Goal: Task Accomplishment & Management: Manage account settings

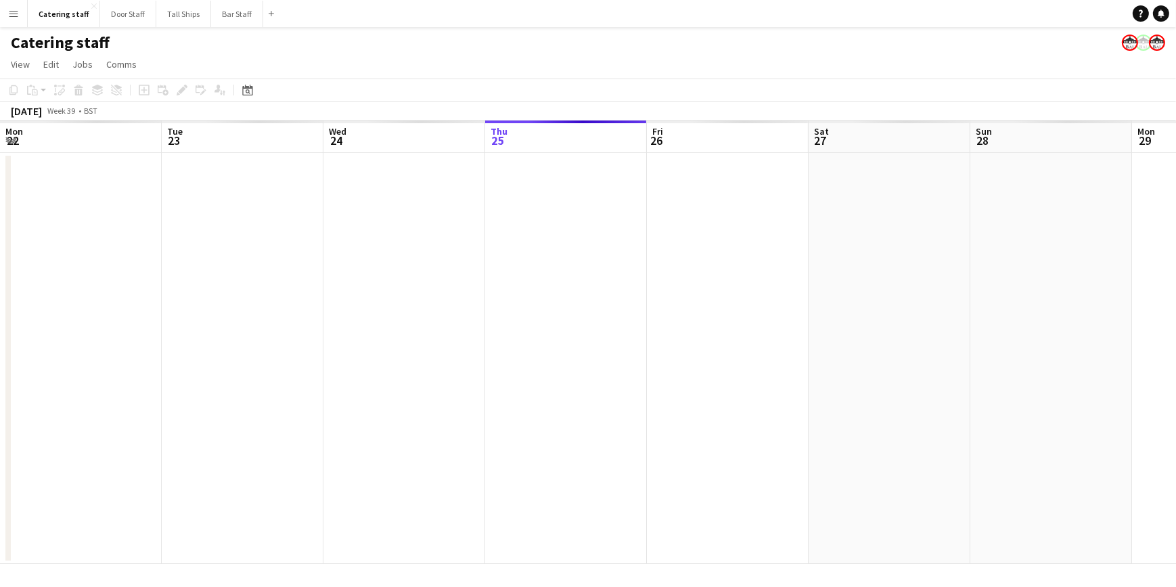
scroll to position [0, 323]
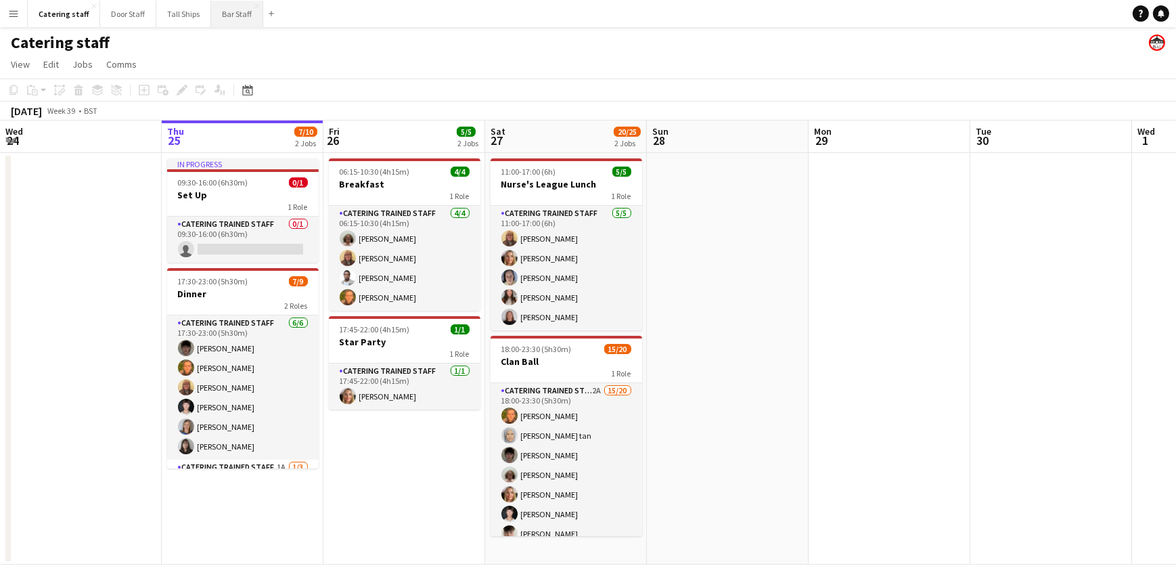
click at [228, 16] on button "Bar Staff Close" at bounding box center [237, 14] width 52 height 26
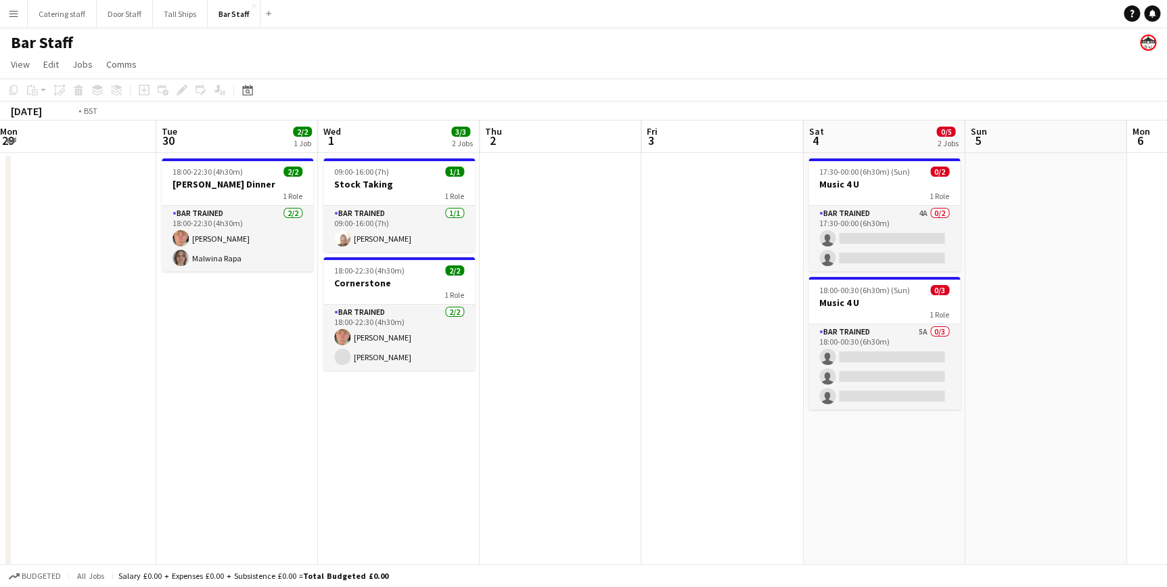
scroll to position [0, 399]
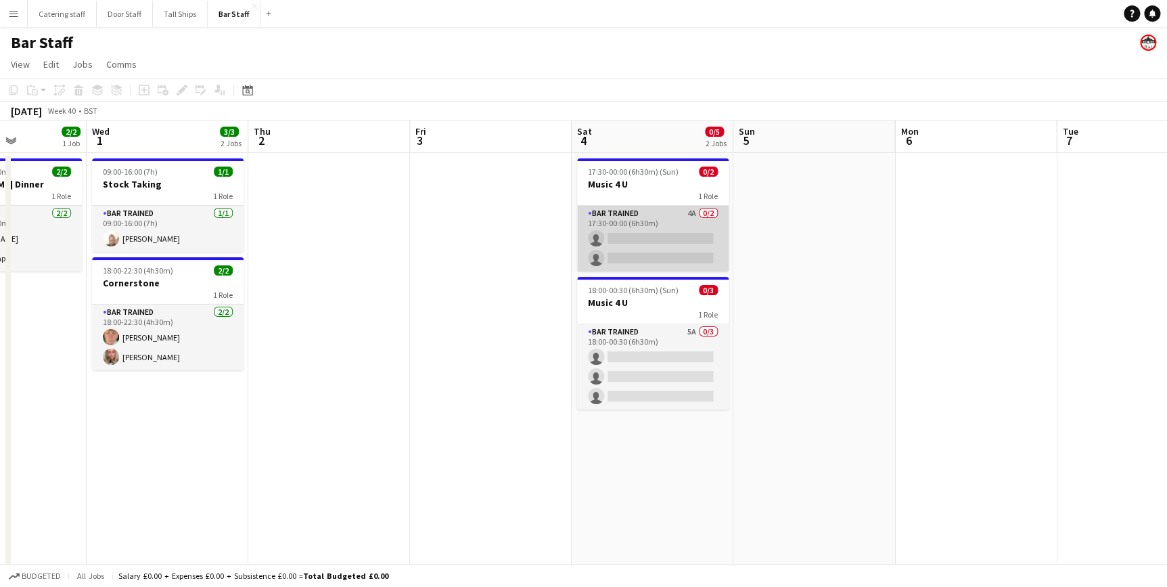
click at [676, 215] on app-card-role "Bar trained 4A 0/2 17:30-00:00 (6h30m) single-neutral-actions single-neutral-ac…" at bounding box center [653, 239] width 152 height 66
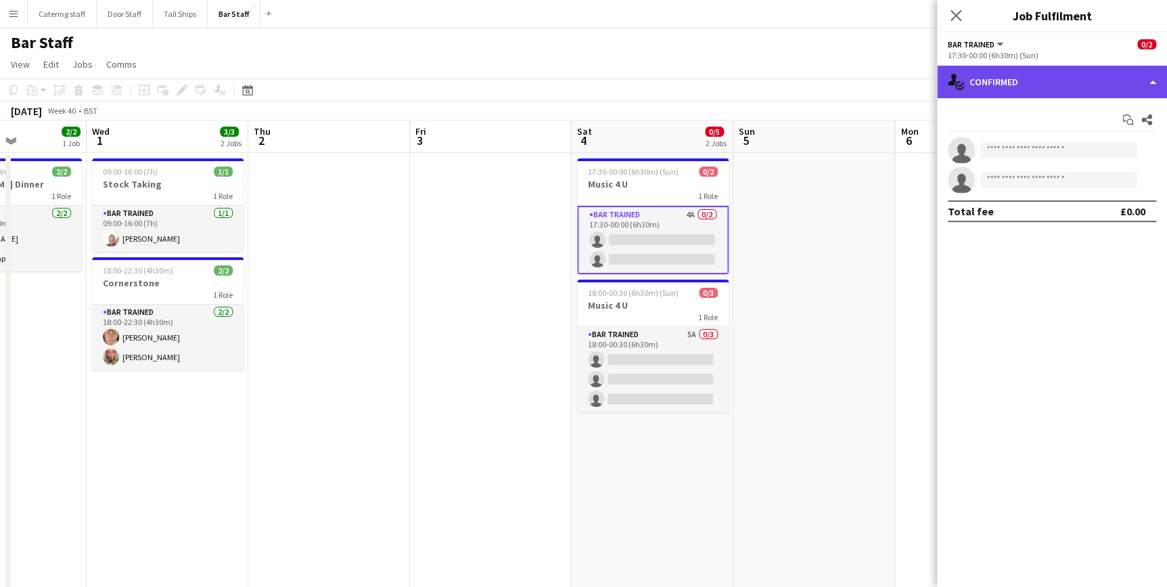
click at [1091, 83] on div "single-neutral-actions-check-2 Confirmed" at bounding box center [1052, 82] width 230 height 32
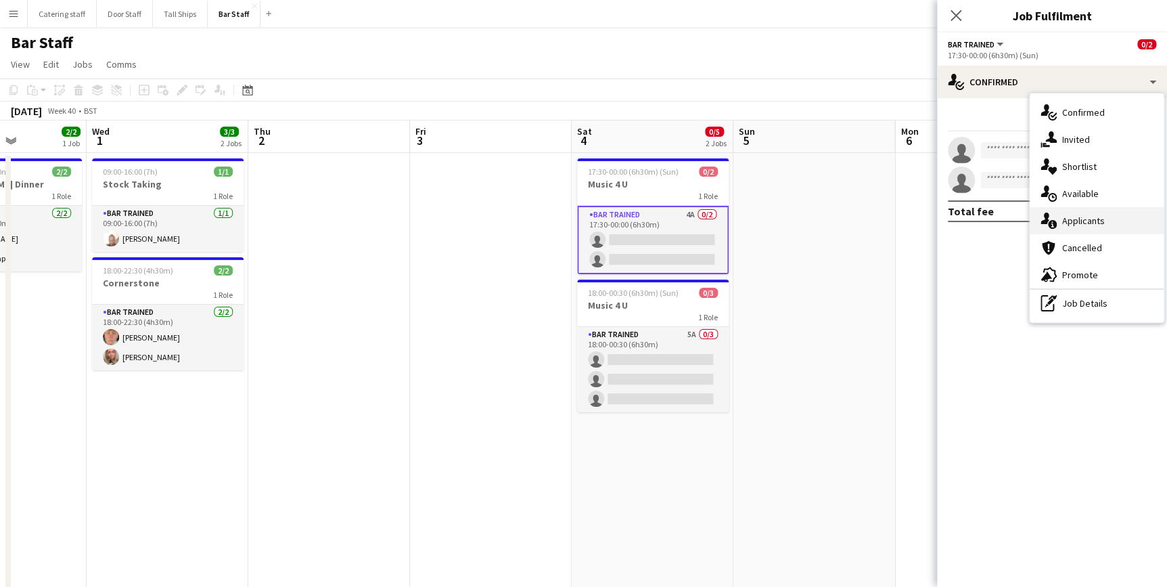
click at [1091, 225] on span "Applicants" at bounding box center [1083, 221] width 43 height 12
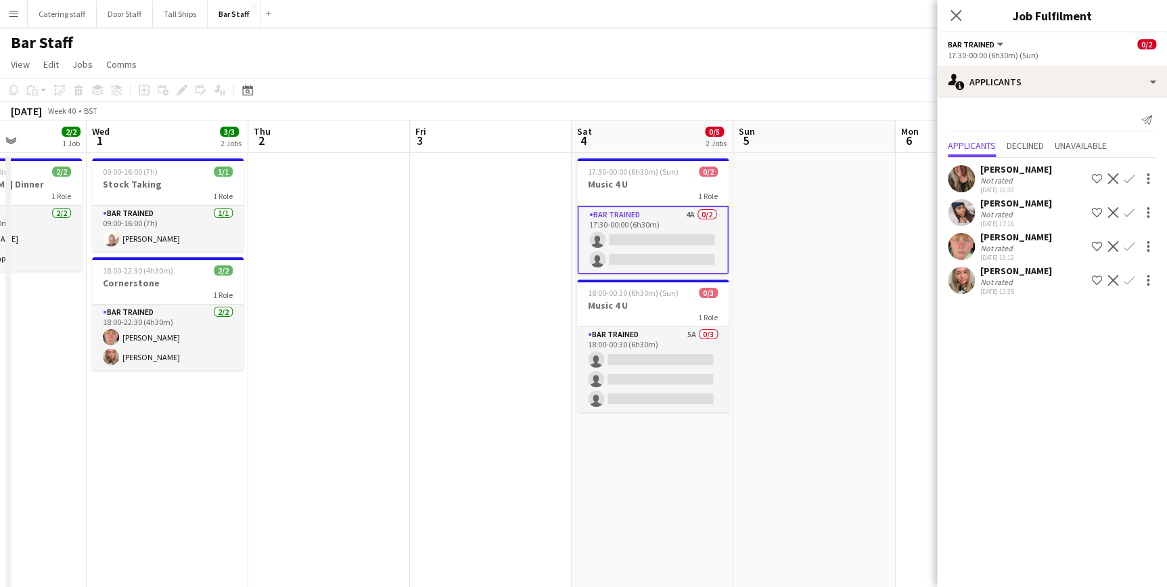
click at [1128, 249] on app-icon "Confirm" at bounding box center [1129, 246] width 11 height 11
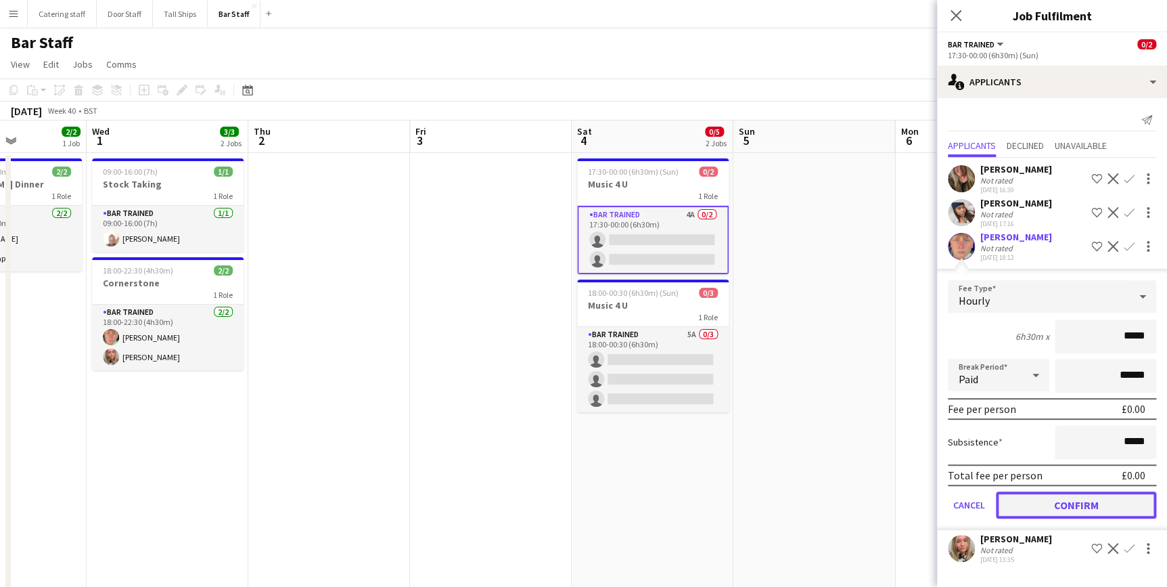
click at [1093, 503] on button "Confirm" at bounding box center [1076, 504] width 160 height 27
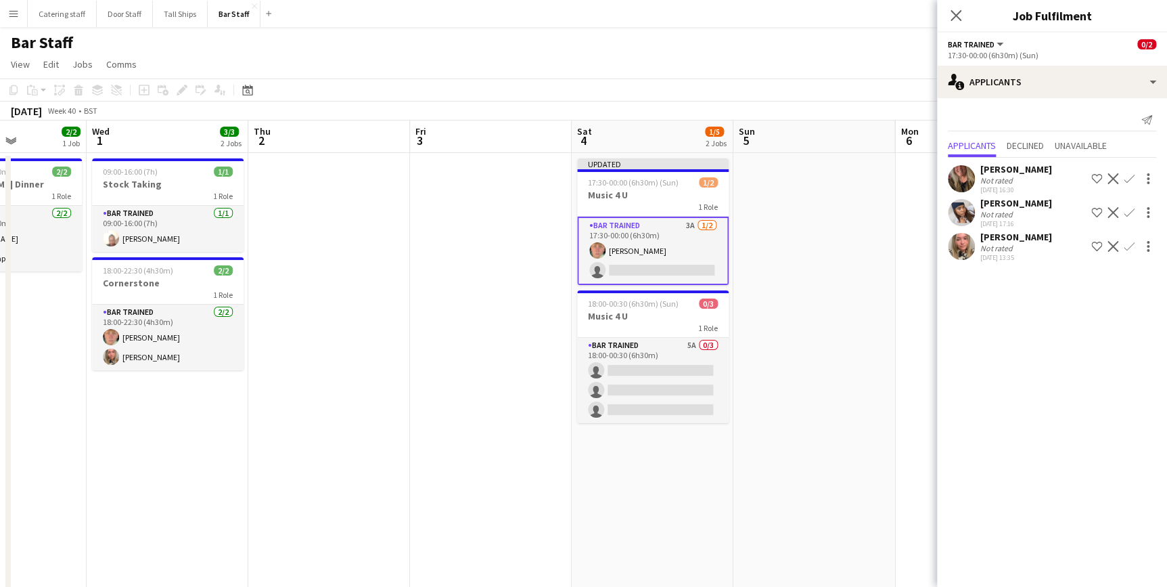
click at [1126, 250] on app-icon "Confirm" at bounding box center [1129, 246] width 11 height 11
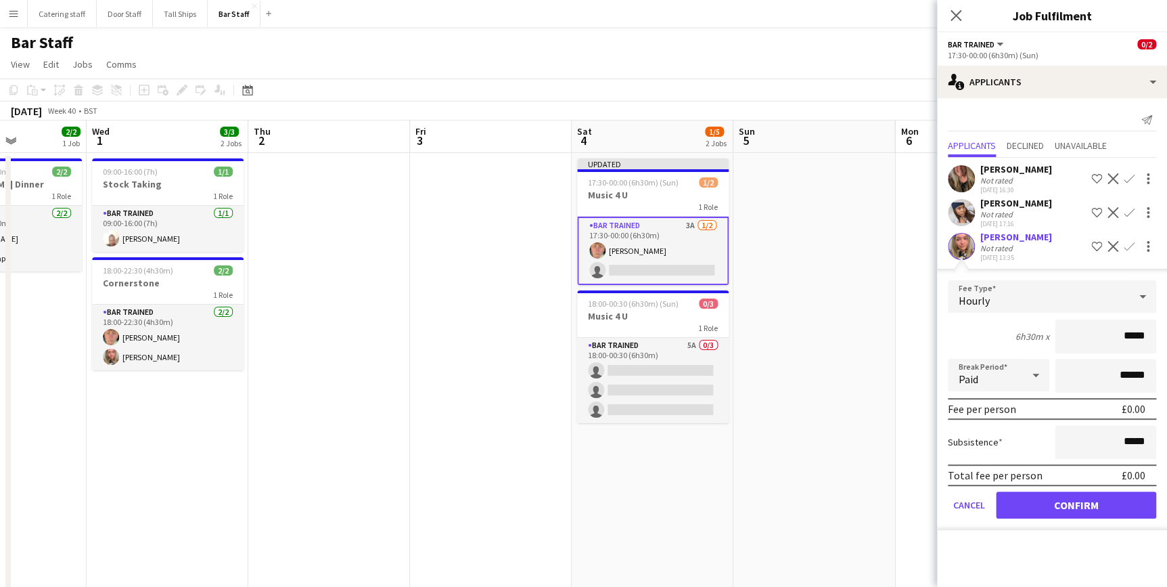
click at [1132, 177] on app-icon "Confirm" at bounding box center [1129, 178] width 11 height 11
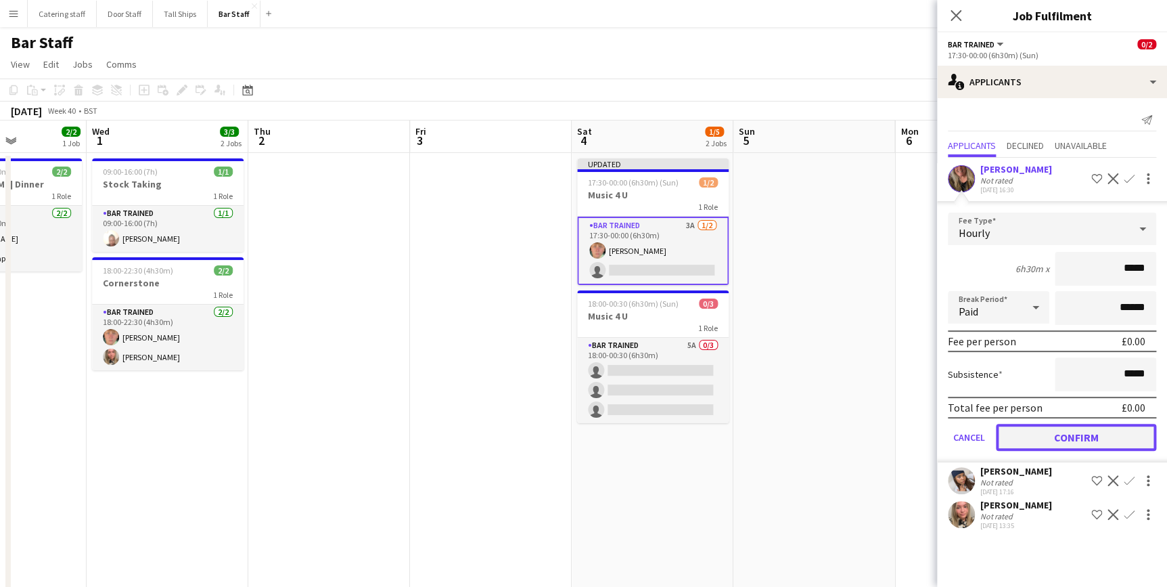
click at [1098, 433] on button "Confirm" at bounding box center [1076, 437] width 160 height 27
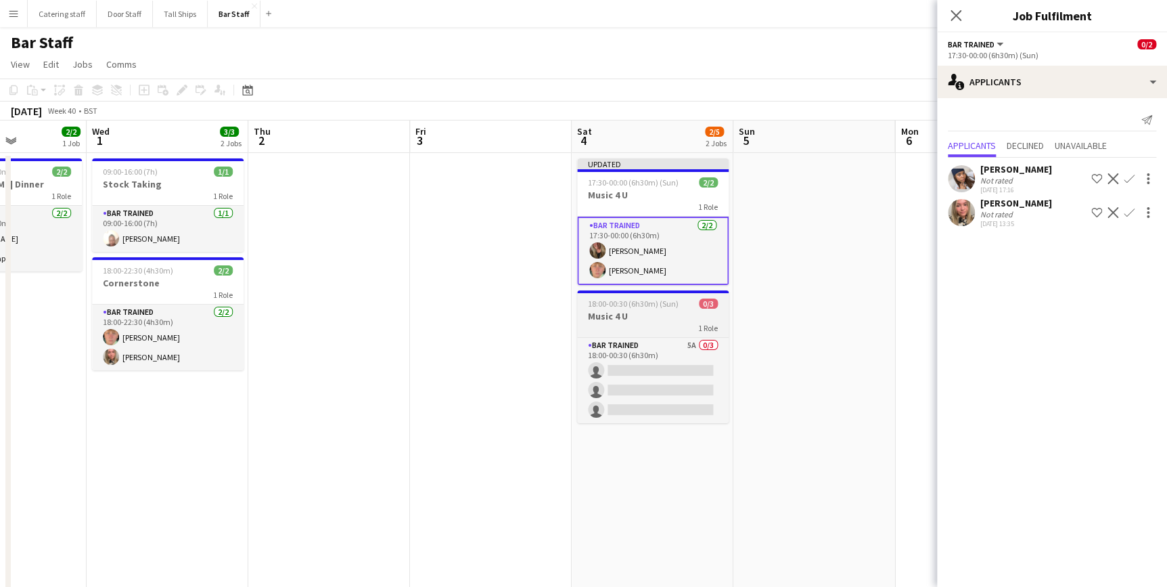
click at [676, 326] on div "1 Role" at bounding box center [653, 327] width 152 height 11
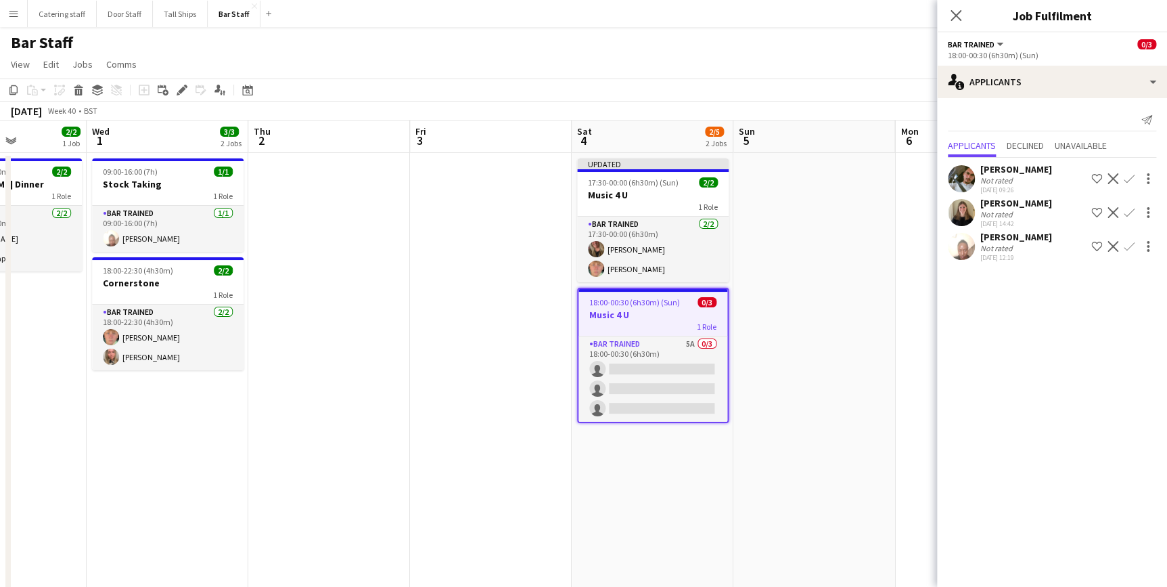
click at [1131, 248] on app-icon "Confirm" at bounding box center [1129, 246] width 11 height 11
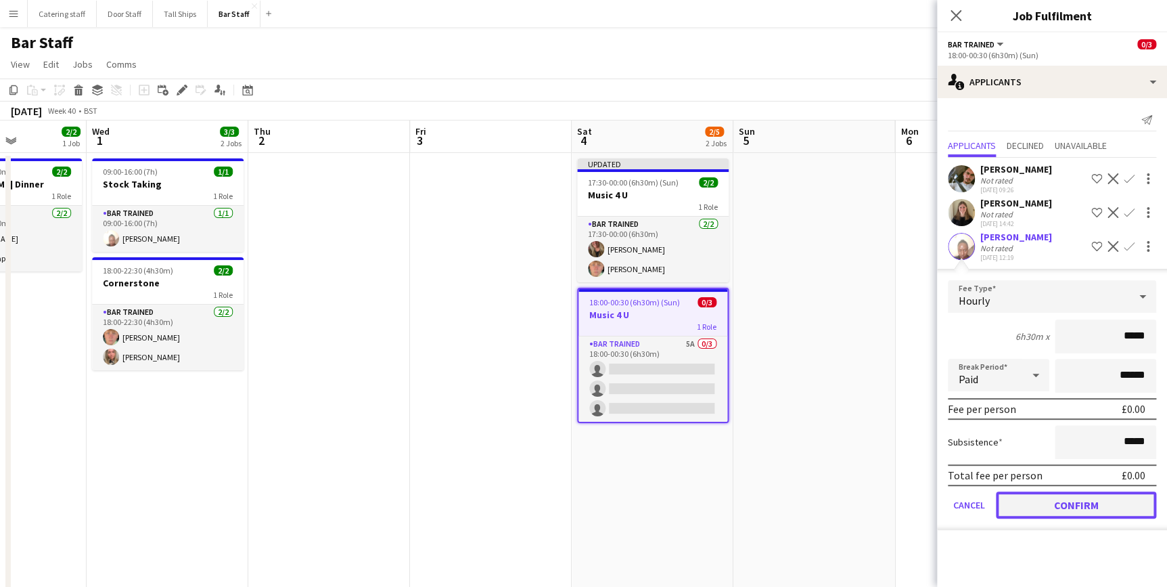
click at [1121, 502] on button "Confirm" at bounding box center [1076, 504] width 160 height 27
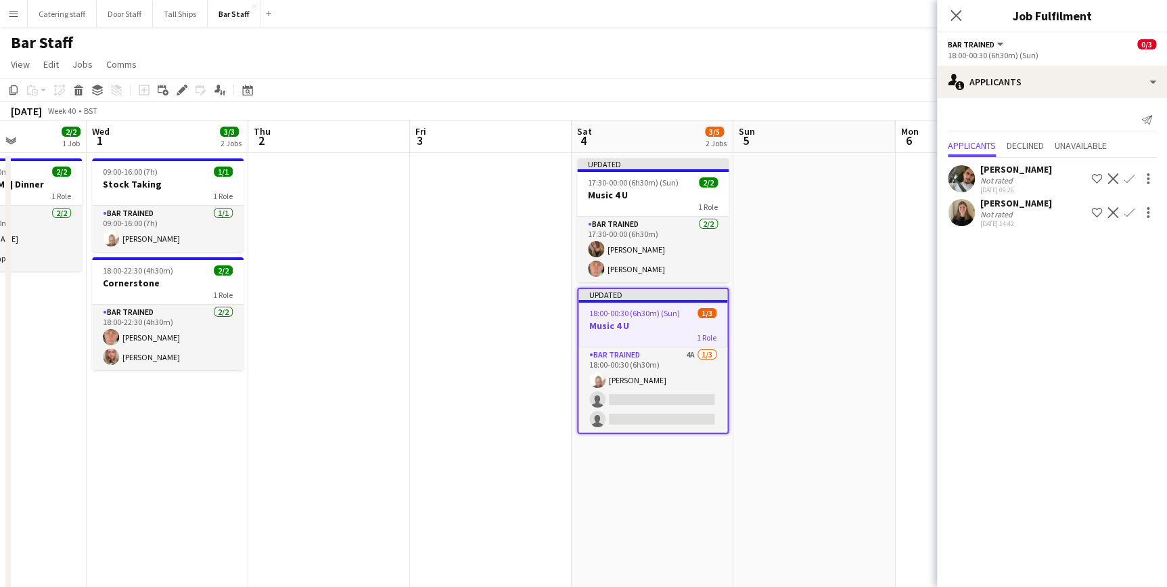
click at [1009, 199] on div "[PERSON_NAME]" at bounding box center [1016, 203] width 72 height 12
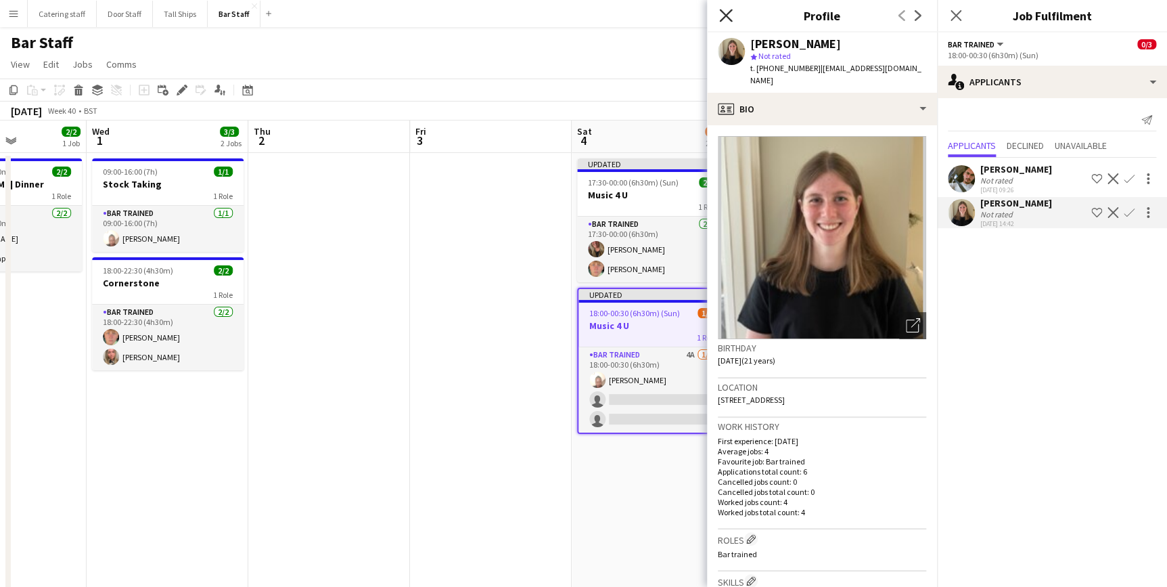
click at [725, 14] on icon at bounding box center [725, 15] width 13 height 13
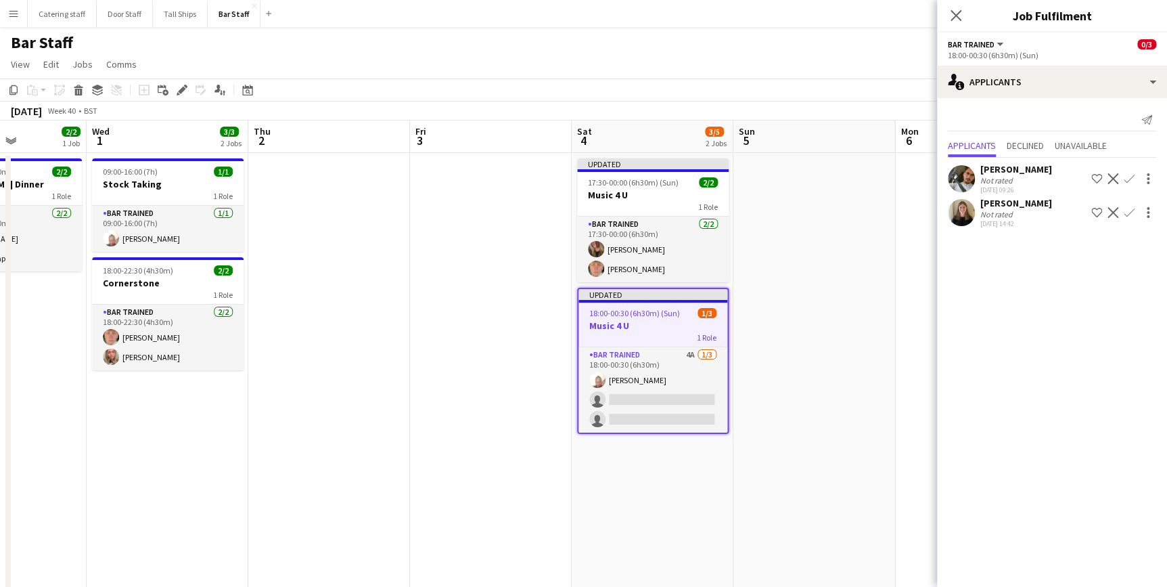
click at [1127, 212] on app-icon "Confirm" at bounding box center [1129, 212] width 11 height 11
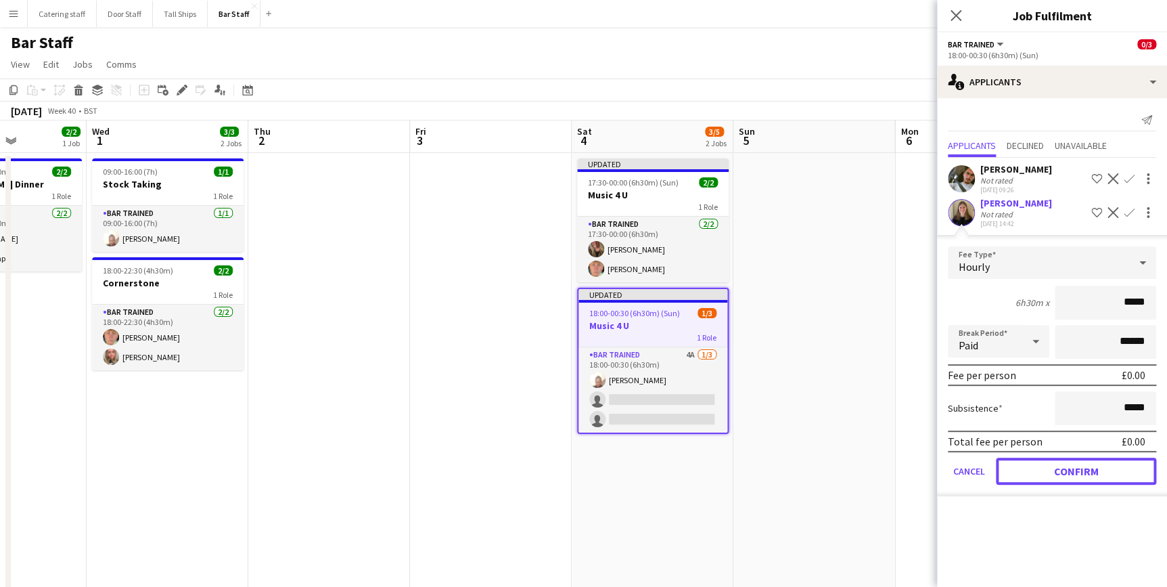
click at [1112, 470] on button "Confirm" at bounding box center [1076, 470] width 160 height 27
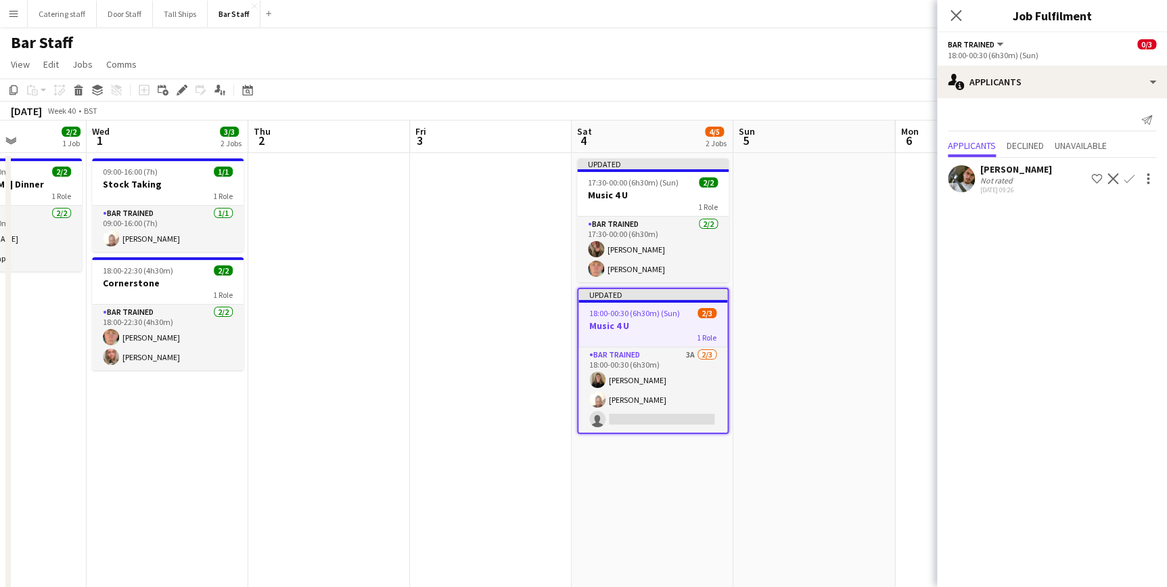
click at [1018, 168] on div "[PERSON_NAME]" at bounding box center [1016, 169] width 72 height 12
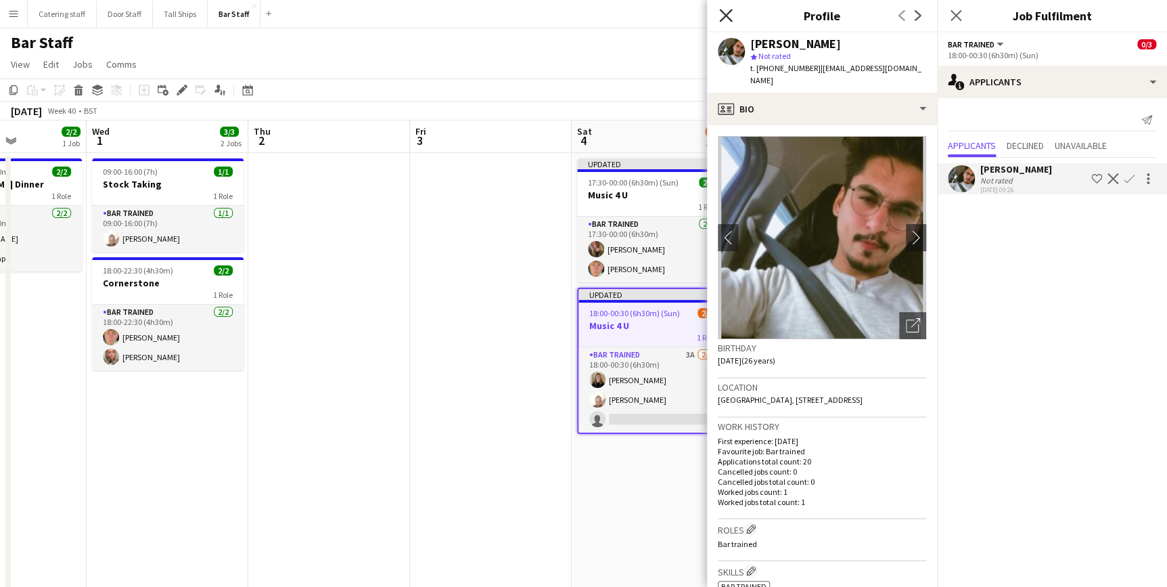
click at [719, 10] on icon "Close pop-in" at bounding box center [725, 15] width 13 height 13
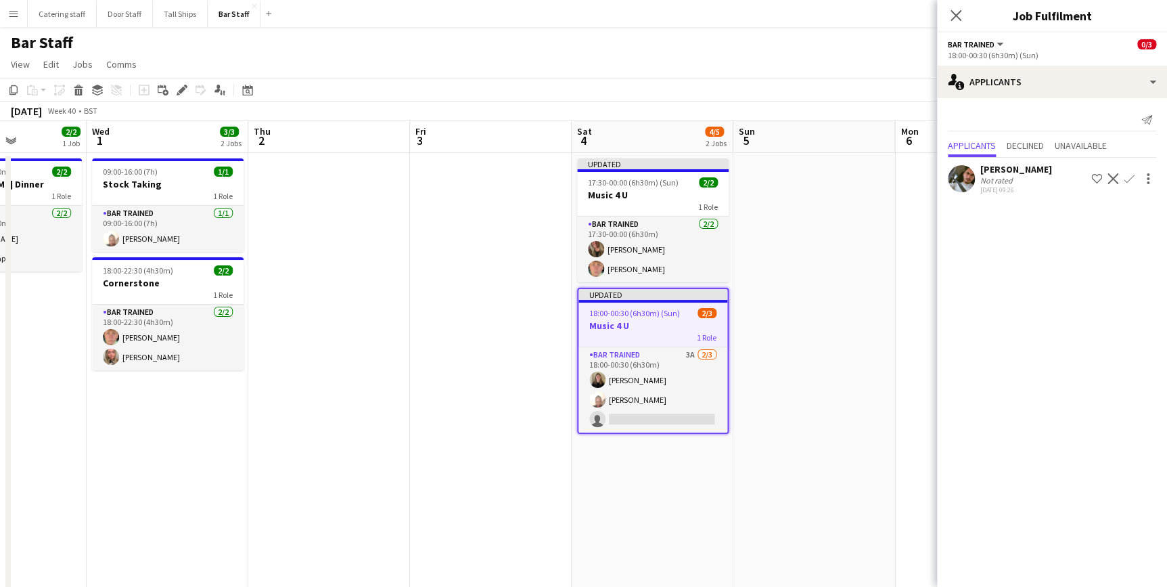
click at [1127, 181] on app-icon "Confirm" at bounding box center [1129, 178] width 11 height 11
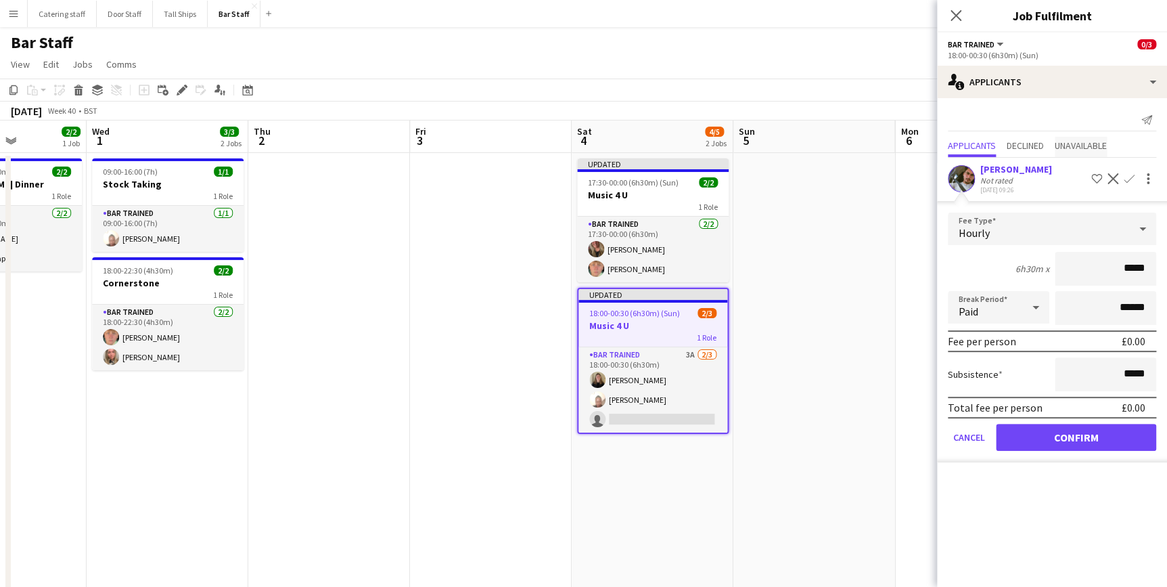
click at [1064, 143] on span "Unavailable" at bounding box center [1081, 145] width 52 height 9
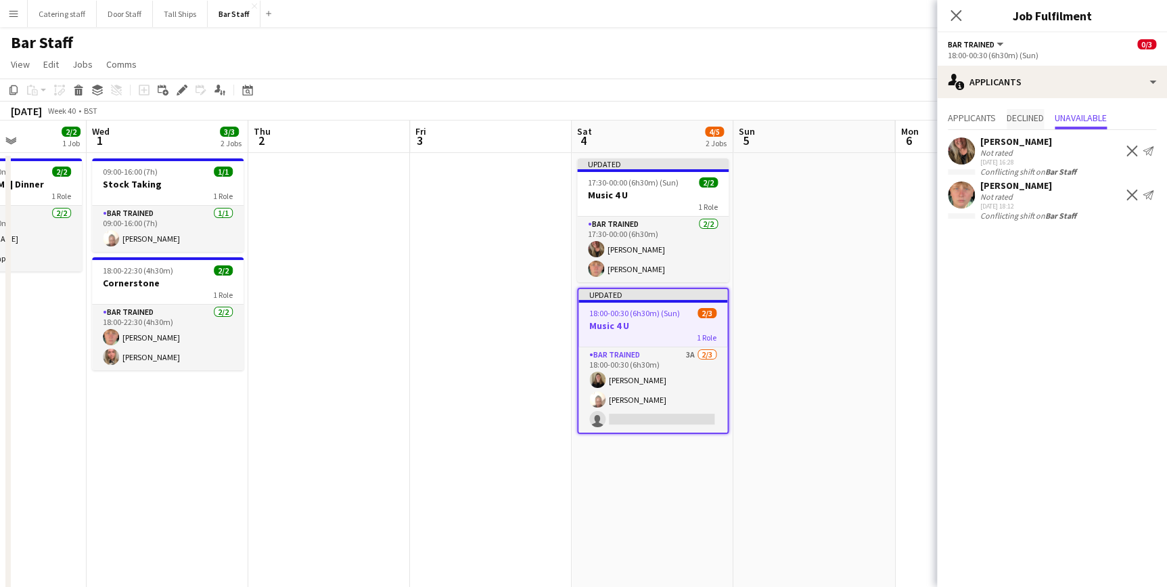
click at [1031, 122] on span "Declined" at bounding box center [1025, 117] width 37 height 9
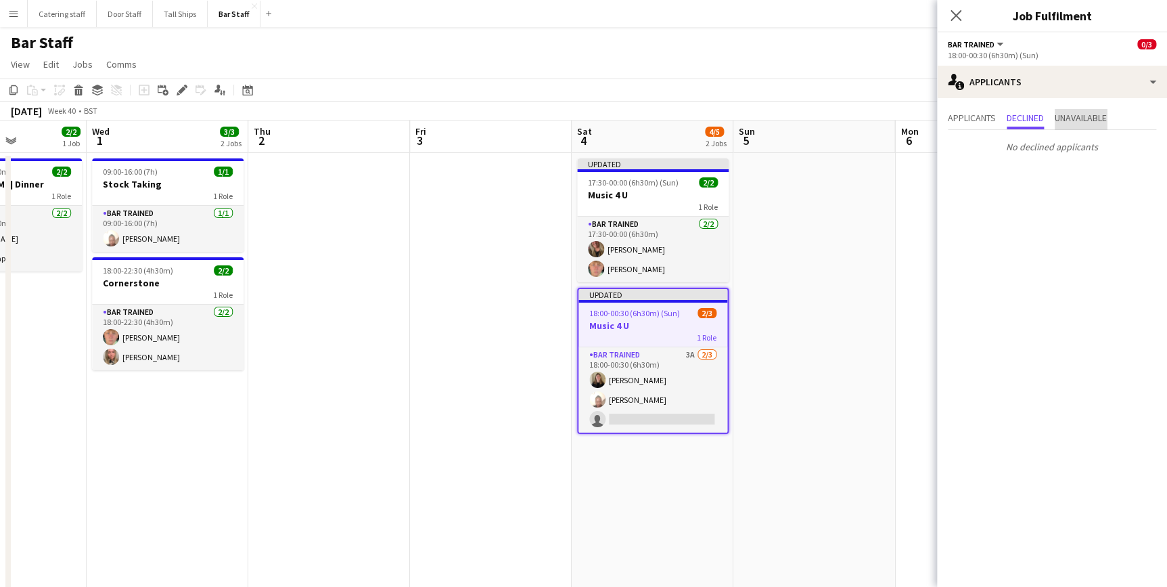
click at [1074, 116] on span "Unavailable" at bounding box center [1081, 117] width 52 height 9
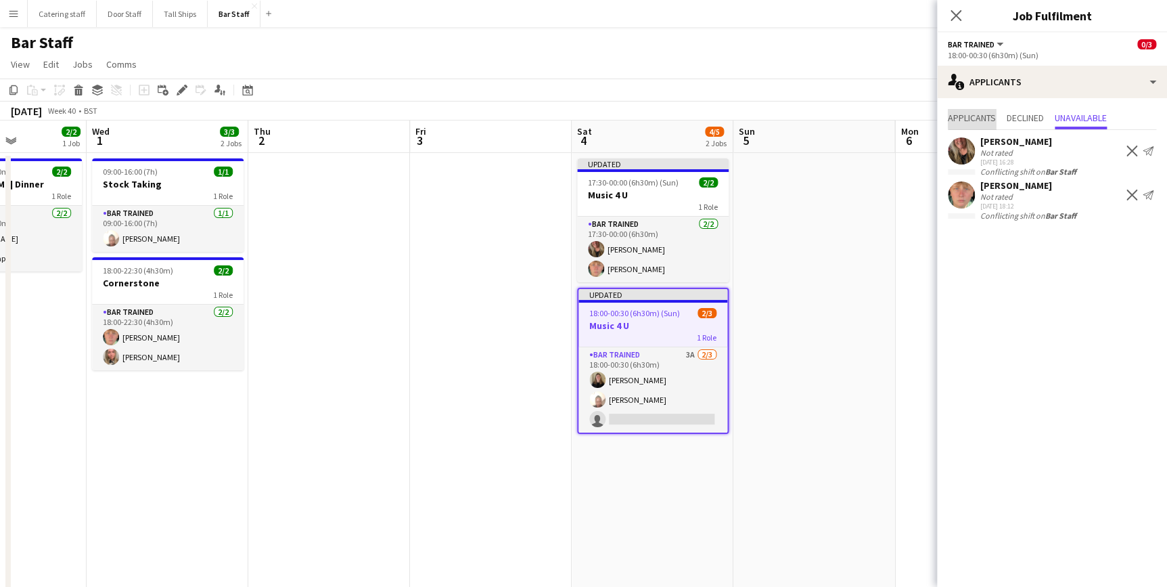
click at [987, 116] on span "Applicants" at bounding box center [972, 117] width 48 height 9
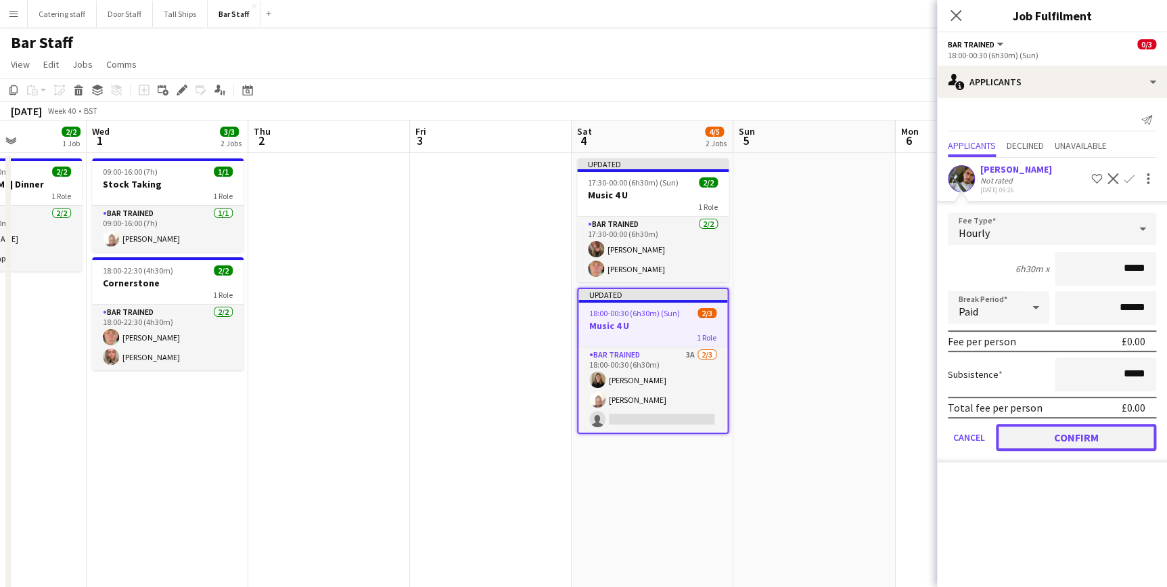
click at [1077, 442] on button "Confirm" at bounding box center [1076, 437] width 160 height 27
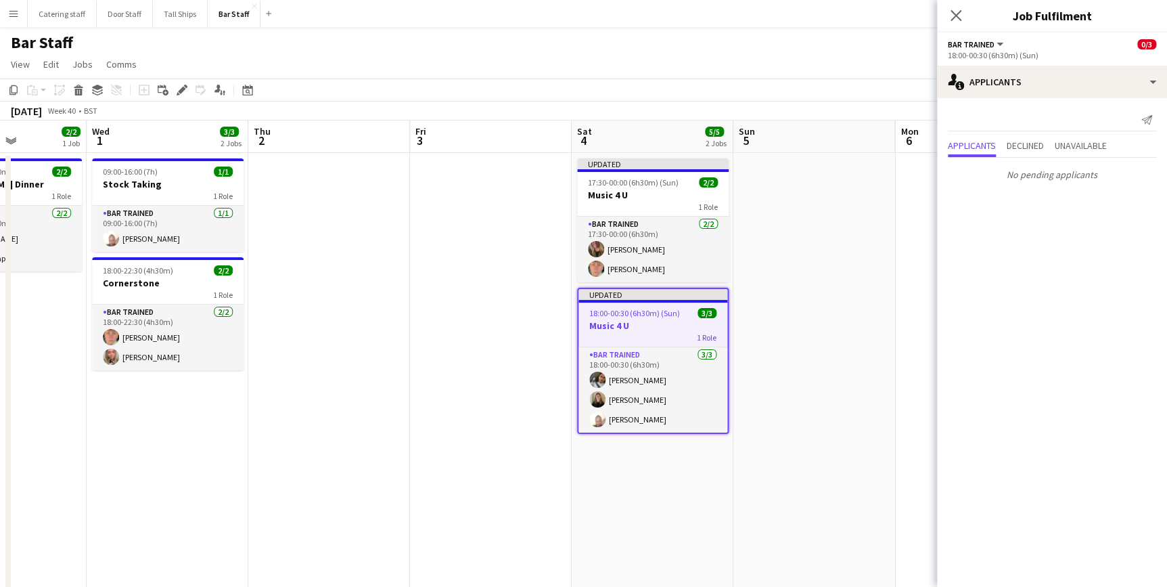
click at [694, 463] on app-date-cell "Updated 17:30-00:00 (6h30m) (Sun) 2/2 Music 4 U 1 Role Bar trained [DATE] 17:30…" at bounding box center [653, 455] width 162 height 604
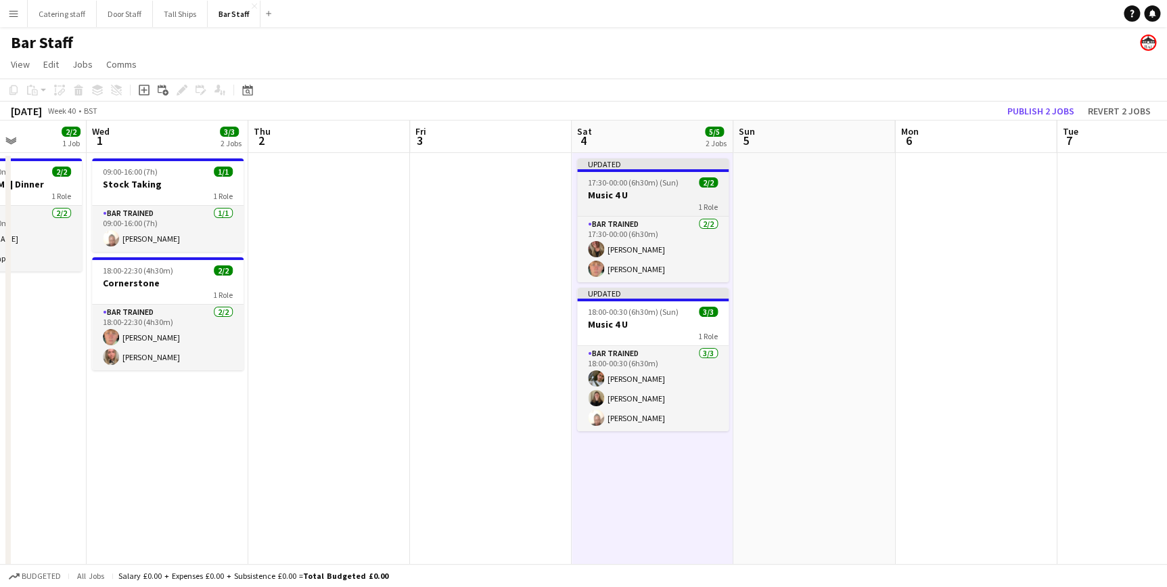
click at [655, 203] on div "1 Role" at bounding box center [653, 206] width 152 height 11
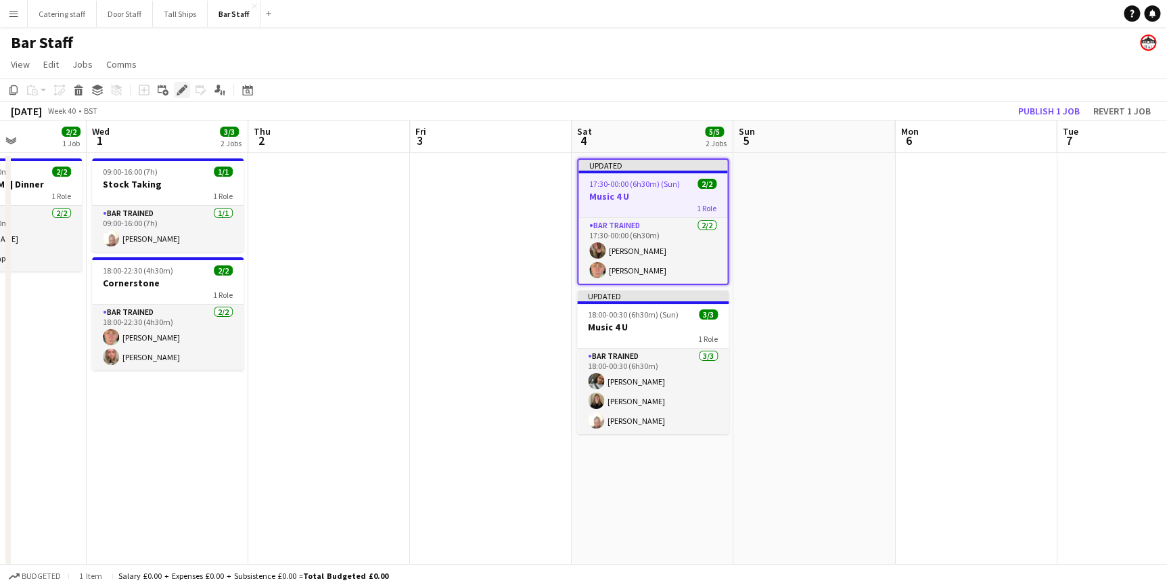
click at [177, 89] on icon "Edit" at bounding box center [182, 90] width 11 height 11
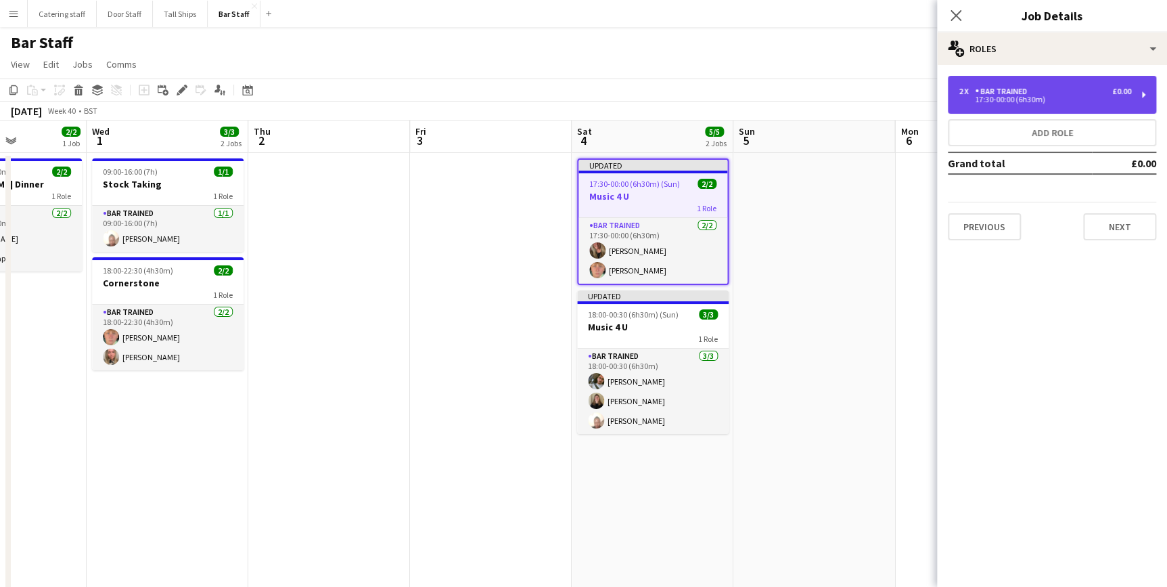
click at [990, 110] on div "2 x Bar trained £0.00 17:30-00:00 (6h30m)" at bounding box center [1052, 95] width 208 height 38
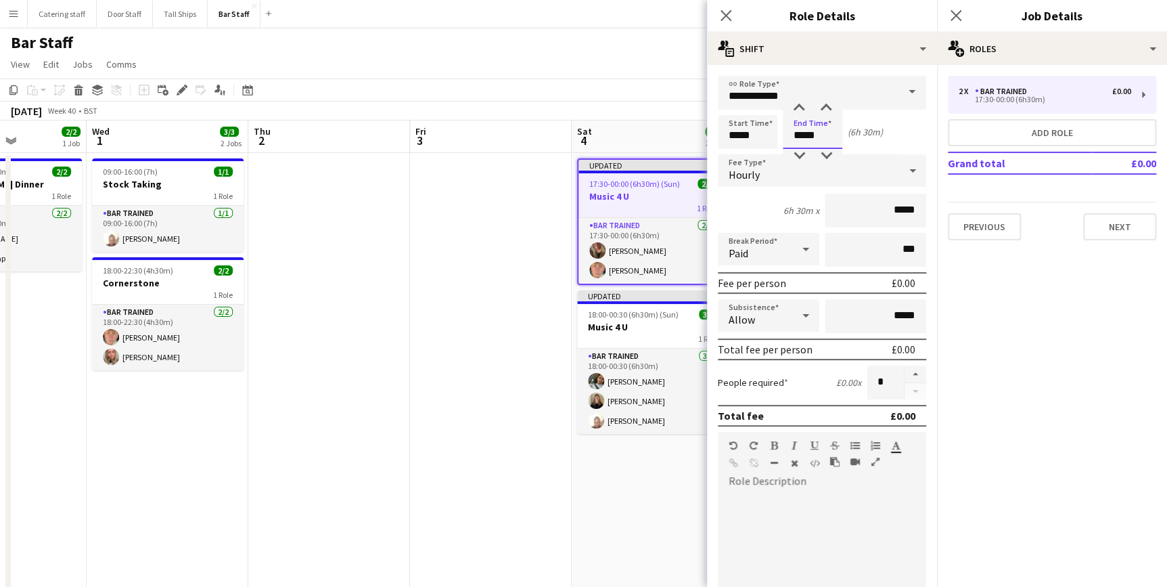
click at [819, 137] on input "*****" at bounding box center [813, 132] width 60 height 34
click at [823, 105] on div at bounding box center [826, 108] width 27 height 14
type input "*****"
click at [823, 105] on div at bounding box center [826, 108] width 27 height 14
click at [725, 16] on icon at bounding box center [725, 15] width 13 height 13
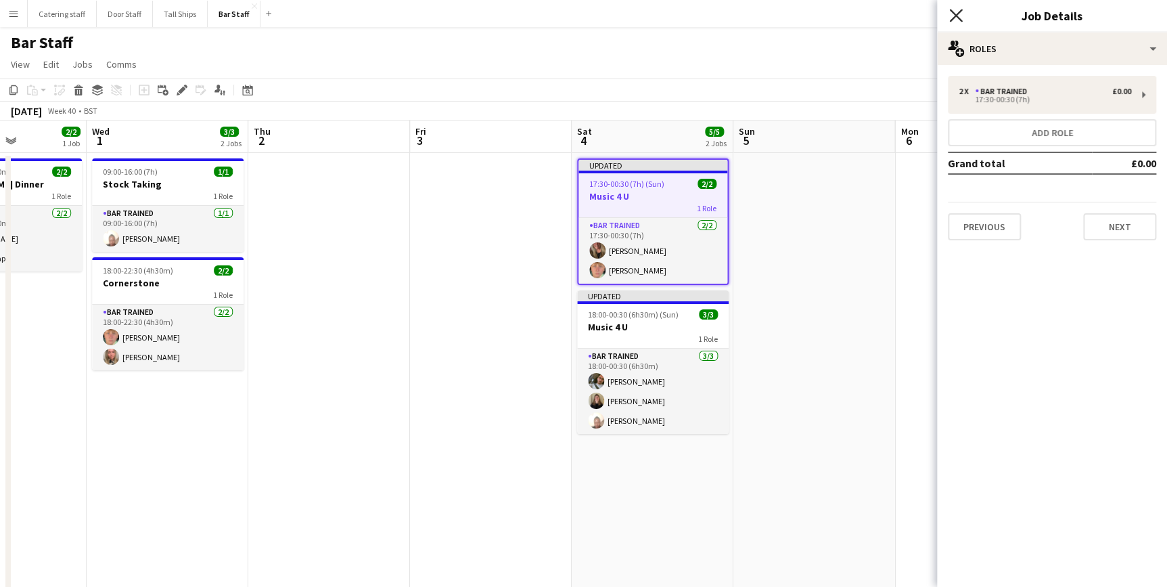
click at [960, 18] on icon at bounding box center [955, 15] width 13 height 13
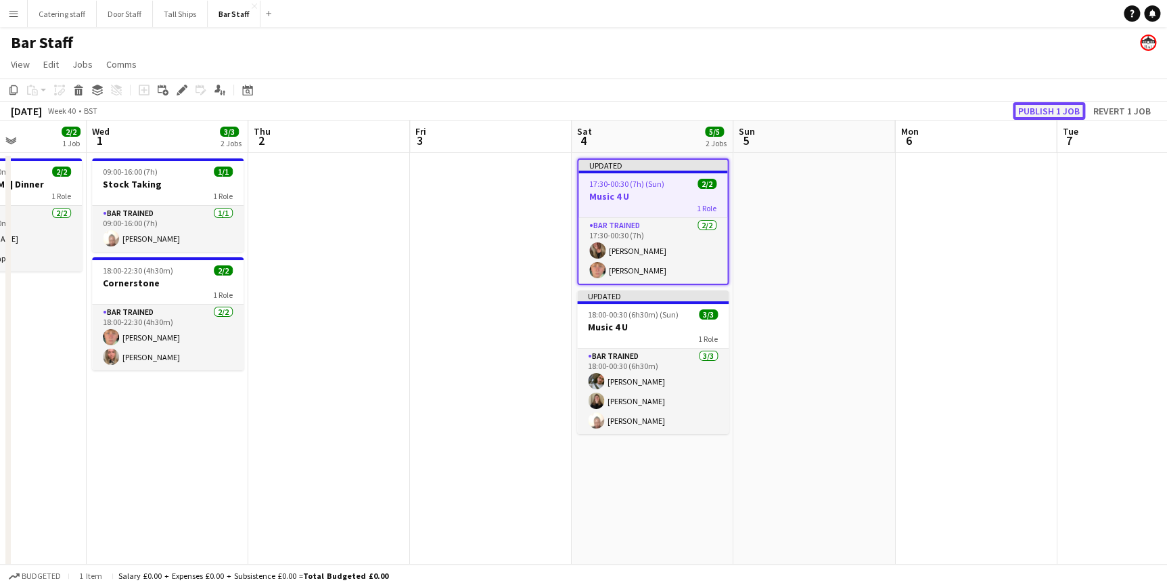
click at [1019, 107] on button "Publish 1 job" at bounding box center [1049, 111] width 72 height 18
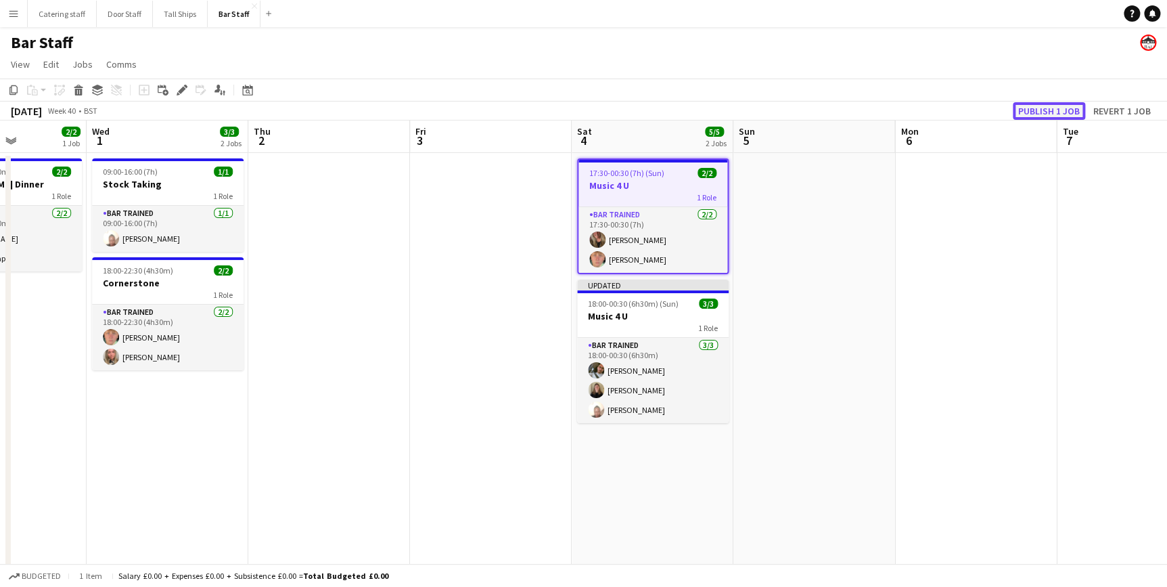
click at [1035, 114] on button "Publish 1 job" at bounding box center [1049, 111] width 72 height 18
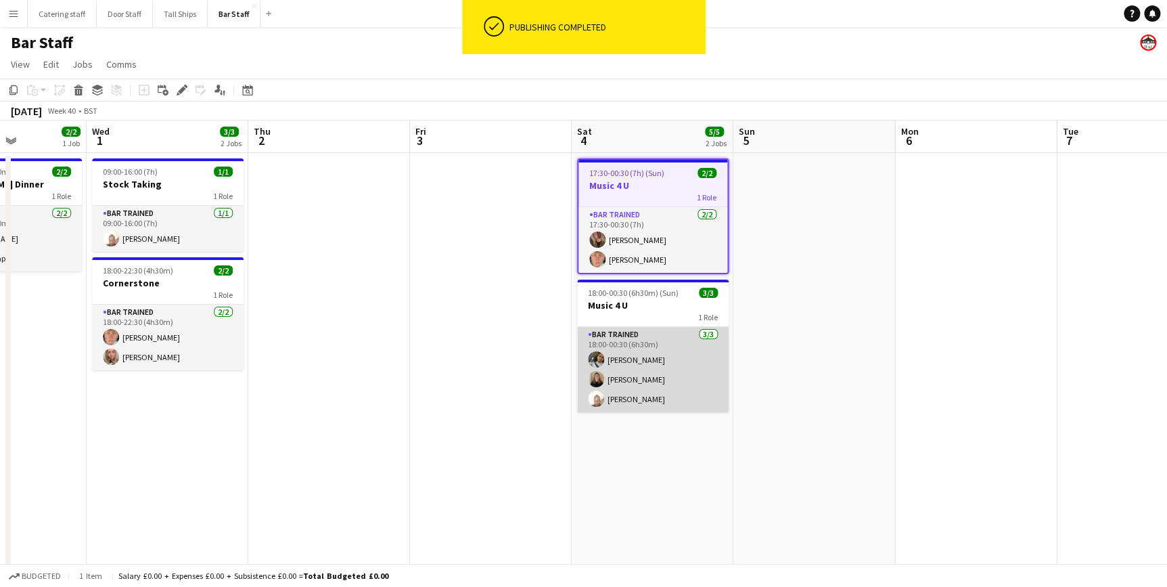
click at [683, 348] on app-card-role "Bar trained [DATE] 18:00-00:30 (6h30m) [PERSON_NAME] [PERSON_NAME] [PERSON_NAME]" at bounding box center [653, 369] width 152 height 85
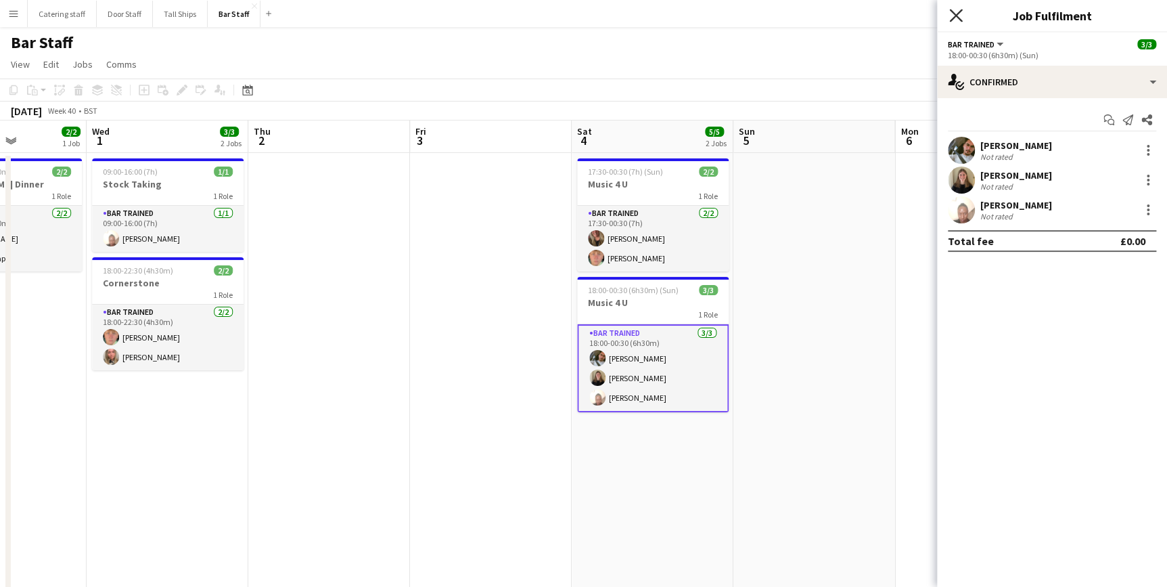
click at [951, 12] on icon "Close pop-in" at bounding box center [955, 15] width 13 height 13
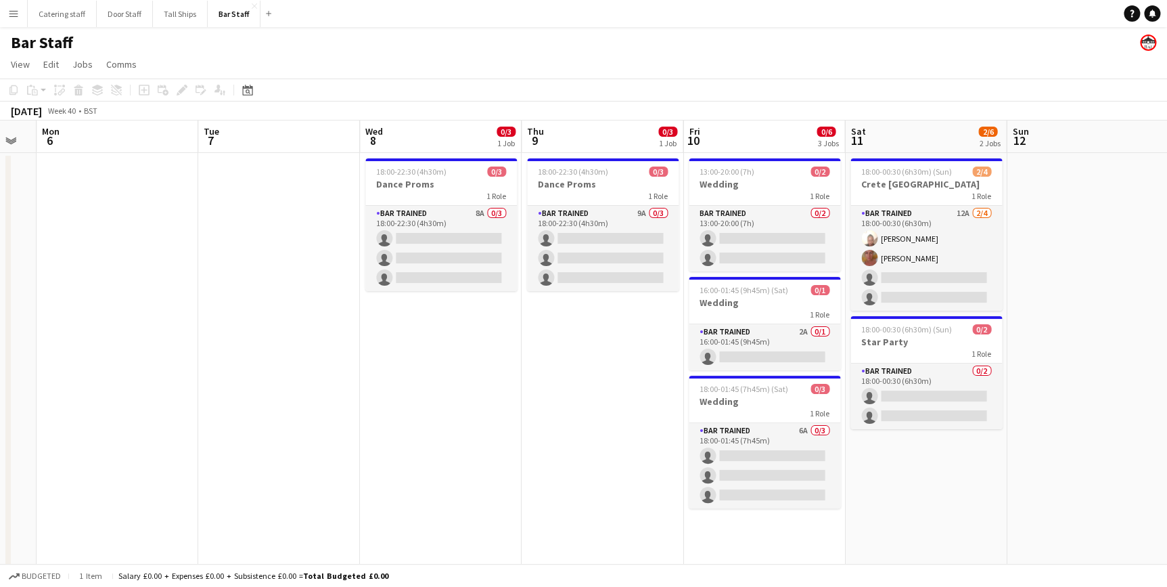
scroll to position [0, 612]
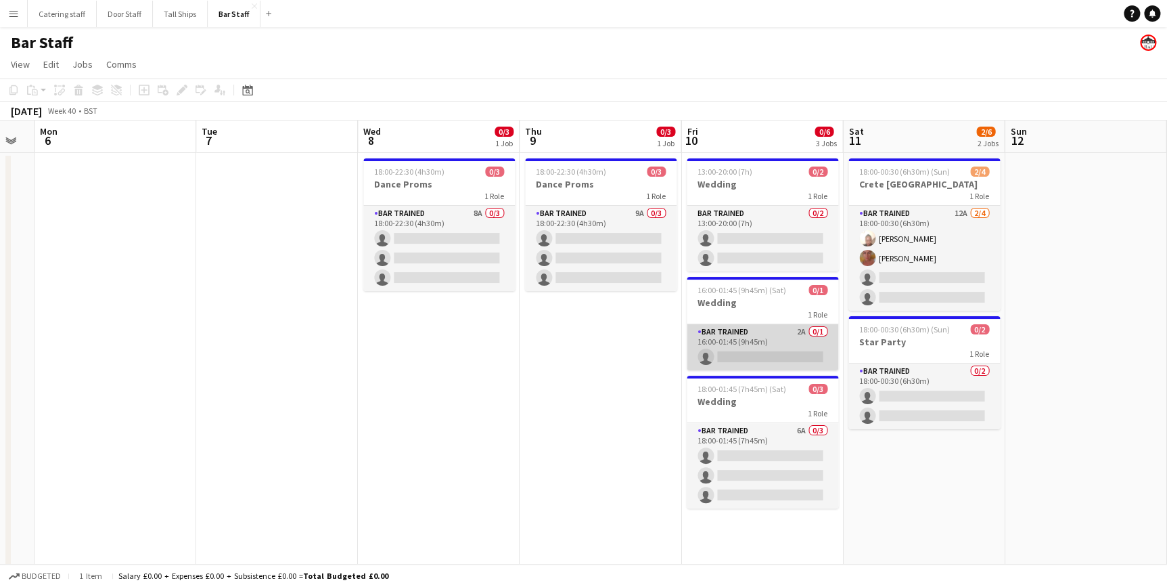
click at [749, 334] on app-card-role "Bar trained 2A 0/1 16:00-01:45 (9h45m) single-neutral-actions" at bounding box center [763, 347] width 152 height 46
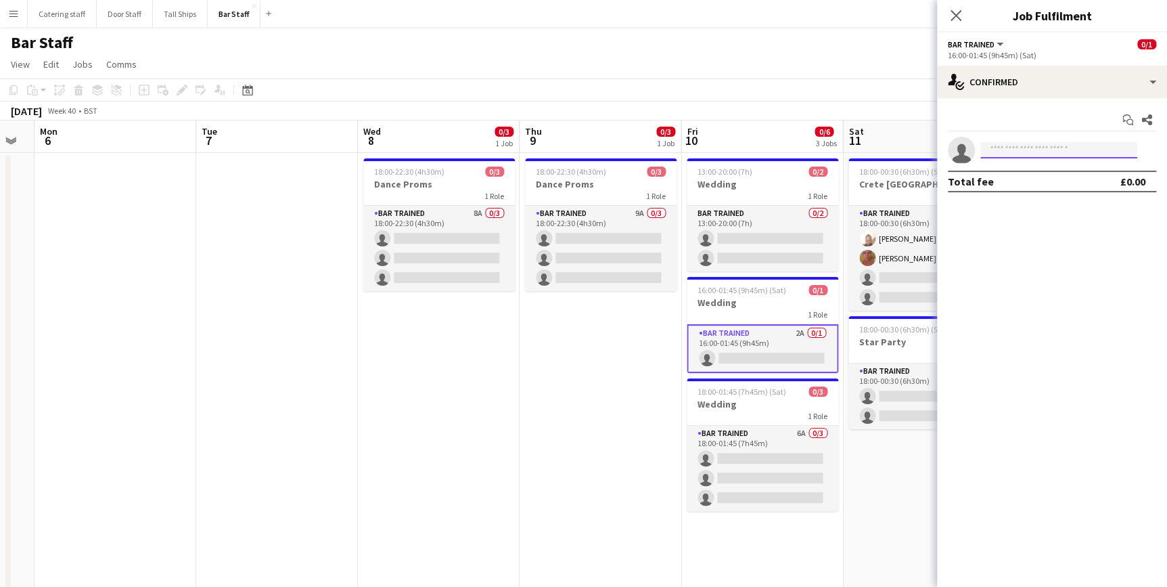
click at [1040, 148] on input at bounding box center [1058, 150] width 157 height 16
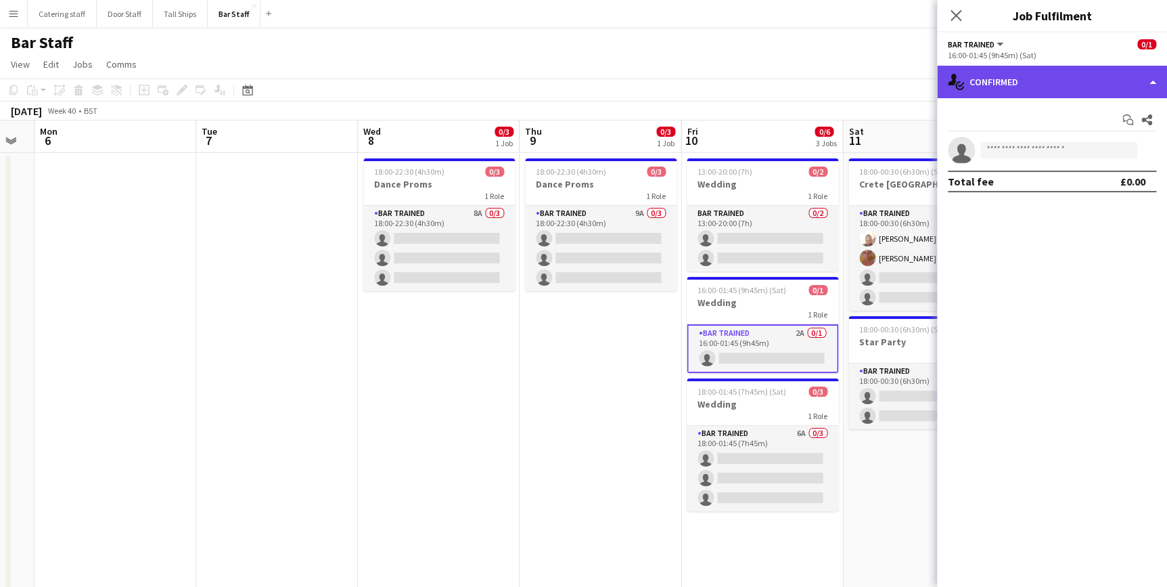
click at [1038, 86] on div "single-neutral-actions-check-2 Confirmed" at bounding box center [1052, 82] width 230 height 32
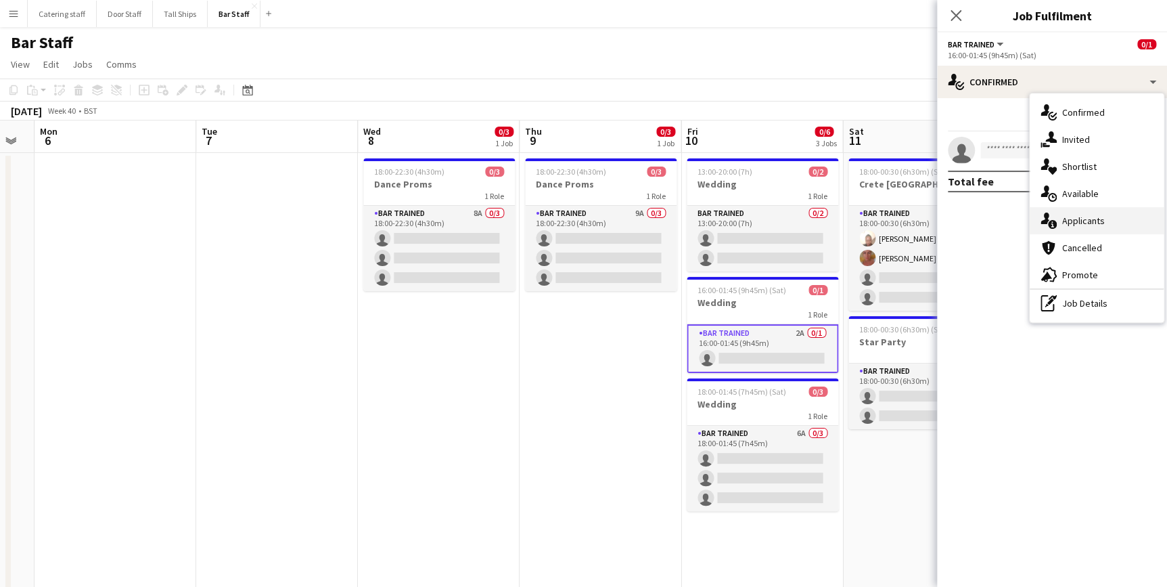
click at [1077, 219] on span "Applicants" at bounding box center [1083, 221] width 43 height 12
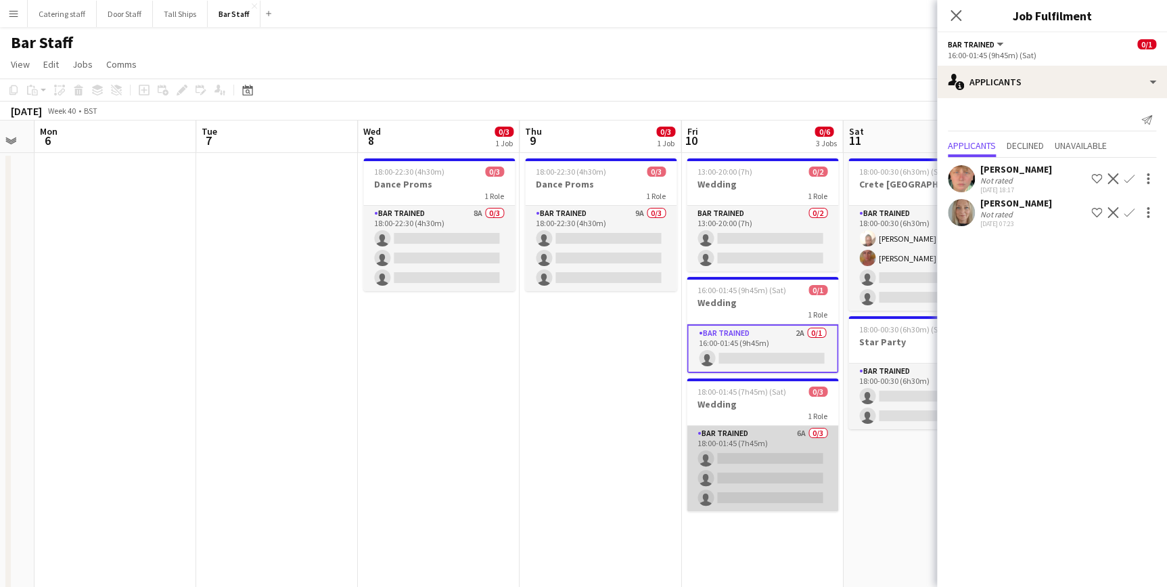
click at [769, 439] on app-card-role "Bar trained 6A 0/3 18:00-01:45 (7h45m) single-neutral-actions single-neutral-ac…" at bounding box center [763, 468] width 152 height 85
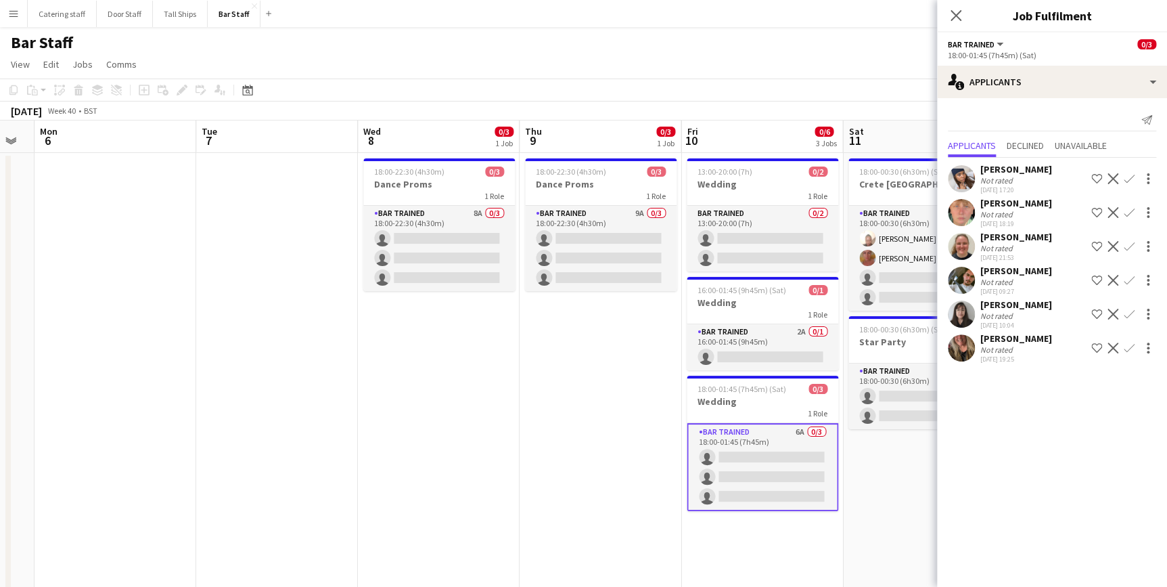
click at [1130, 251] on app-icon "Confirm" at bounding box center [1129, 246] width 11 height 11
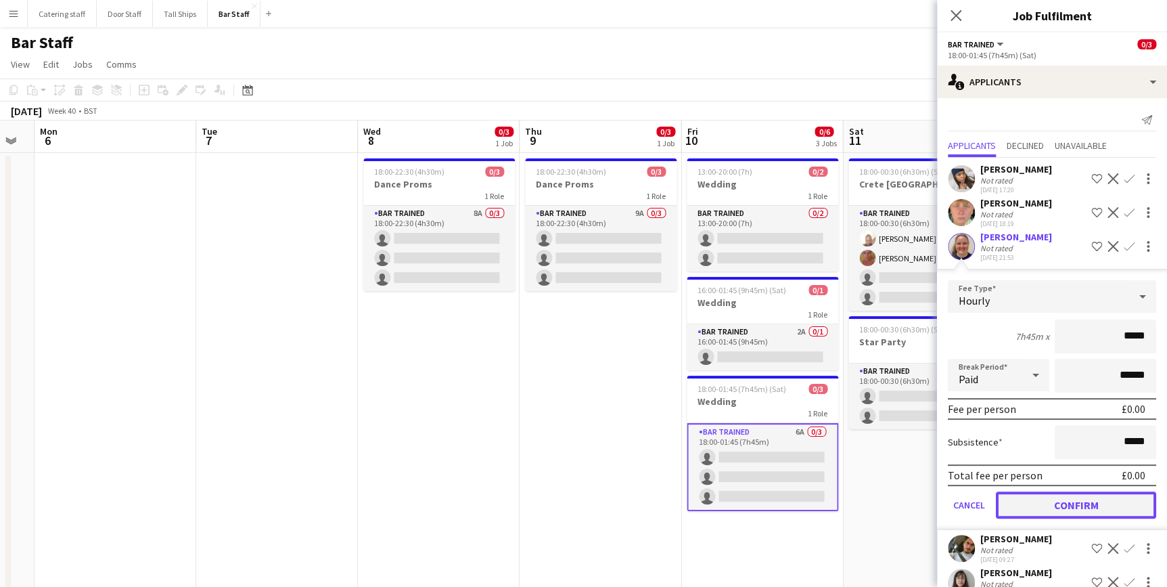
click at [1041, 518] on button "Confirm" at bounding box center [1076, 504] width 160 height 27
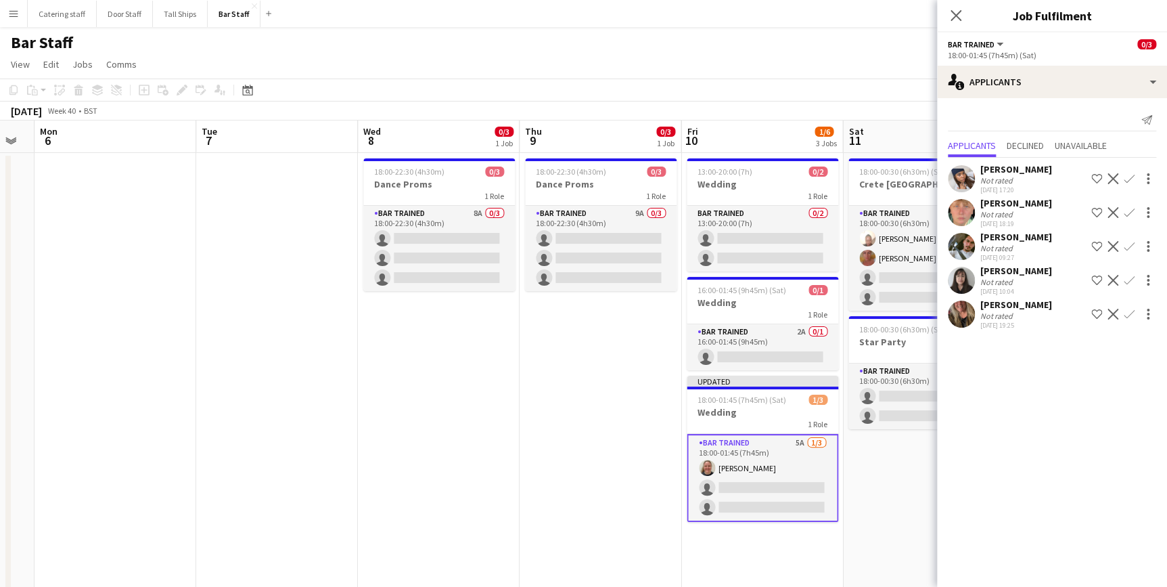
click at [1131, 278] on app-icon "Confirm" at bounding box center [1129, 280] width 11 height 11
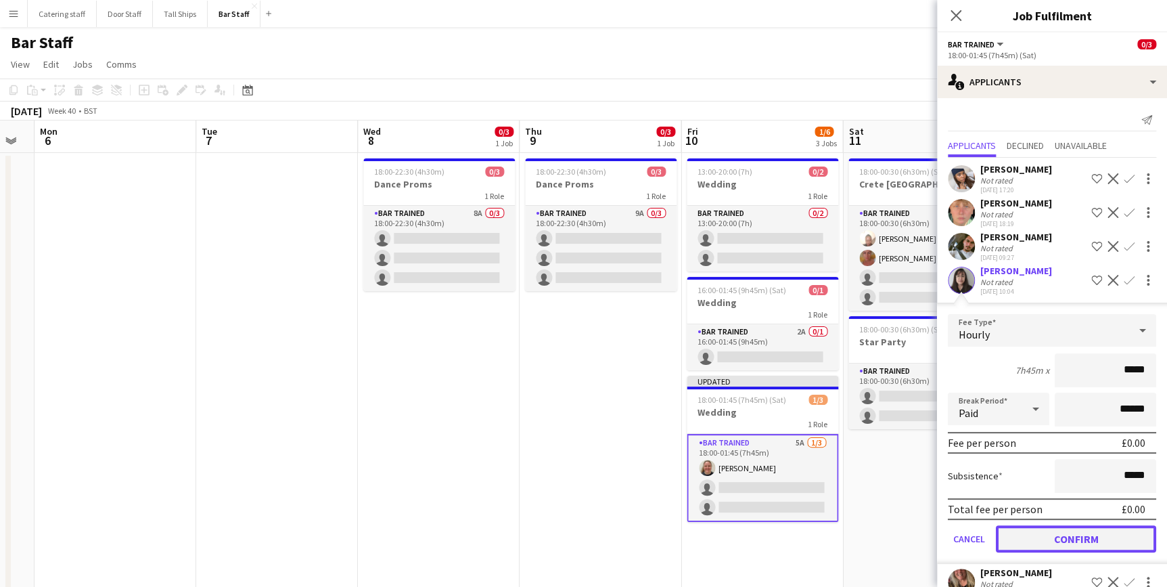
click at [1054, 535] on button "Confirm" at bounding box center [1076, 538] width 160 height 27
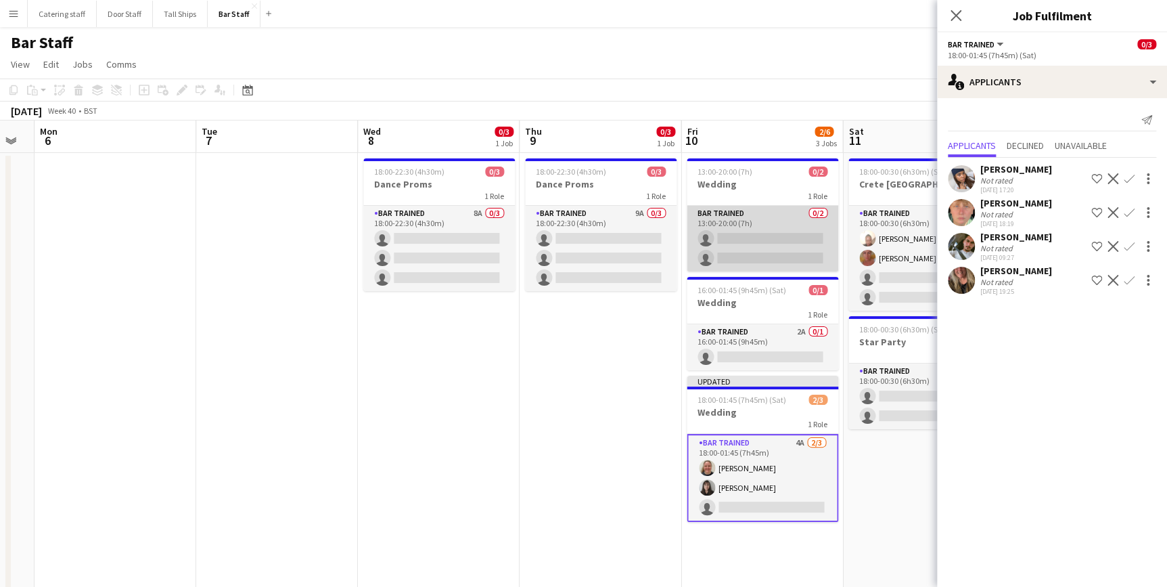
click at [784, 217] on app-card-role "Bar trained 0/2 13:00-20:00 (7h) single-neutral-actions single-neutral-actions" at bounding box center [763, 239] width 152 height 66
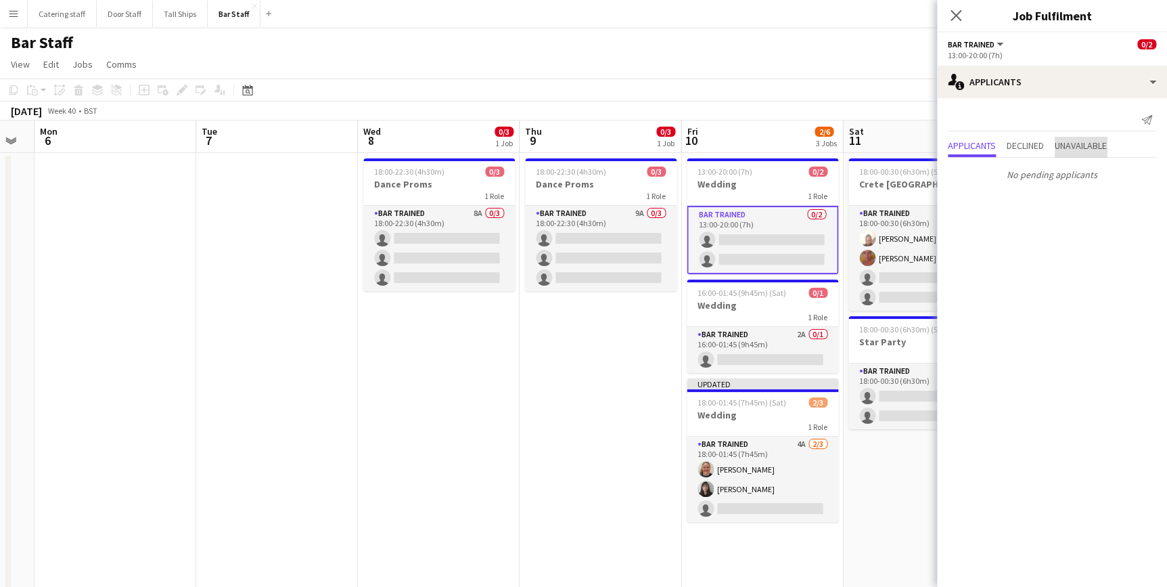
click at [1087, 141] on span "Unavailable" at bounding box center [1081, 145] width 52 height 9
click at [1031, 119] on span "Declined" at bounding box center [1025, 117] width 37 height 9
click at [974, 113] on span "Applicants" at bounding box center [972, 117] width 48 height 9
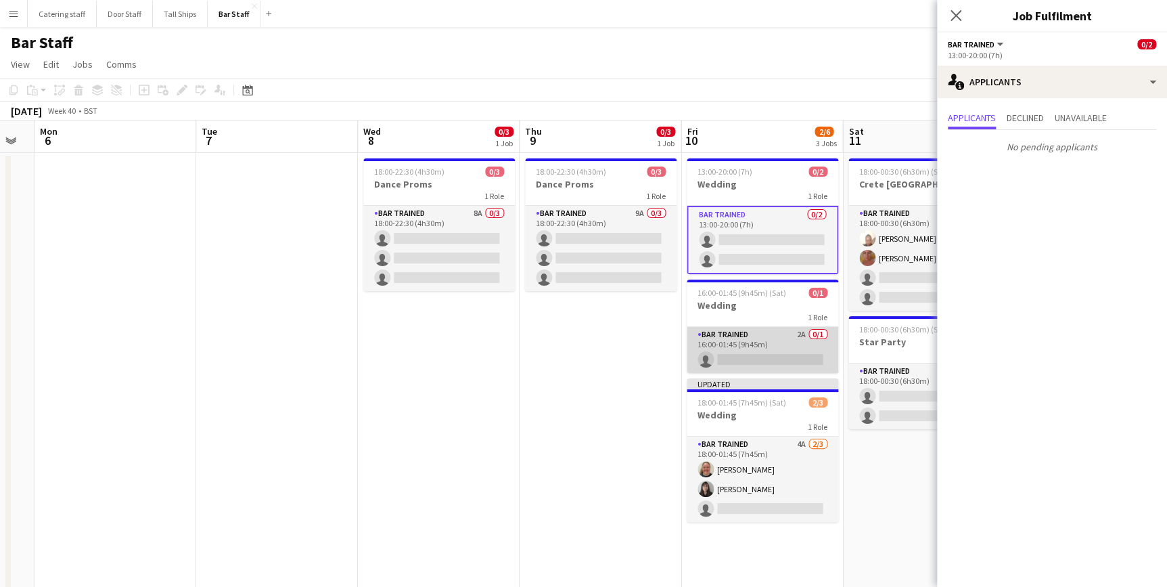
click at [781, 334] on app-card-role "Bar trained 2A 0/1 16:00-01:45 (9h45m) single-neutral-actions" at bounding box center [763, 350] width 152 height 46
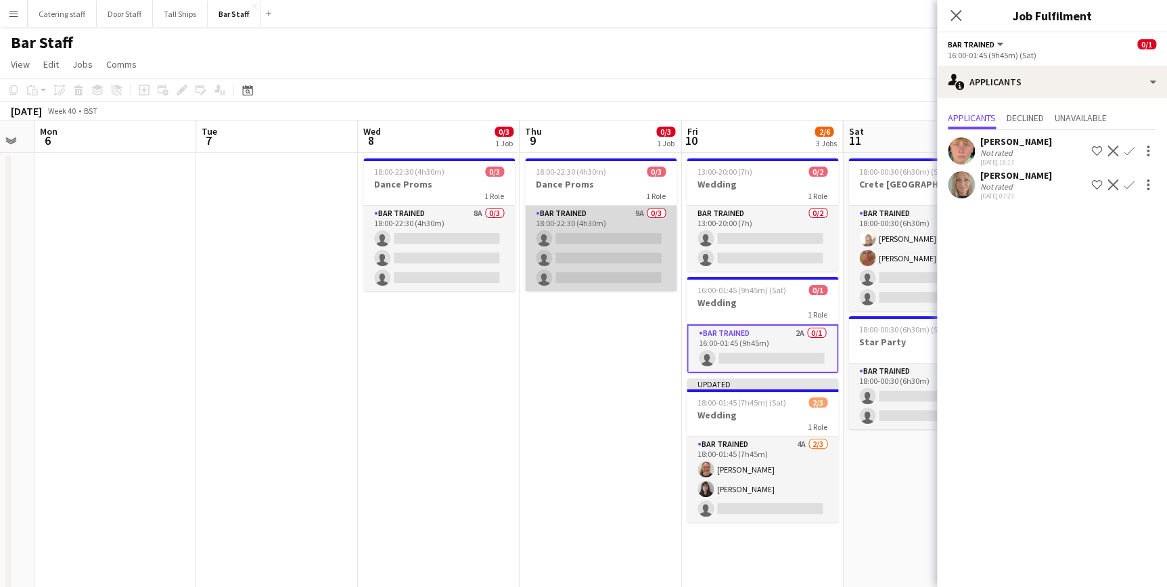
click at [600, 215] on app-card-role "Bar trained 9A 0/3 18:00-22:30 (4h30m) single-neutral-actions single-neutral-ac…" at bounding box center [601, 248] width 152 height 85
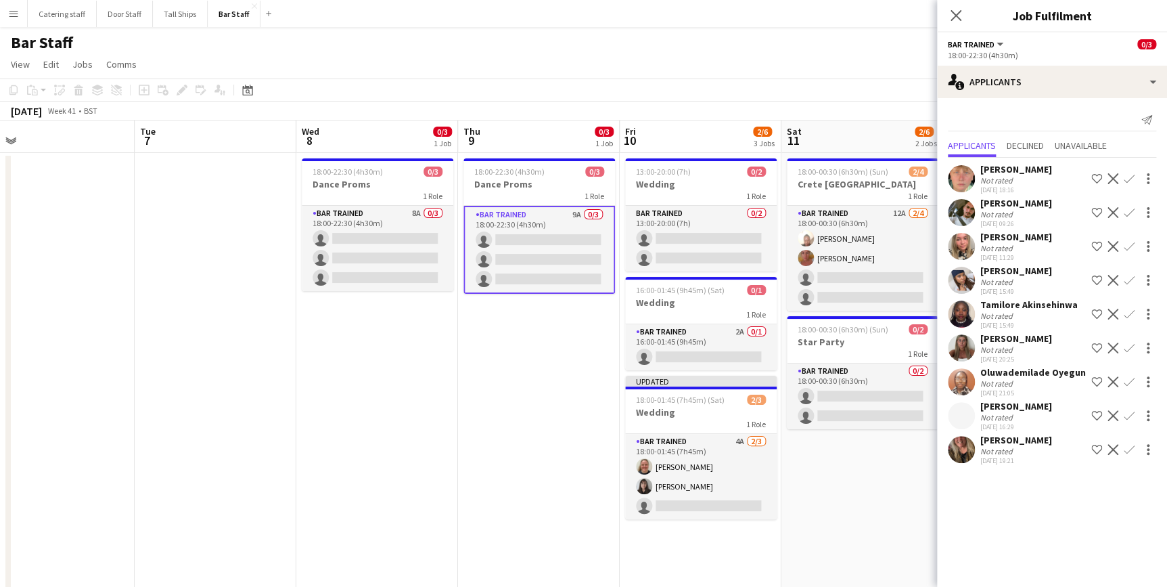
scroll to position [0, 412]
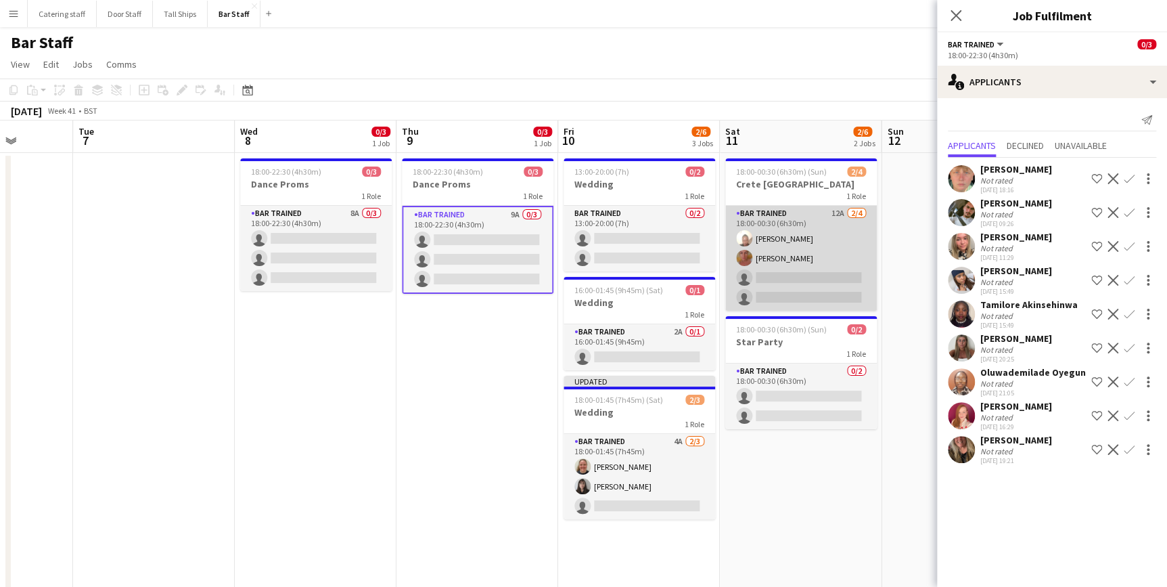
click at [830, 242] on app-card-role "Bar trained 12A [DATE] 18:00-00:30 (6h30m) [PERSON_NAME] [PERSON_NAME] single-n…" at bounding box center [801, 258] width 152 height 105
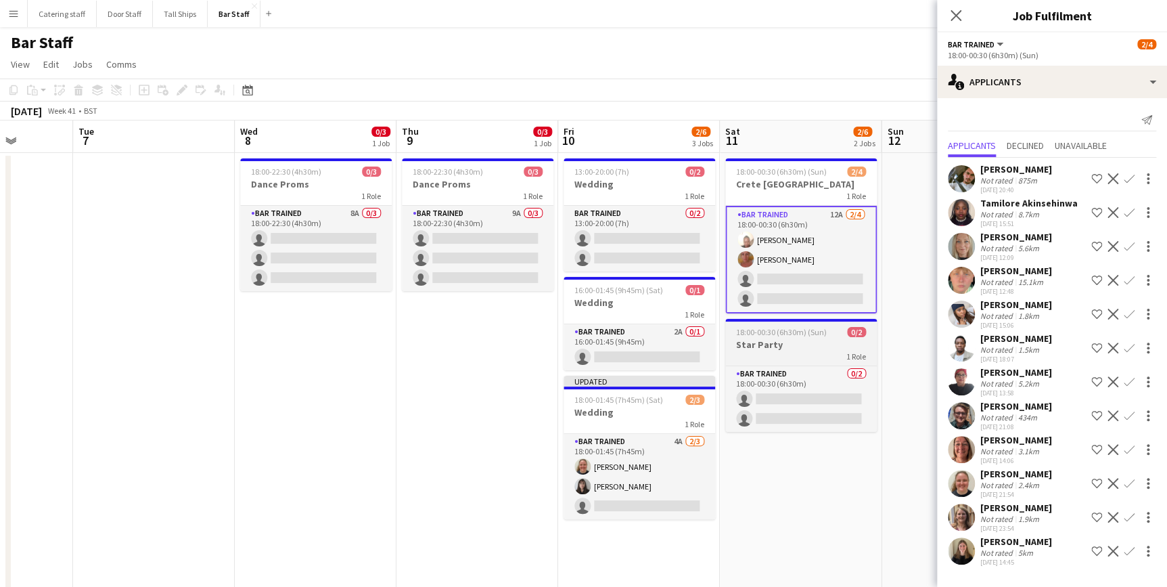
click at [809, 346] on h3 "Star Party" at bounding box center [801, 344] width 152 height 12
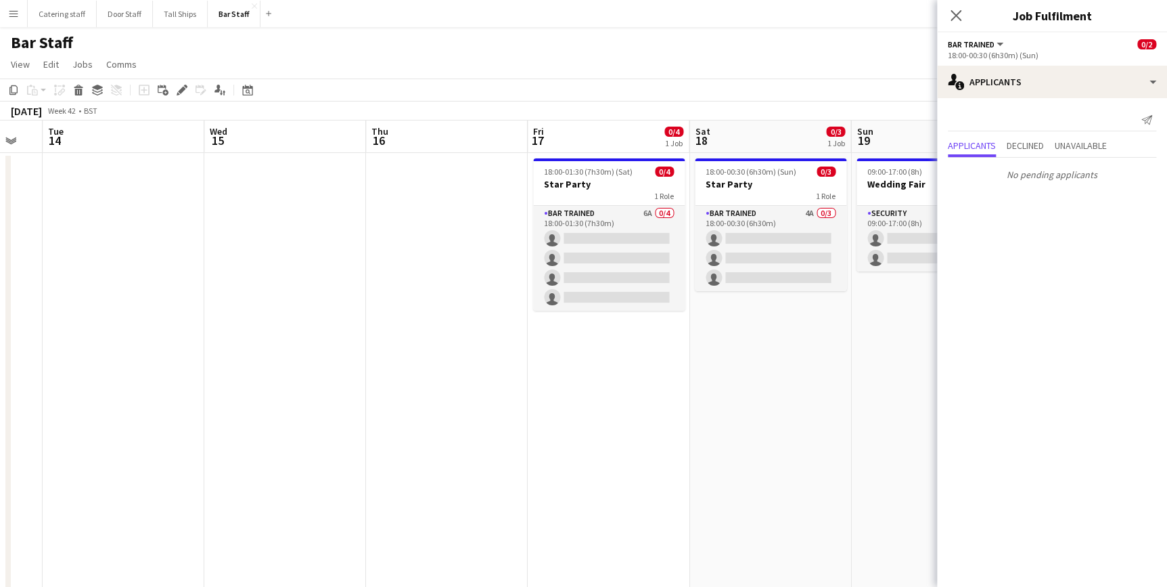
scroll to position [0, 610]
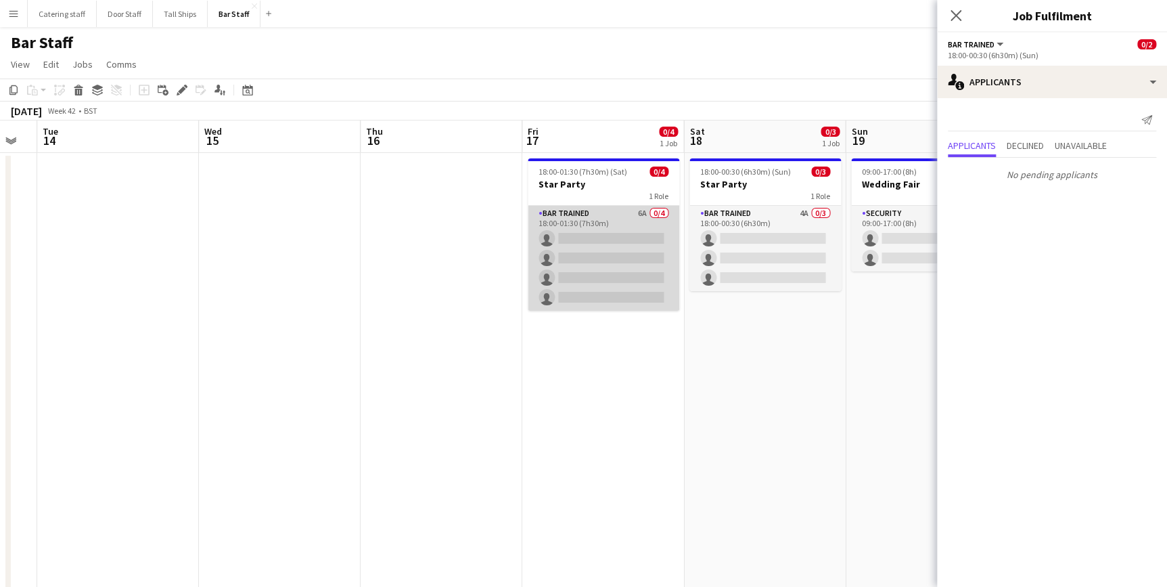
click at [623, 215] on app-card-role "Bar trained 6A 0/4 18:00-01:30 (7h30m) single-neutral-actions single-neutral-ac…" at bounding box center [604, 258] width 152 height 105
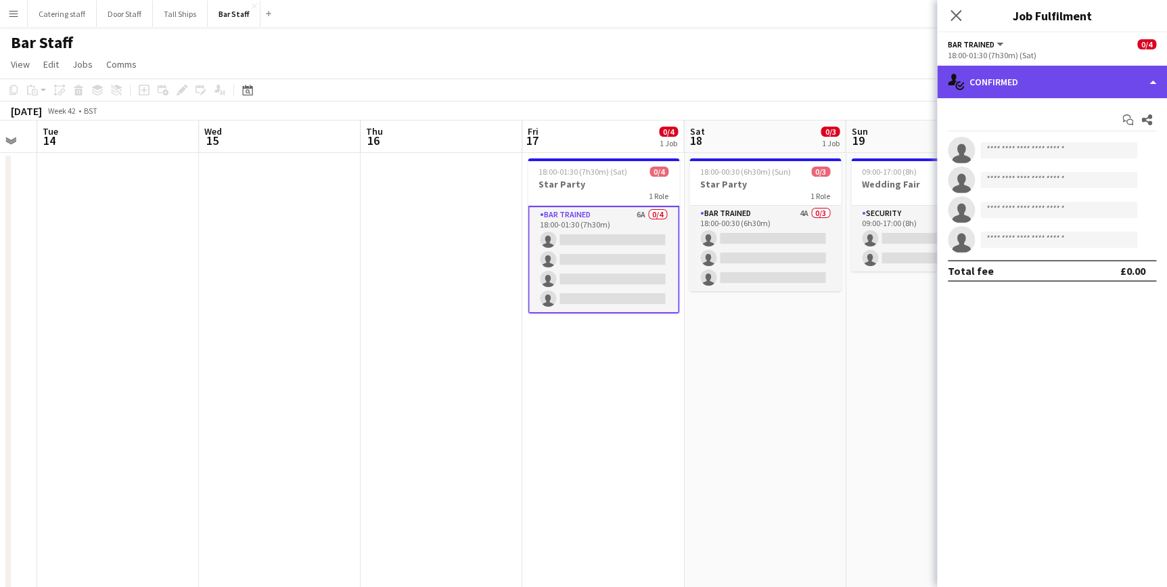
click at [1018, 83] on div "single-neutral-actions-check-2 Confirmed" at bounding box center [1052, 82] width 230 height 32
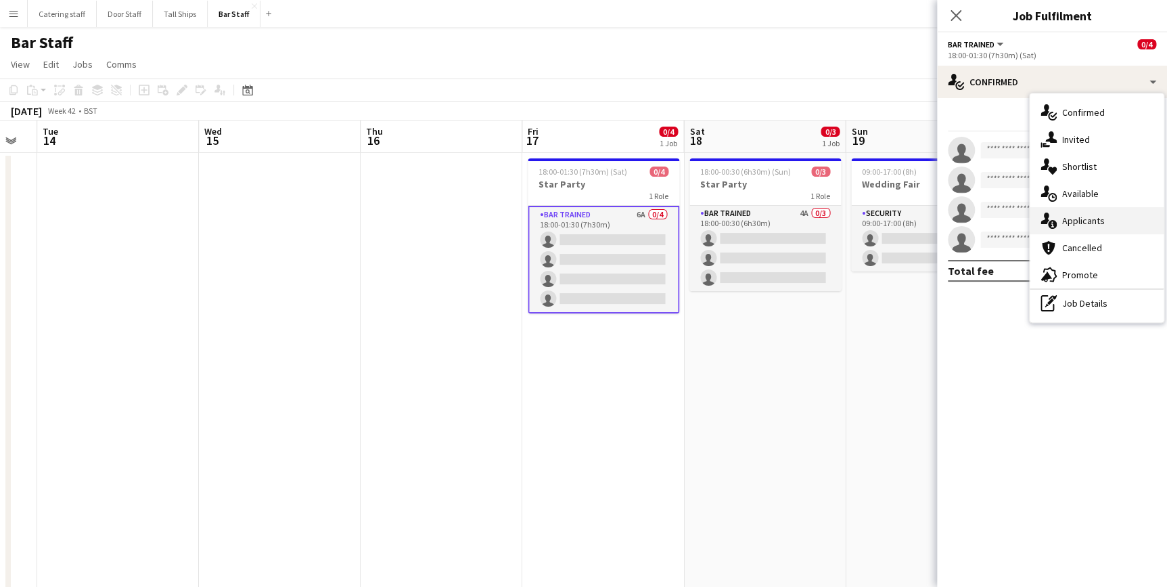
click at [1089, 217] on span "Applicants" at bounding box center [1083, 221] width 43 height 12
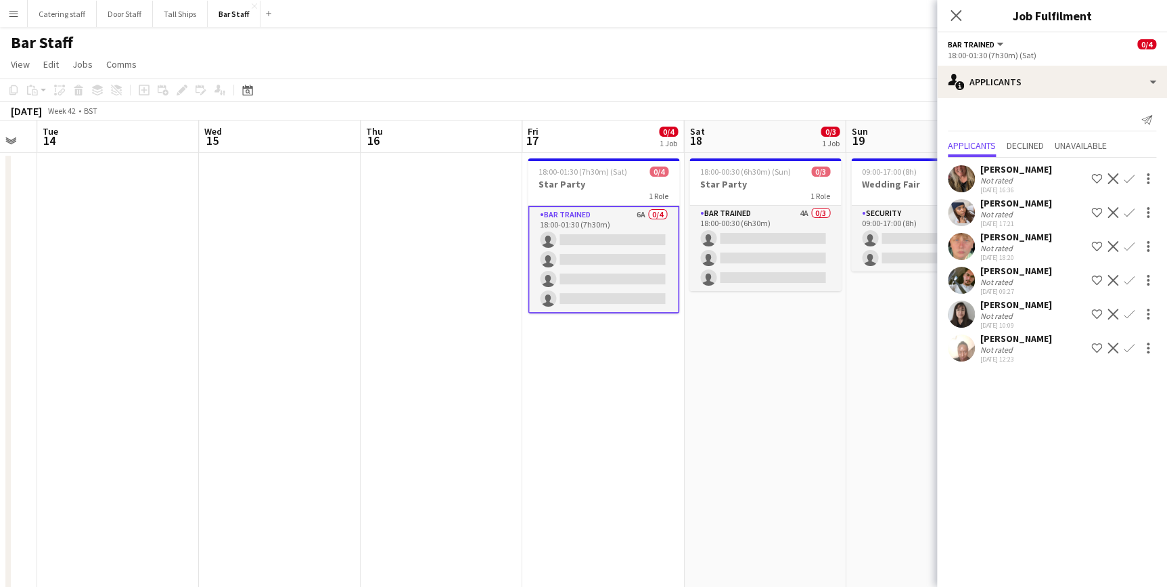
click at [1131, 345] on app-icon "Confirm" at bounding box center [1129, 347] width 11 height 11
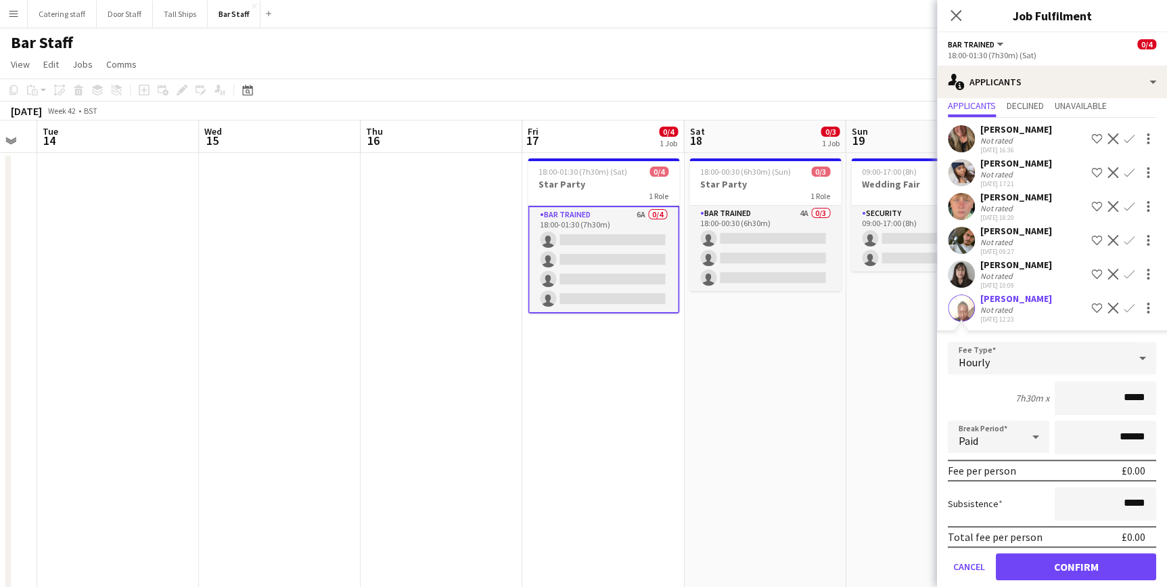
scroll to position [56, 0]
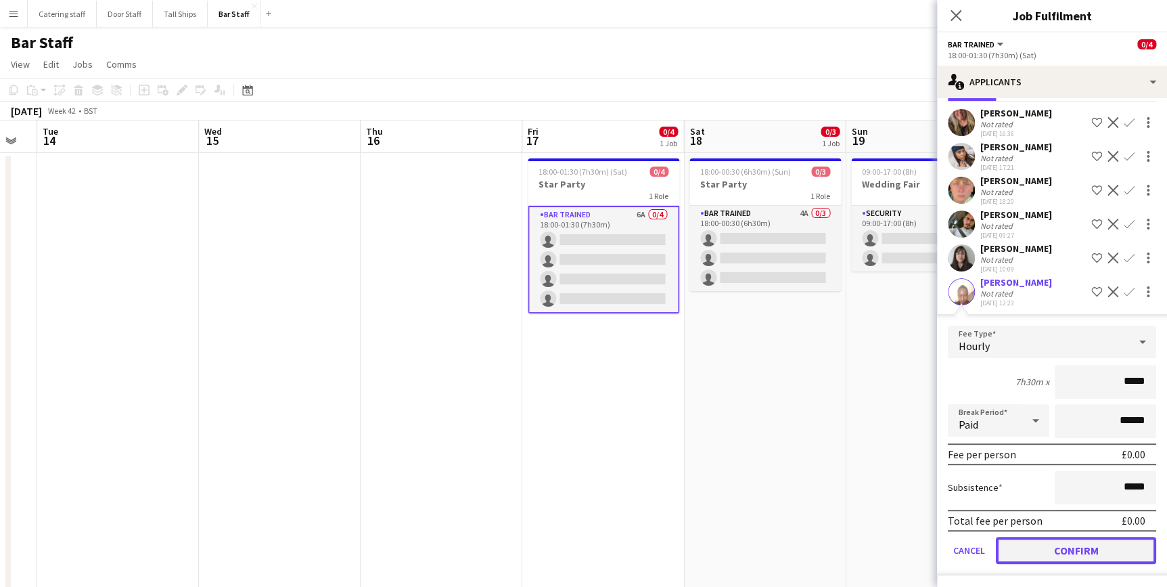
click at [1052, 549] on button "Confirm" at bounding box center [1076, 550] width 160 height 27
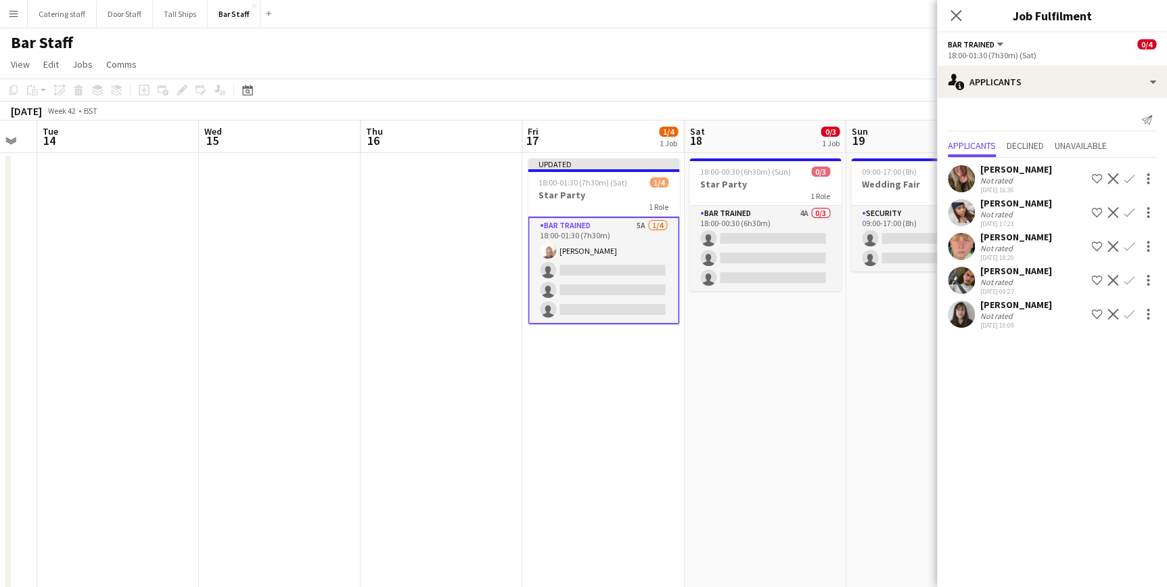
scroll to position [0, 0]
click at [1129, 315] on app-icon "Confirm" at bounding box center [1129, 314] width 11 height 11
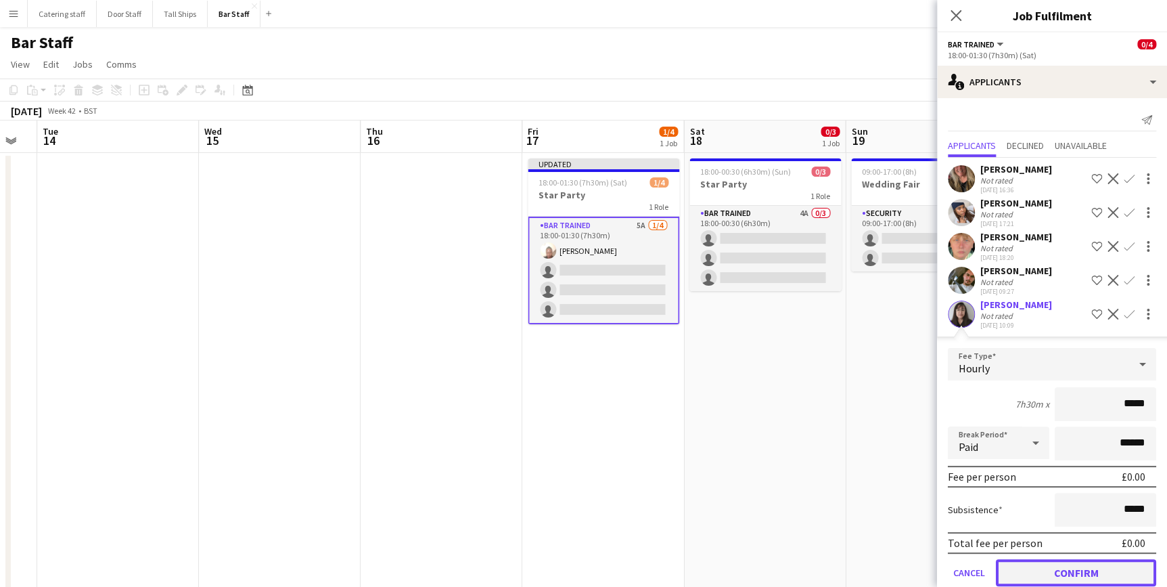
click at [1062, 565] on button "Confirm" at bounding box center [1076, 572] width 160 height 27
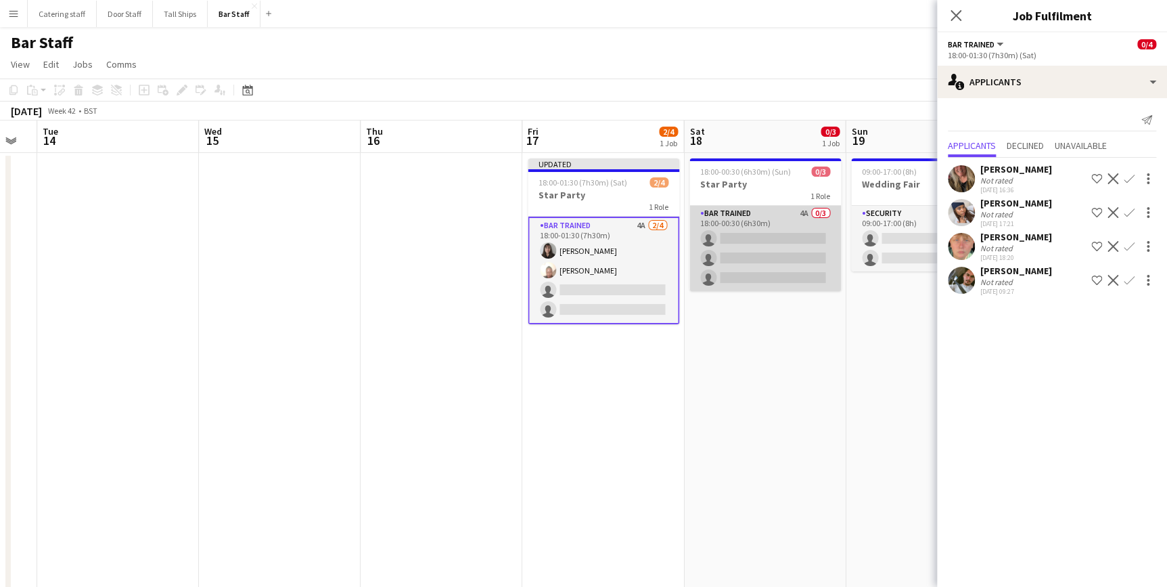
click at [785, 213] on app-card-role "Bar trained 4A 0/3 18:00-00:30 (6h30m) single-neutral-actions single-neutral-ac…" at bounding box center [766, 248] width 152 height 85
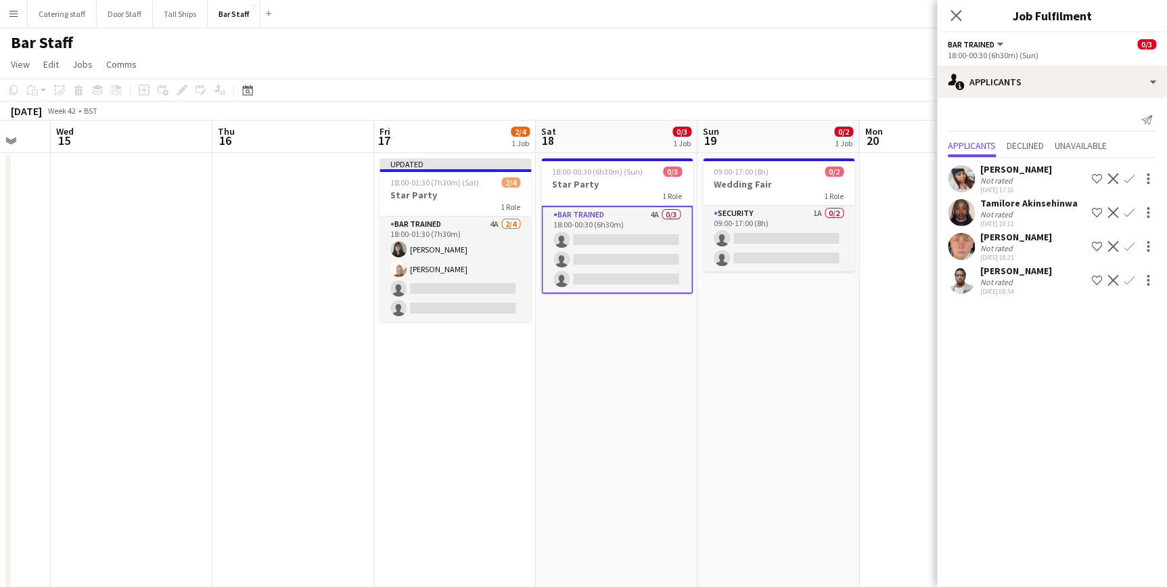
scroll to position [0, 471]
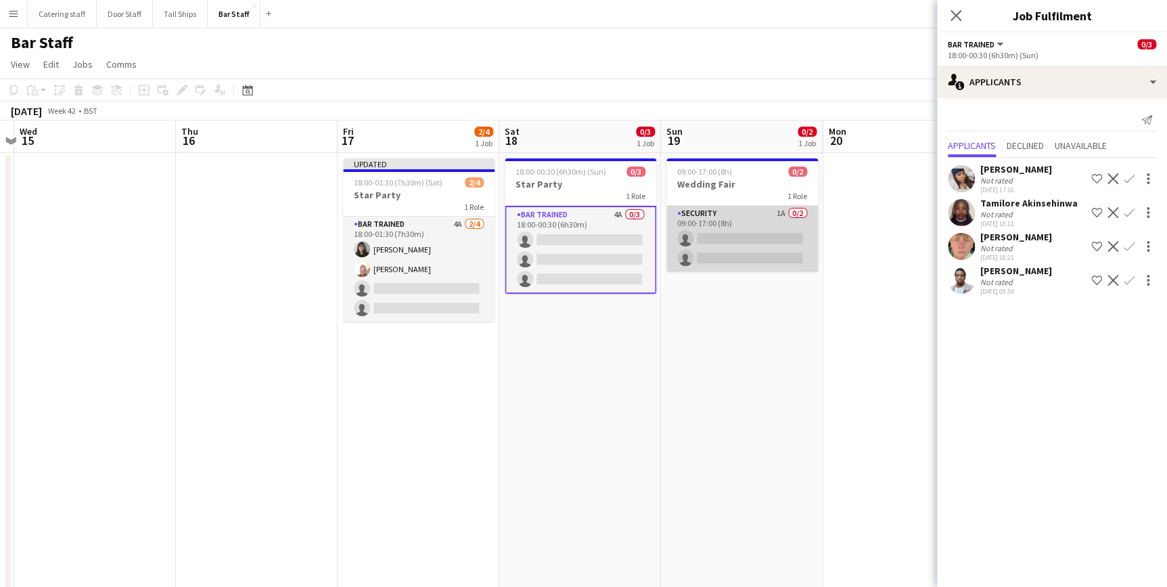
click at [744, 212] on app-card-role "Security 1A 0/2 09:00-17:00 (8h) single-neutral-actions single-neutral-actions" at bounding box center [743, 239] width 152 height 66
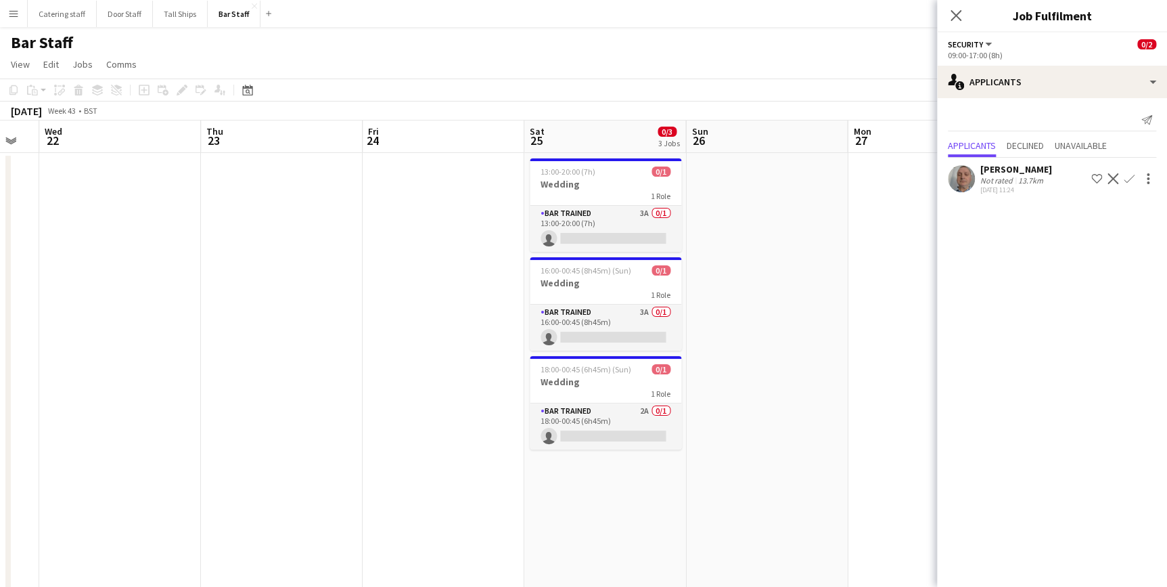
scroll to position [0, 345]
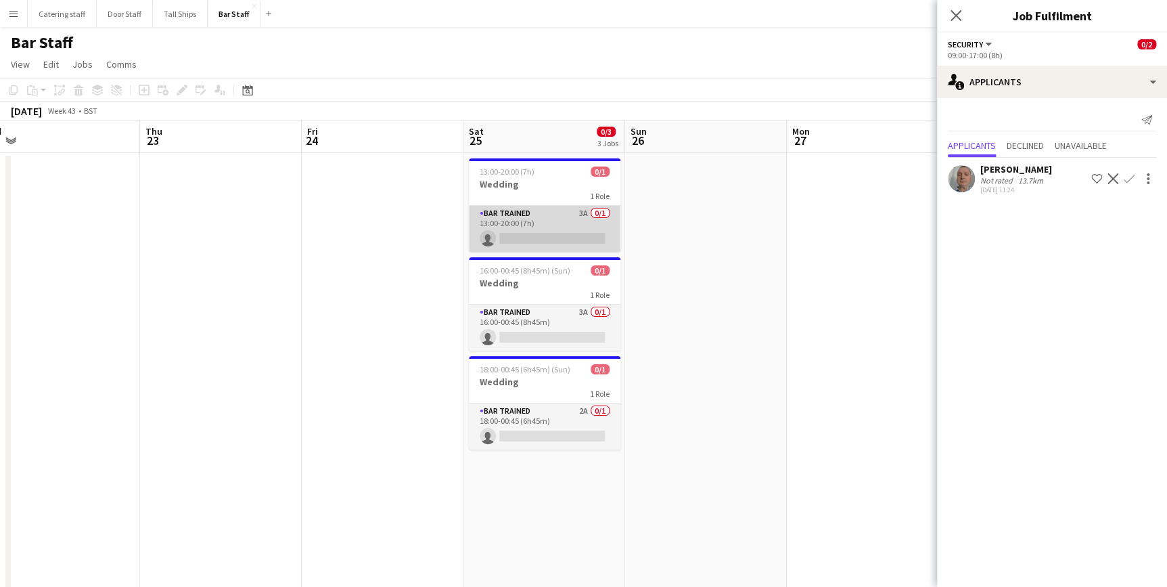
click at [564, 215] on app-card-role "Bar trained 3A 0/1 13:00-20:00 (7h) single-neutral-actions" at bounding box center [545, 229] width 152 height 46
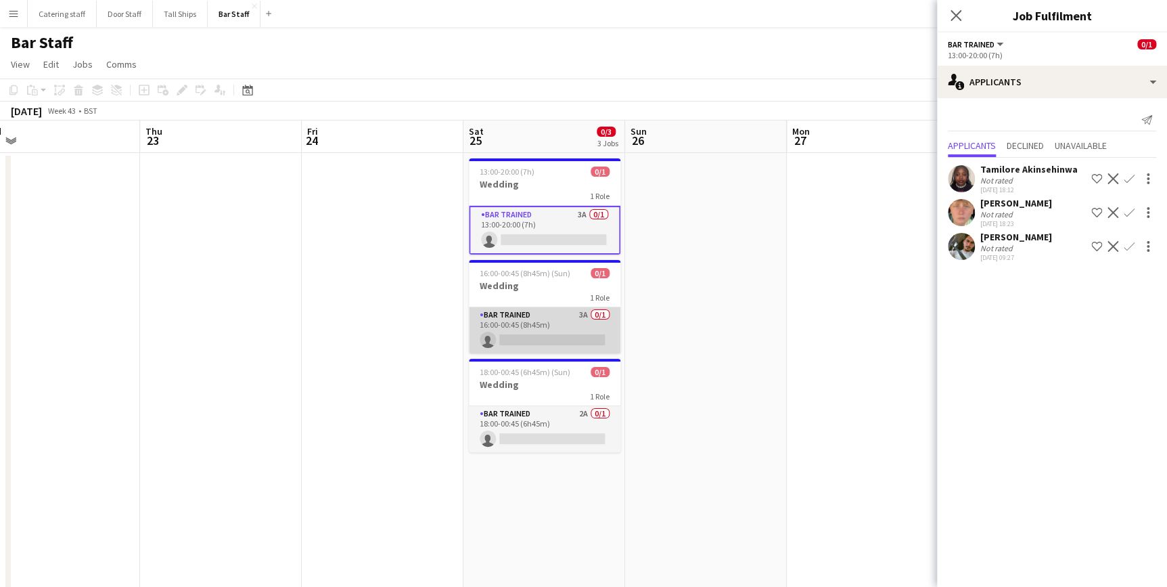
click at [565, 324] on app-card-role "Bar trained 3A 0/1 16:00-00:45 (8h45m) single-neutral-actions" at bounding box center [545, 330] width 152 height 46
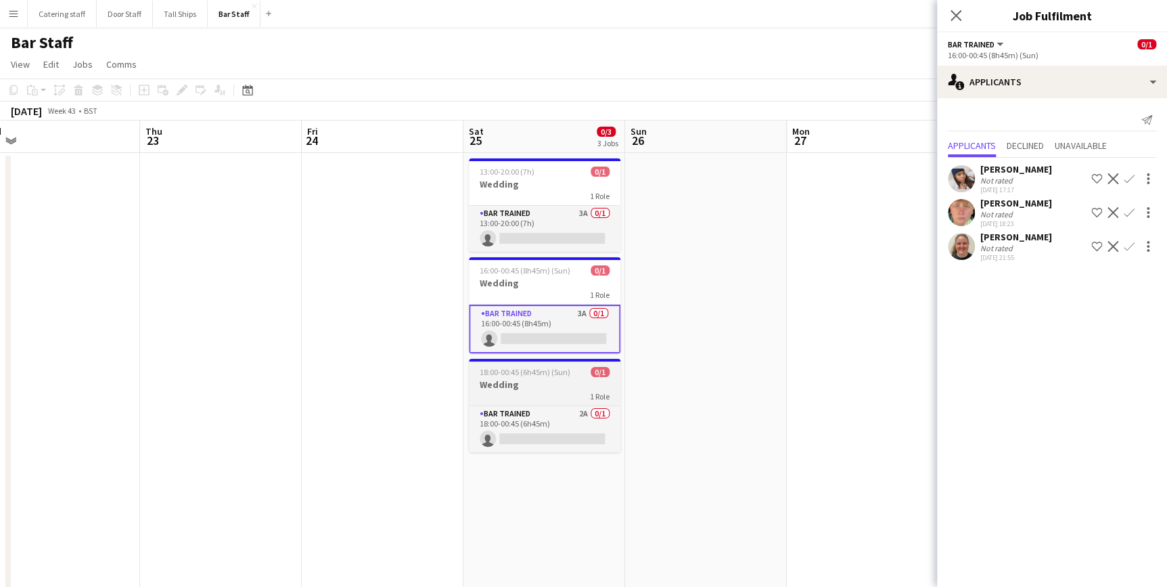
click at [544, 391] on div "1 Role" at bounding box center [545, 395] width 152 height 11
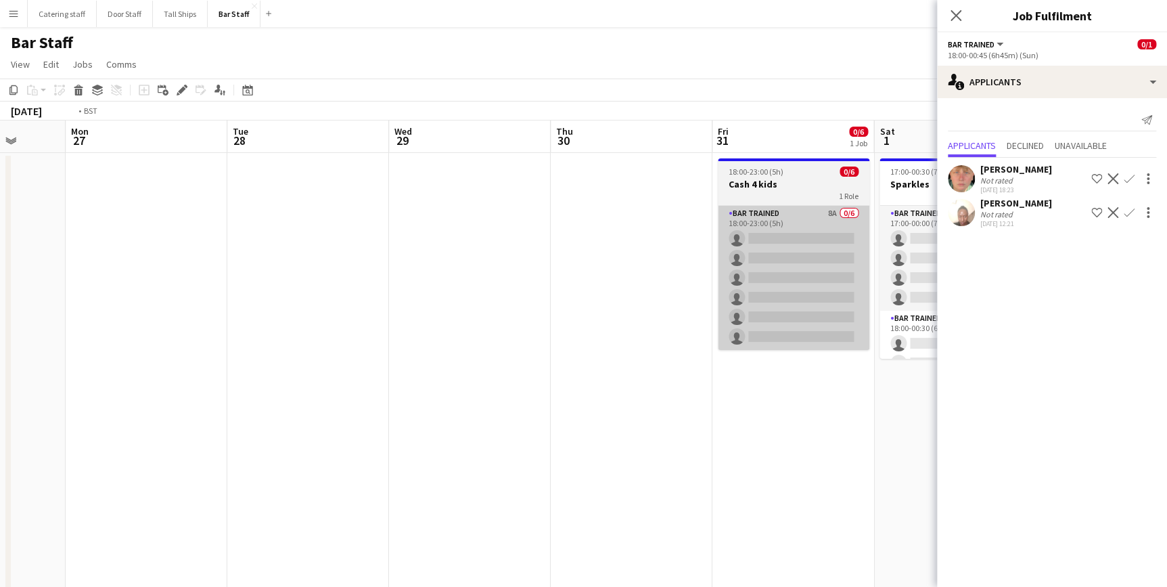
scroll to position [0, 560]
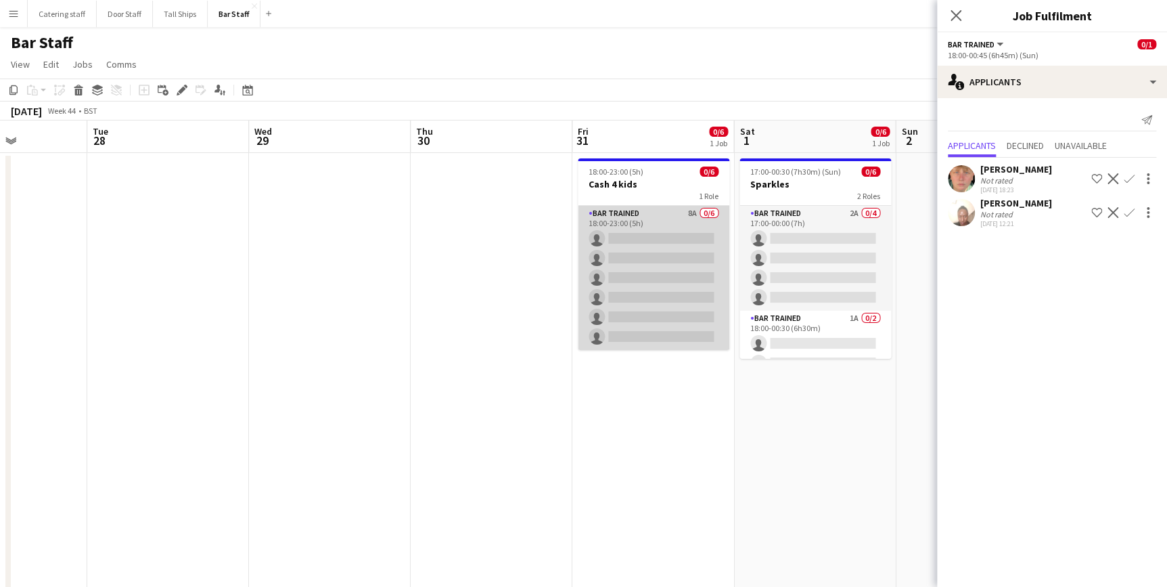
click at [655, 209] on app-card-role "Bar trained 8A 0/6 18:00-23:00 (5h) single-neutral-actions single-neutral-actio…" at bounding box center [654, 278] width 152 height 144
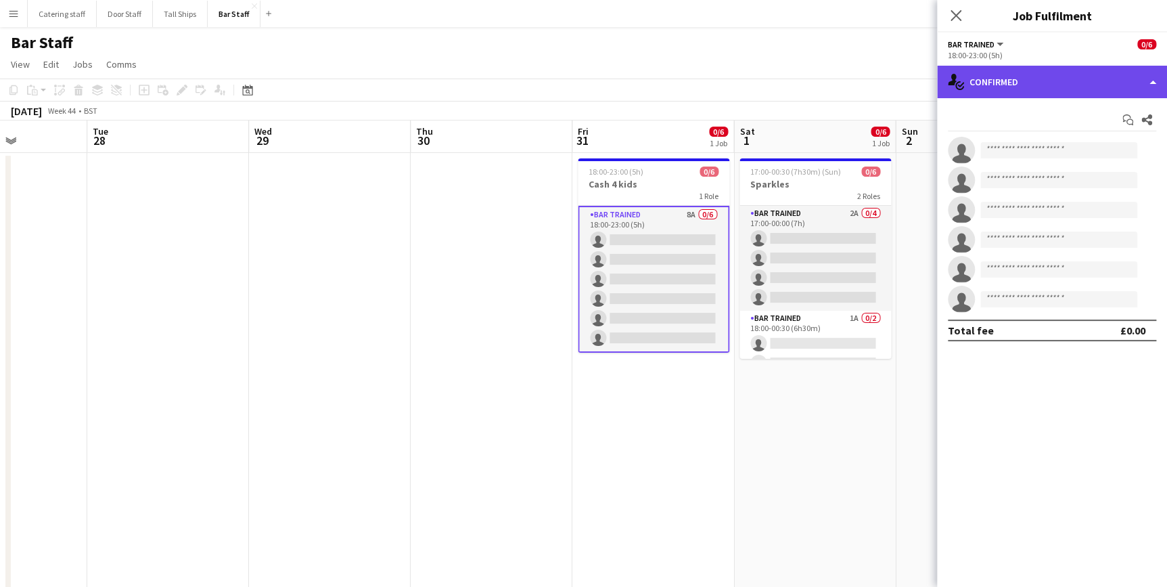
click at [1029, 78] on div "single-neutral-actions-check-2 Confirmed" at bounding box center [1052, 82] width 230 height 32
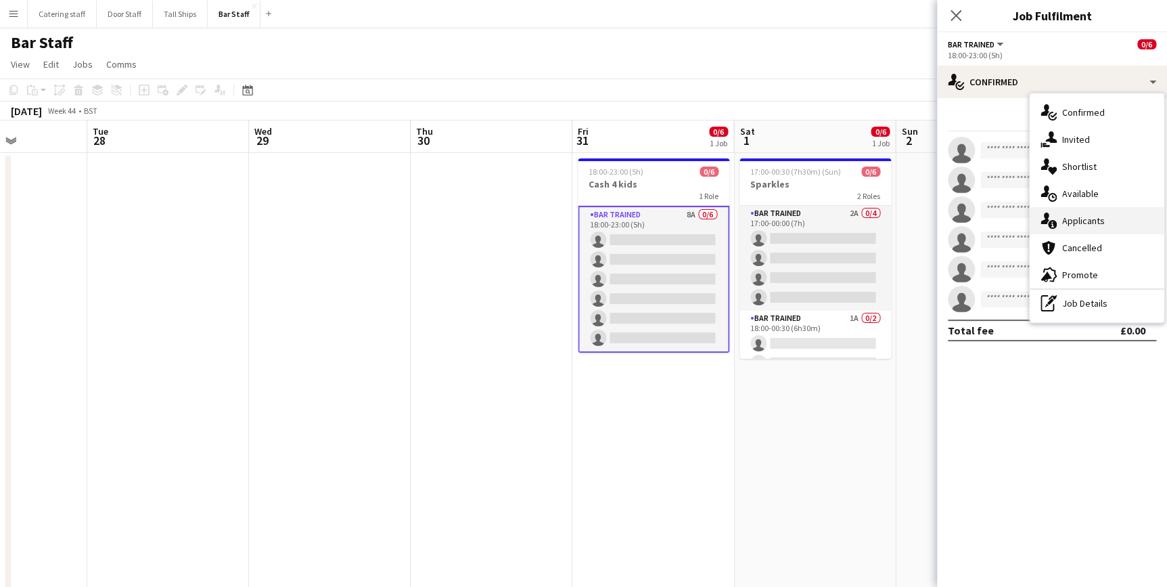
click at [1067, 220] on span "Applicants" at bounding box center [1083, 221] width 43 height 12
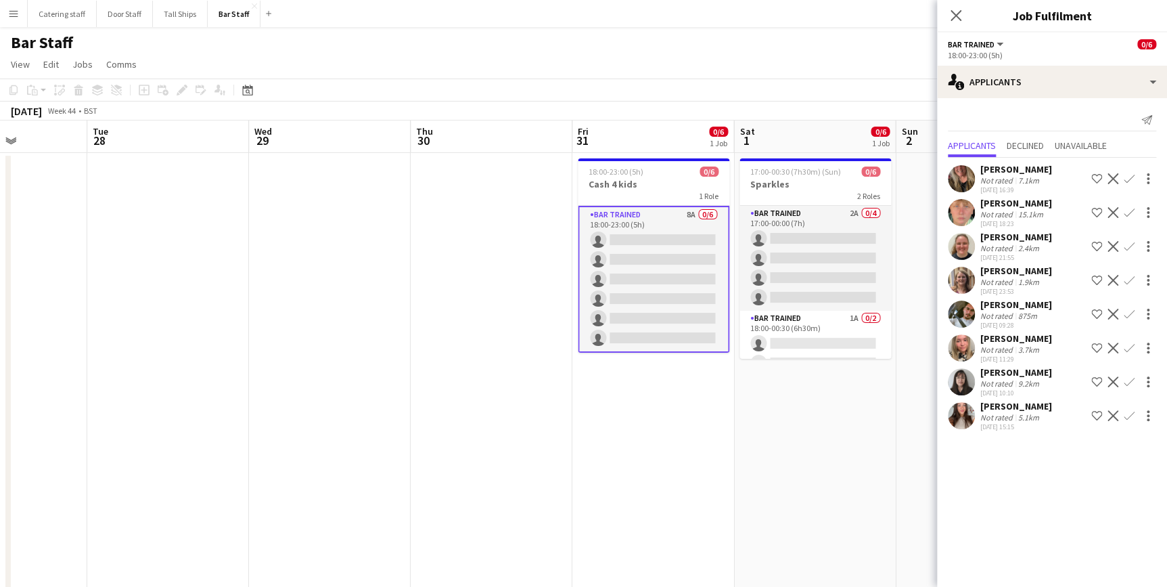
click at [1128, 178] on app-icon "Confirm" at bounding box center [1129, 178] width 11 height 11
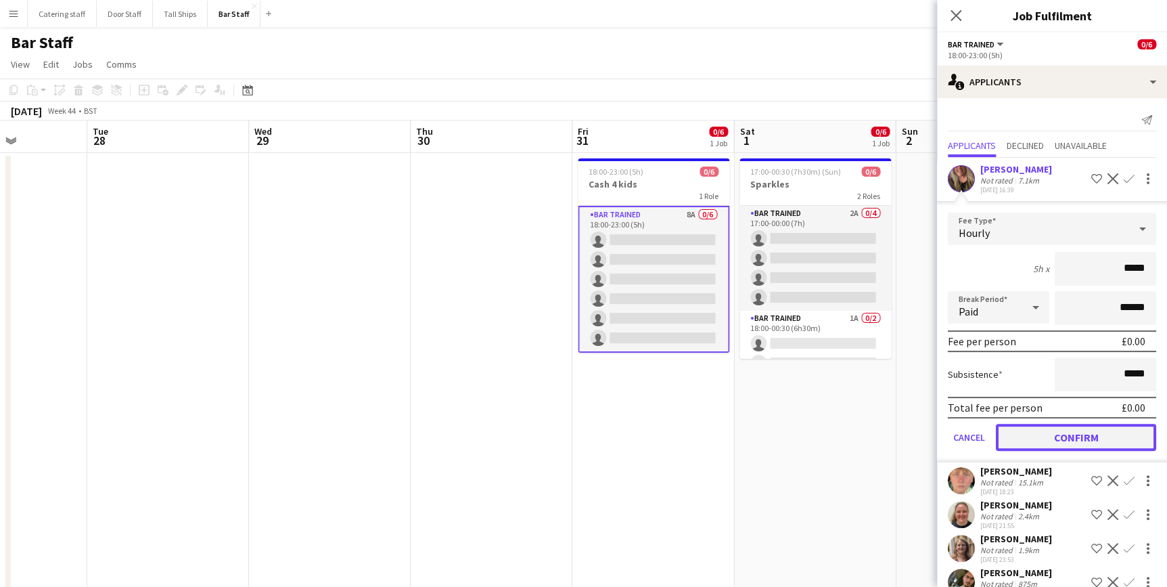
click at [1072, 433] on button "Confirm" at bounding box center [1076, 437] width 160 height 27
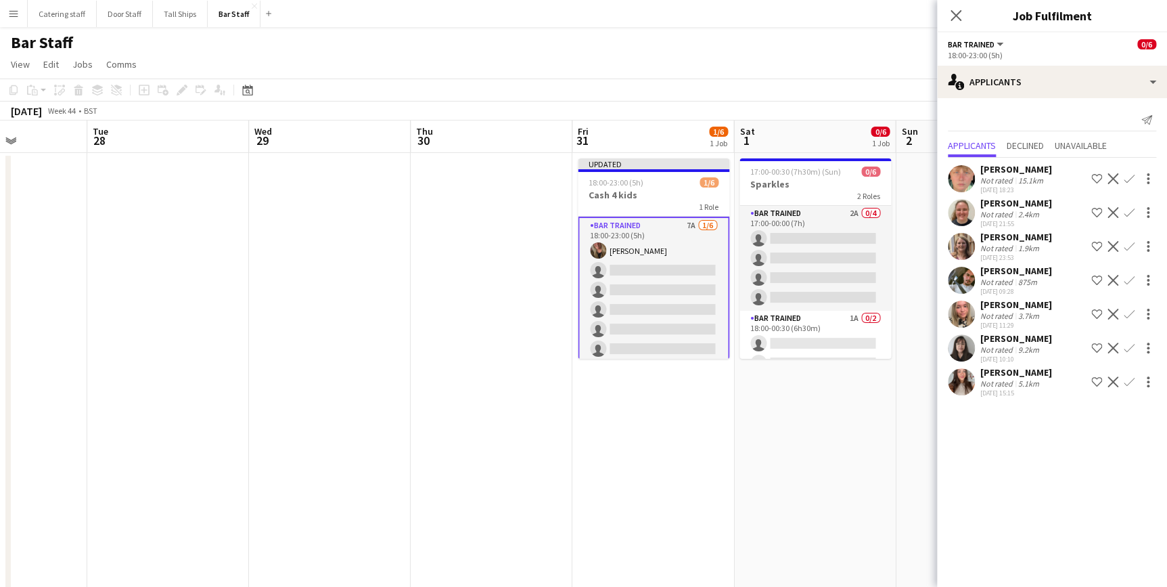
click at [1127, 185] on button "Confirm" at bounding box center [1129, 179] width 16 height 16
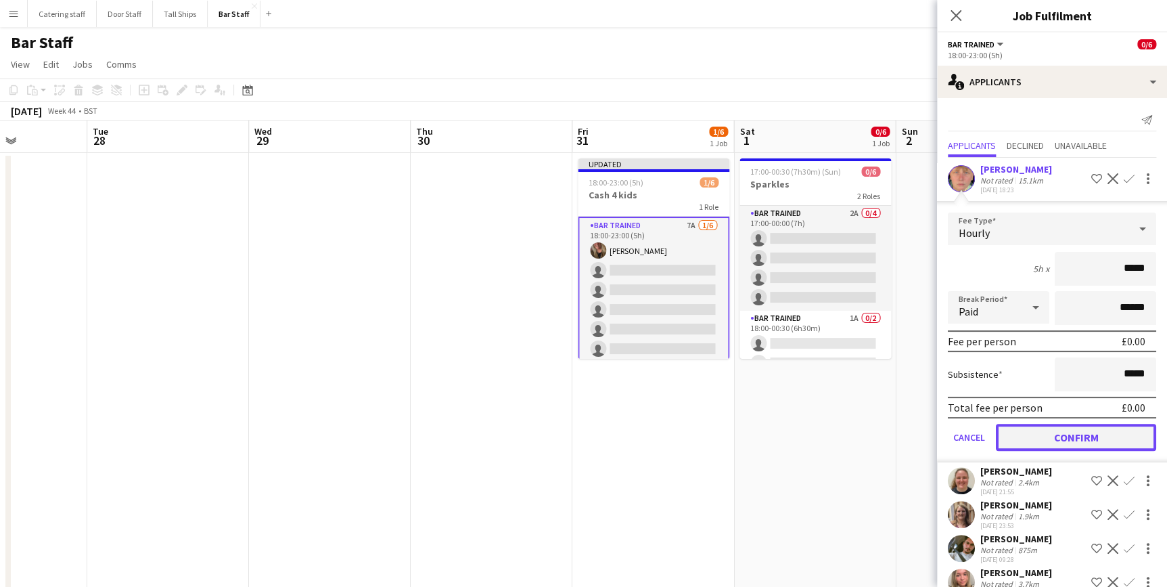
click at [1084, 442] on button "Confirm" at bounding box center [1076, 437] width 160 height 27
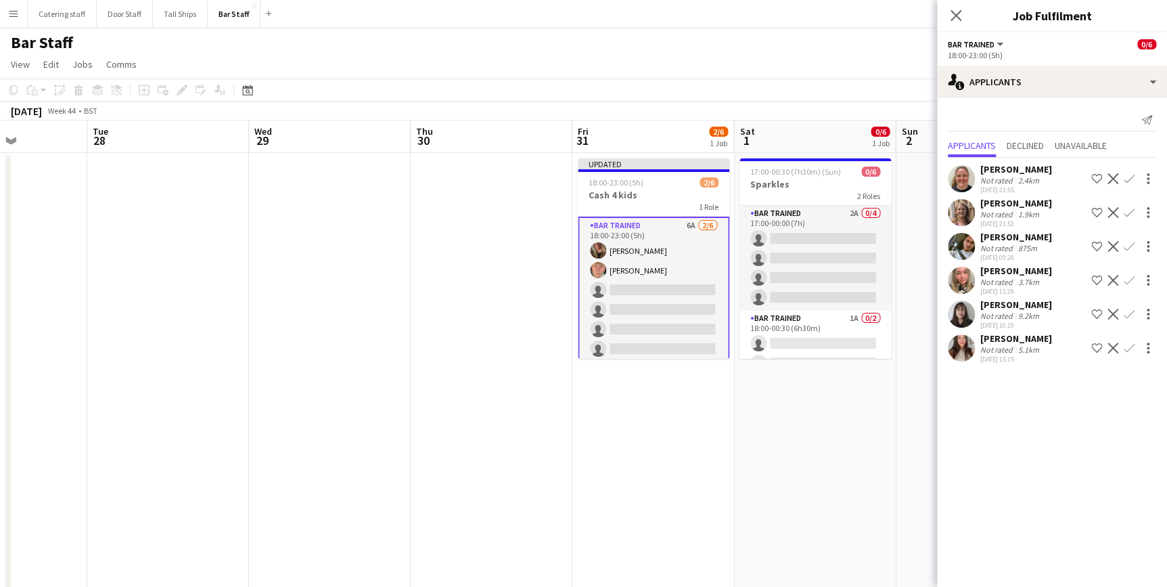
click at [1129, 183] on app-icon "Confirm" at bounding box center [1129, 178] width 11 height 11
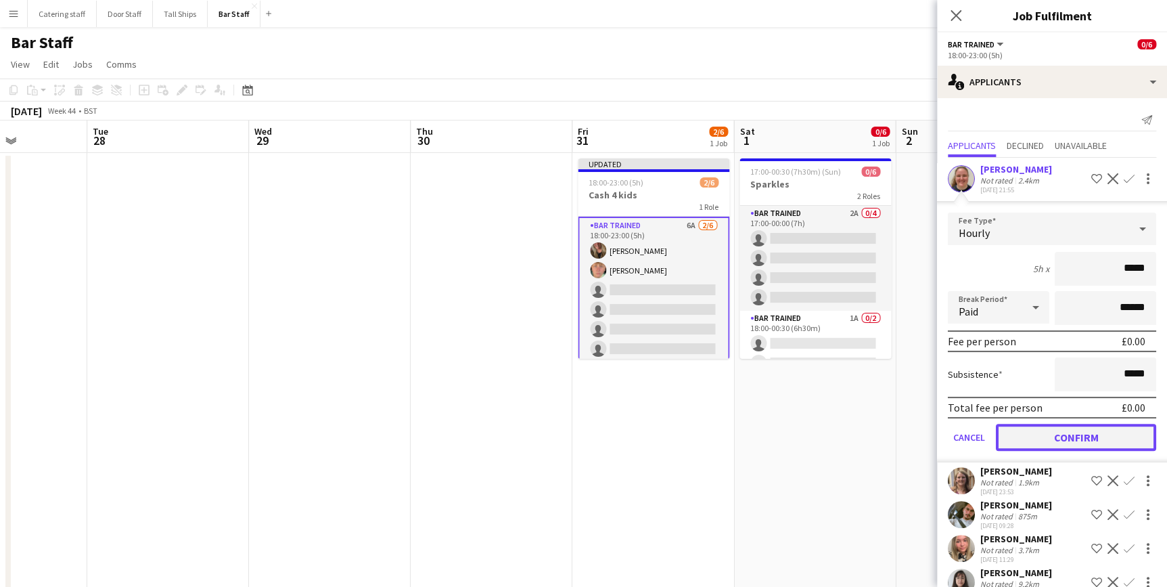
click at [1092, 441] on button "Confirm" at bounding box center [1076, 437] width 160 height 27
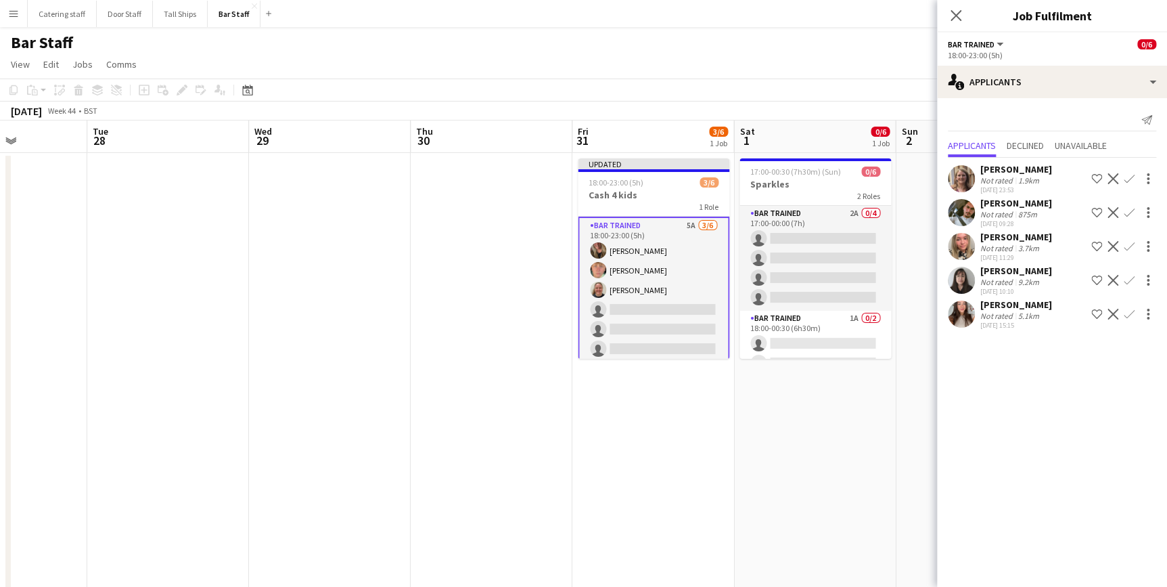
click at [1124, 175] on app-icon "Confirm" at bounding box center [1129, 178] width 11 height 11
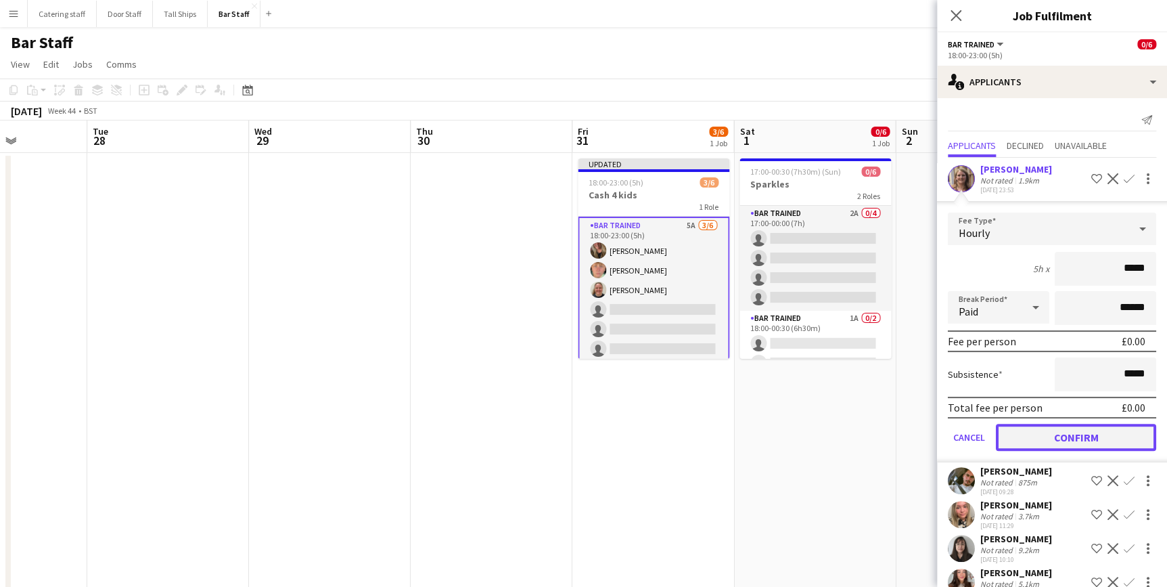
click at [1058, 432] on button "Confirm" at bounding box center [1076, 437] width 160 height 27
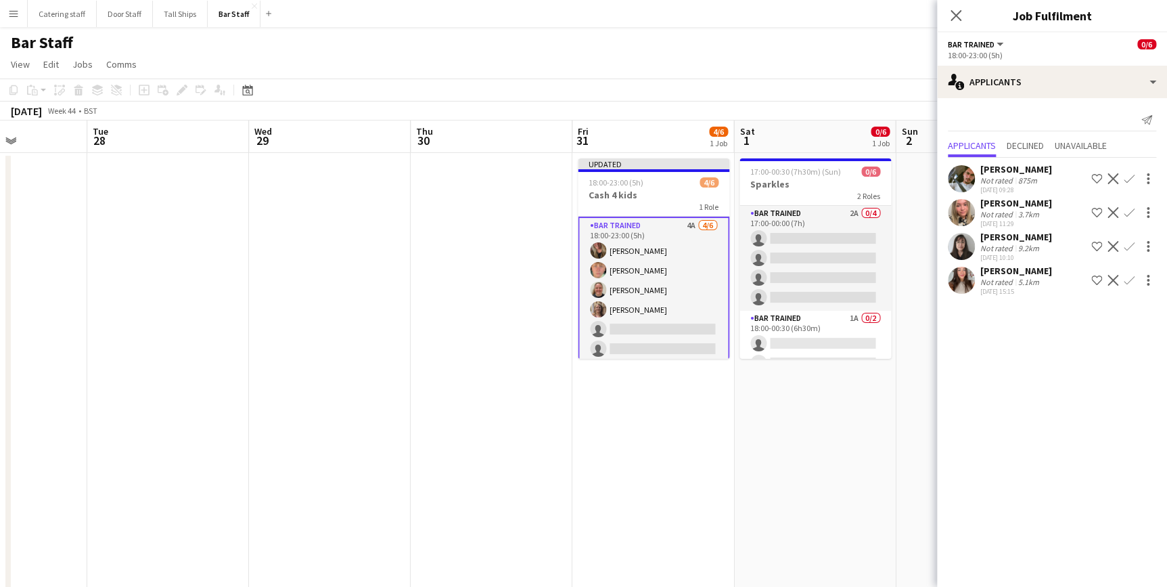
click at [1127, 212] on app-icon "Confirm" at bounding box center [1129, 212] width 11 height 11
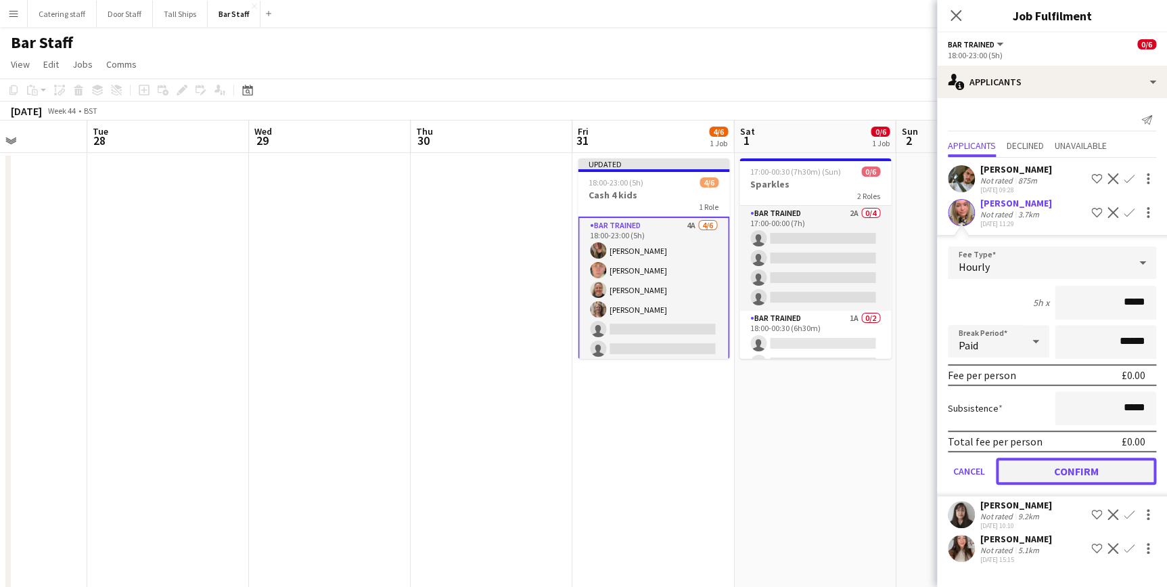
click at [1050, 474] on button "Confirm" at bounding box center [1076, 470] width 160 height 27
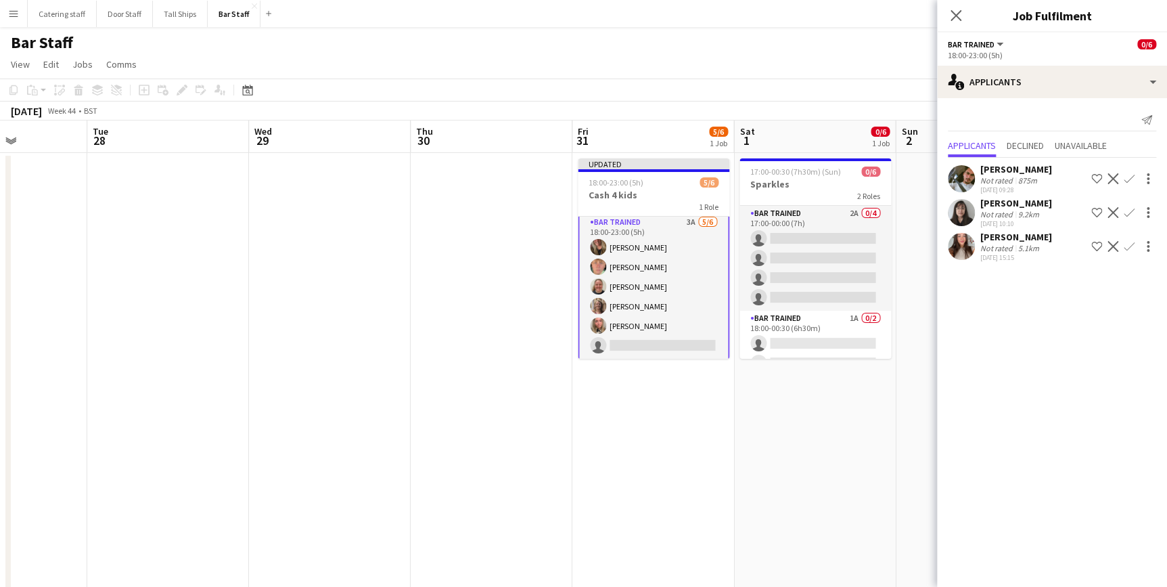
scroll to position [4, 0]
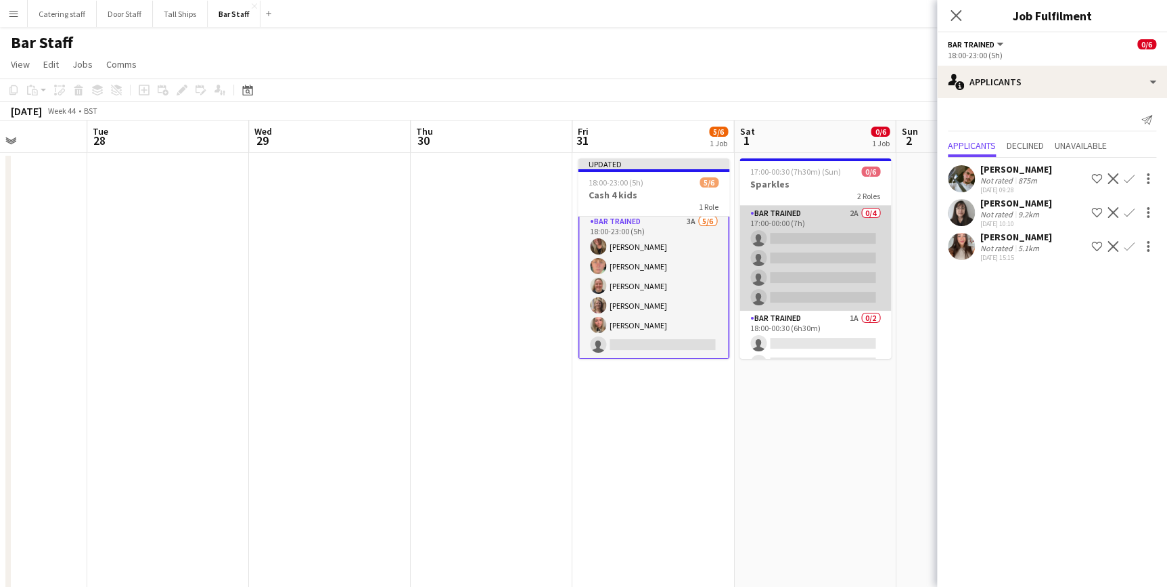
click at [821, 219] on app-card-role "Bar trained 2A 0/4 17:00-00:00 (7h) single-neutral-actions single-neutral-actio…" at bounding box center [816, 258] width 152 height 105
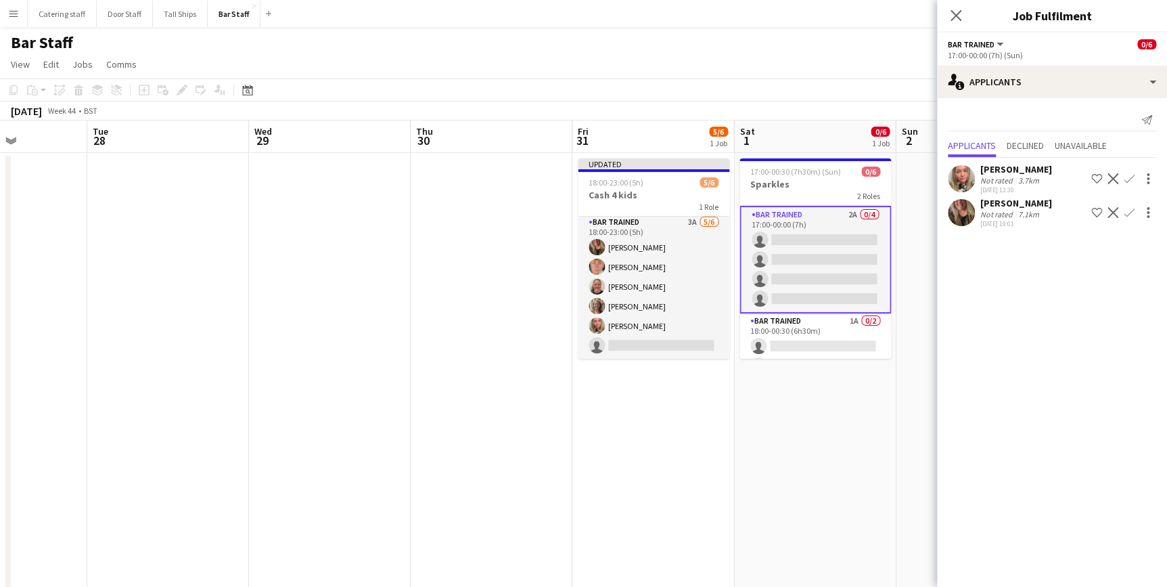
scroll to position [1, 0]
click at [1127, 178] on app-icon "Confirm" at bounding box center [1129, 178] width 11 height 11
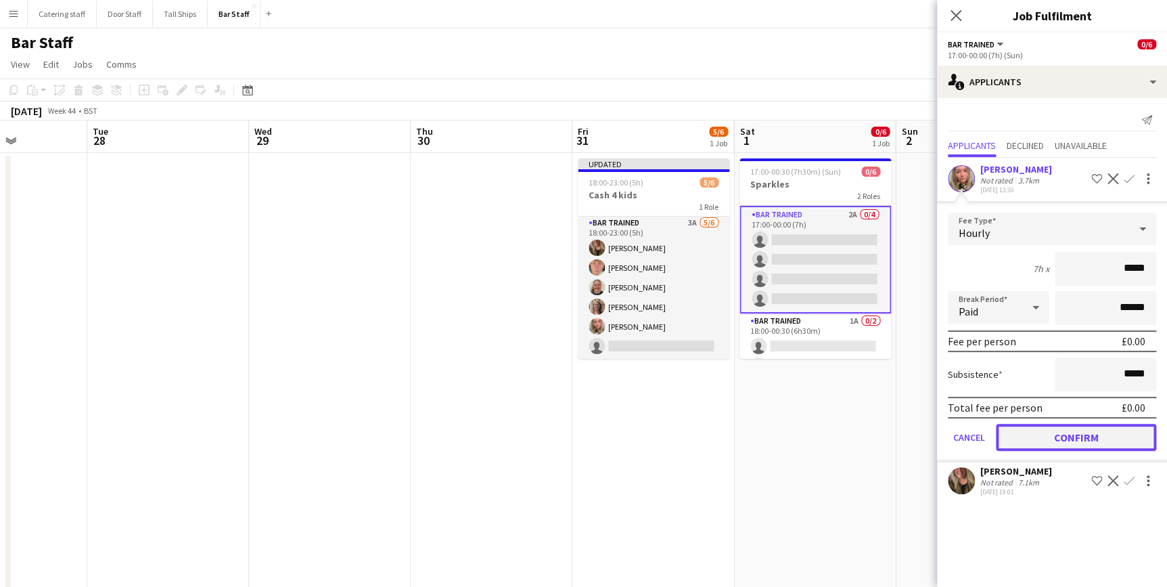
click at [1058, 436] on button "Confirm" at bounding box center [1076, 437] width 160 height 27
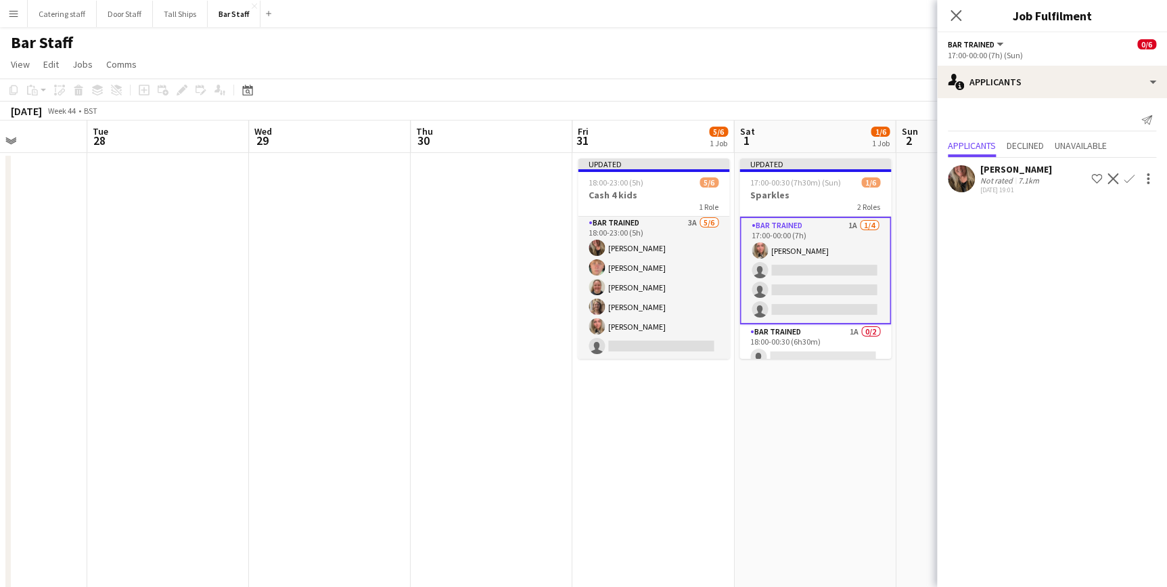
click at [1125, 181] on app-icon "Confirm" at bounding box center [1129, 178] width 11 height 11
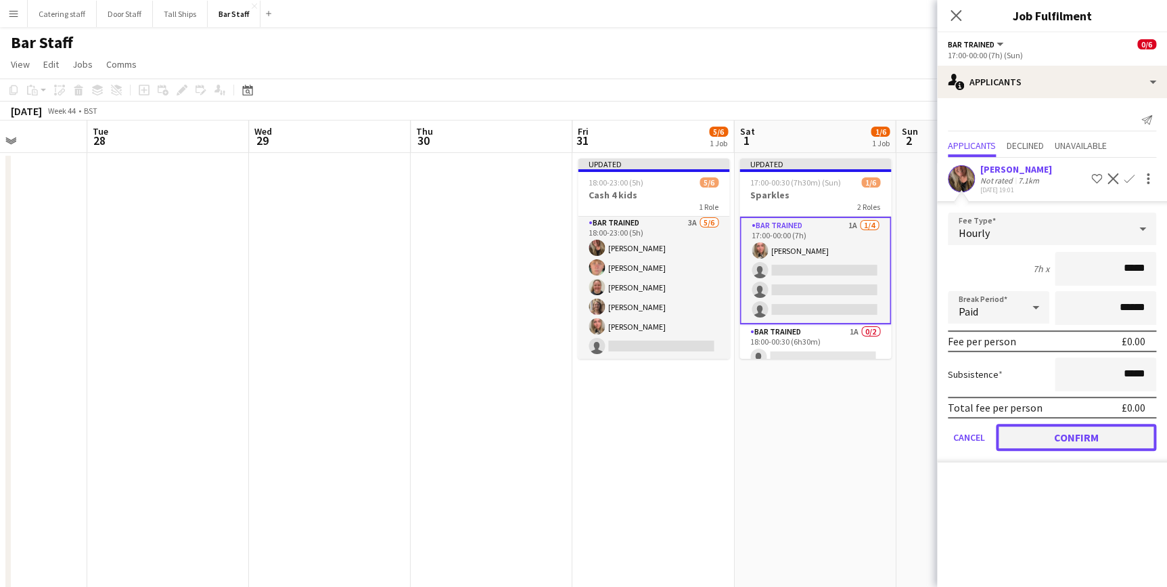
click at [1052, 430] on button "Confirm" at bounding box center [1076, 437] width 160 height 27
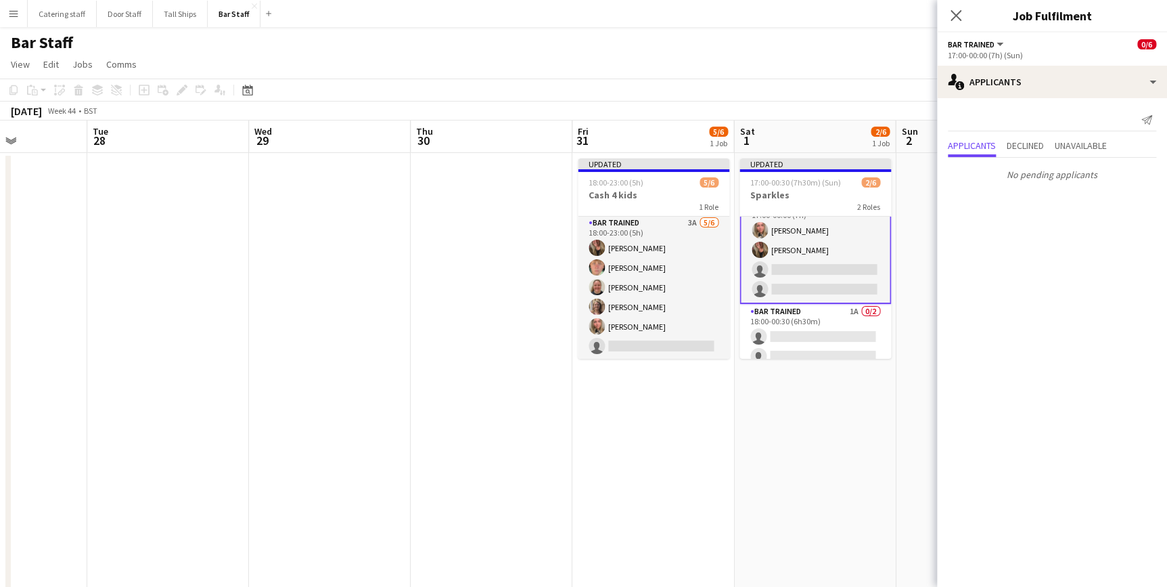
scroll to position [30, 0]
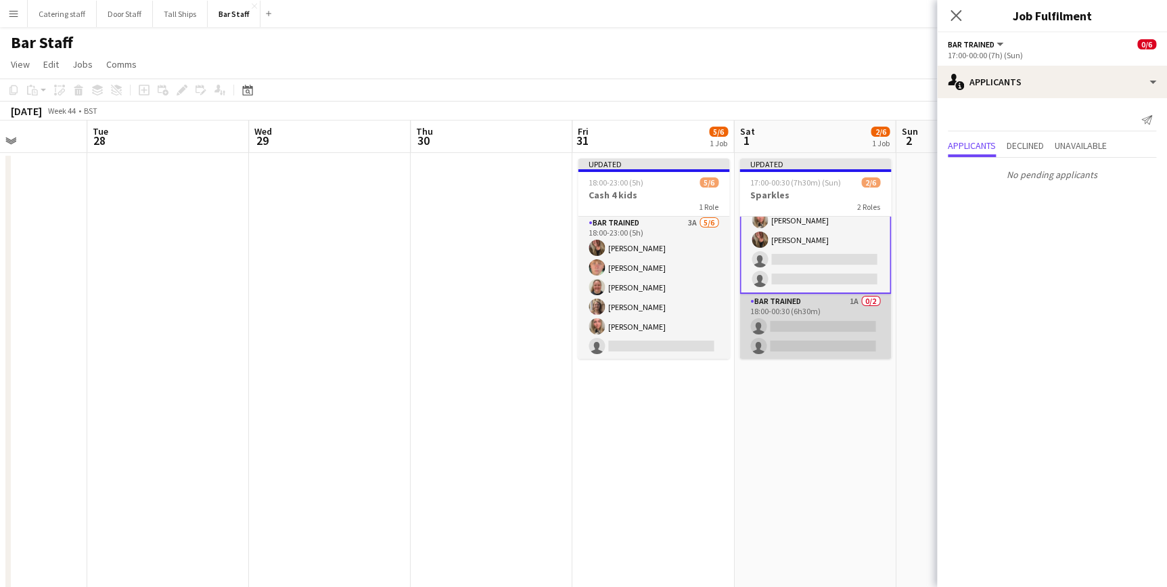
click at [827, 304] on app-card-role "Bar trained 1A 0/2 18:00-00:30 (6h30m) single-neutral-actions single-neutral-ac…" at bounding box center [816, 327] width 152 height 66
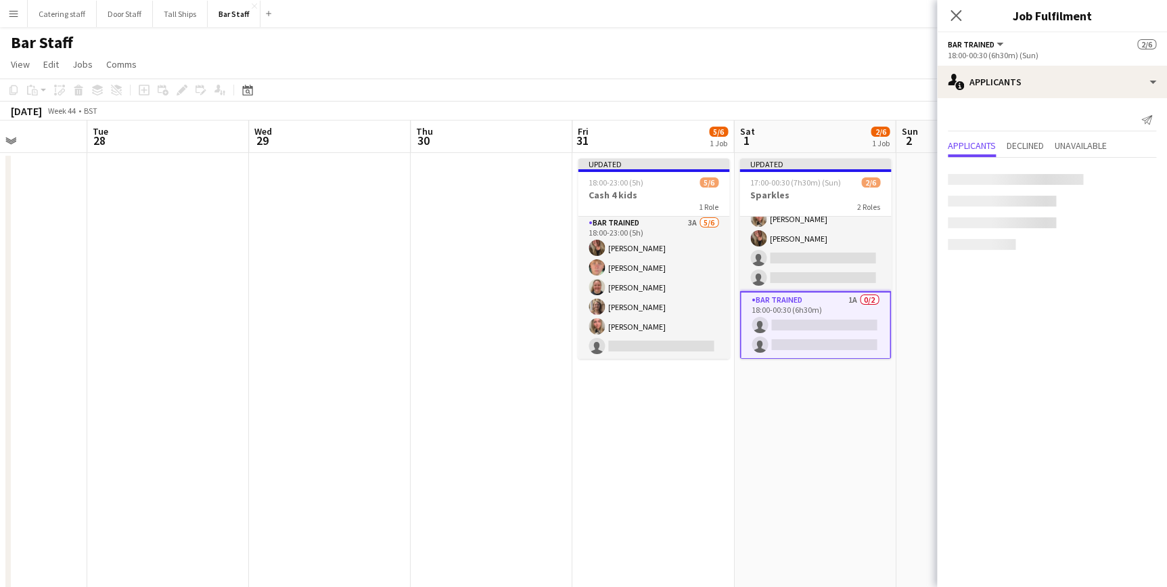
scroll to position [29, 0]
click at [1076, 143] on span "Unavailable" at bounding box center [1081, 145] width 52 height 9
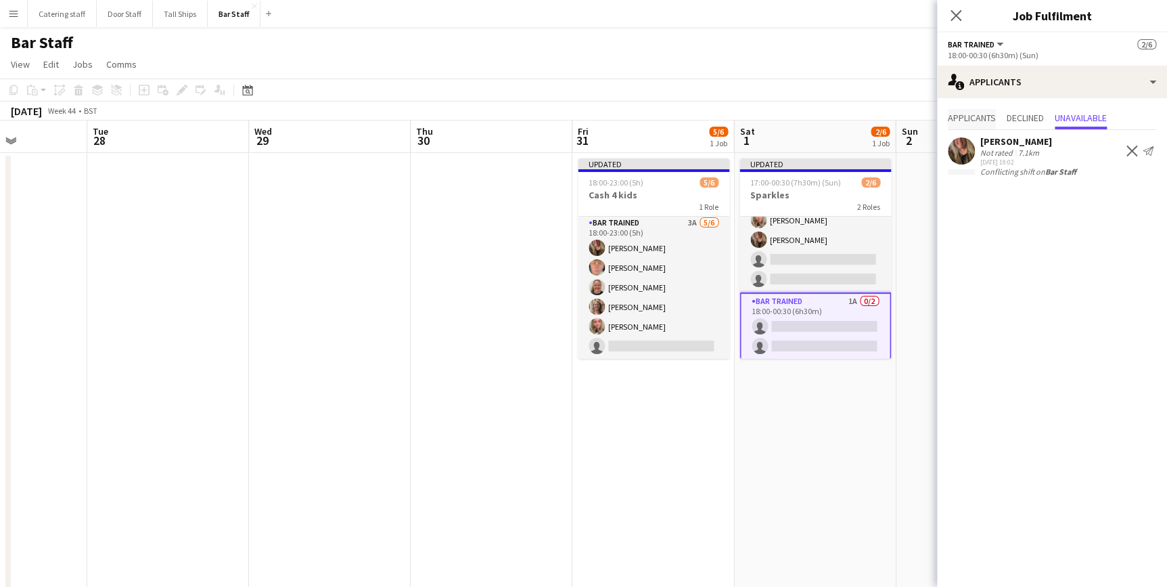
click at [987, 118] on span "Applicants" at bounding box center [972, 117] width 48 height 9
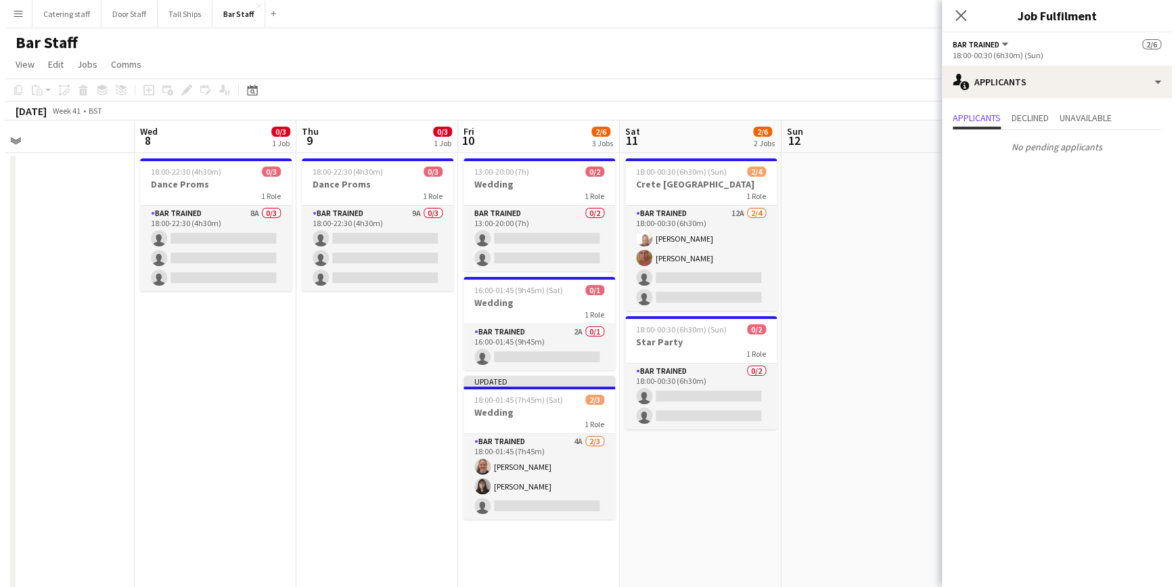
scroll to position [0, 300]
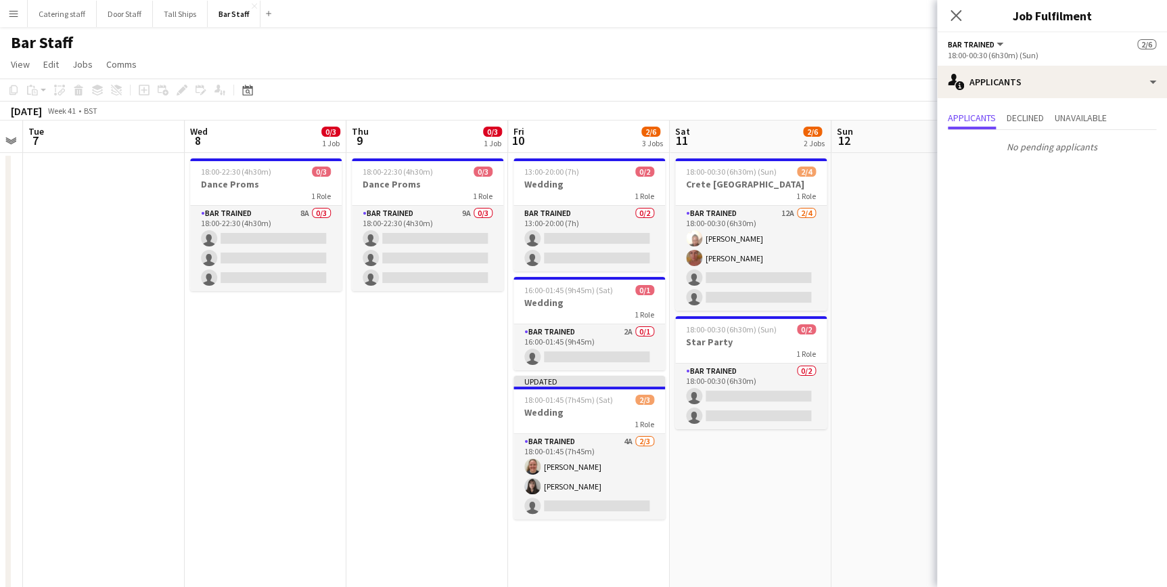
click at [16, 15] on app-icon "Menu" at bounding box center [13, 13] width 11 height 11
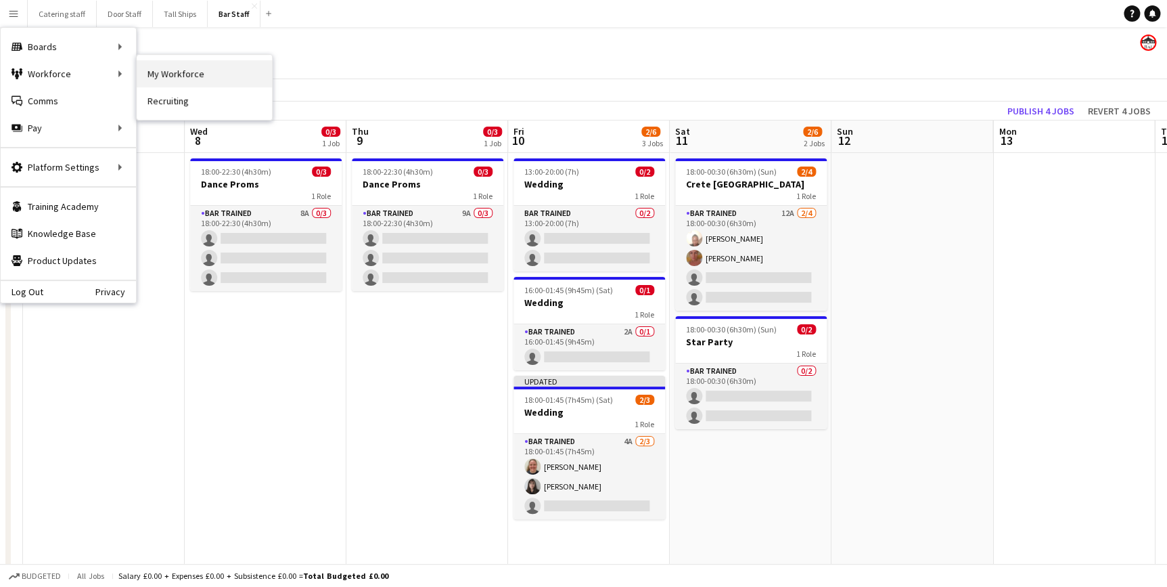
click at [155, 74] on link "My Workforce" at bounding box center [204, 73] width 135 height 27
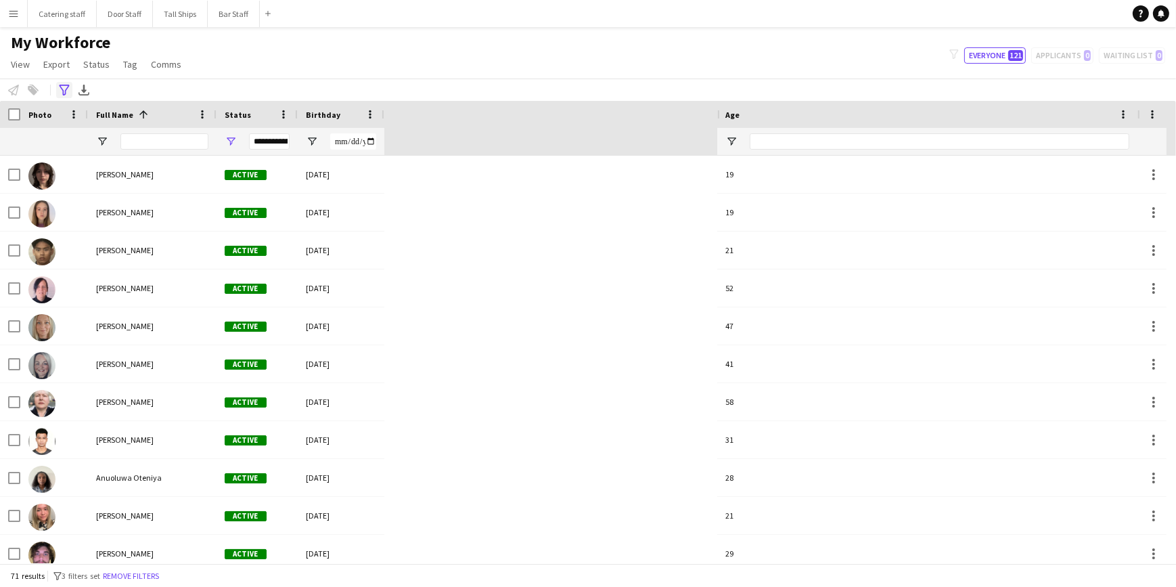
click at [59, 88] on icon "Advanced filters" at bounding box center [64, 90] width 11 height 11
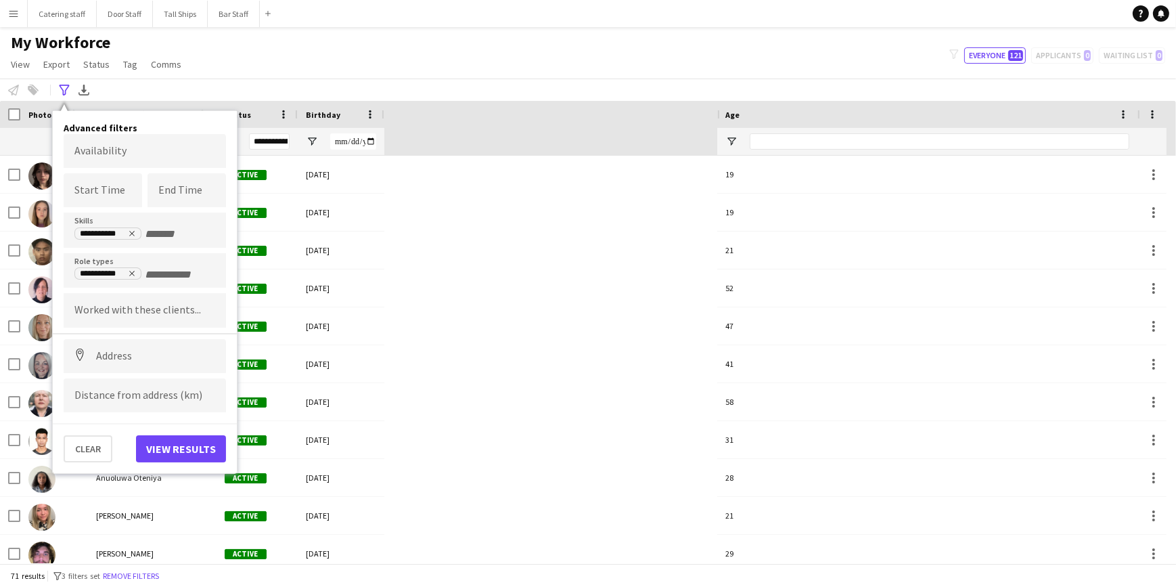
click at [313, 60] on div "My Workforce View Views Default view New view Update view Delete view Edit name…" at bounding box center [588, 55] width 1176 height 46
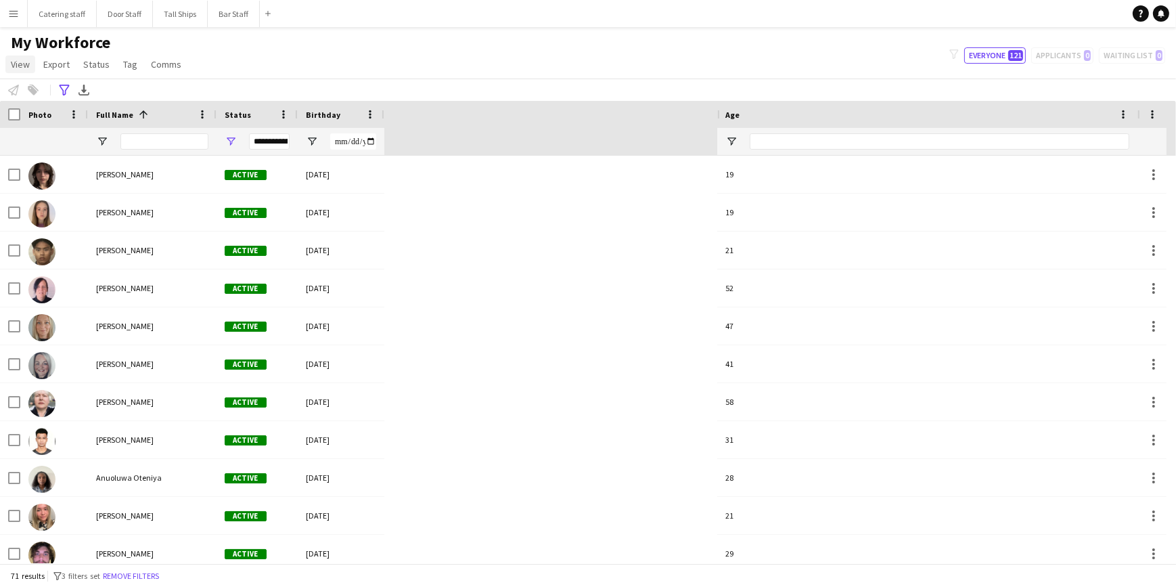
click at [21, 68] on span "View" at bounding box center [20, 64] width 19 height 12
click at [47, 126] on link "Customise view" at bounding box center [53, 133] width 95 height 28
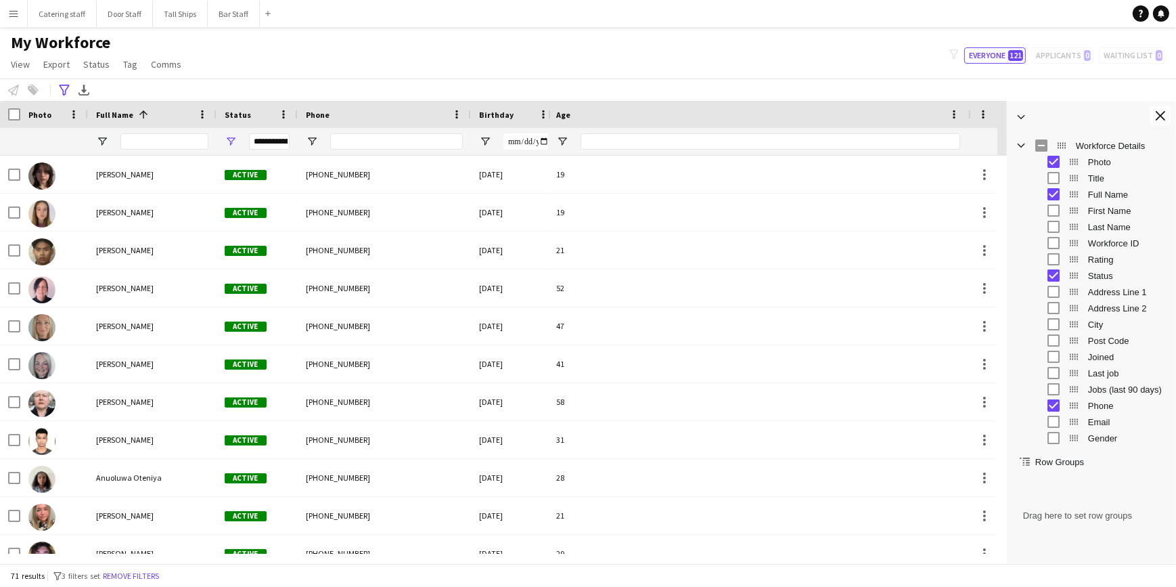
click at [815, 51] on div "My Workforce View Views Default view New view Update view Delete view Edit name…" at bounding box center [588, 55] width 1176 height 46
click at [1166, 114] on button "Close tool panel" at bounding box center [1160, 115] width 20 height 19
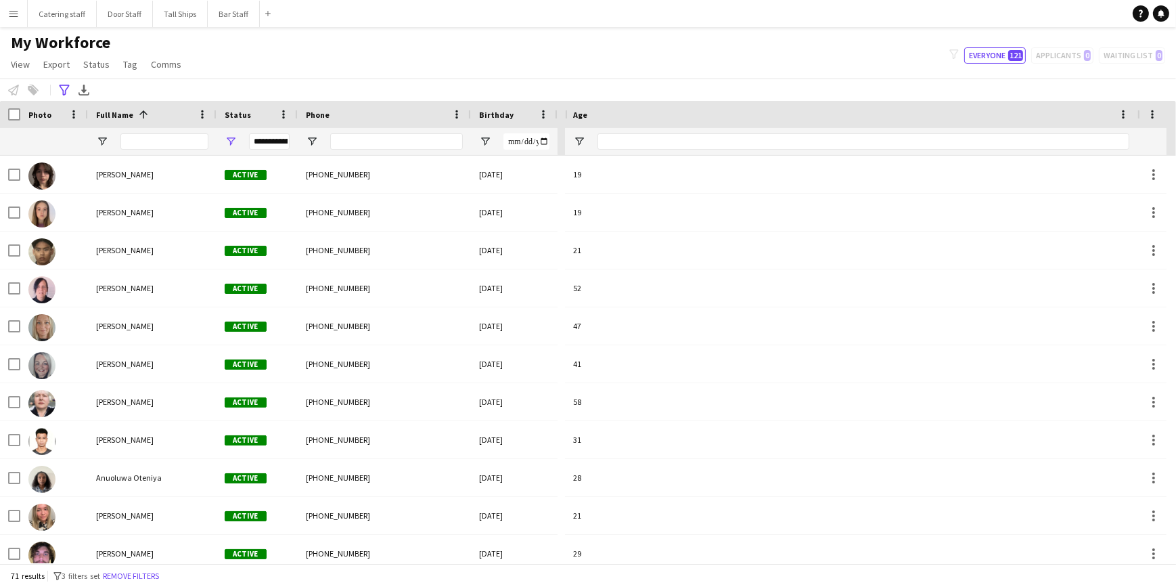
drag, startPoint x: 718, startPoint y: 114, endPoint x: 566, endPoint y: 114, distance: 152.2
click at [566, 114] on div at bounding box center [565, 114] width 5 height 27
drag, startPoint x: 555, startPoint y: 112, endPoint x: 477, endPoint y: 118, distance: 78.0
click at [477, 118] on div "Birthday" at bounding box center [483, 114] width 24 height 27
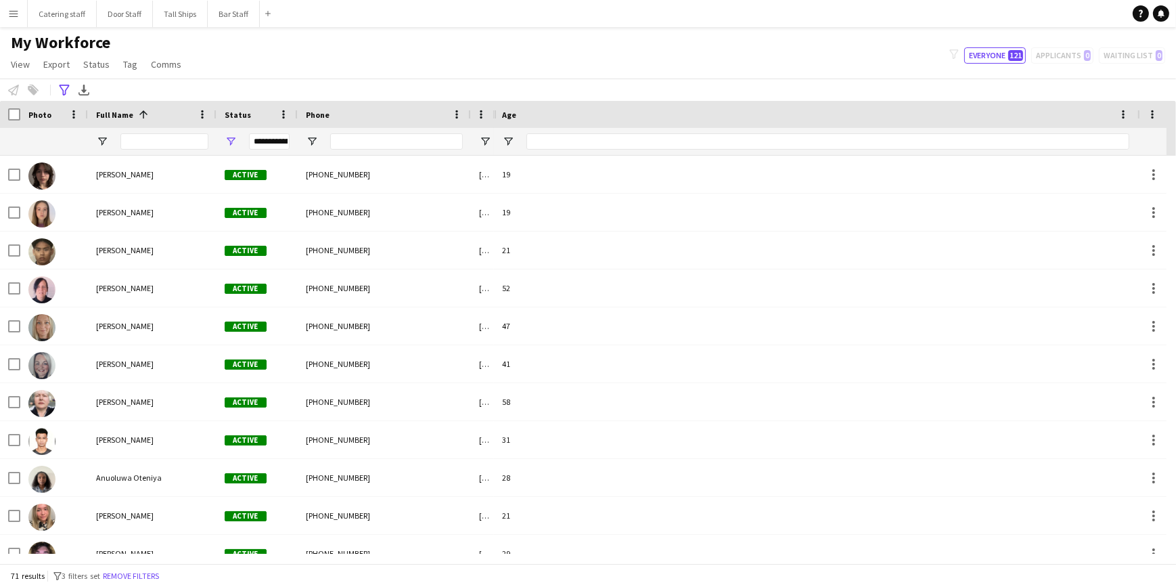
drag, startPoint x: 566, startPoint y: 112, endPoint x: 495, endPoint y: 115, distance: 71.1
click at [495, 115] on div at bounding box center [494, 114] width 5 height 27
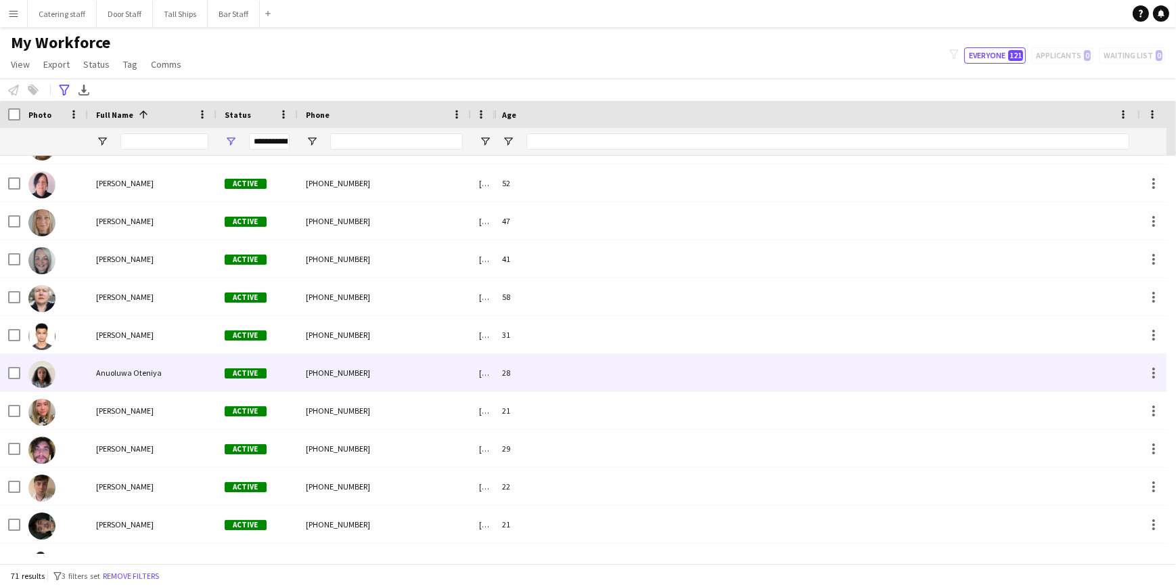
scroll to position [122, 0]
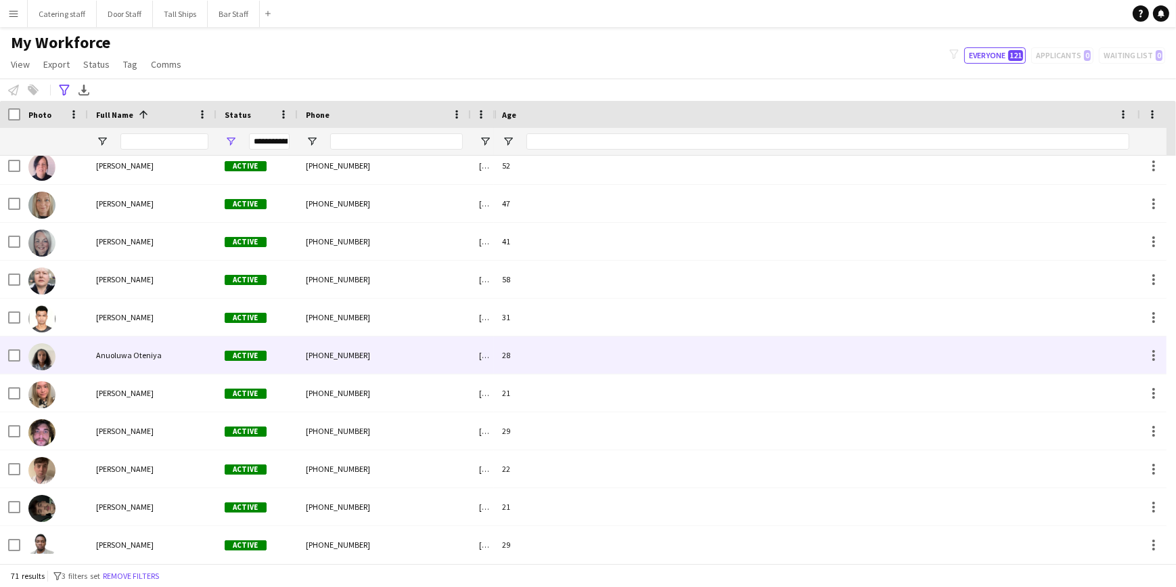
click at [129, 351] on span "Anuoluwa Oteniya" at bounding box center [129, 355] width 66 height 10
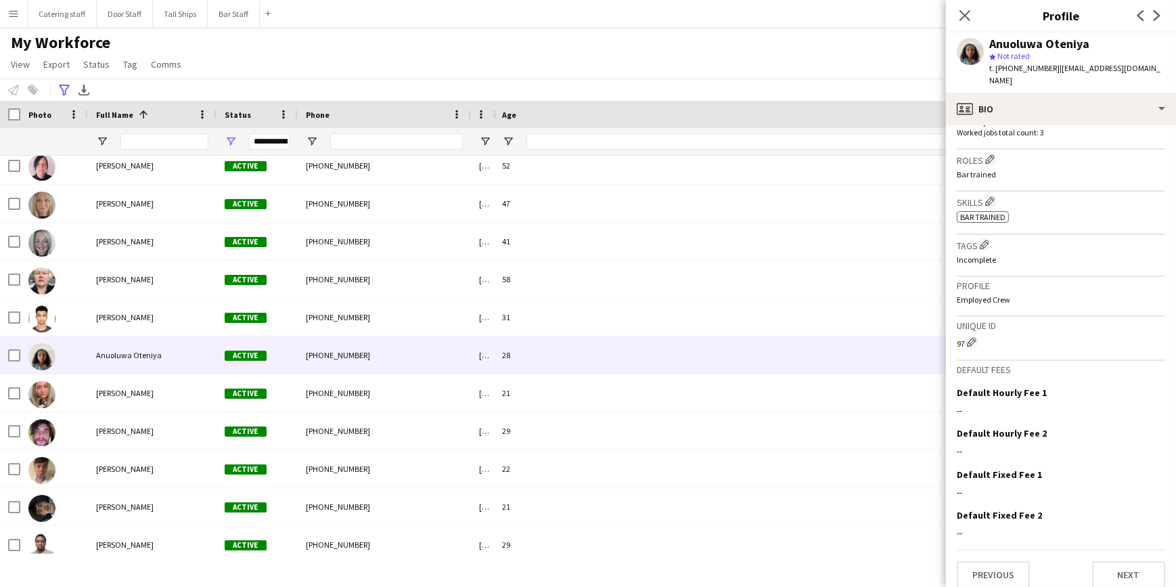
scroll to position [0, 0]
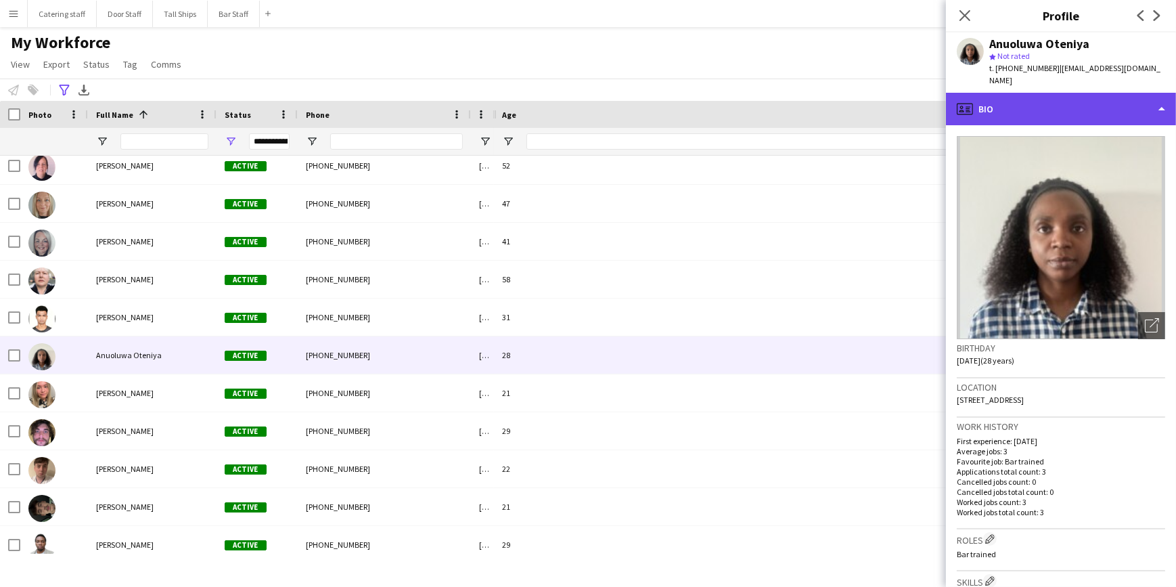
click at [1035, 99] on div "profile Bio" at bounding box center [1061, 109] width 230 height 32
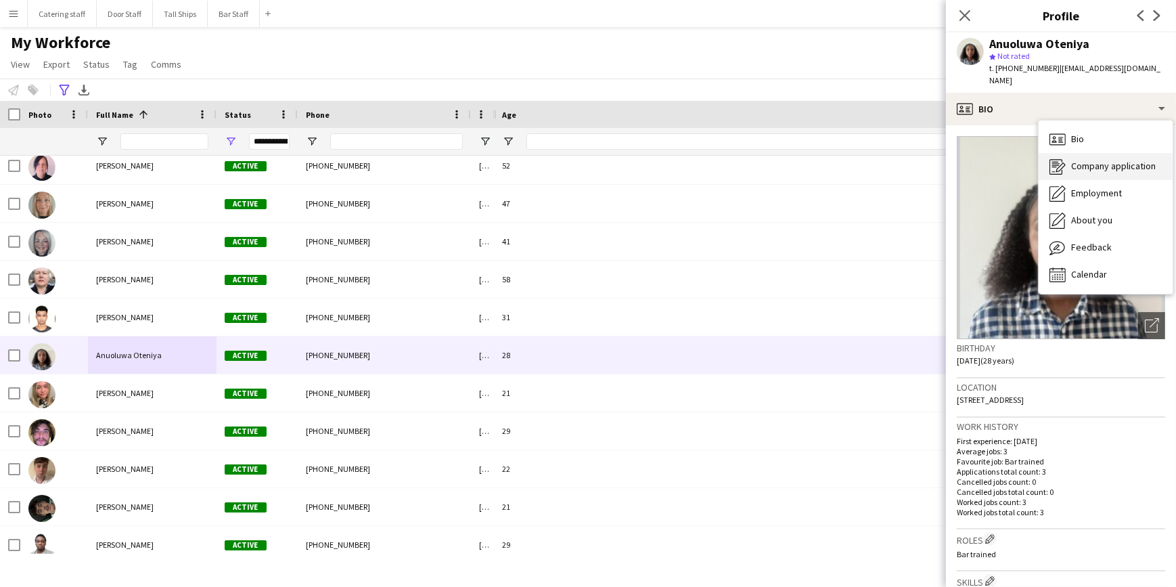
click at [1087, 160] on span "Company application" at bounding box center [1113, 166] width 85 height 12
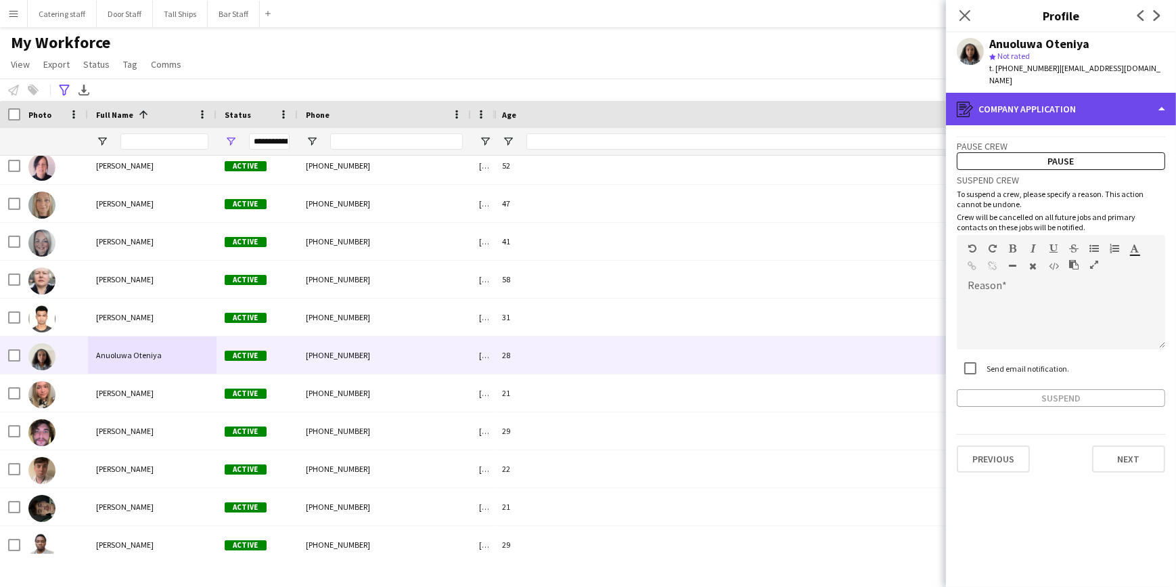
click at [1090, 101] on div "register Company application" at bounding box center [1061, 109] width 230 height 32
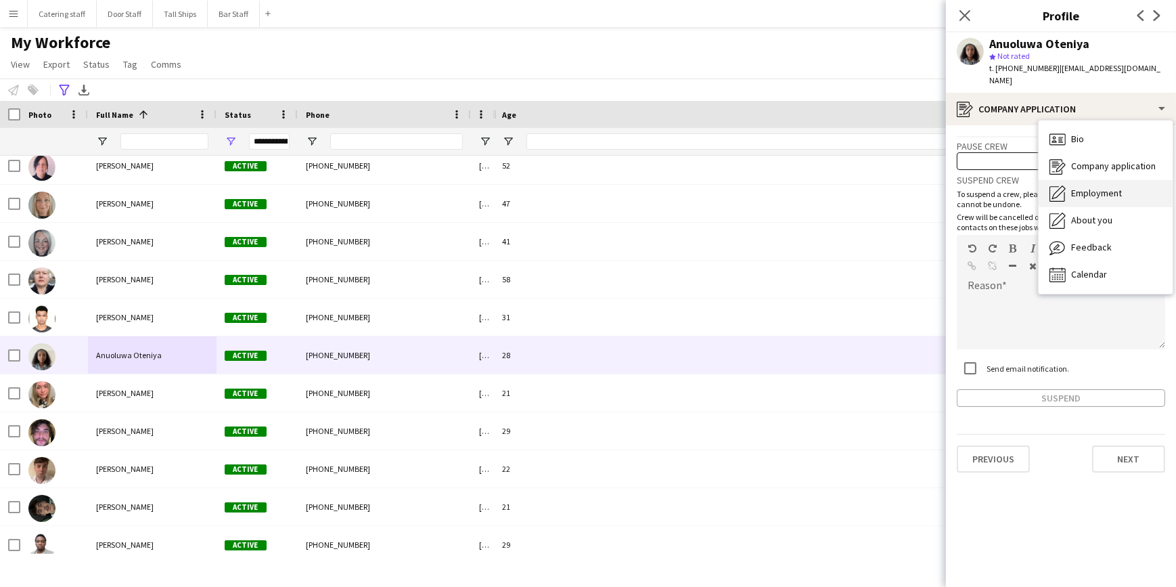
click at [1110, 180] on div "Employment Employment" at bounding box center [1106, 193] width 134 height 27
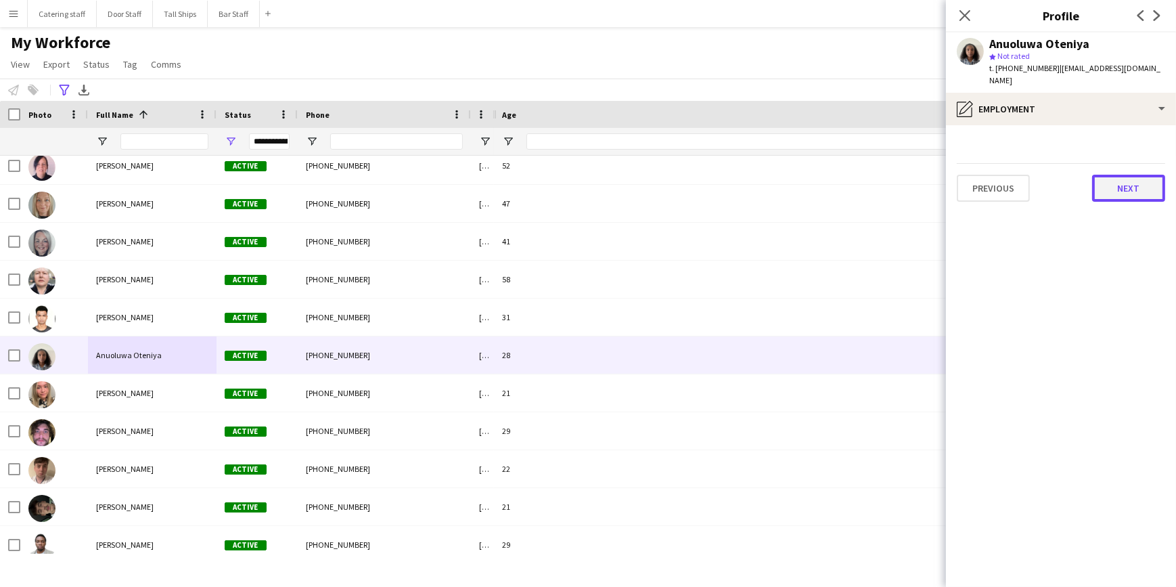
click at [1121, 177] on button "Next" at bounding box center [1128, 188] width 73 height 27
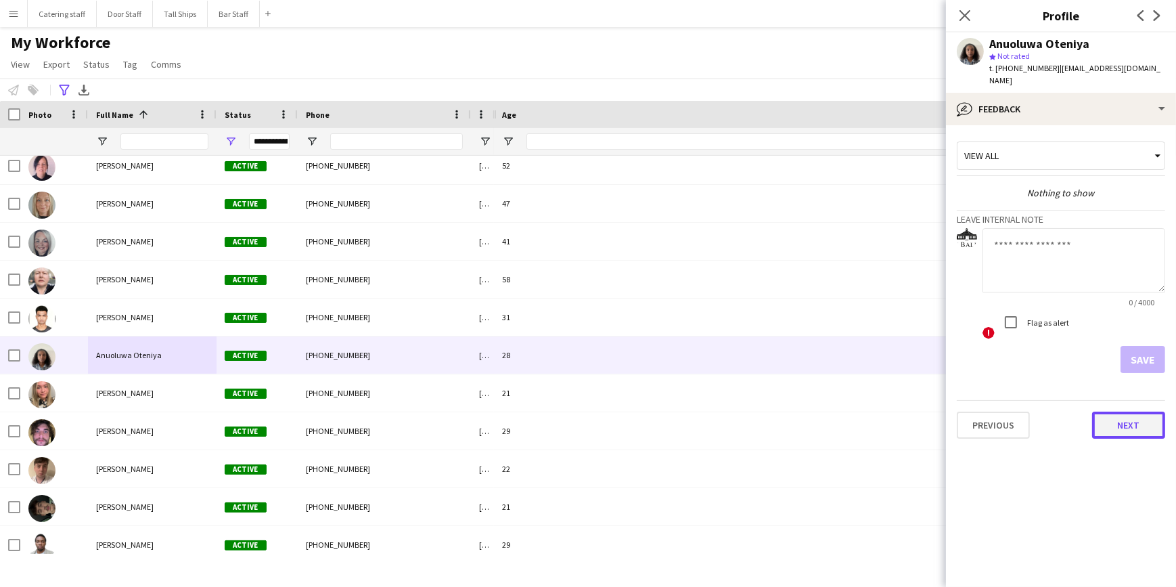
click at [1108, 416] on button "Next" at bounding box center [1128, 424] width 73 height 27
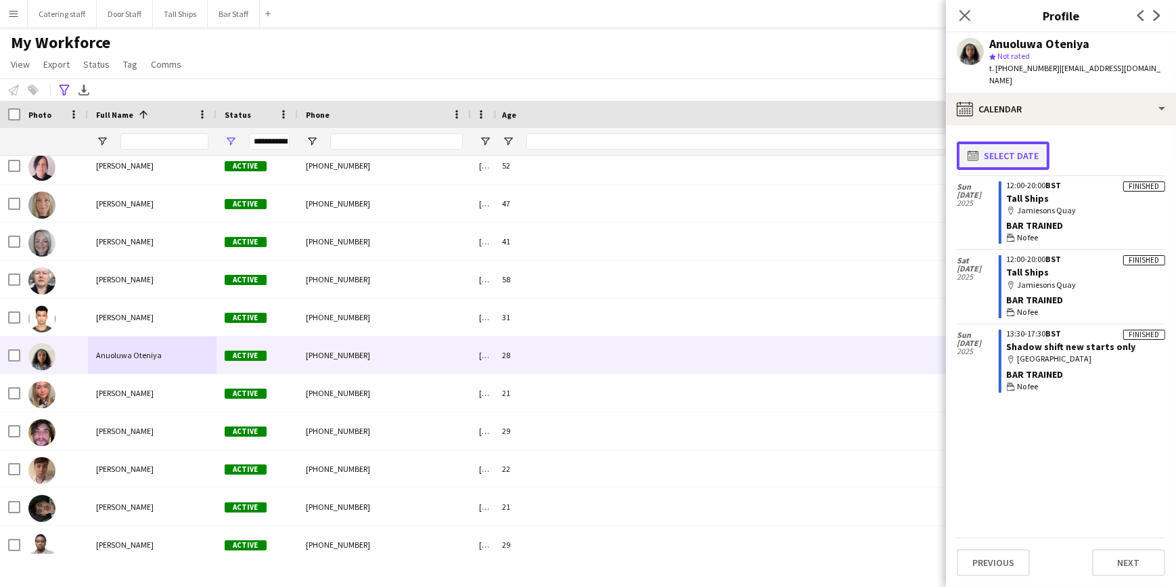
click at [1013, 142] on button "calendar-full Select date" at bounding box center [1003, 155] width 93 height 28
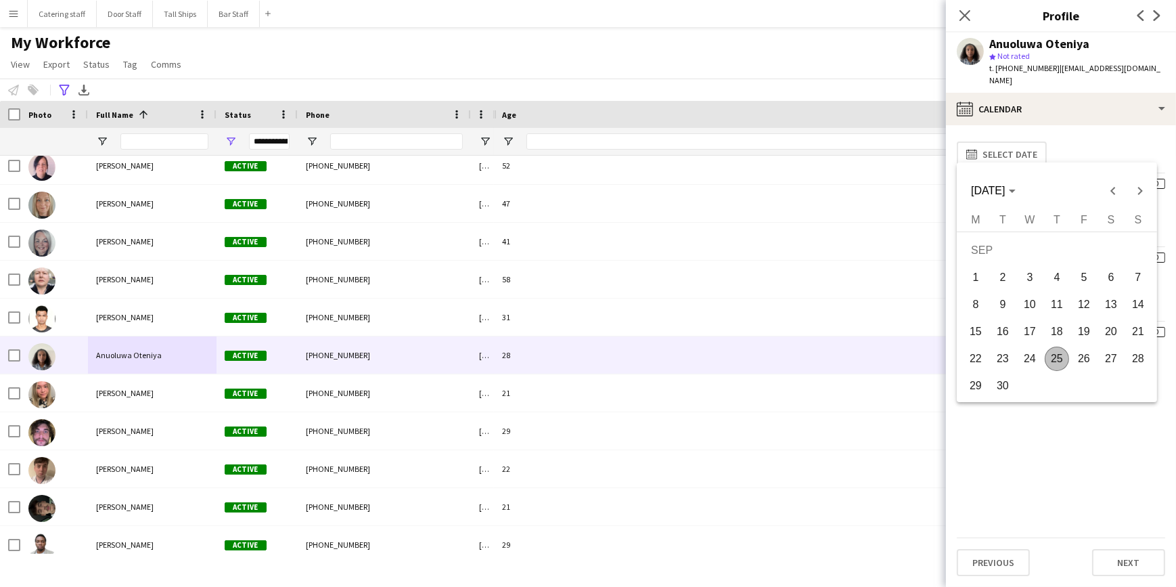
click at [1075, 143] on div at bounding box center [588, 293] width 1176 height 587
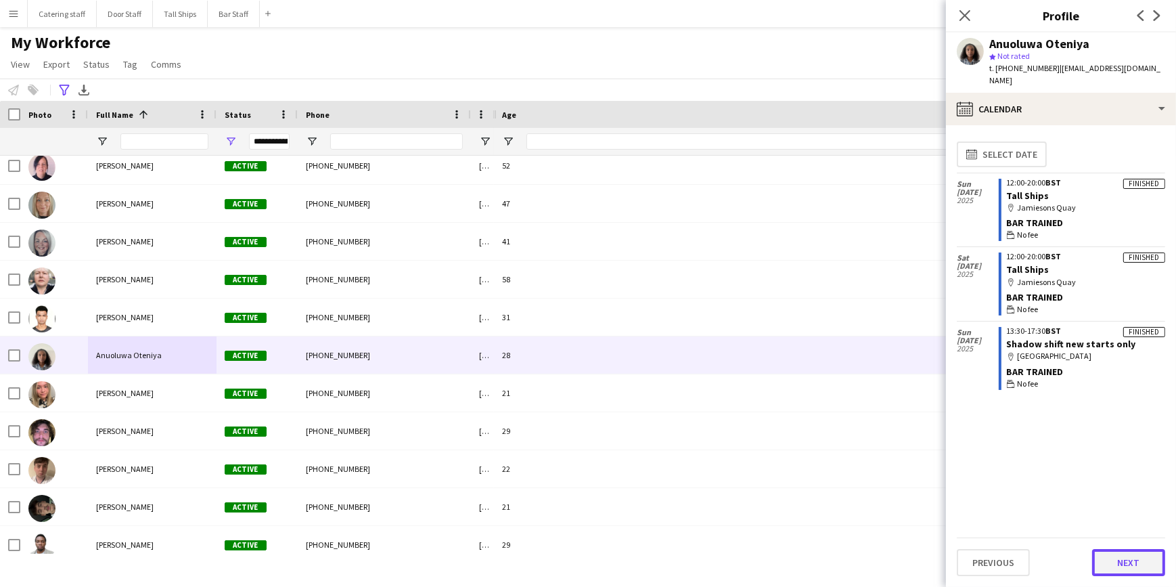
click at [1137, 555] on button "Next" at bounding box center [1128, 562] width 73 height 27
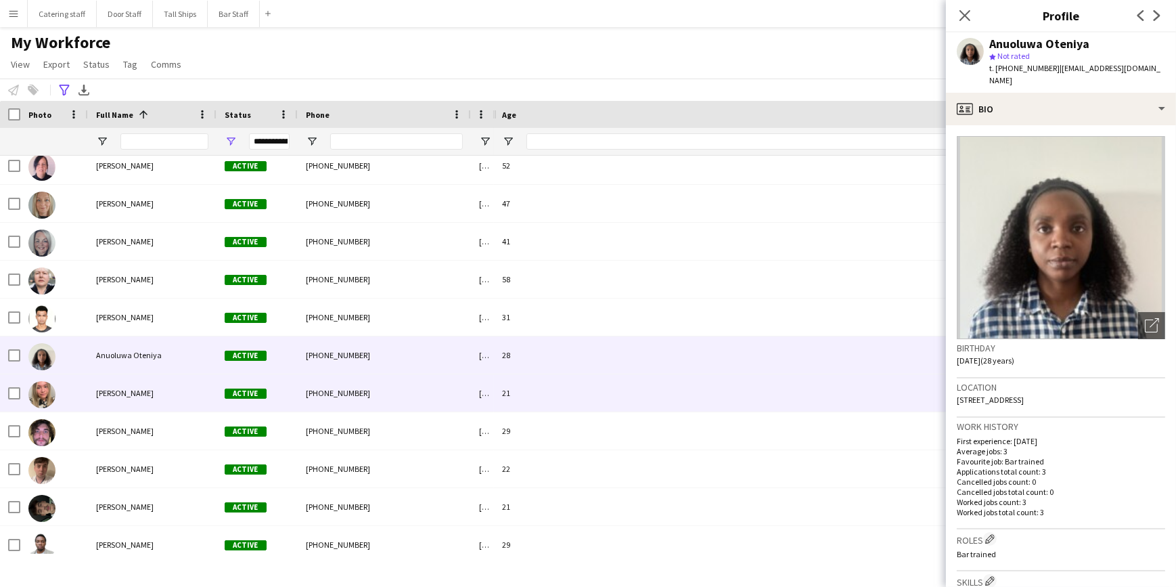
click at [441, 388] on div "[PHONE_NUMBER]" at bounding box center [384, 392] width 173 height 37
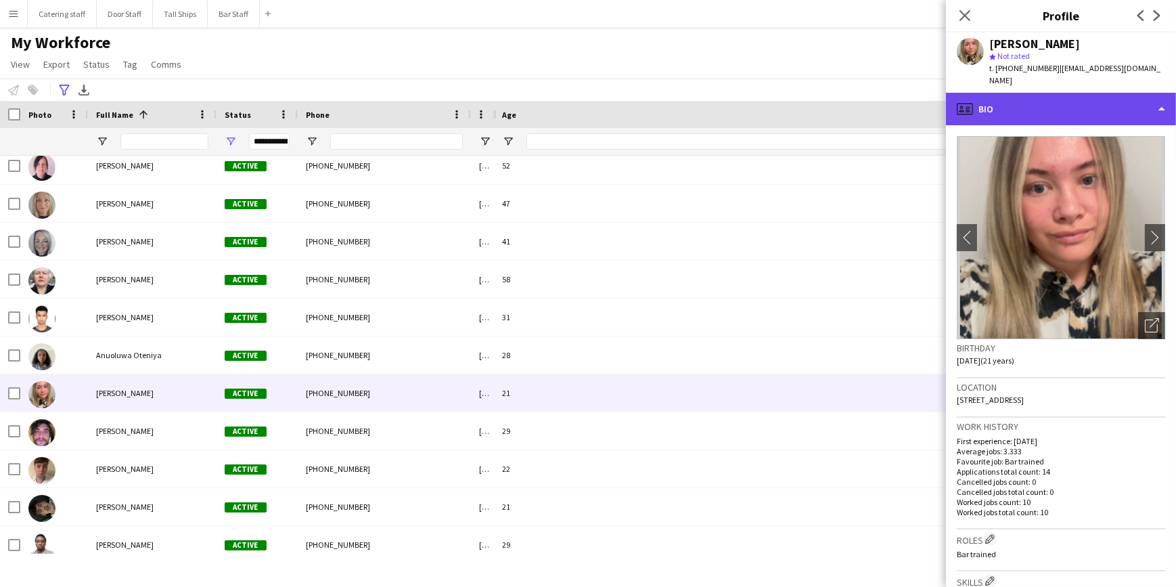
click at [1054, 108] on div "profile Bio" at bounding box center [1061, 109] width 230 height 32
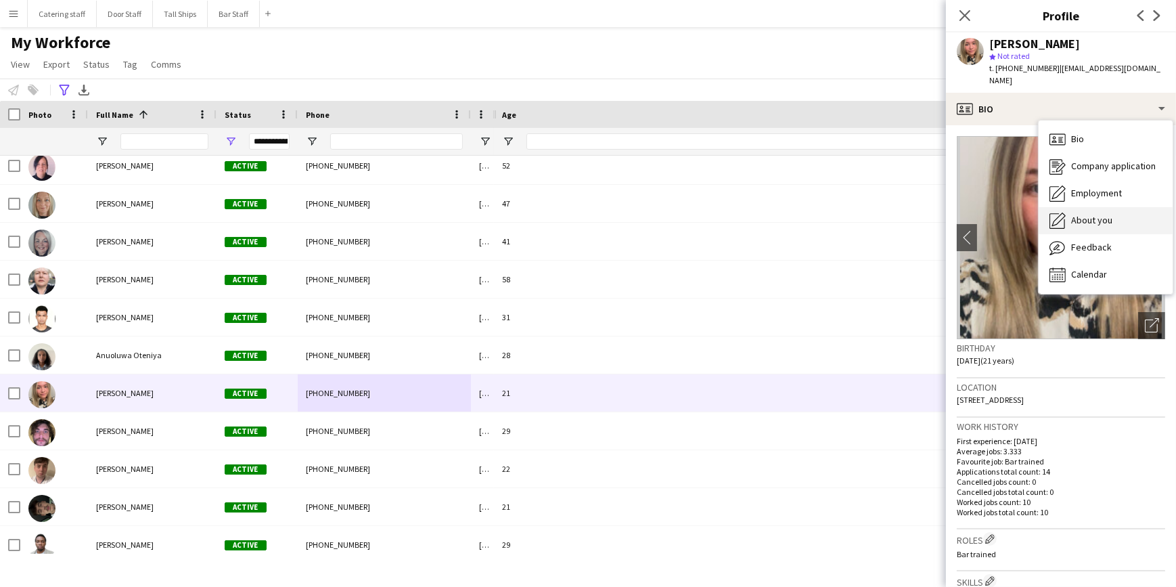
click at [1093, 214] on span "About you" at bounding box center [1091, 220] width 41 height 12
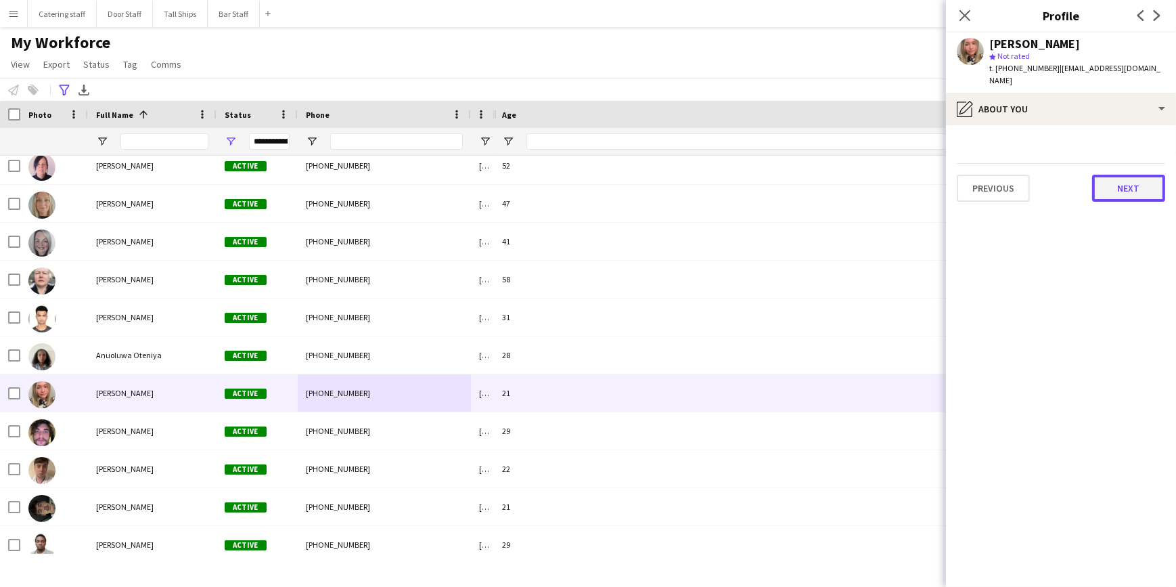
click at [1131, 176] on button "Next" at bounding box center [1128, 188] width 73 height 27
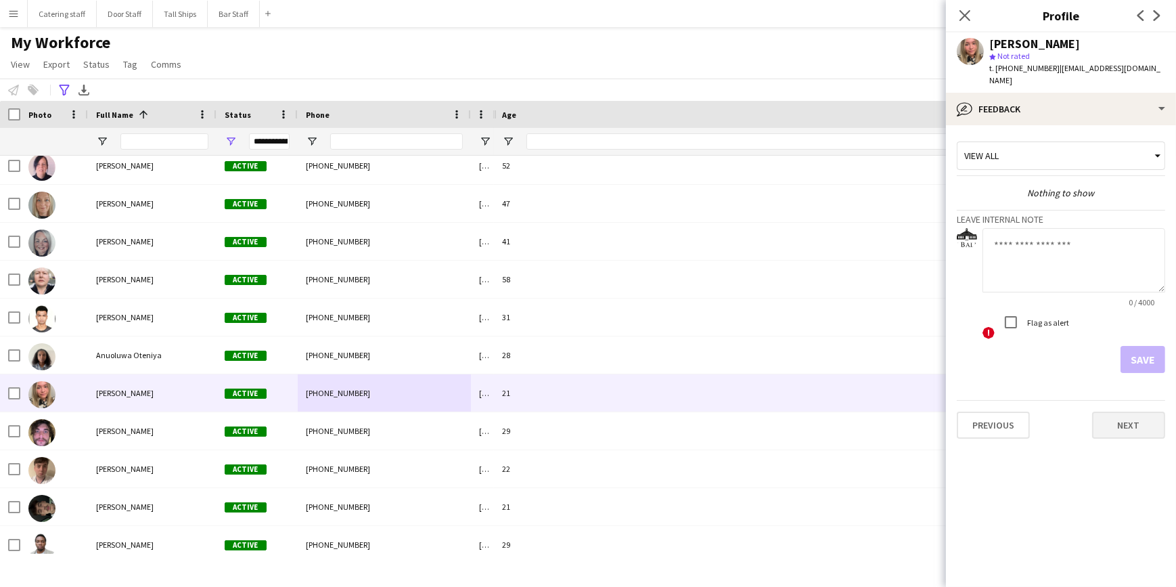
click at [1135, 426] on app-crew-profile-feedback-tab "View all Nothing to show Leave internal note 0 / 4000 ! Flag as alert Save Prev…" at bounding box center [1061, 355] width 230 height 461
click at [1129, 418] on button "Next" at bounding box center [1128, 424] width 73 height 27
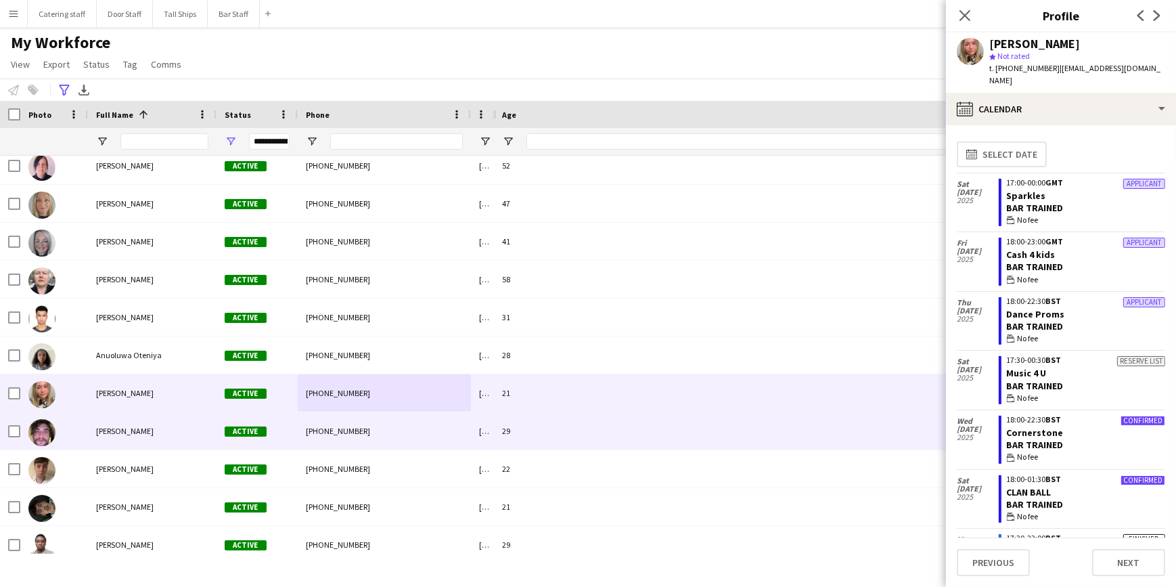
click at [392, 426] on div "[PHONE_NUMBER]" at bounding box center [384, 430] width 173 height 37
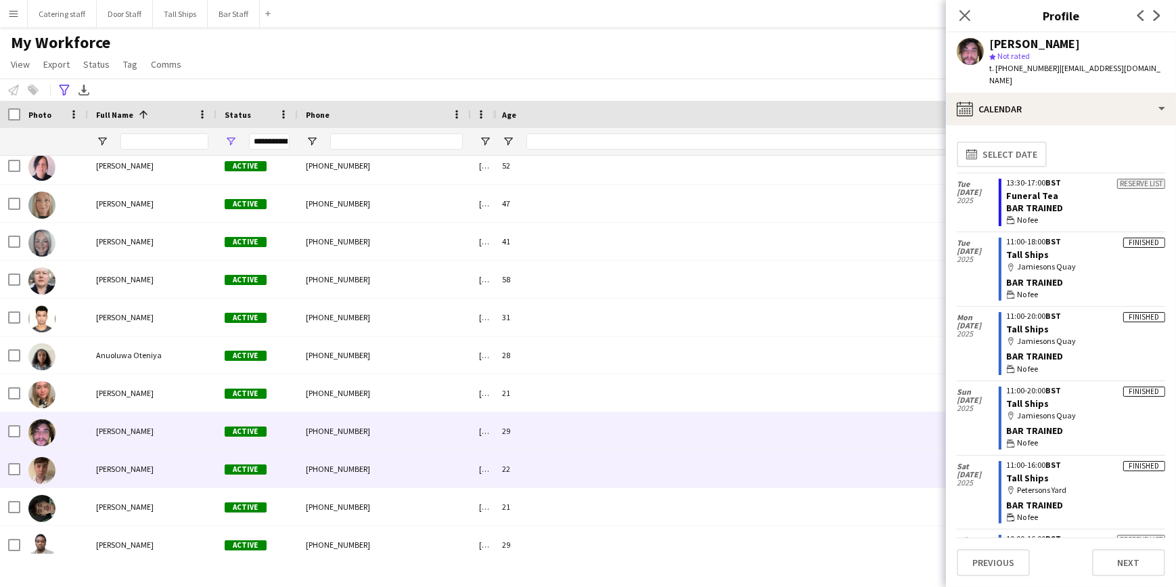
click at [156, 470] on div "[PERSON_NAME]" at bounding box center [152, 468] width 129 height 37
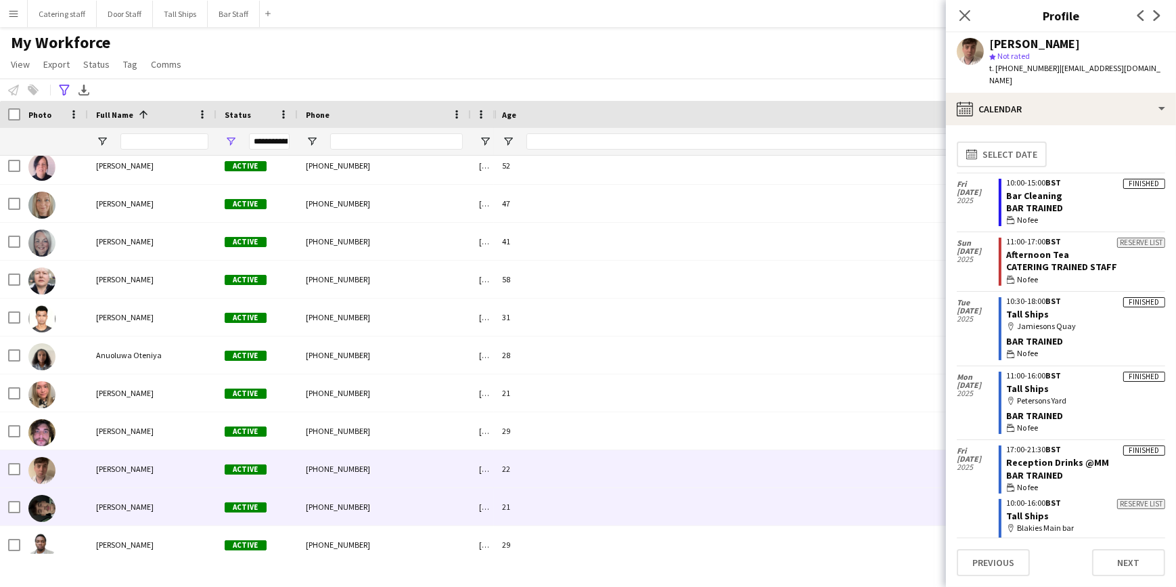
scroll to position [184, 0]
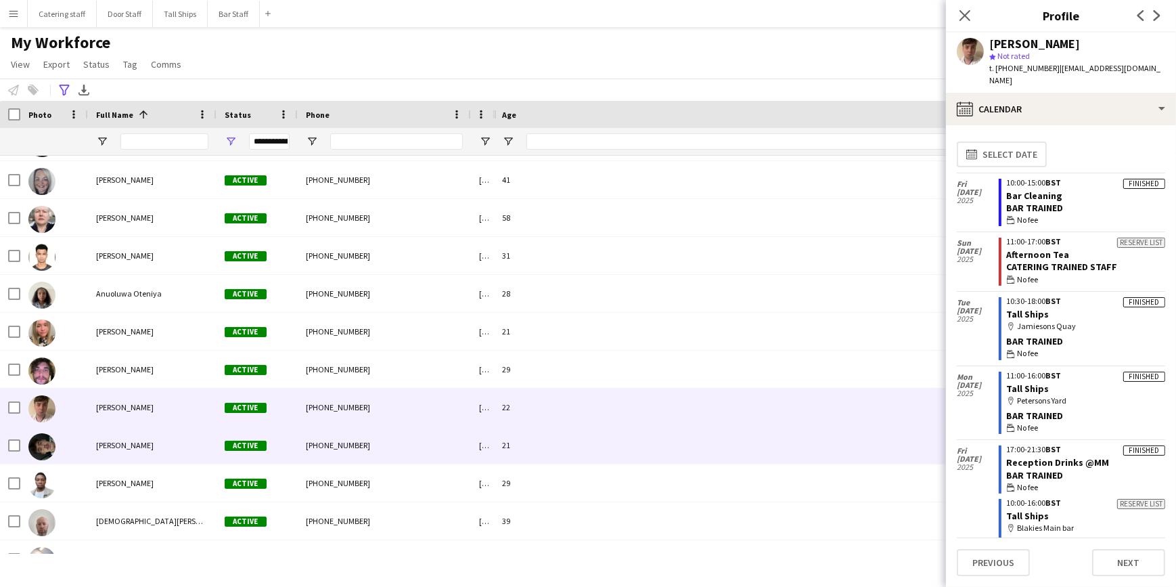
click at [420, 444] on div "[PHONE_NUMBER]" at bounding box center [384, 444] width 173 height 37
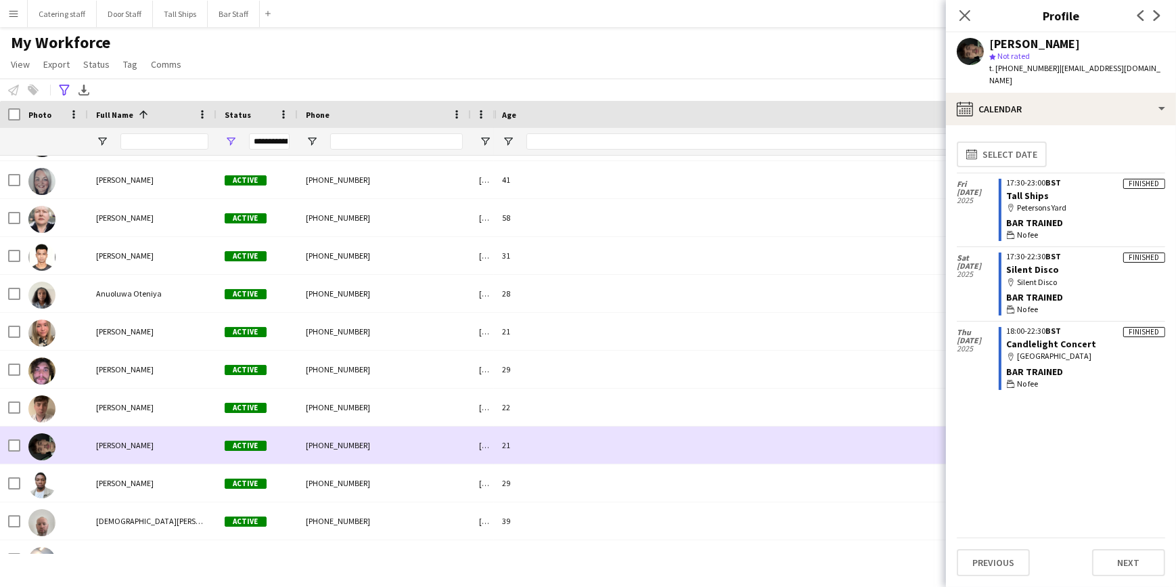
click at [36, 446] on img at bounding box center [41, 446] width 27 height 27
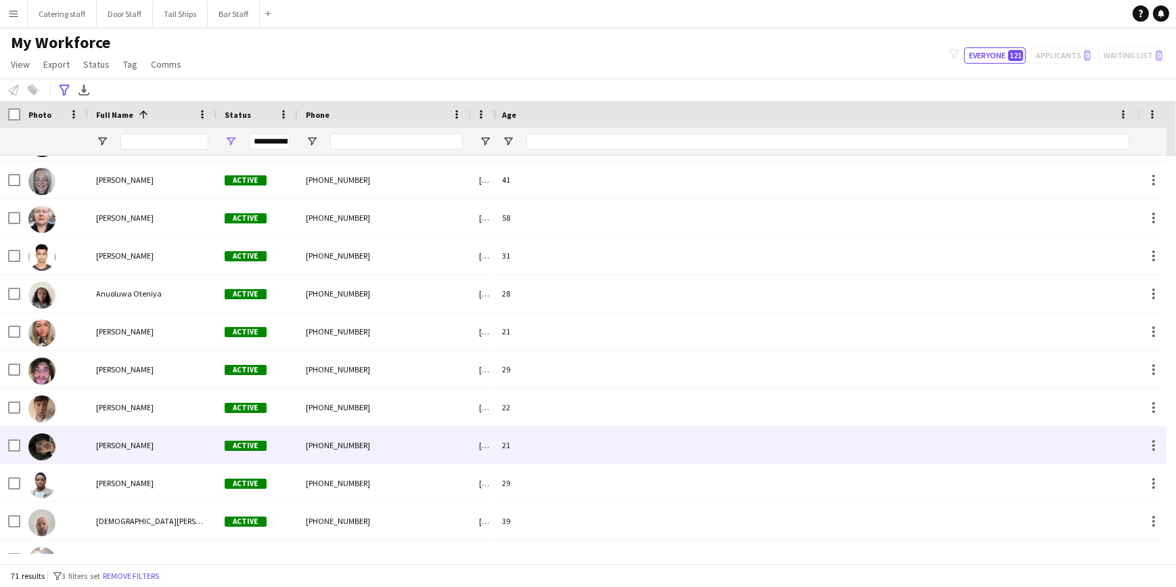
click at [36, 446] on img at bounding box center [41, 446] width 27 height 27
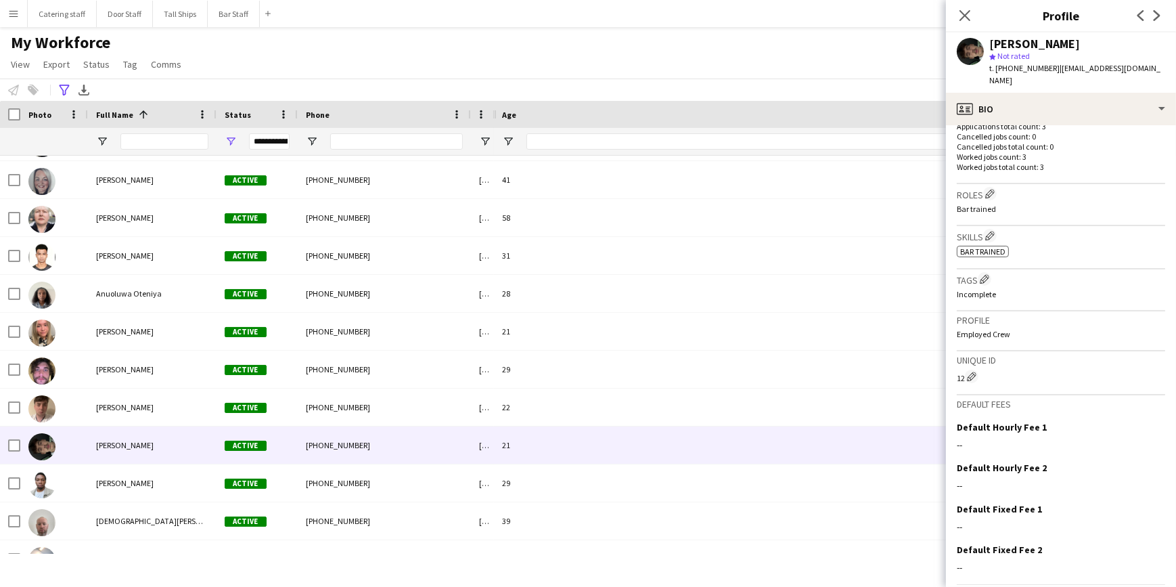
scroll to position [380, 0]
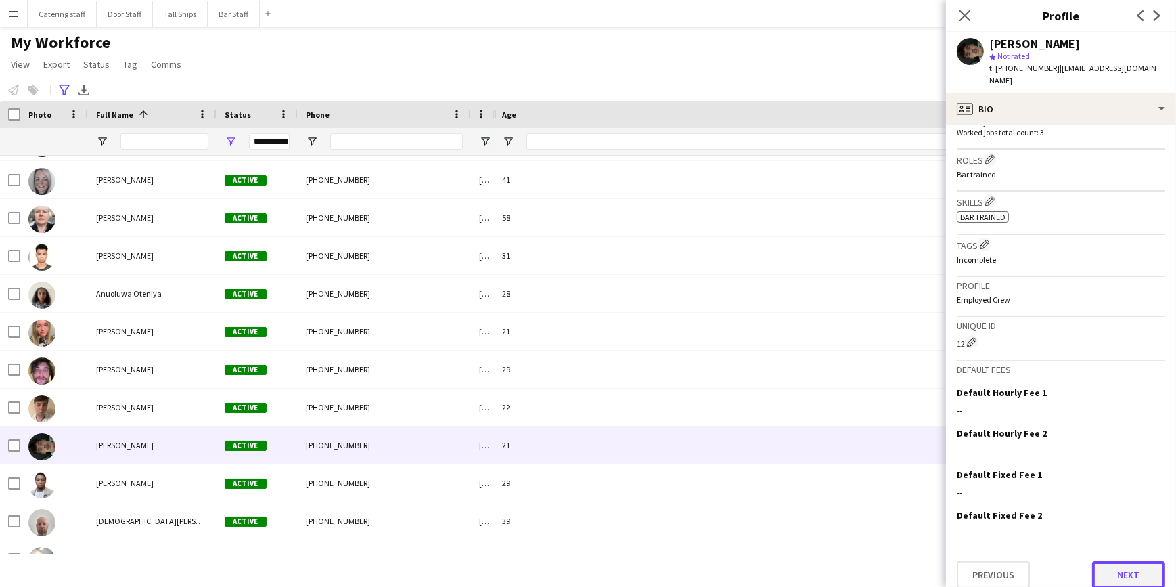
click at [1096, 561] on button "Next" at bounding box center [1128, 574] width 73 height 27
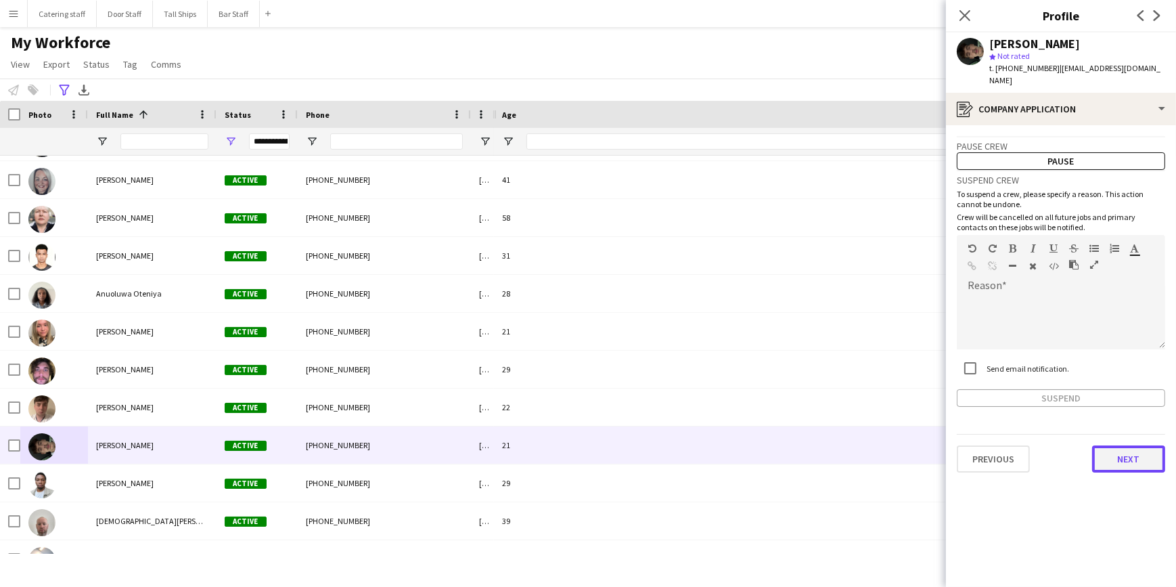
click at [1119, 448] on button "Next" at bounding box center [1128, 458] width 73 height 27
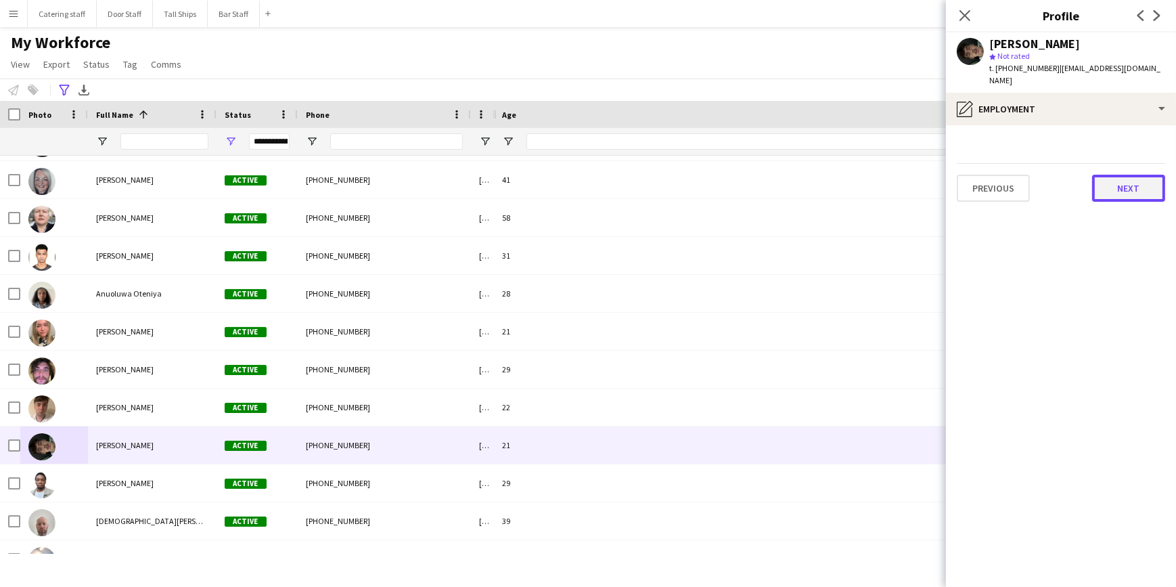
click at [1104, 182] on button "Next" at bounding box center [1128, 188] width 73 height 27
click at [1104, 186] on button "Next" at bounding box center [1128, 188] width 73 height 27
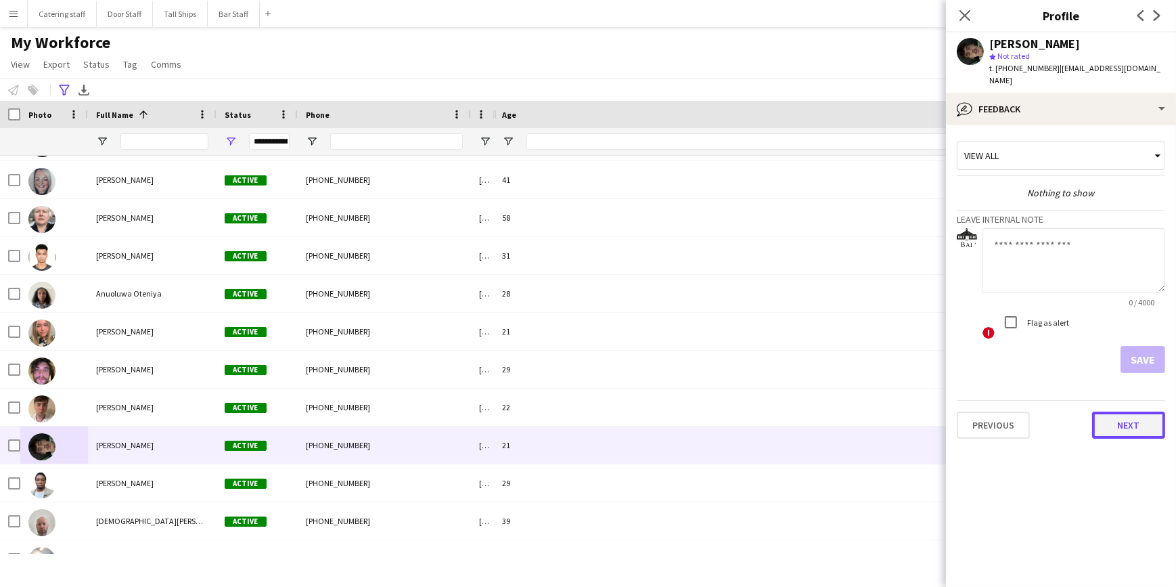
click at [1131, 411] on button "Next" at bounding box center [1128, 424] width 73 height 27
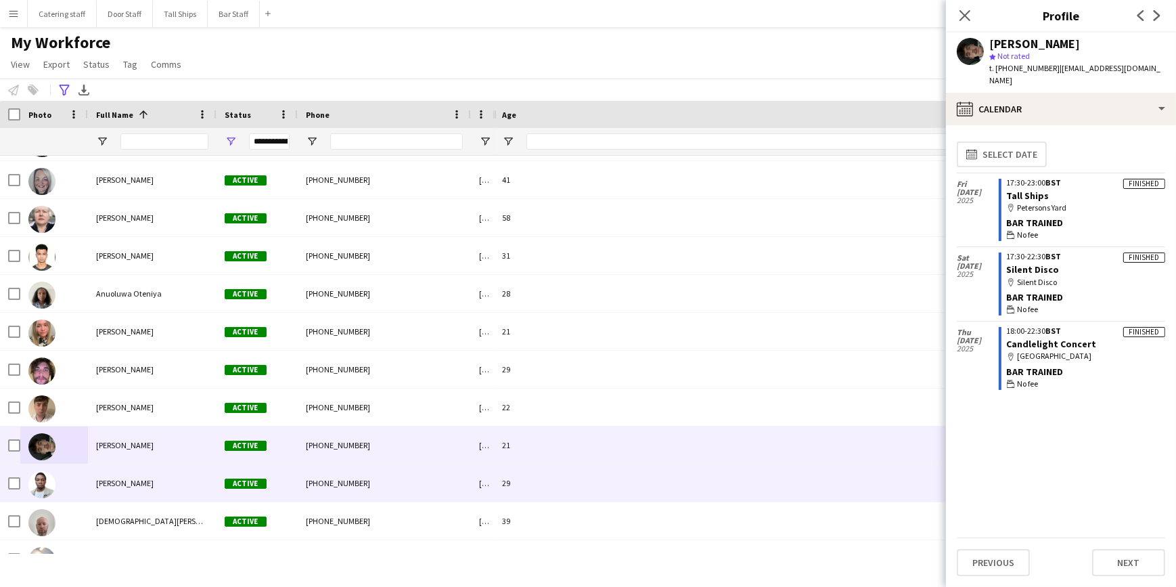
click at [436, 487] on div "[PHONE_NUMBER]" at bounding box center [384, 482] width 173 height 37
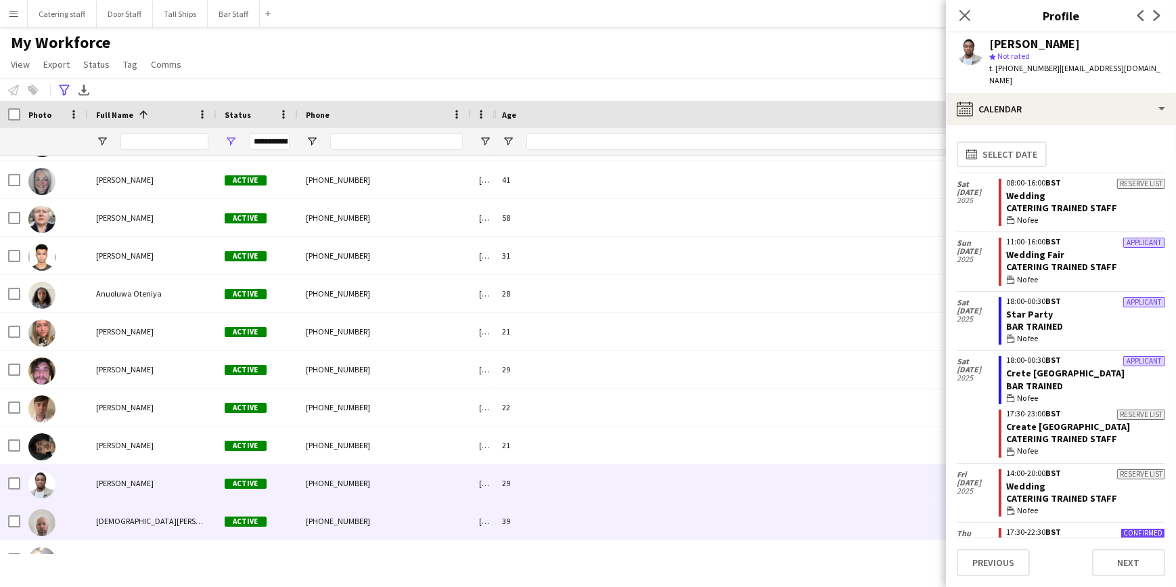
click at [407, 518] on div "[PHONE_NUMBER]" at bounding box center [384, 520] width 173 height 37
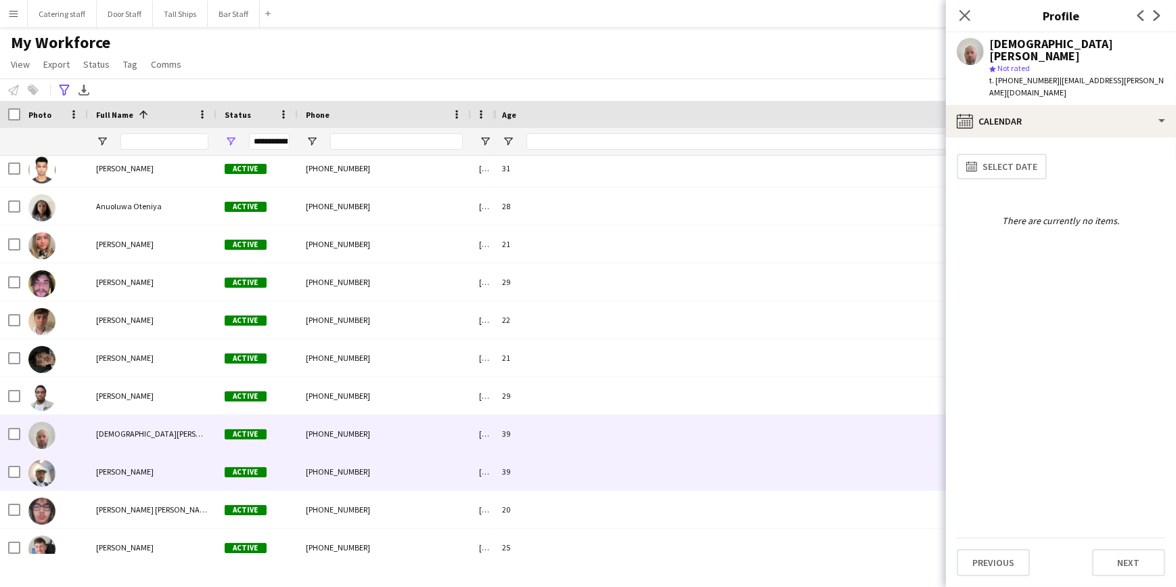
scroll to position [307, 0]
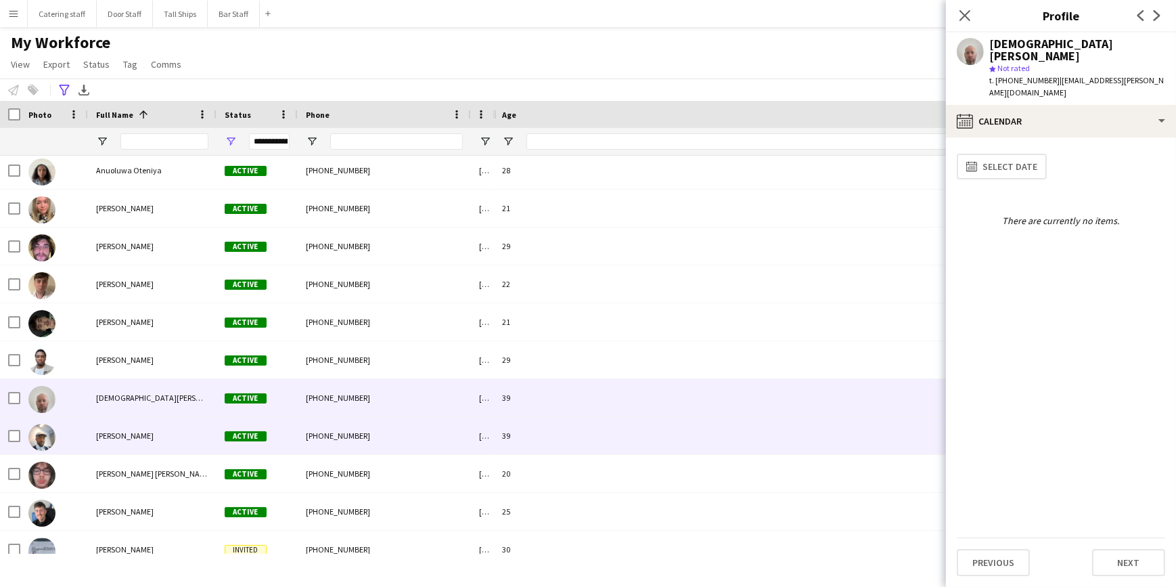
click at [395, 438] on div "[PHONE_NUMBER]" at bounding box center [384, 435] width 173 height 37
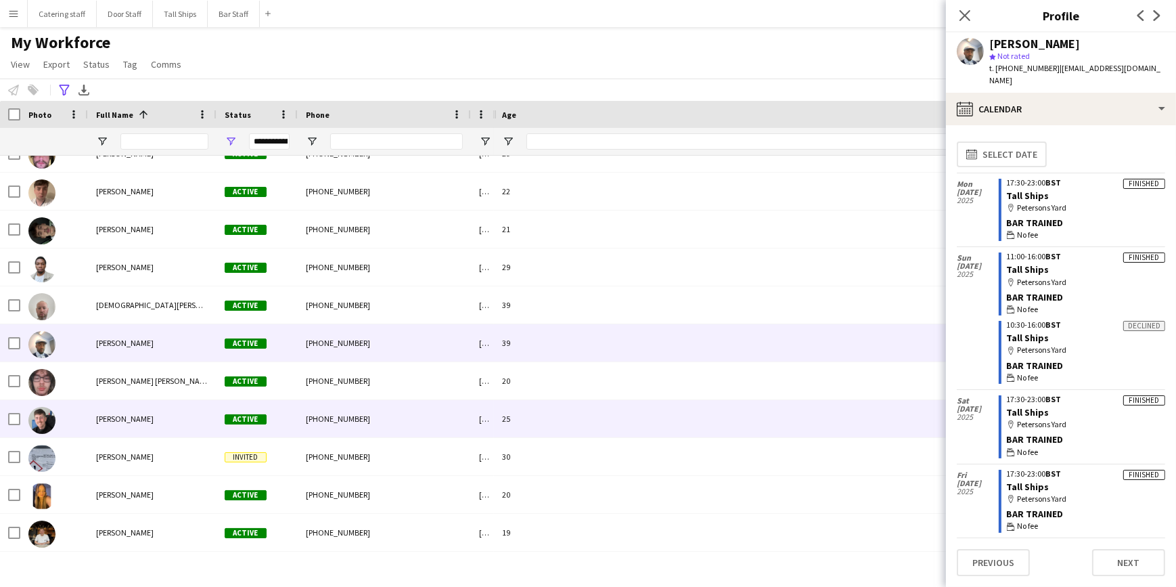
scroll to position [430, 0]
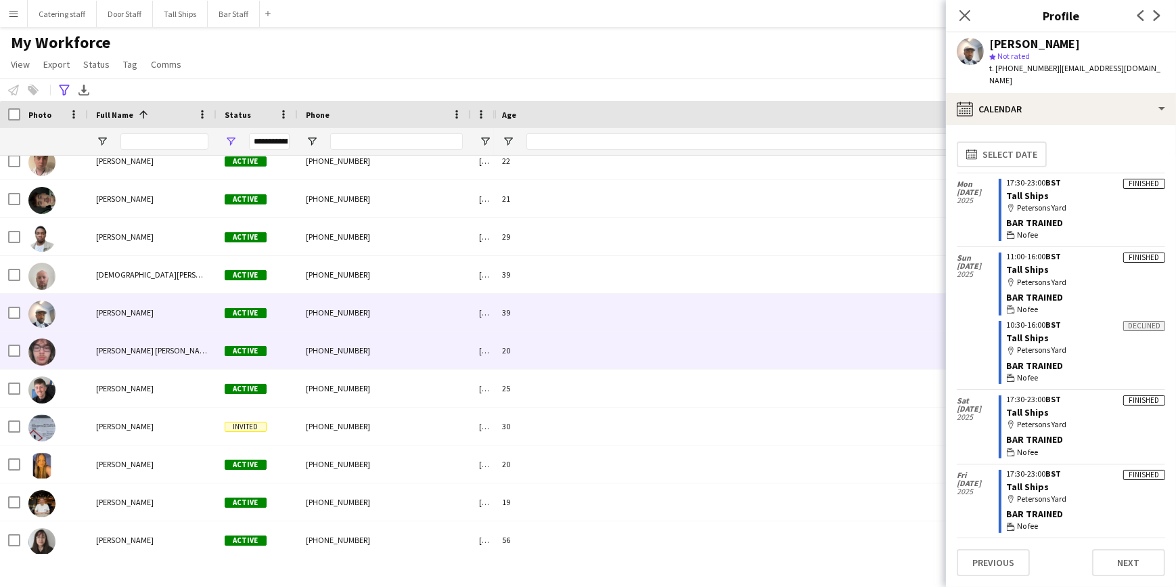
click at [422, 357] on div "[PHONE_NUMBER]" at bounding box center [384, 350] width 173 height 37
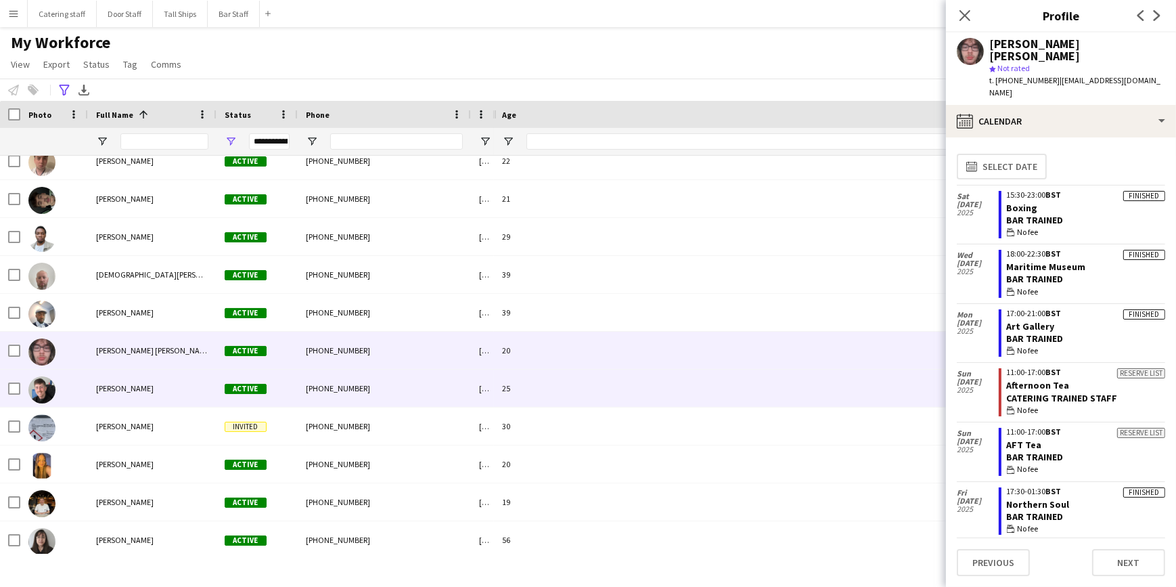
click at [389, 392] on div "[PHONE_NUMBER]" at bounding box center [384, 387] width 173 height 37
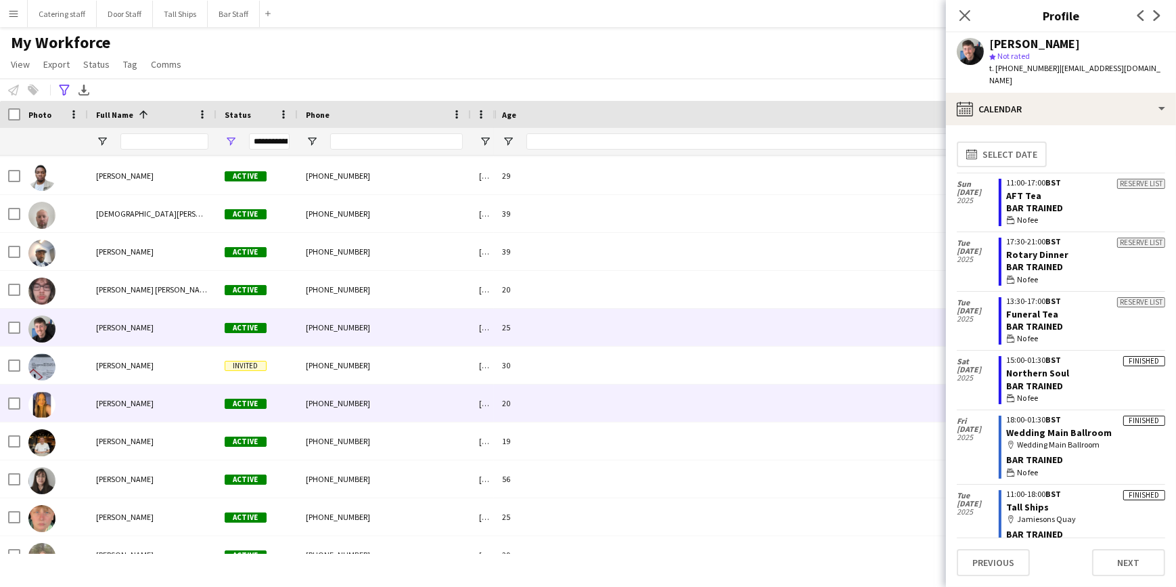
scroll to position [492, 0]
click at [417, 400] on div "[PHONE_NUMBER]" at bounding box center [384, 402] width 173 height 37
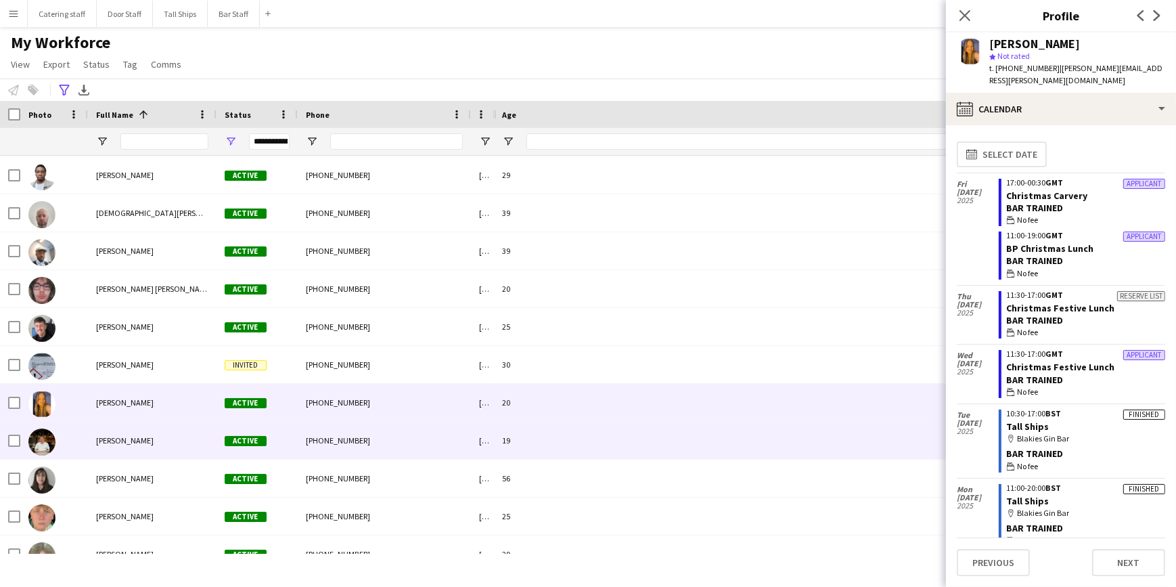
click at [404, 436] on div "[PHONE_NUMBER]" at bounding box center [384, 440] width 173 height 37
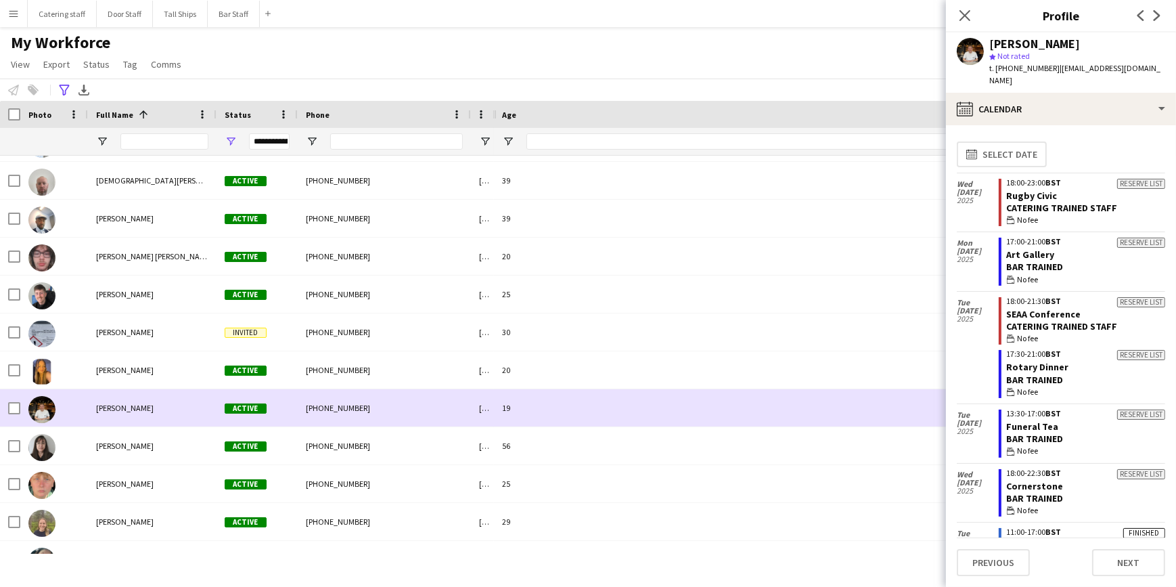
scroll to position [554, 0]
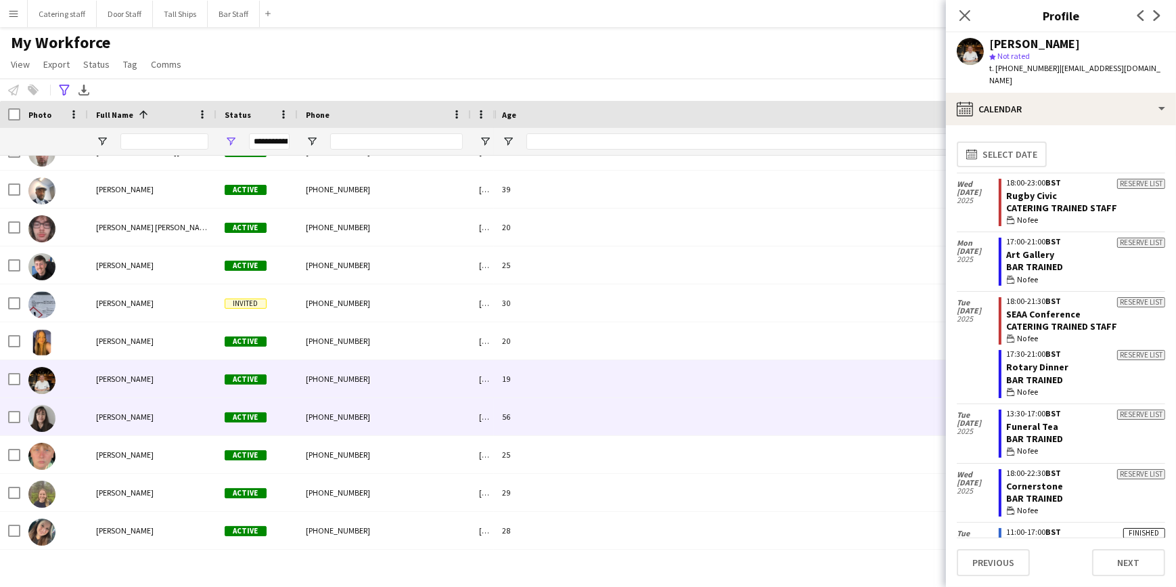
click at [423, 408] on div "[PHONE_NUMBER]" at bounding box center [384, 416] width 173 height 37
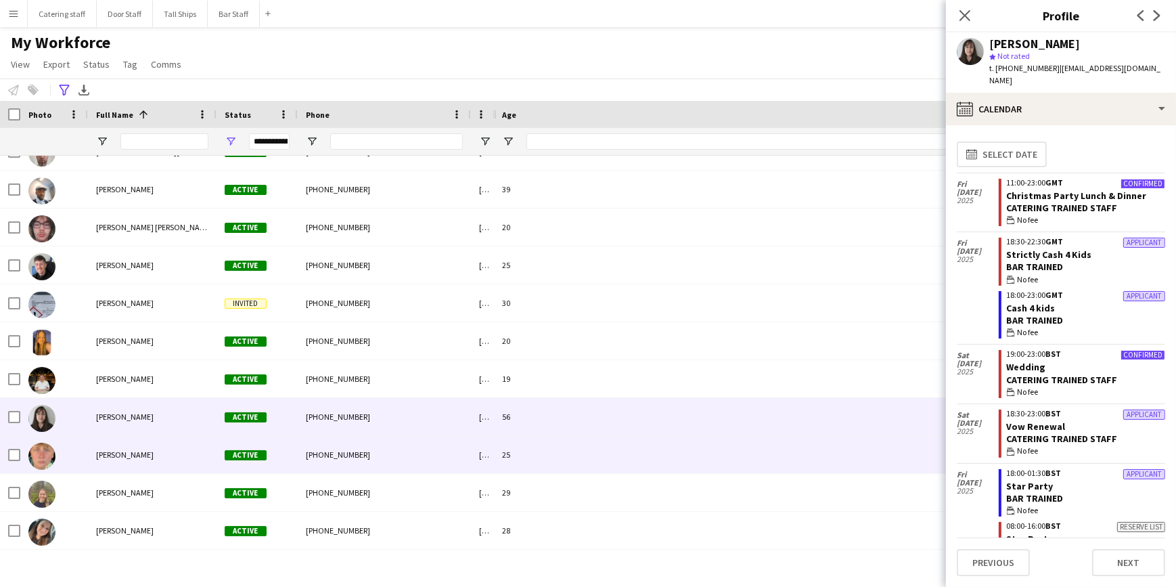
click at [415, 452] on div "[PHONE_NUMBER]" at bounding box center [384, 454] width 173 height 37
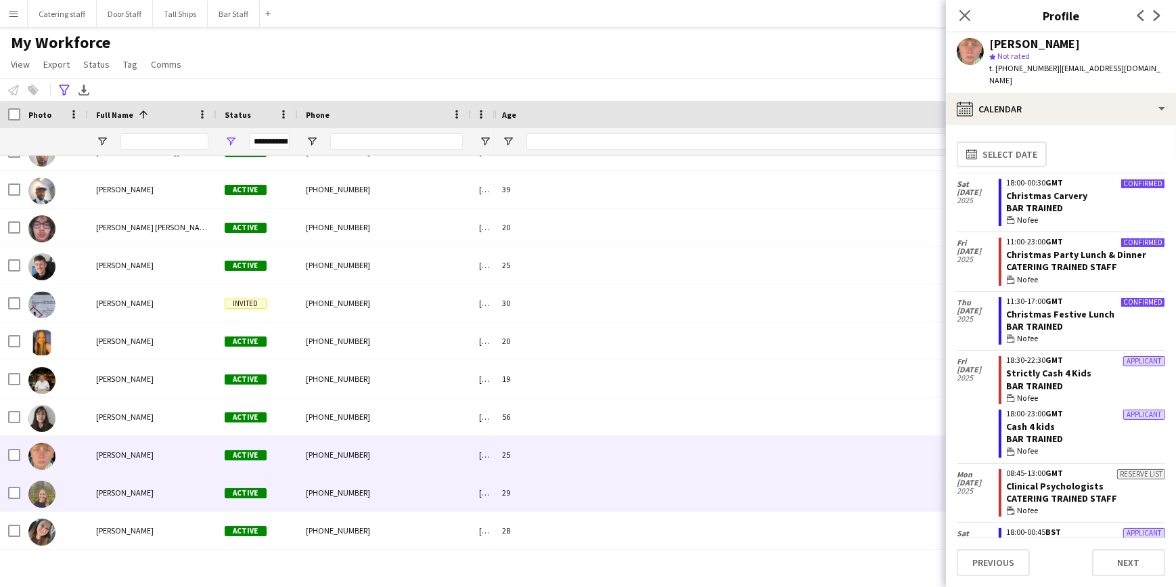
scroll to position [615, 0]
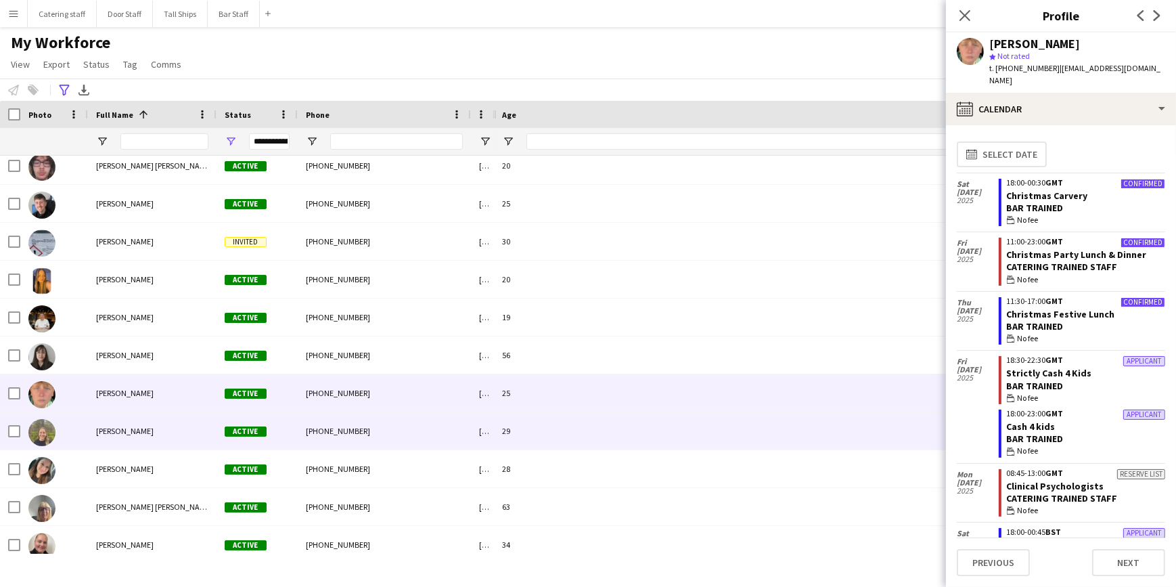
click at [409, 436] on div "[PHONE_NUMBER]" at bounding box center [384, 430] width 173 height 37
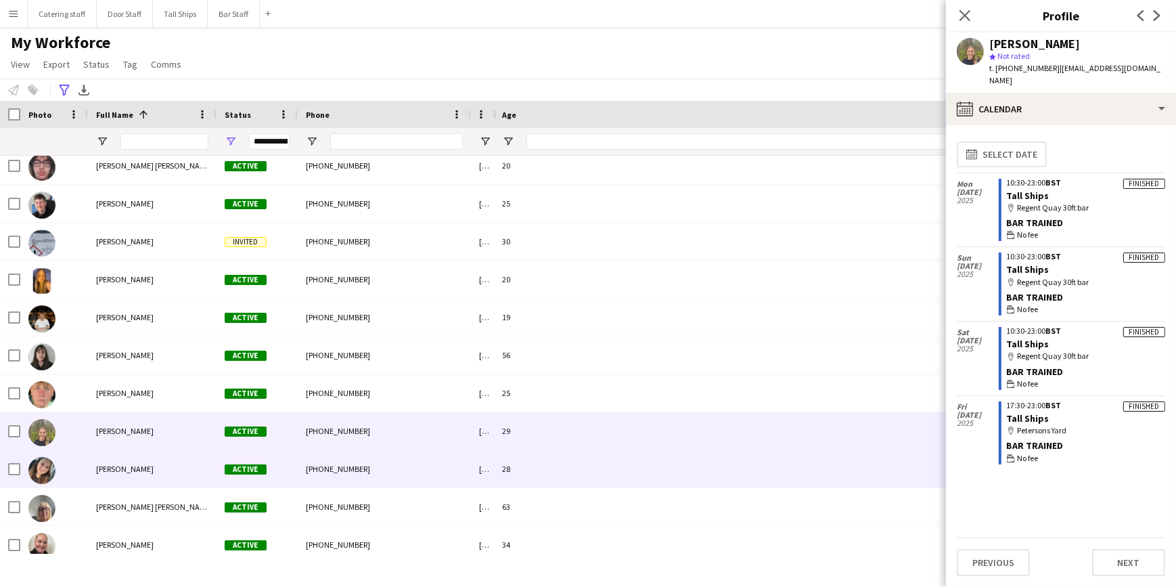
click at [407, 470] on div "[PHONE_NUMBER]" at bounding box center [384, 468] width 173 height 37
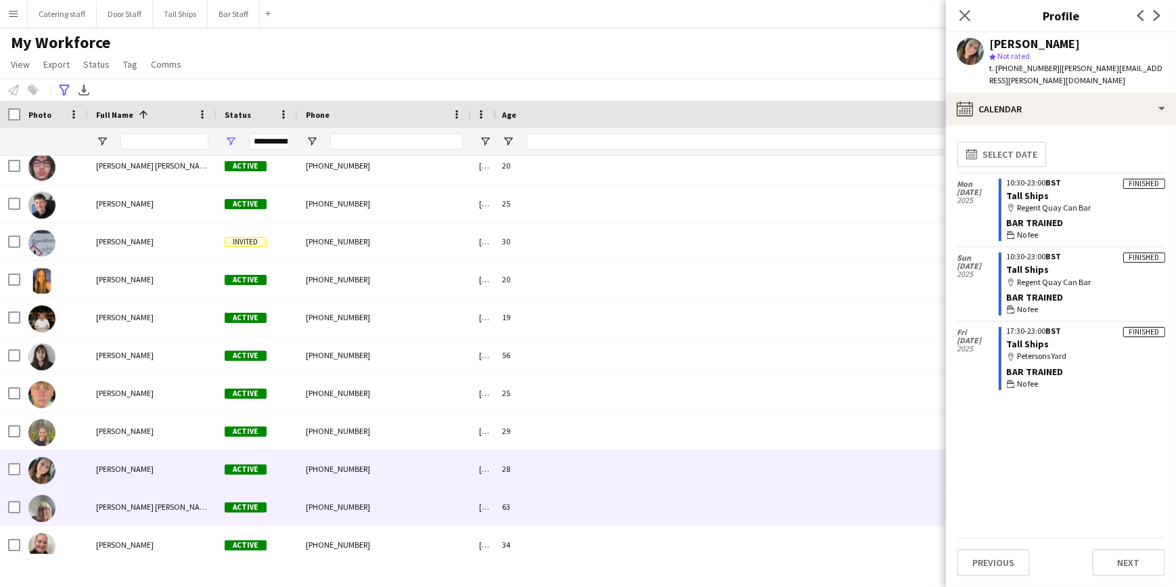
click at [392, 505] on div "[PHONE_NUMBER]" at bounding box center [384, 506] width 173 height 37
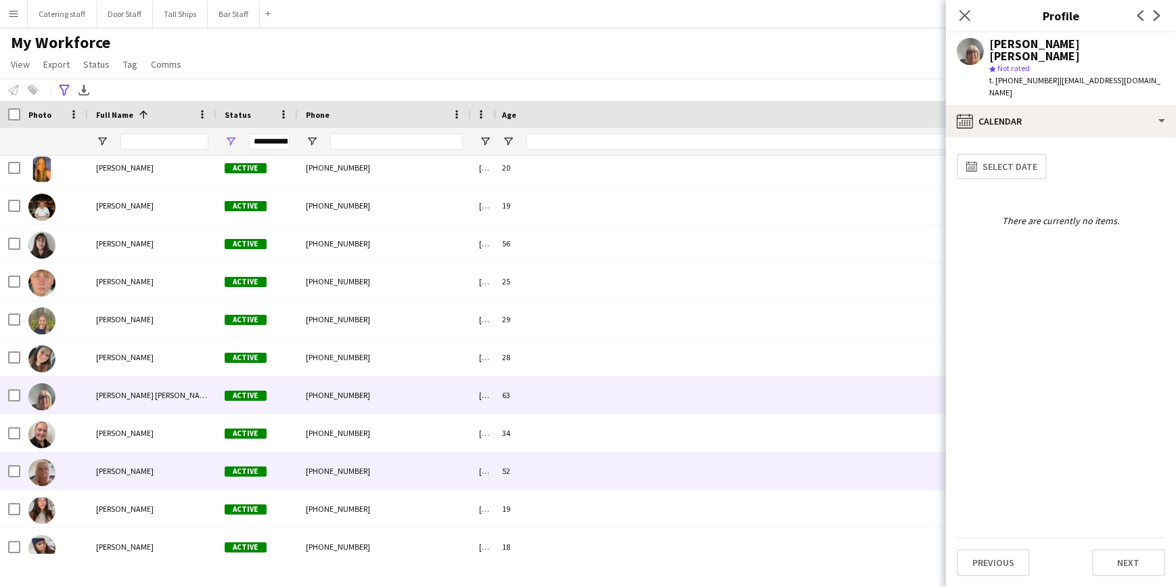
scroll to position [738, 0]
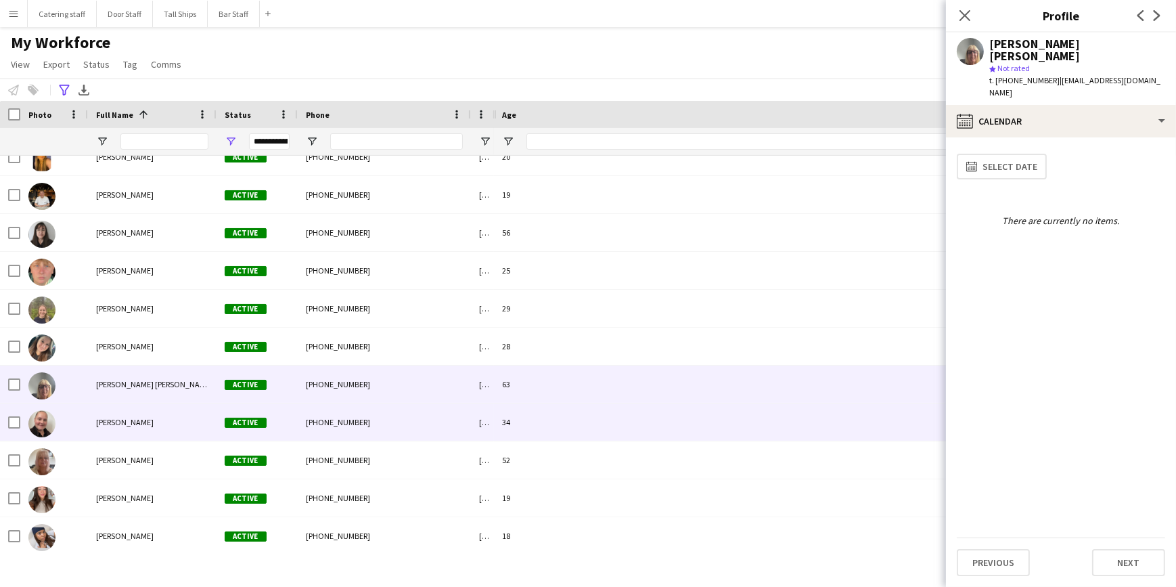
click at [365, 423] on div "[PHONE_NUMBER]" at bounding box center [384, 421] width 173 height 37
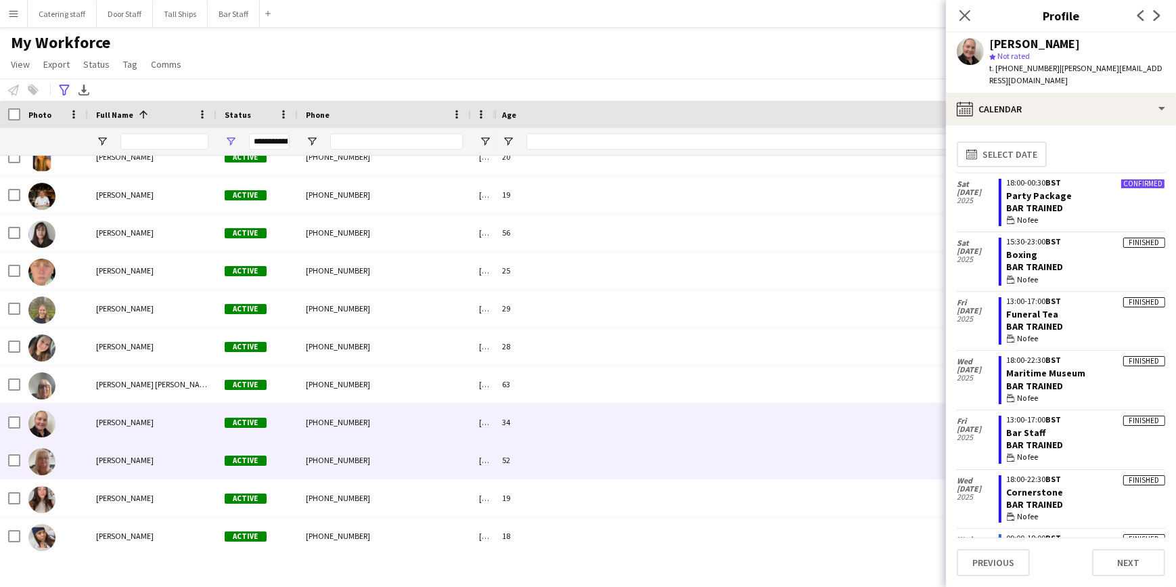
click at [372, 450] on div "[PHONE_NUMBER]" at bounding box center [384, 459] width 173 height 37
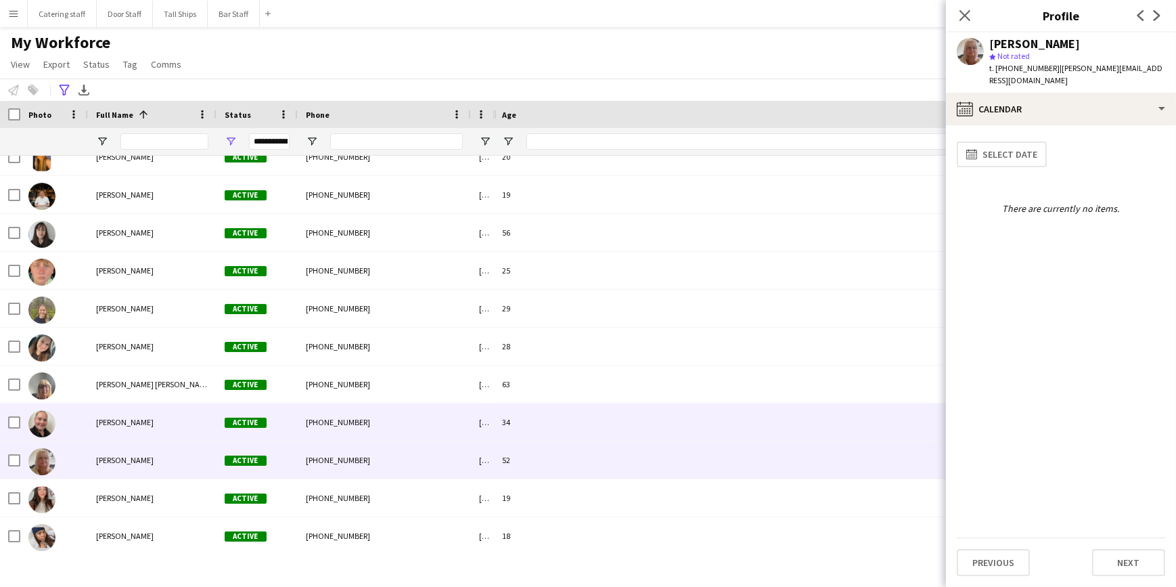
click at [378, 420] on div "[PHONE_NUMBER]" at bounding box center [384, 421] width 173 height 37
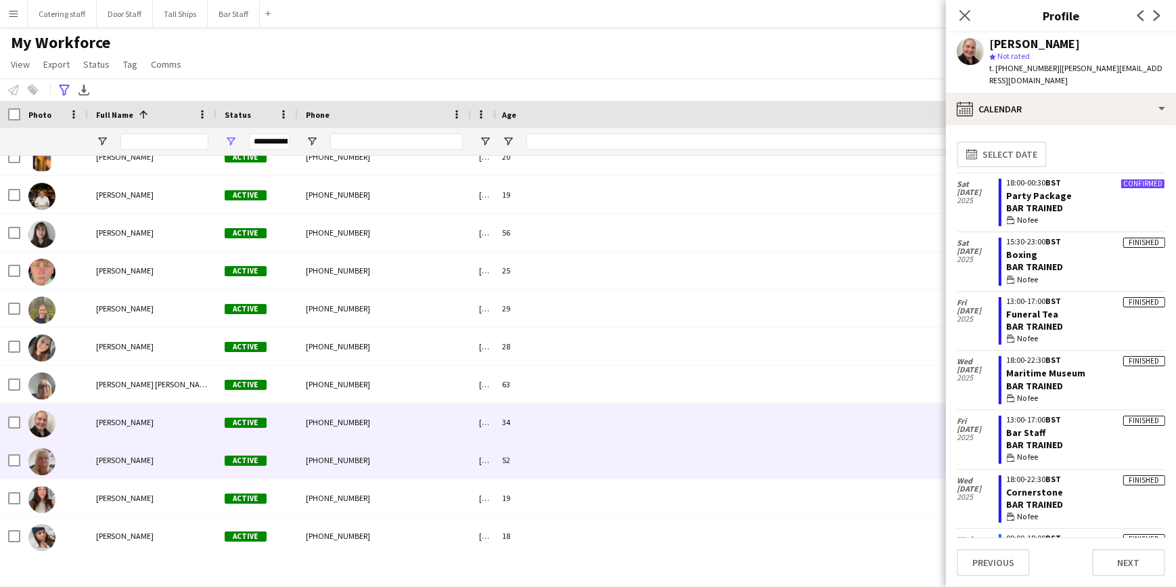
click at [372, 459] on div "[PHONE_NUMBER]" at bounding box center [384, 459] width 173 height 37
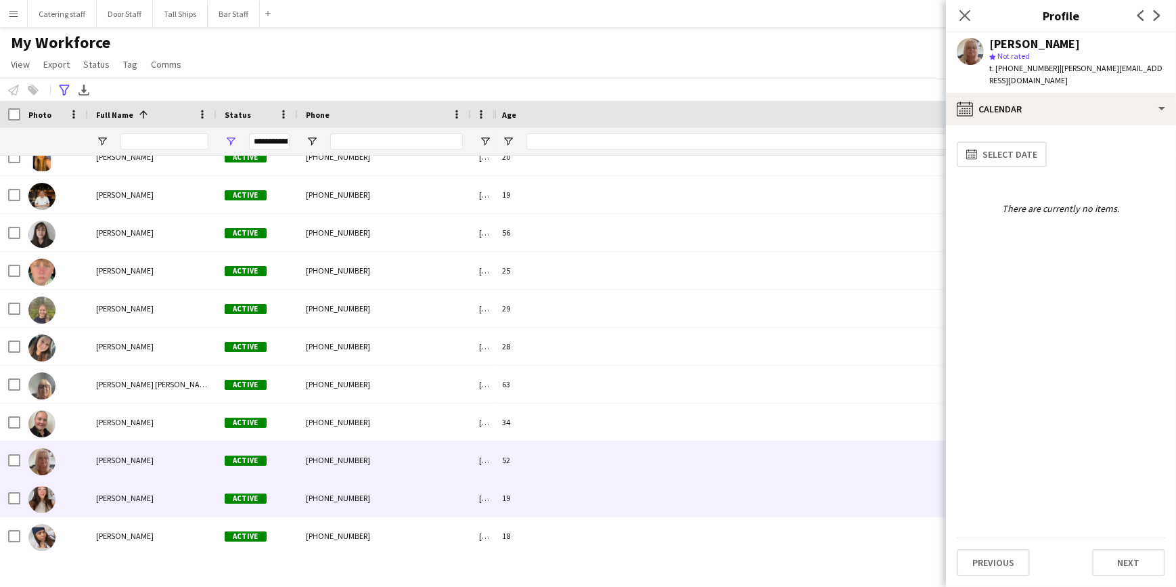
click at [390, 491] on div "[PHONE_NUMBER]" at bounding box center [384, 497] width 173 height 37
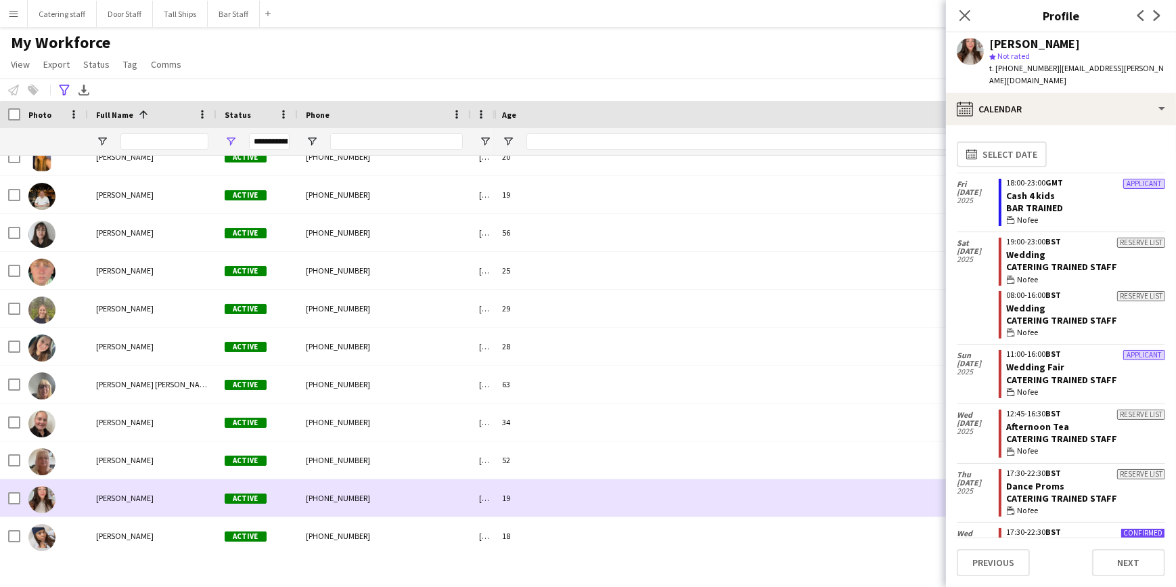
scroll to position [799, 0]
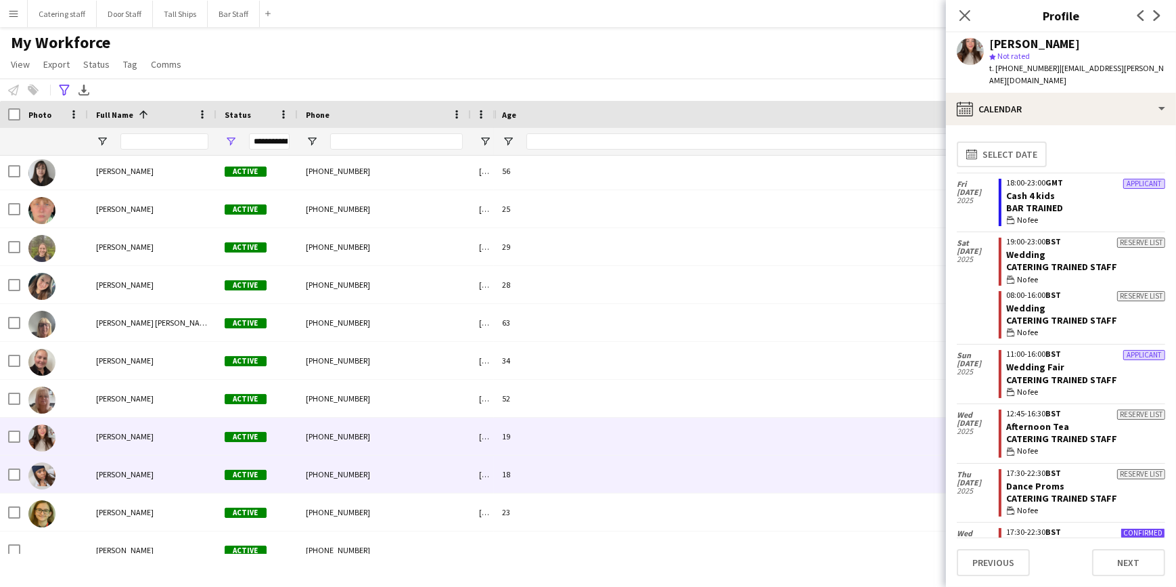
click at [386, 467] on div "[PHONE_NUMBER]" at bounding box center [384, 473] width 173 height 37
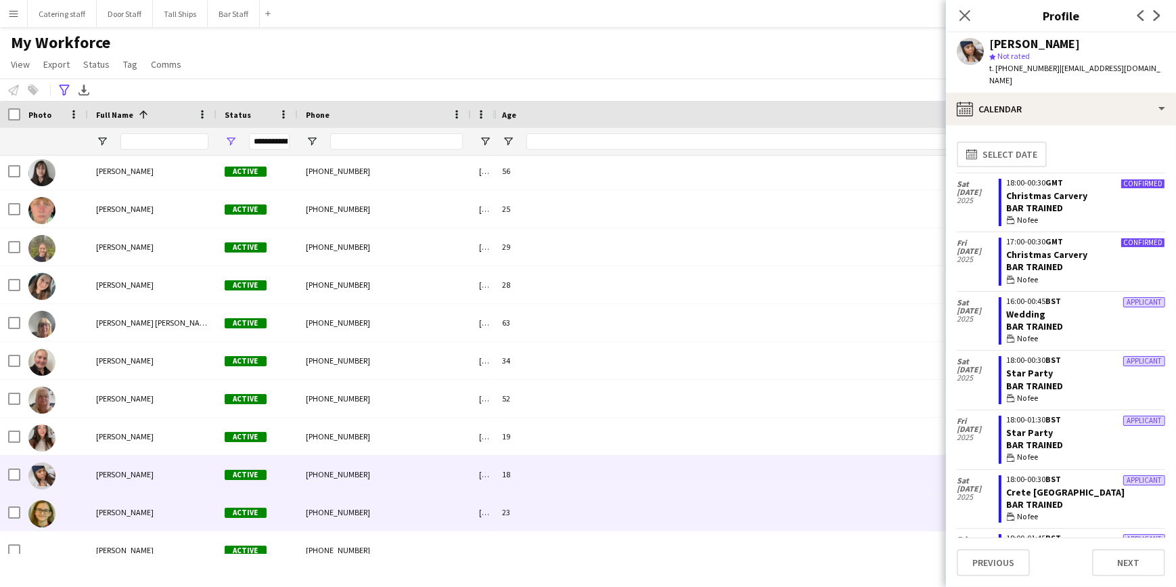
click at [386, 512] on div "[PHONE_NUMBER]" at bounding box center [384, 511] width 173 height 37
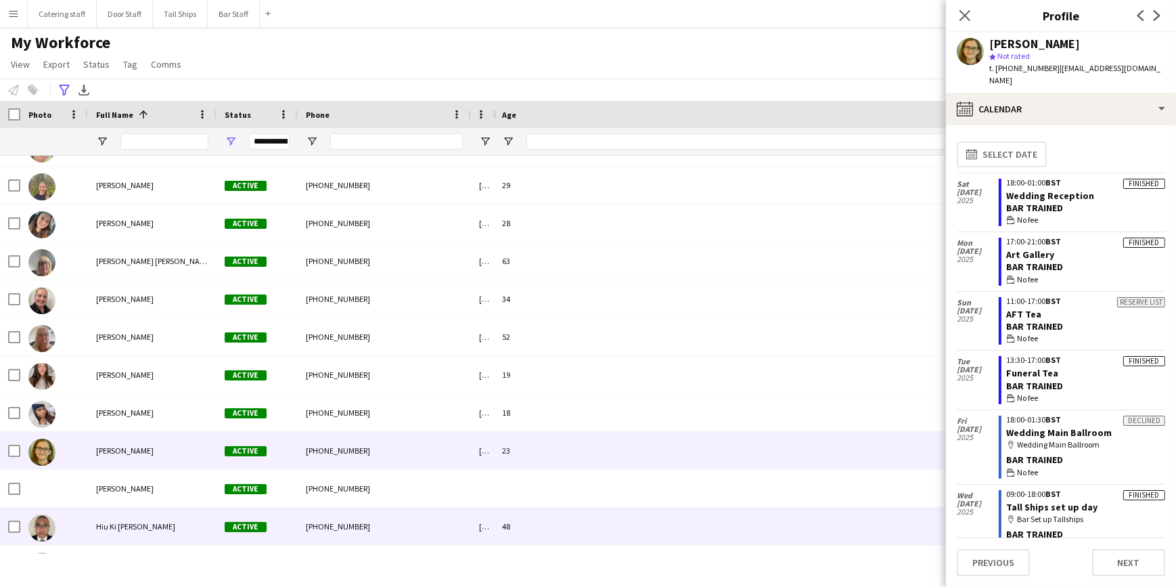
scroll to position [922, 0]
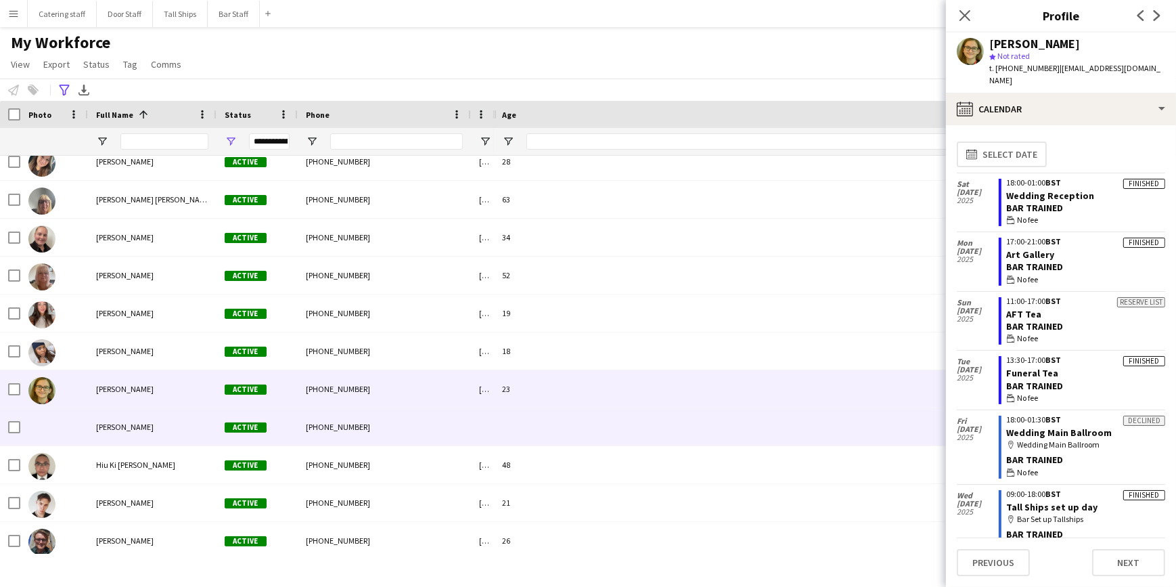
click at [392, 427] on div "[PHONE_NUMBER]" at bounding box center [384, 426] width 173 height 37
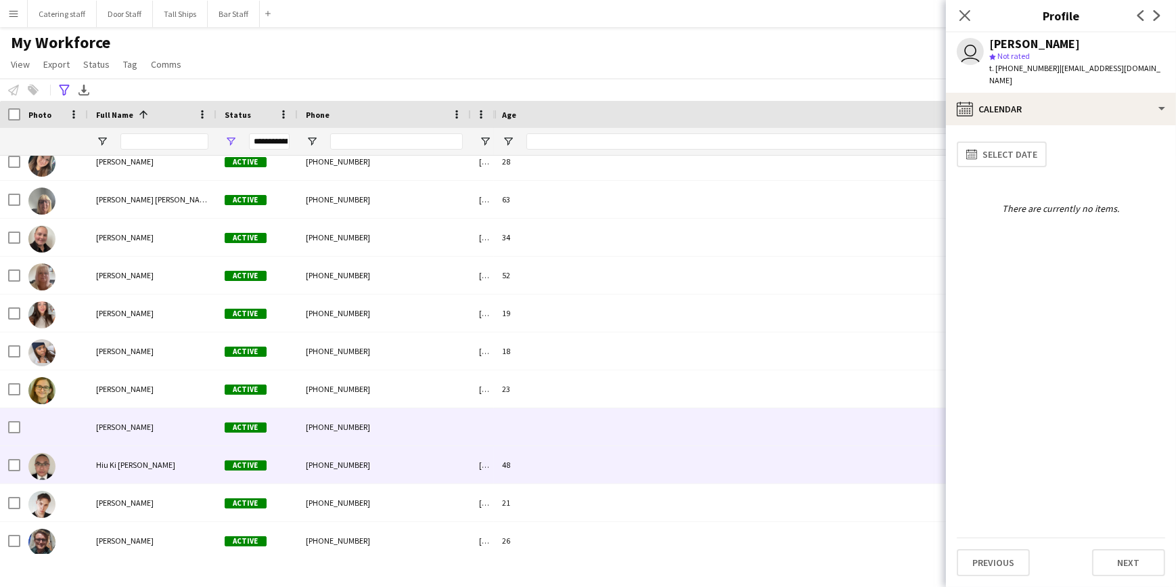
click at [382, 463] on div "[PHONE_NUMBER]" at bounding box center [384, 464] width 173 height 37
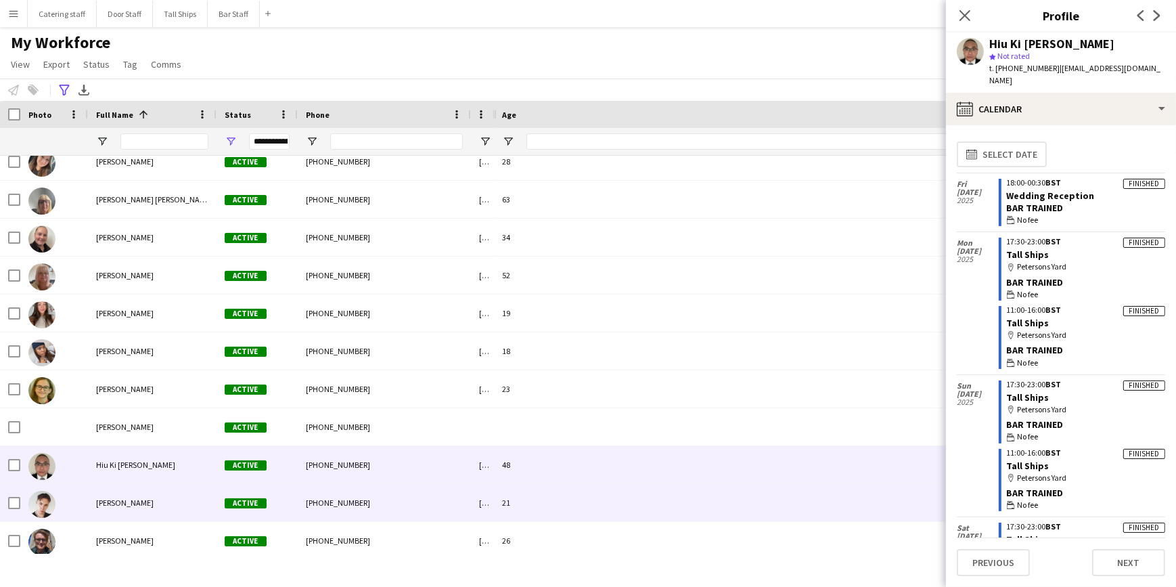
click at [394, 495] on div "[PHONE_NUMBER]" at bounding box center [384, 502] width 173 height 37
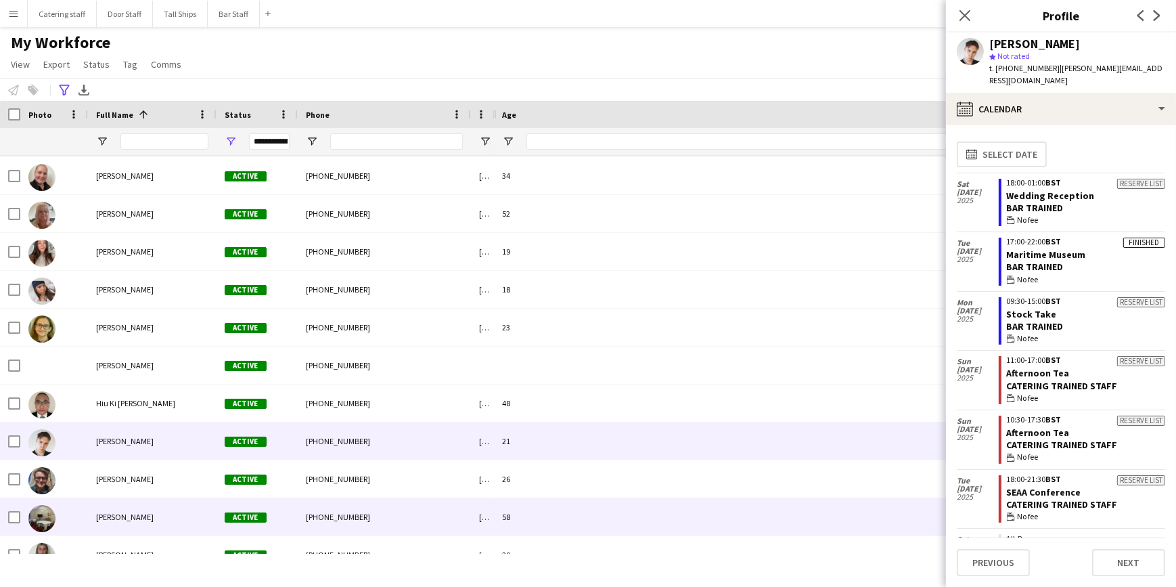
scroll to position [984, 0]
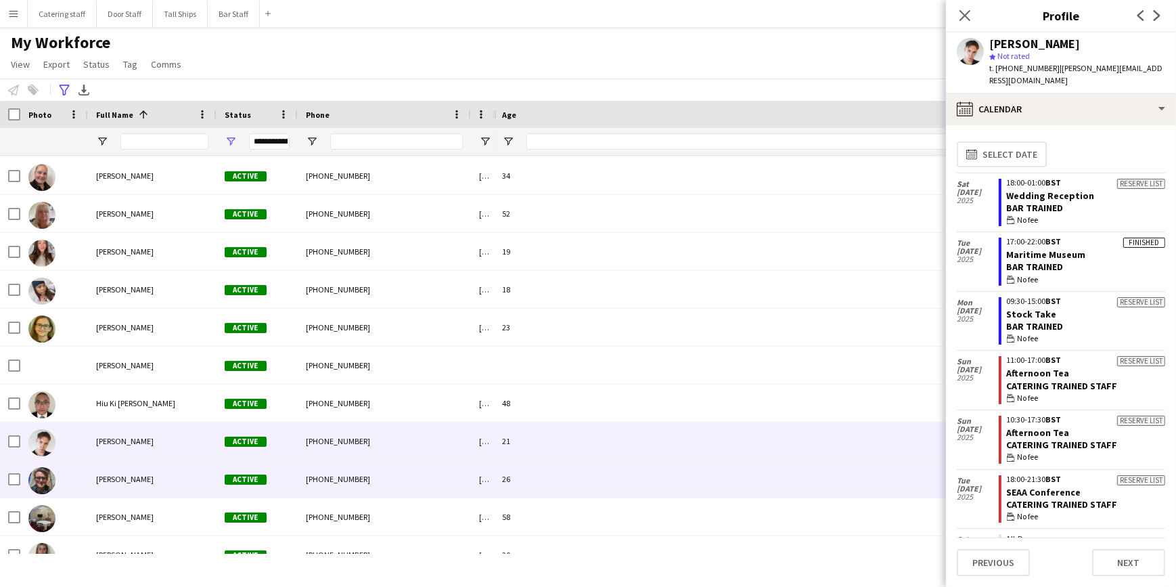
click at [388, 481] on div "[PHONE_NUMBER]" at bounding box center [384, 478] width 173 height 37
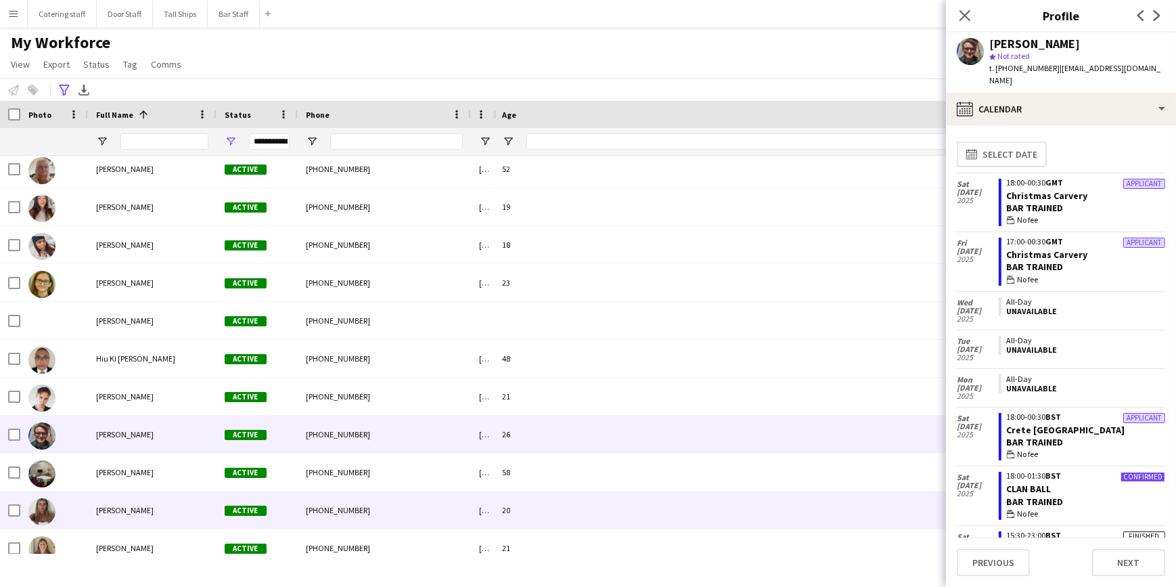
scroll to position [1045, 0]
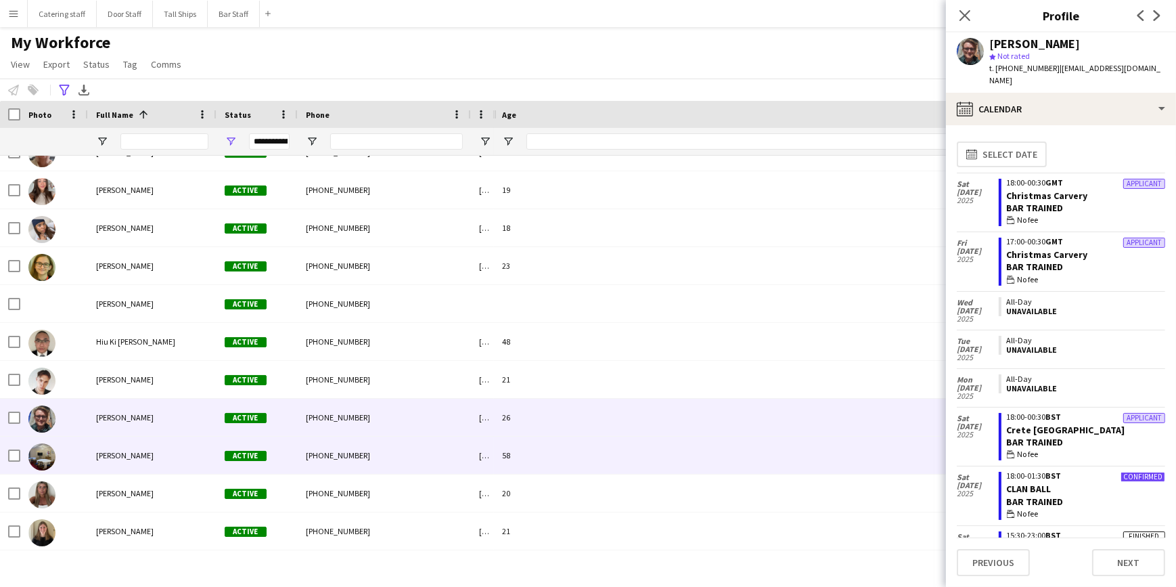
click at [395, 458] on div "[PHONE_NUMBER]" at bounding box center [384, 454] width 173 height 37
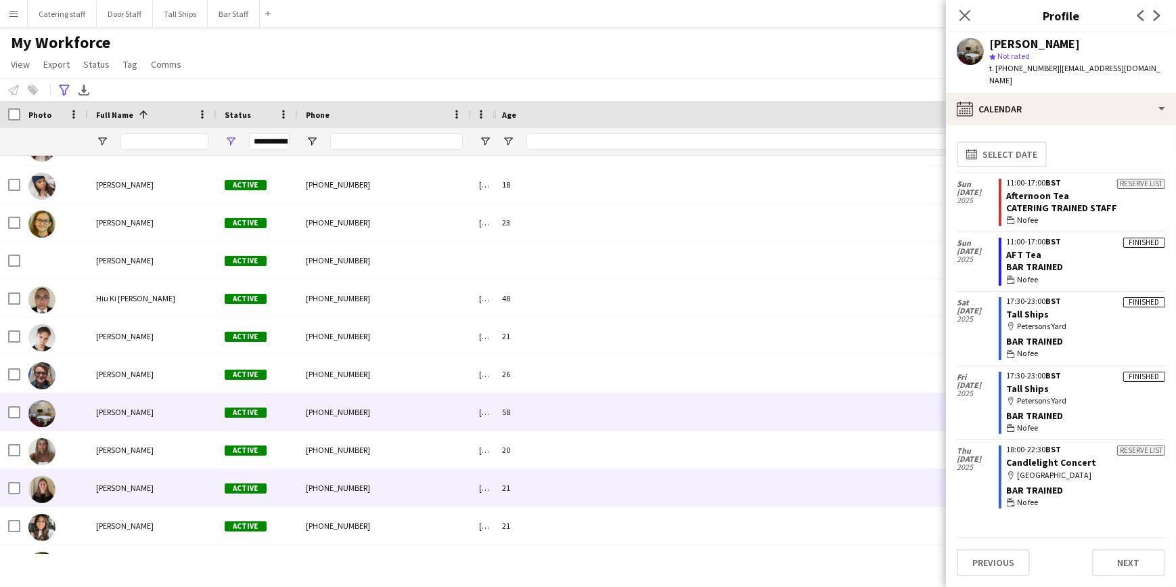
scroll to position [1107, 0]
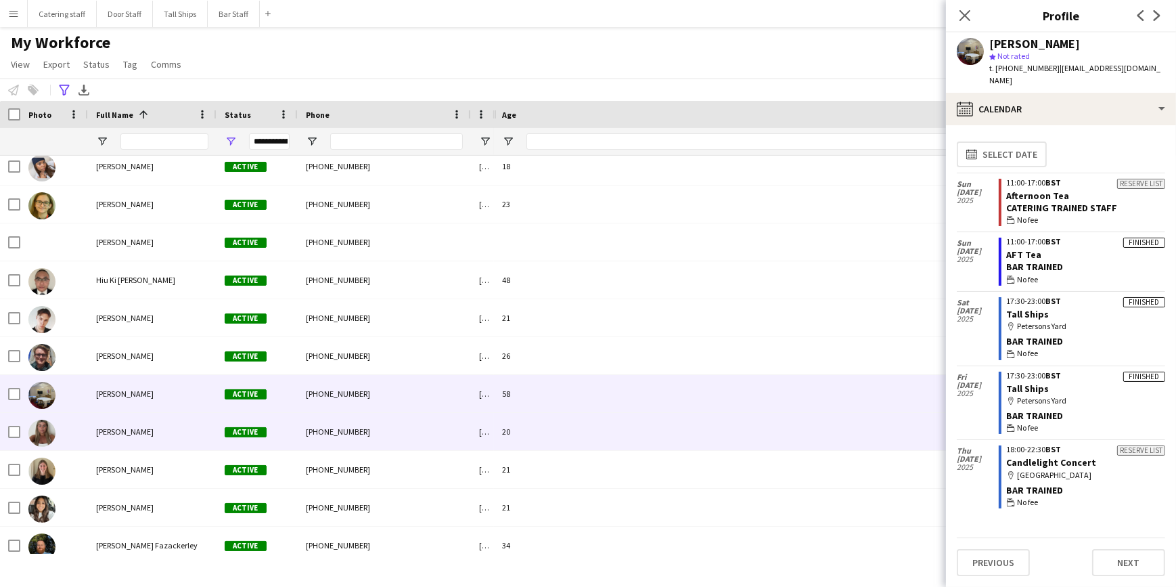
click at [390, 429] on div "[PHONE_NUMBER]" at bounding box center [384, 431] width 173 height 37
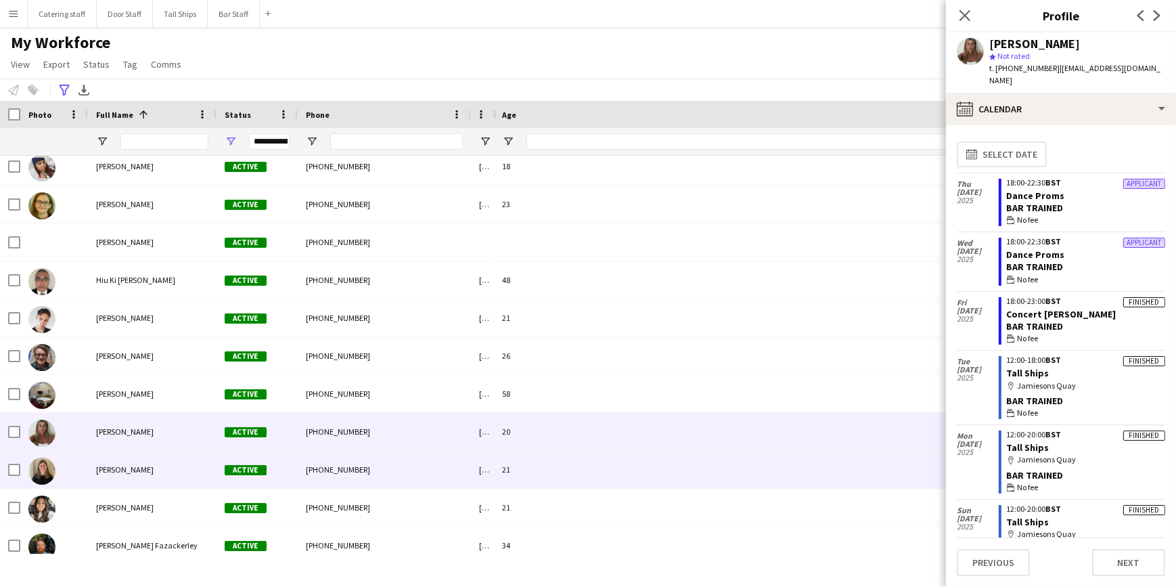
click at [393, 468] on div "[PHONE_NUMBER]" at bounding box center [384, 469] width 173 height 37
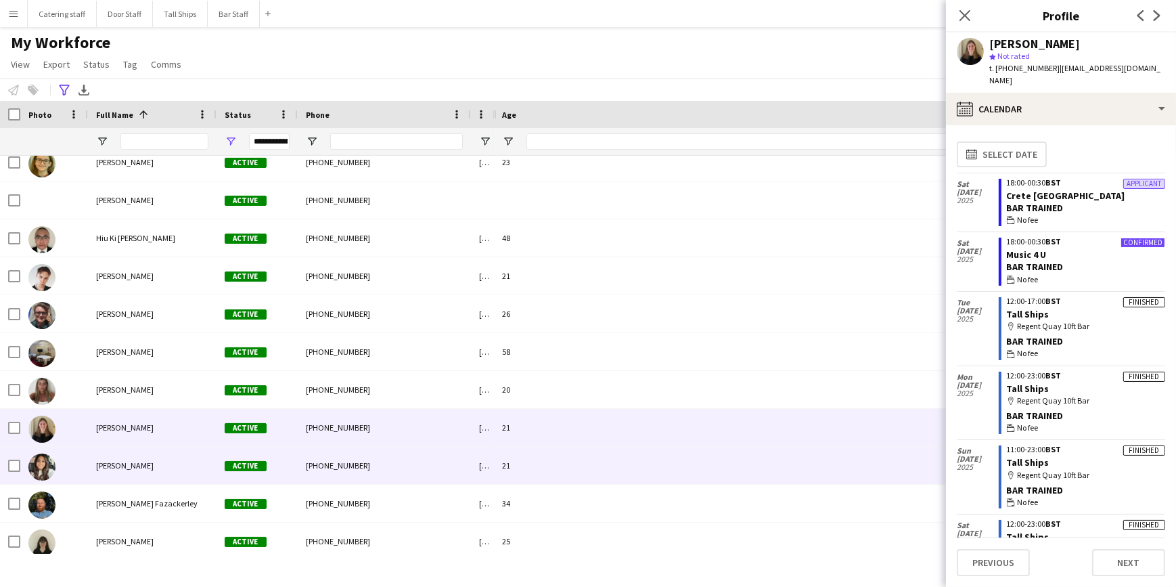
scroll to position [1169, 0]
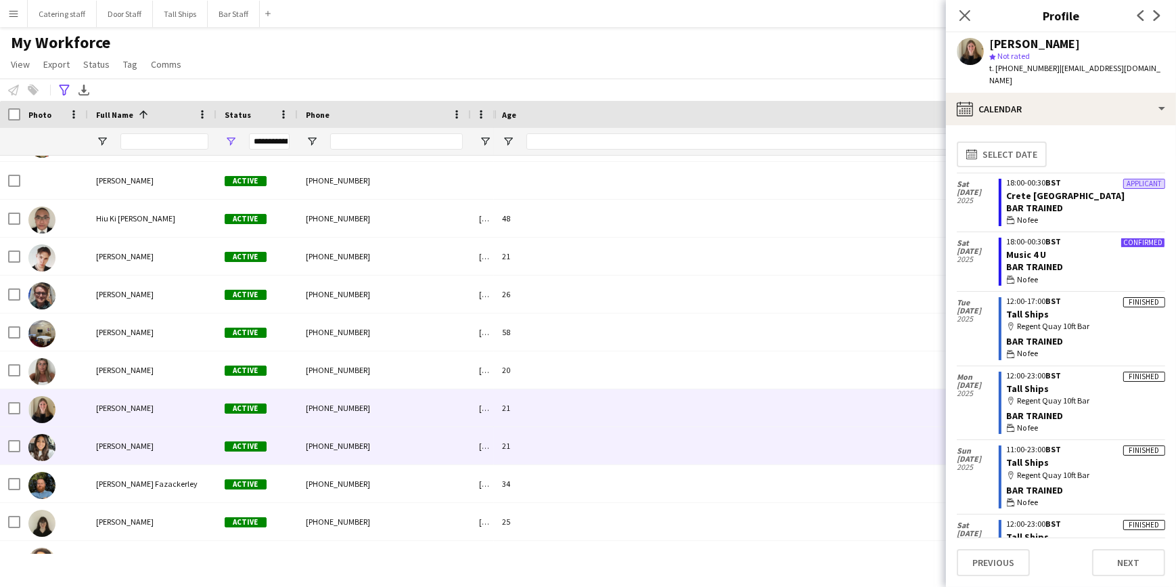
click at [390, 447] on div "[PHONE_NUMBER]" at bounding box center [384, 445] width 173 height 37
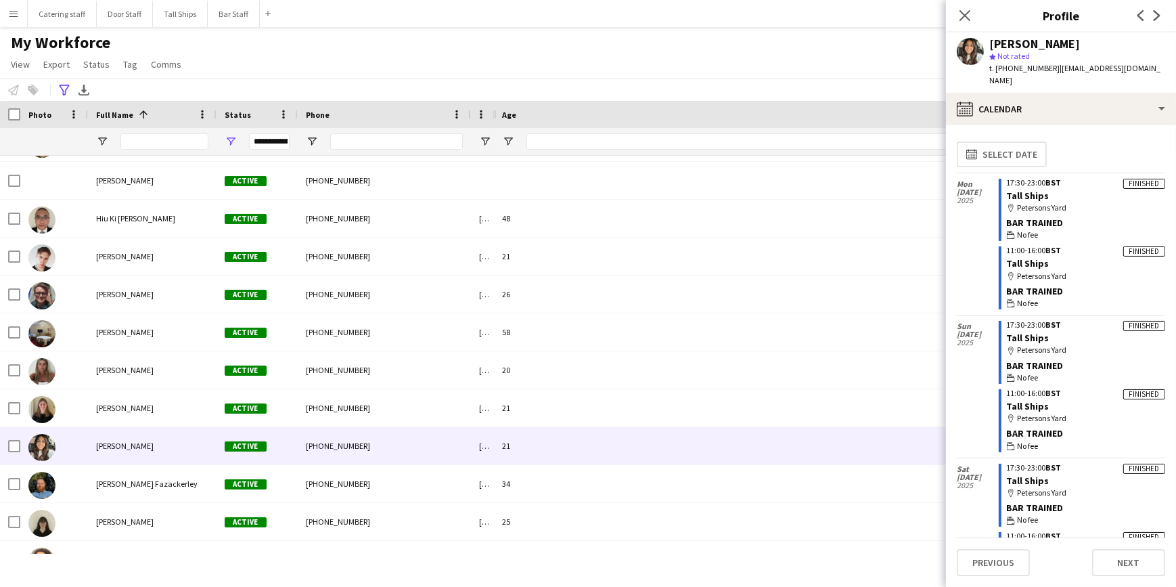
scroll to position [0, 0]
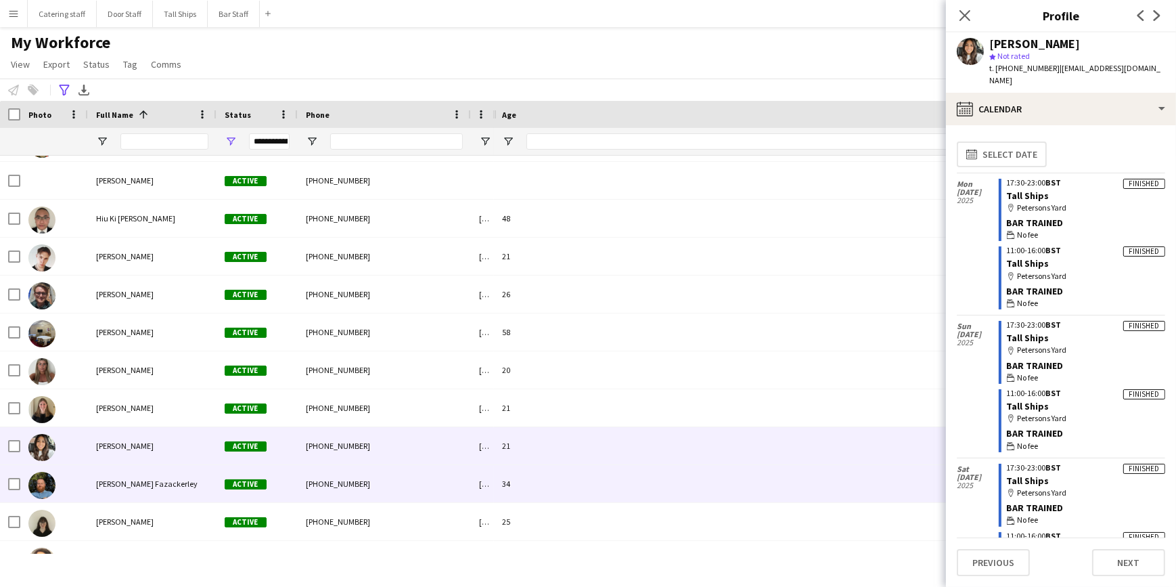
click at [415, 480] on div "[PHONE_NUMBER]" at bounding box center [384, 483] width 173 height 37
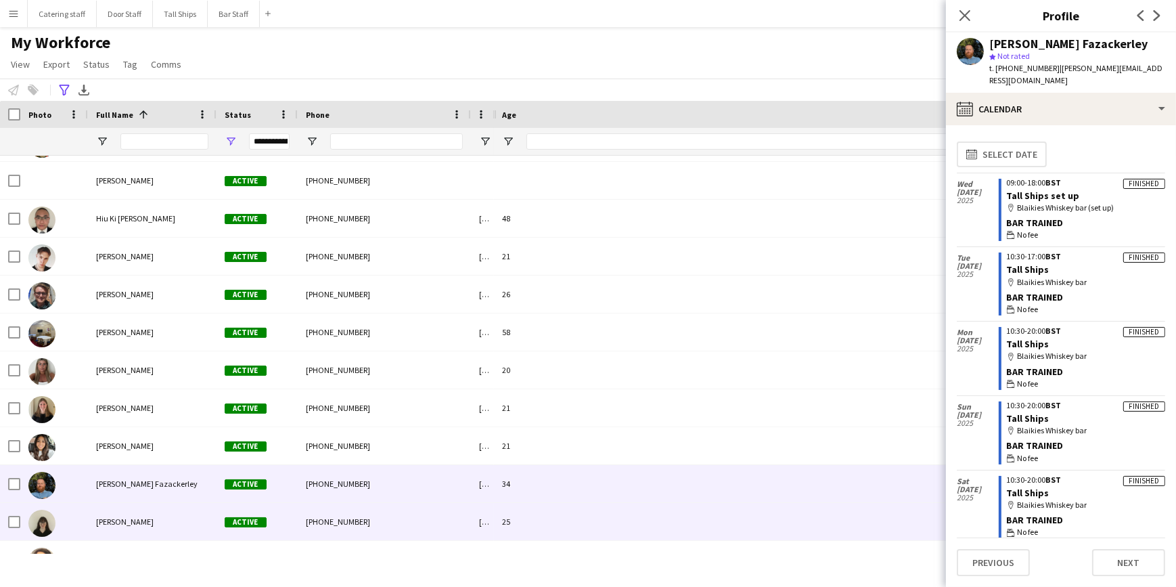
click at [444, 515] on div "[PHONE_NUMBER]" at bounding box center [384, 521] width 173 height 37
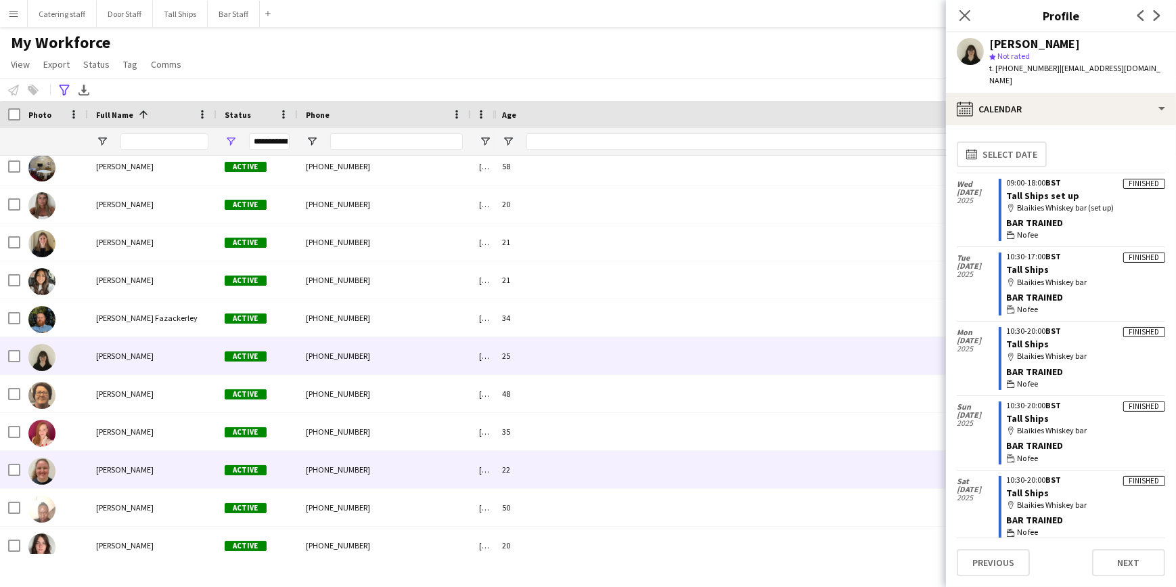
scroll to position [1353, 0]
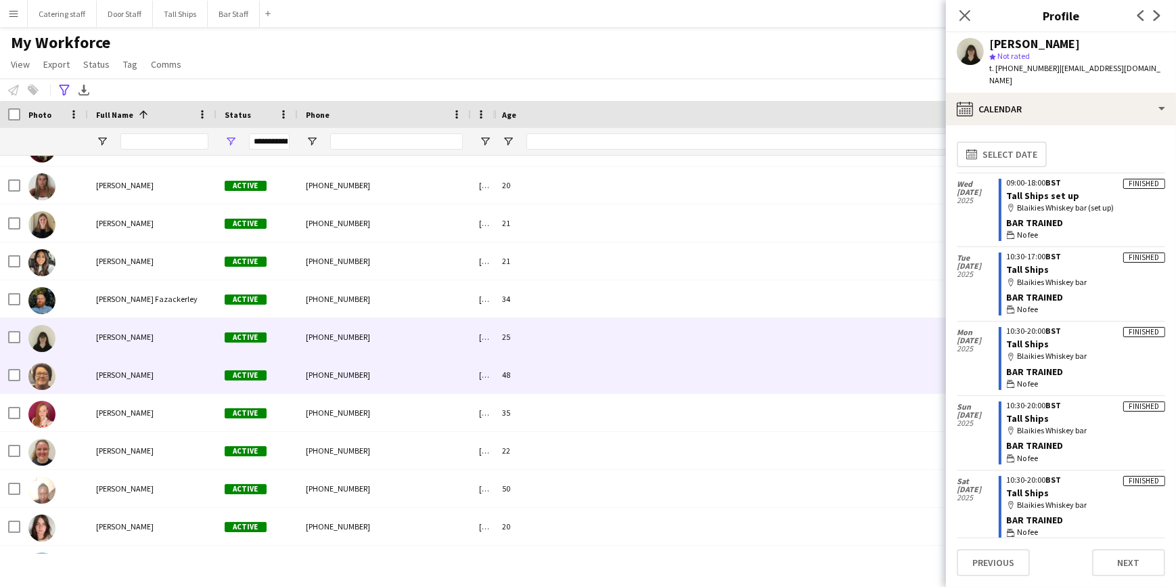
click at [669, 386] on div "48" at bounding box center [816, 374] width 644 height 37
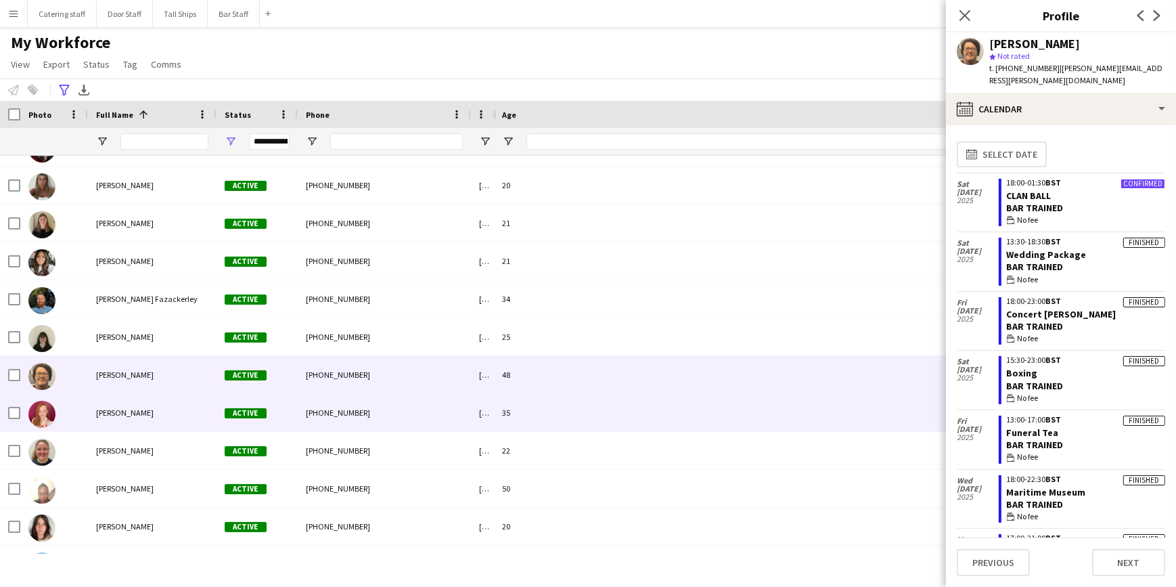
click at [611, 411] on div "35" at bounding box center [816, 412] width 644 height 37
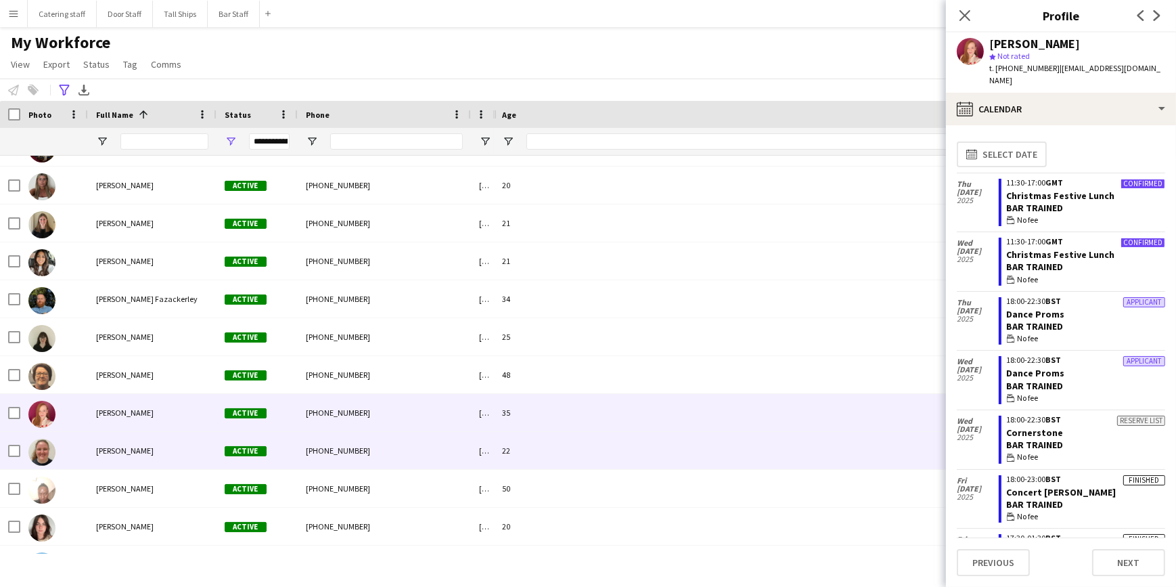
click at [608, 441] on div "22" at bounding box center [816, 450] width 644 height 37
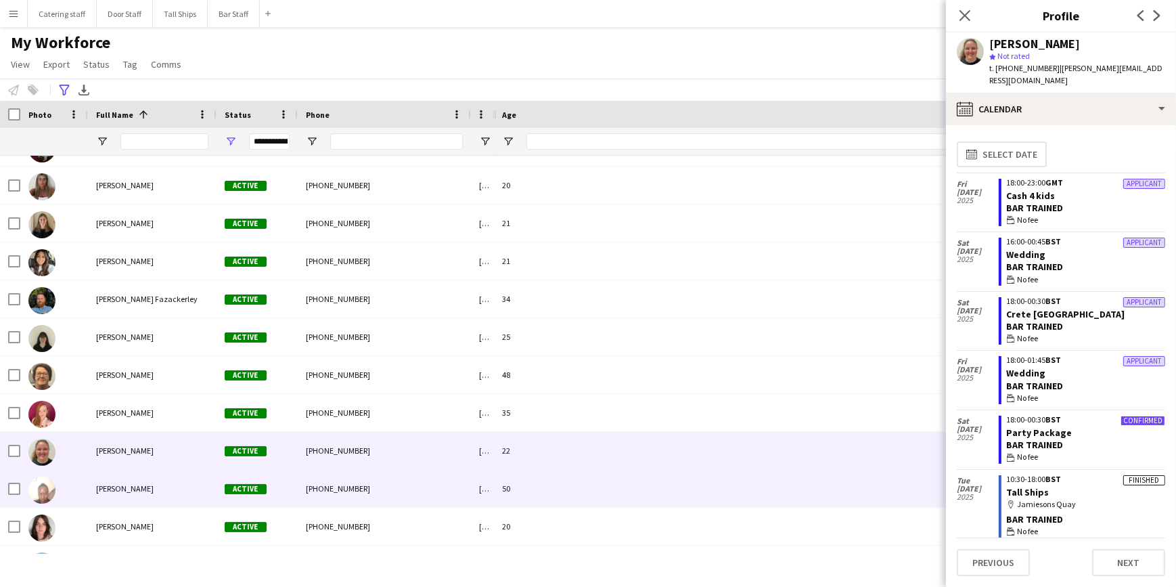
click at [551, 484] on div "50" at bounding box center [816, 488] width 644 height 37
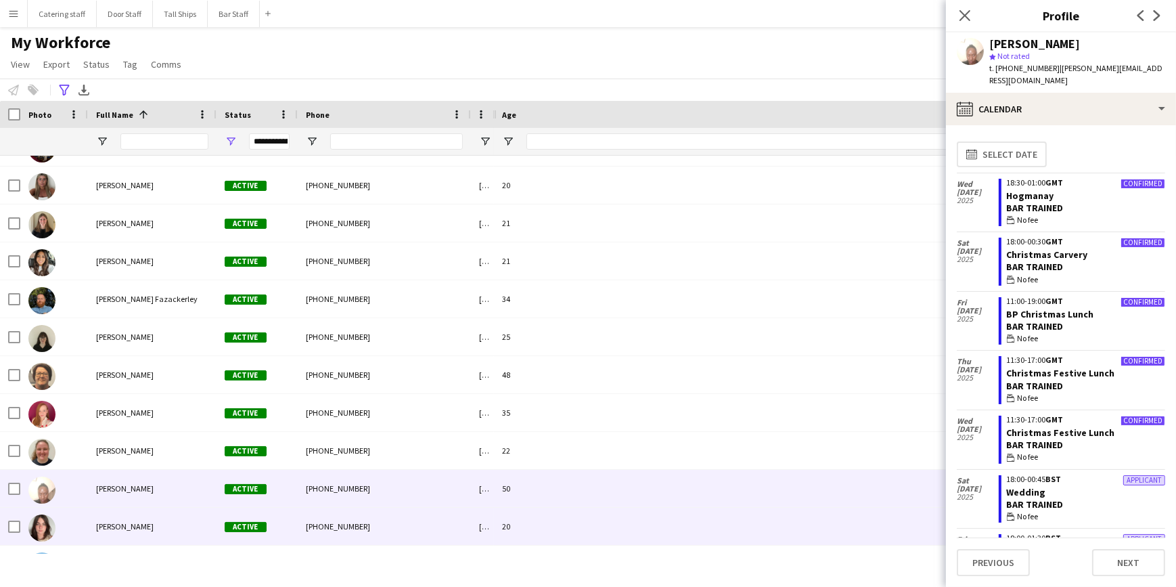
click at [535, 528] on div "20" at bounding box center [816, 525] width 644 height 37
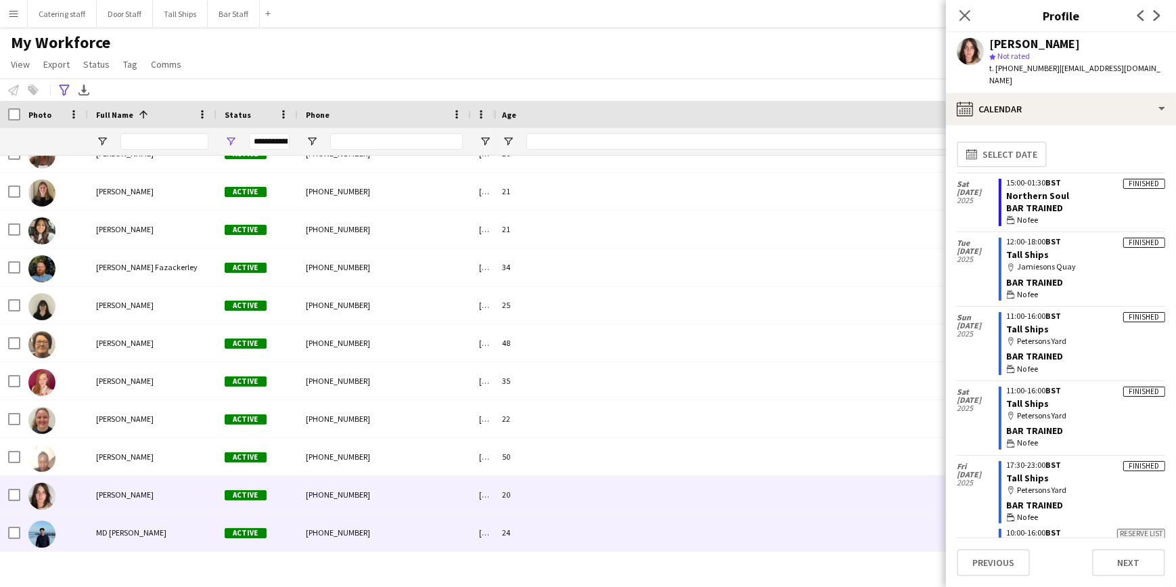
scroll to position [1414, 0]
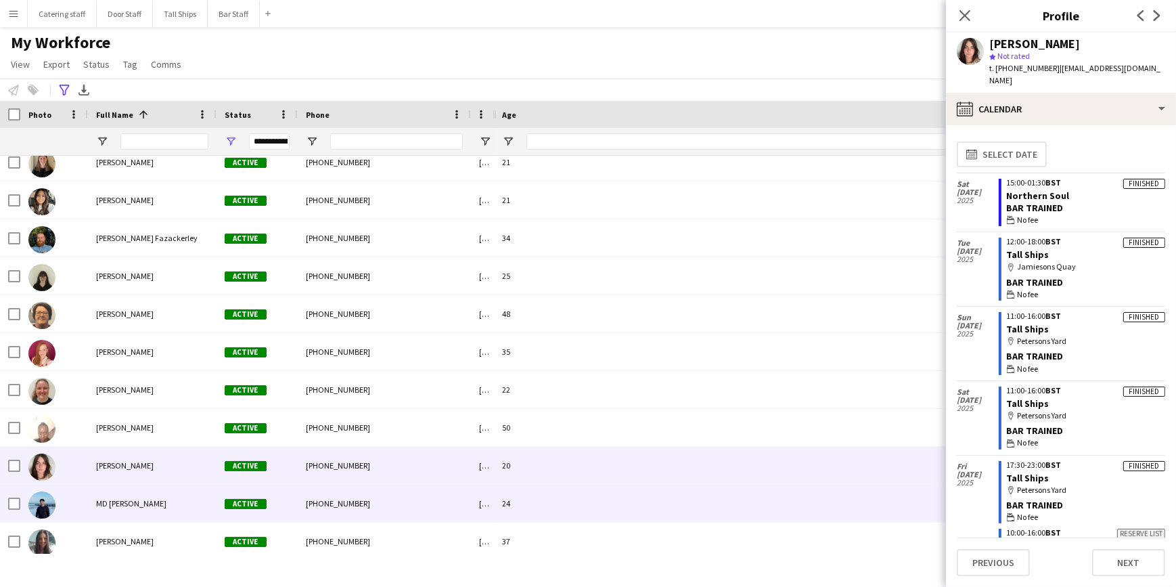
click at [590, 497] on div "24" at bounding box center [816, 502] width 644 height 37
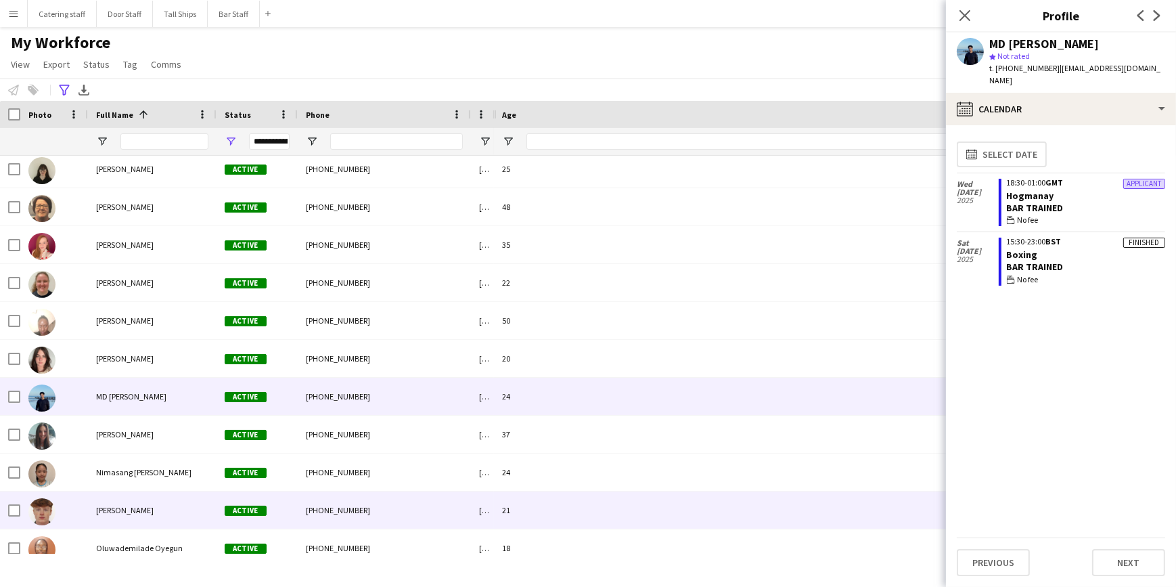
scroll to position [1537, 0]
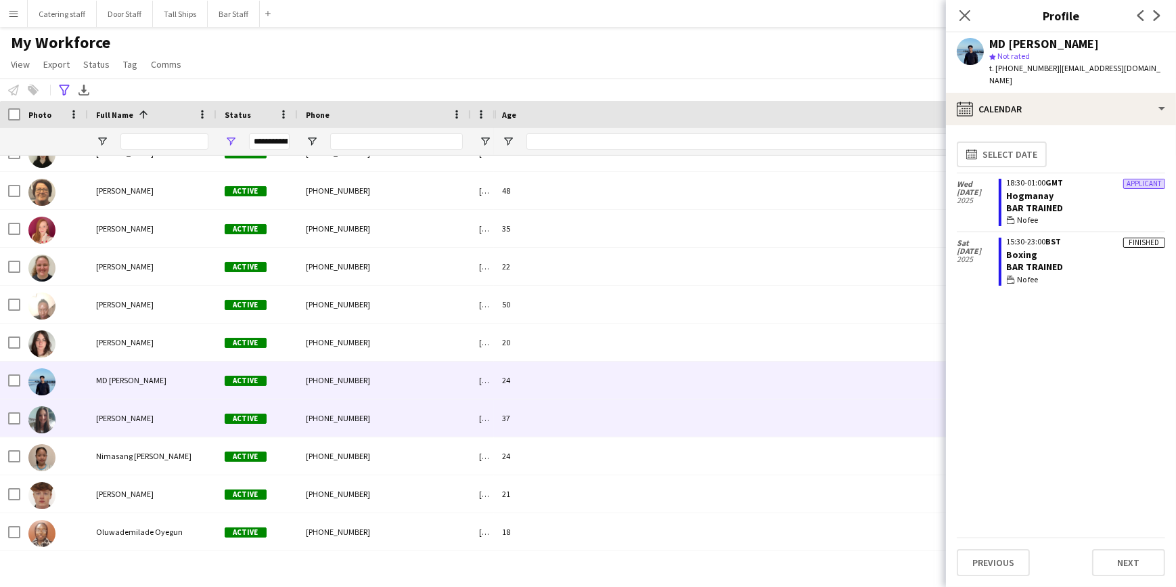
click at [560, 415] on div "37" at bounding box center [816, 417] width 644 height 37
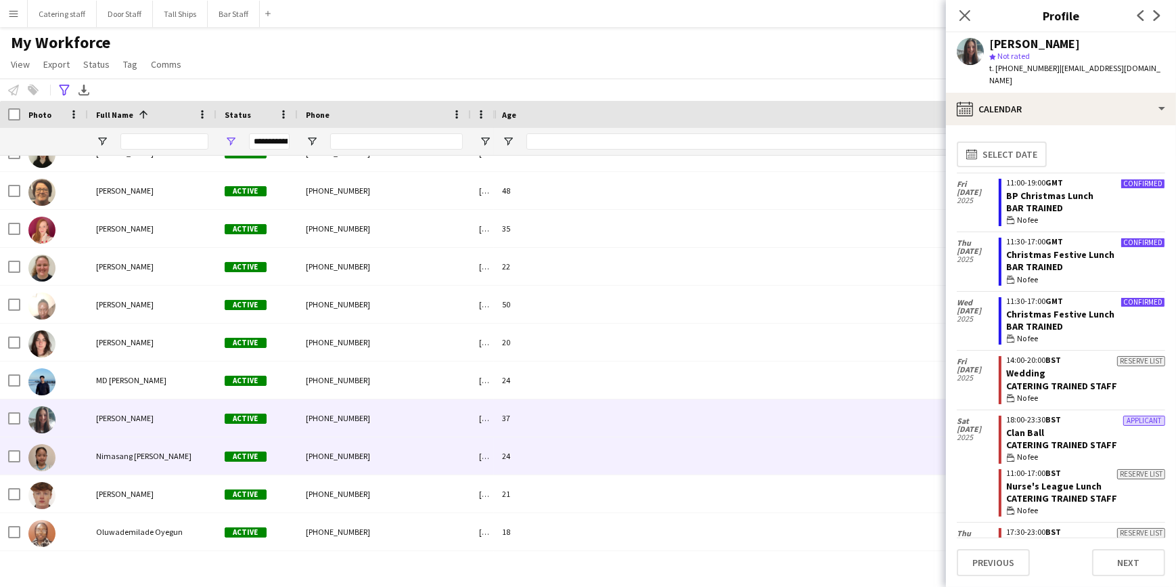
click at [550, 451] on div "24" at bounding box center [816, 455] width 644 height 37
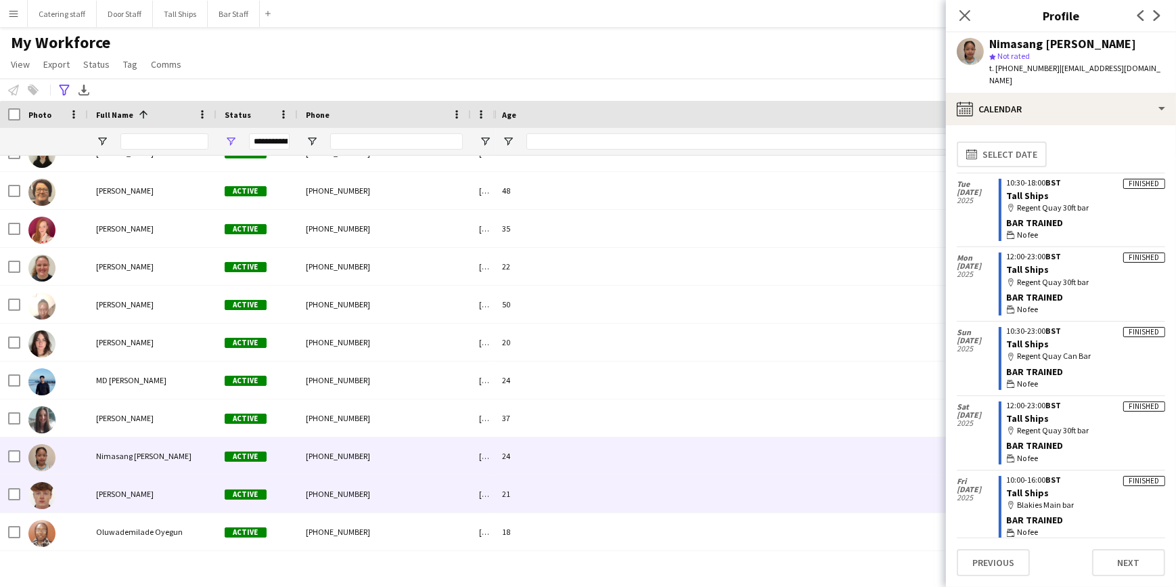
scroll to position [1599, 0]
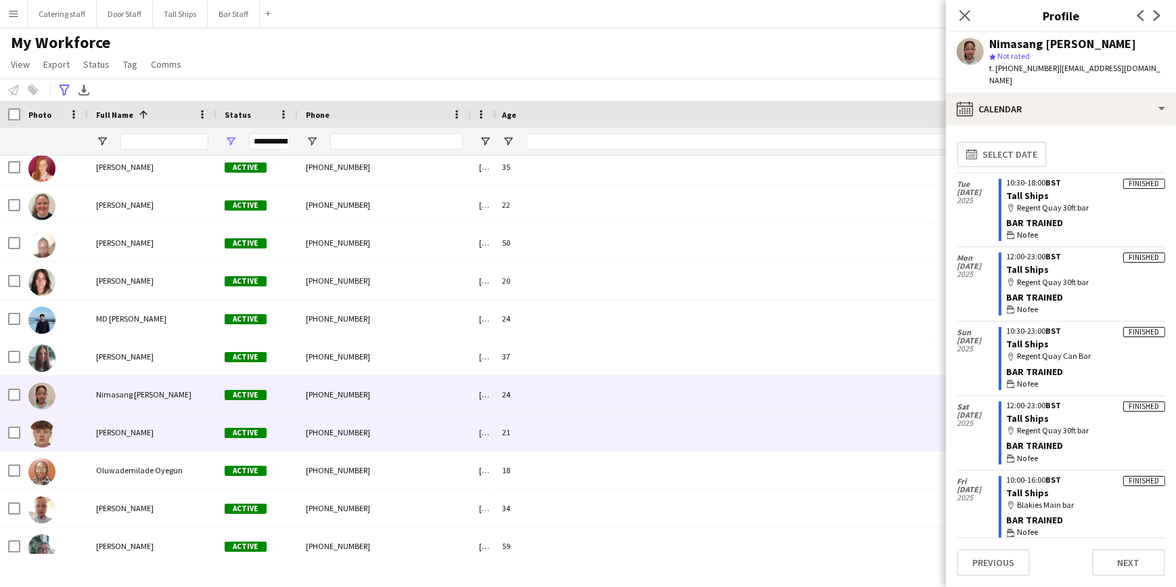
click at [551, 433] on div "21" at bounding box center [816, 431] width 644 height 37
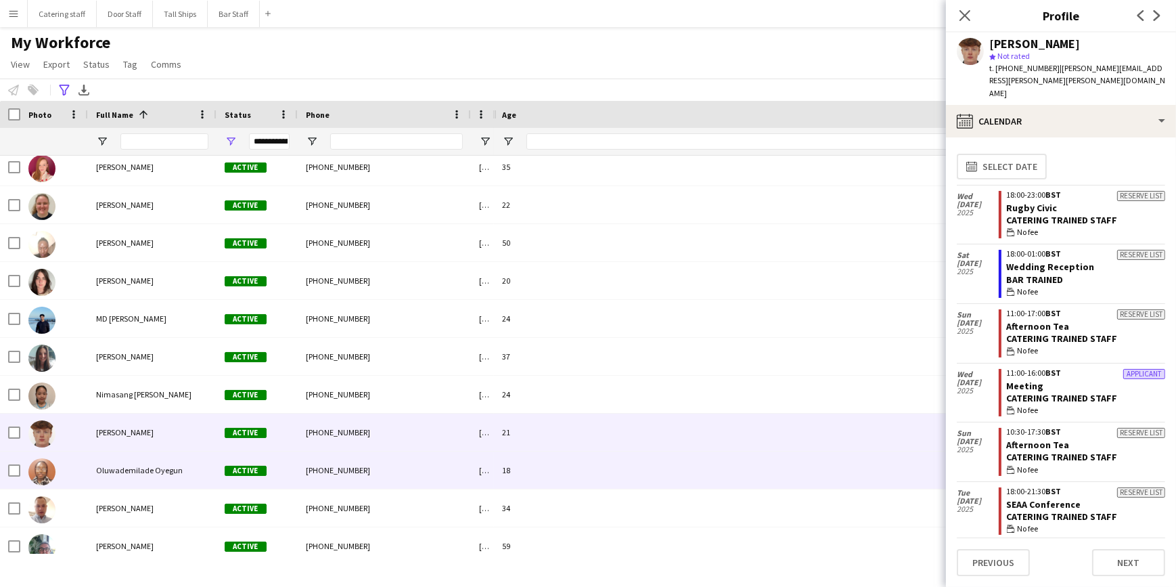
click at [554, 466] on div "18" at bounding box center [816, 469] width 644 height 37
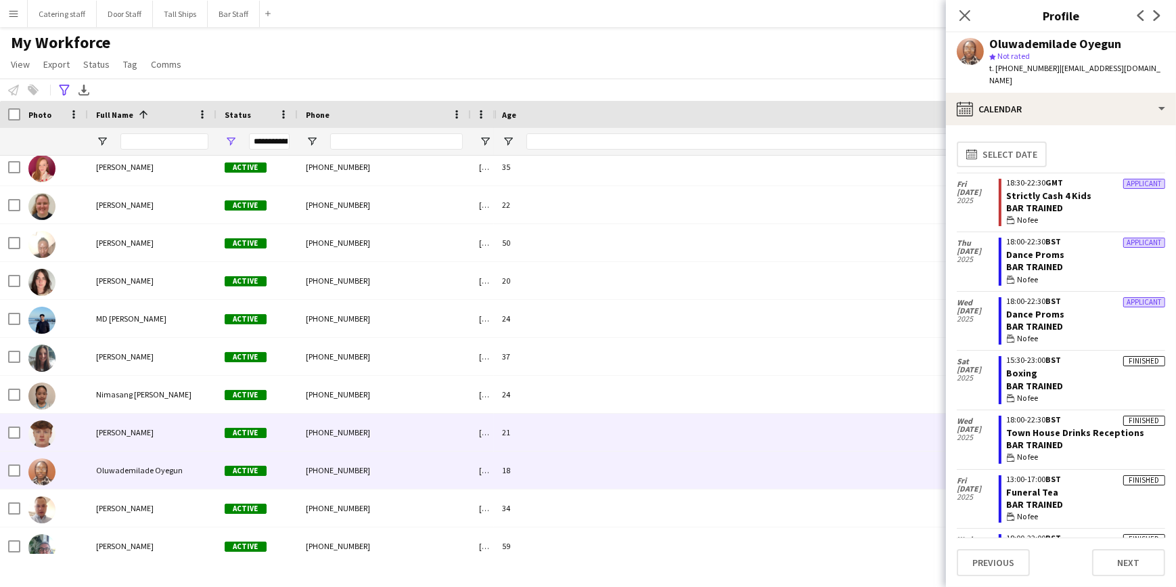
click at [575, 439] on div "21" at bounding box center [816, 431] width 644 height 37
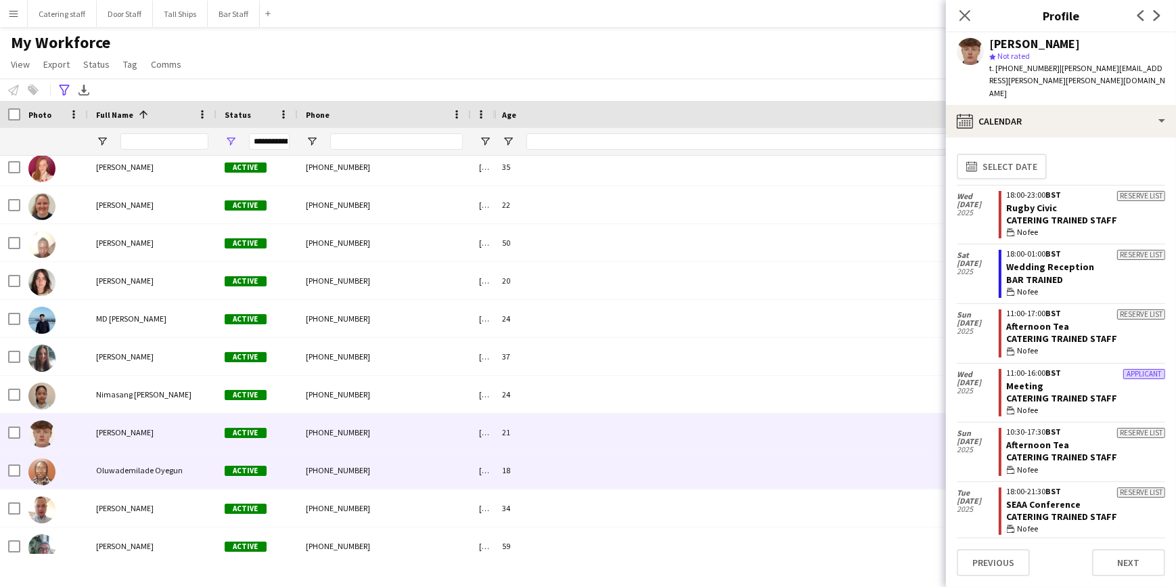
click at [573, 472] on div "18" at bounding box center [816, 469] width 644 height 37
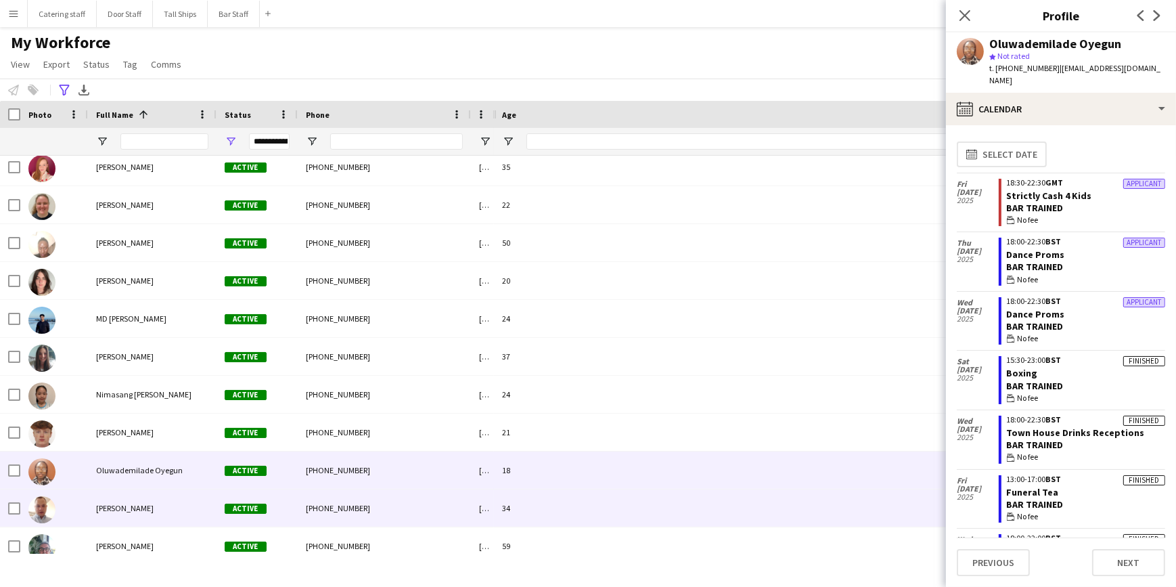
click at [549, 507] on div "34" at bounding box center [816, 507] width 644 height 37
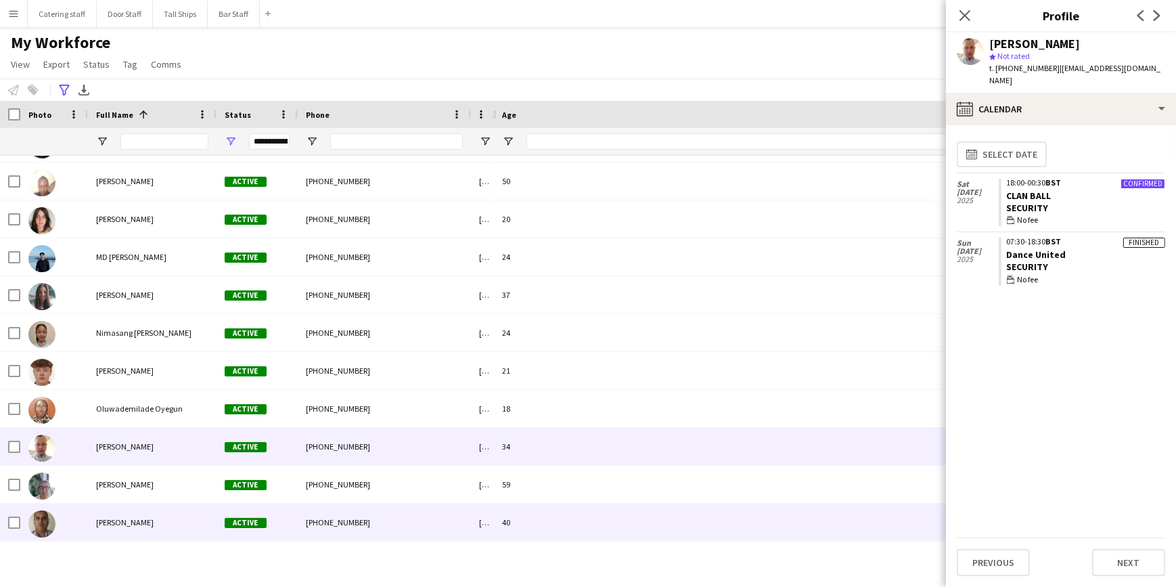
scroll to position [1722, 0]
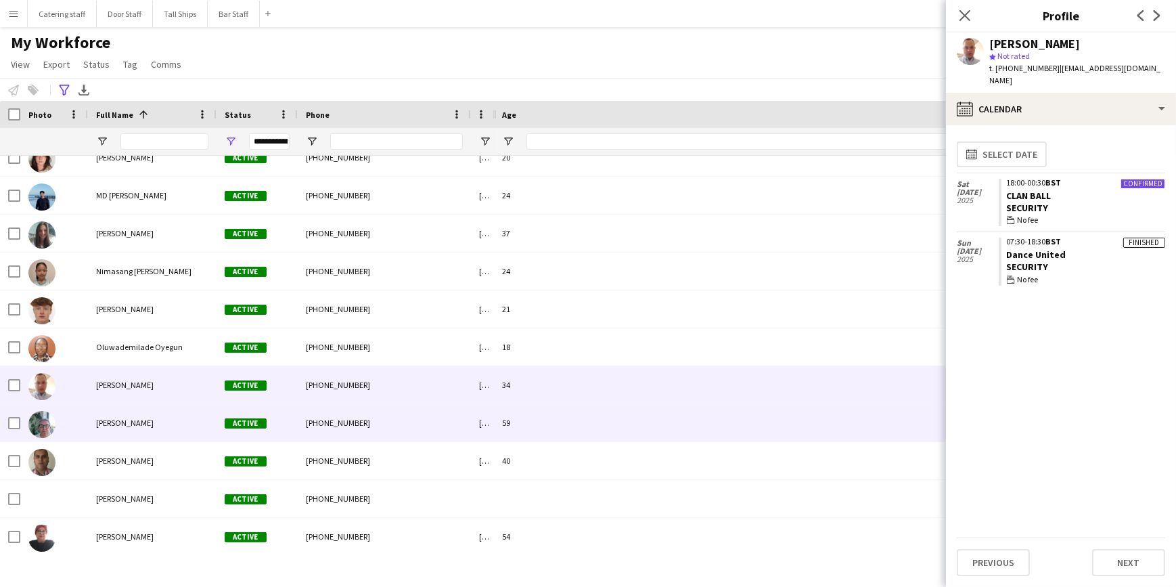
click at [564, 424] on div "59" at bounding box center [816, 422] width 644 height 37
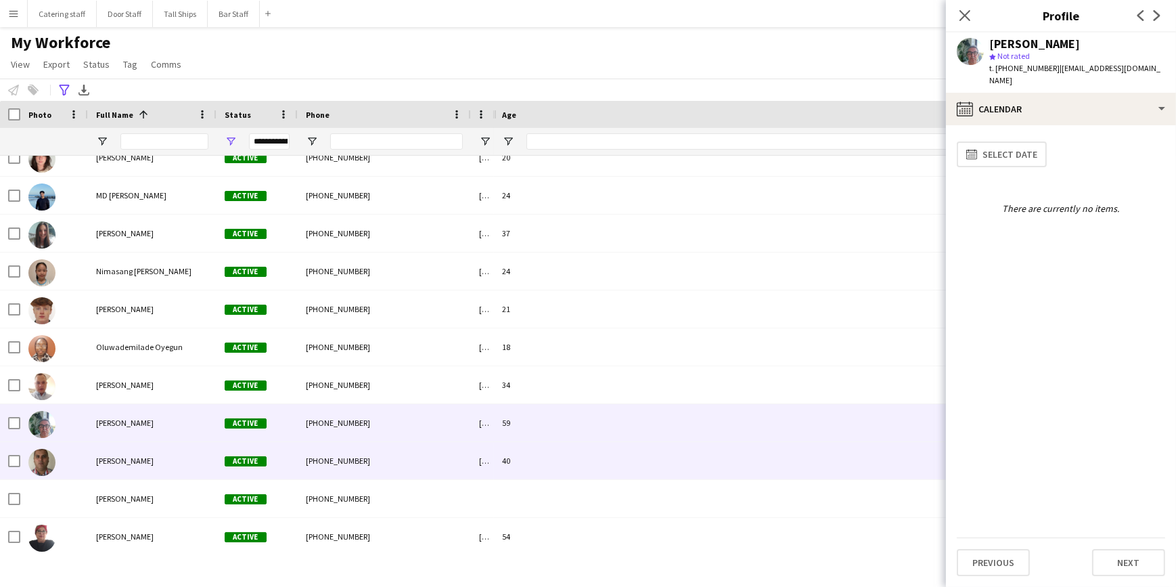
click at [558, 466] on div "40" at bounding box center [816, 460] width 644 height 37
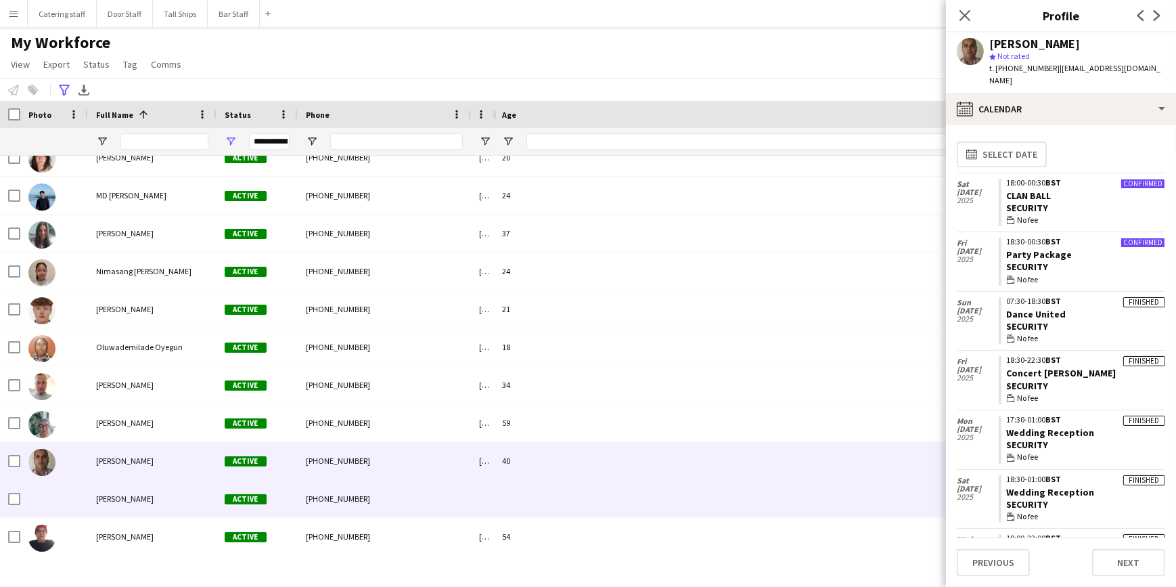
click at [560, 491] on div at bounding box center [816, 498] width 644 height 37
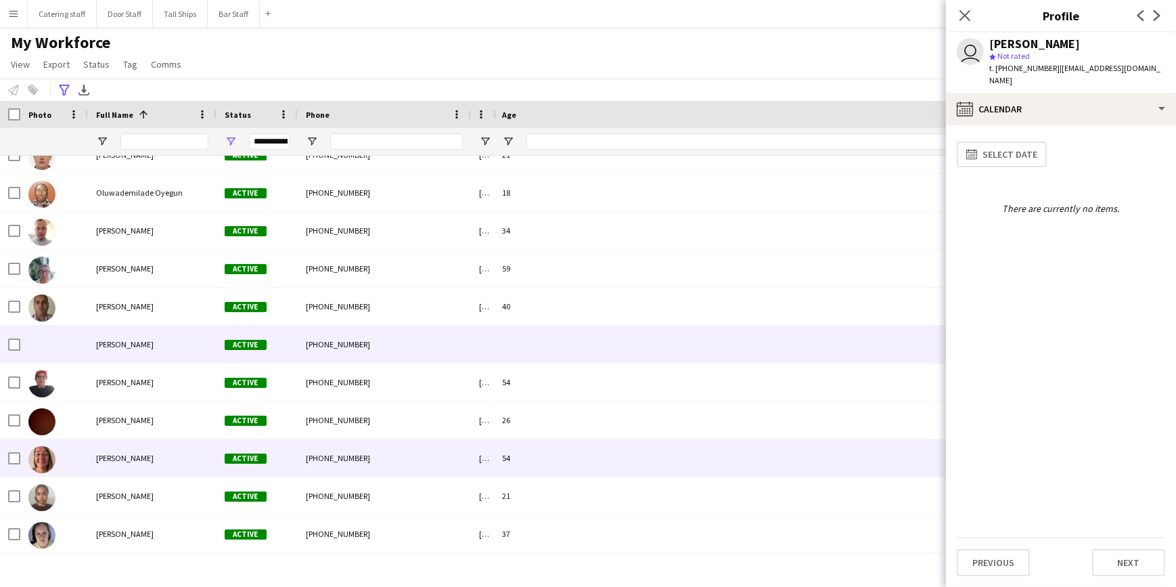
scroll to position [1907, 0]
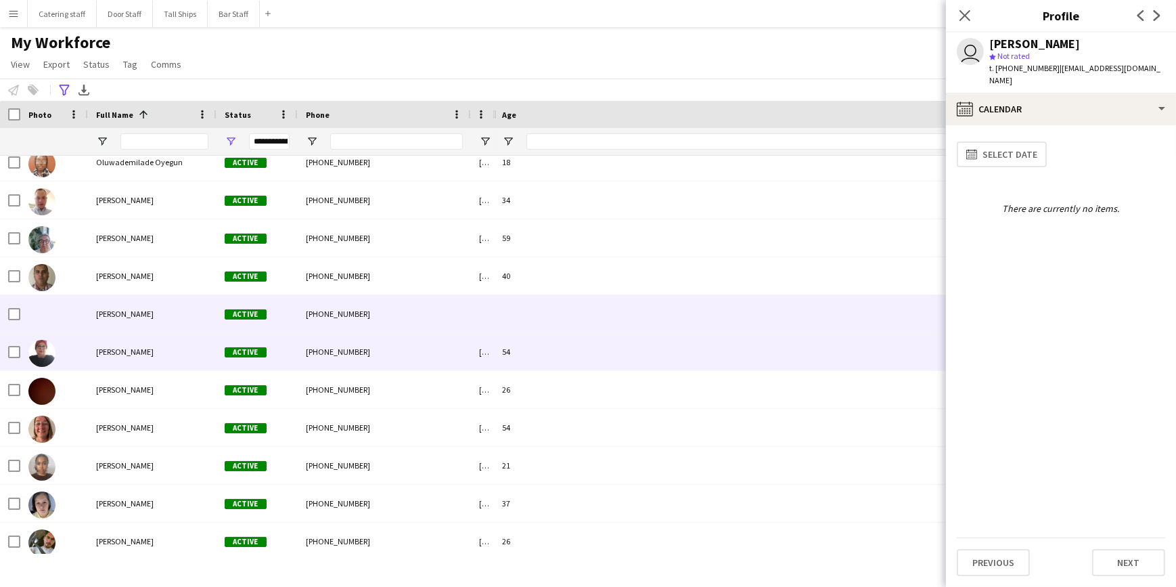
click at [551, 355] on div "54" at bounding box center [816, 351] width 644 height 37
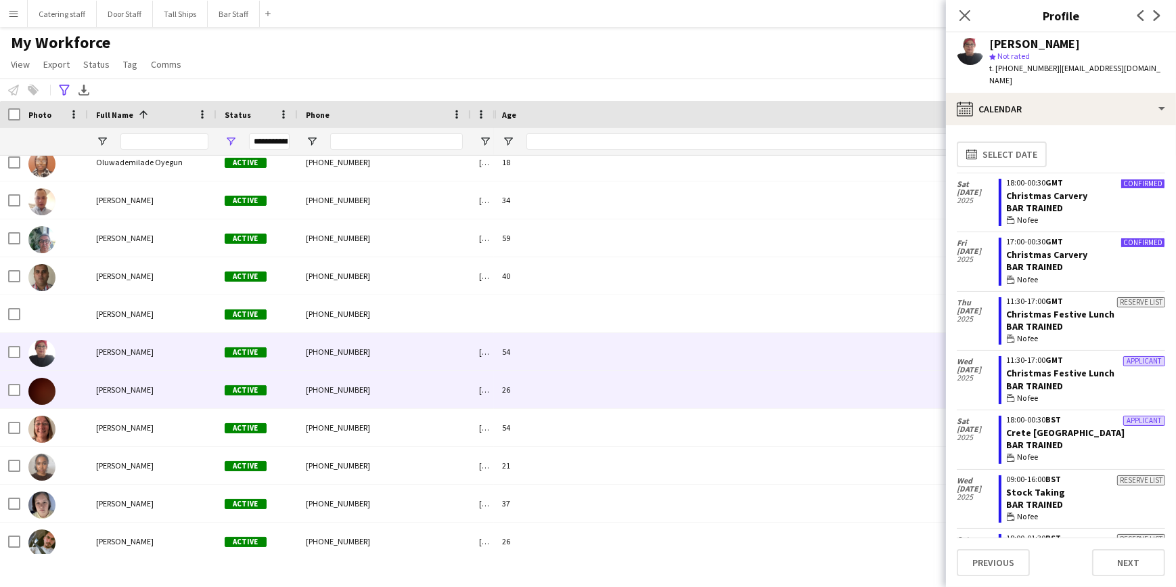
click at [537, 380] on div "26" at bounding box center [816, 389] width 644 height 37
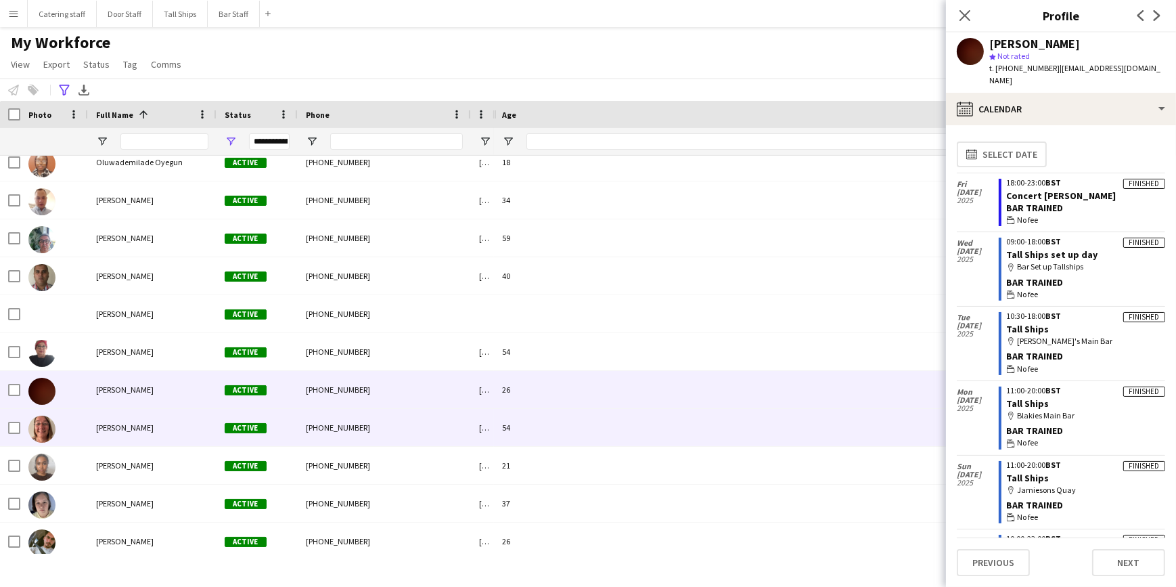
click at [542, 423] on div "54" at bounding box center [816, 427] width 644 height 37
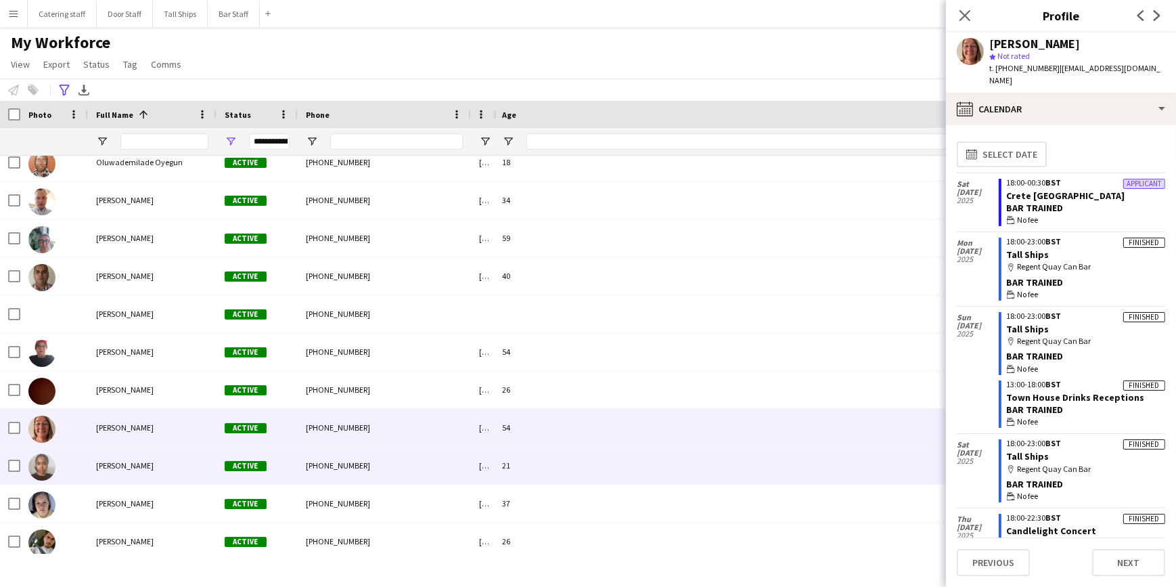
click at [557, 465] on div "21" at bounding box center [816, 465] width 644 height 37
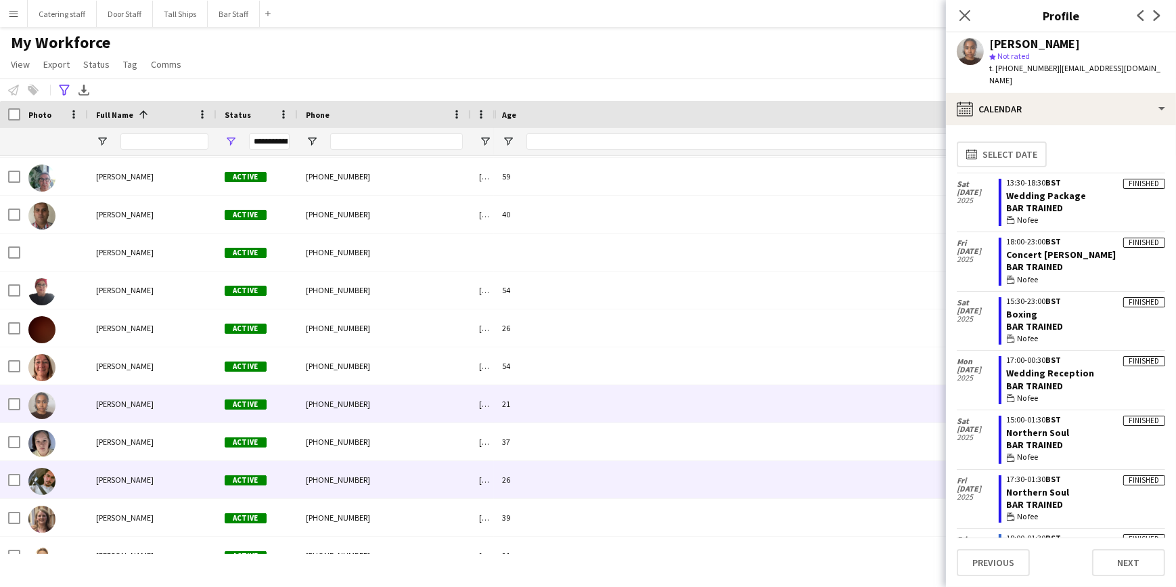
scroll to position [2030, 0]
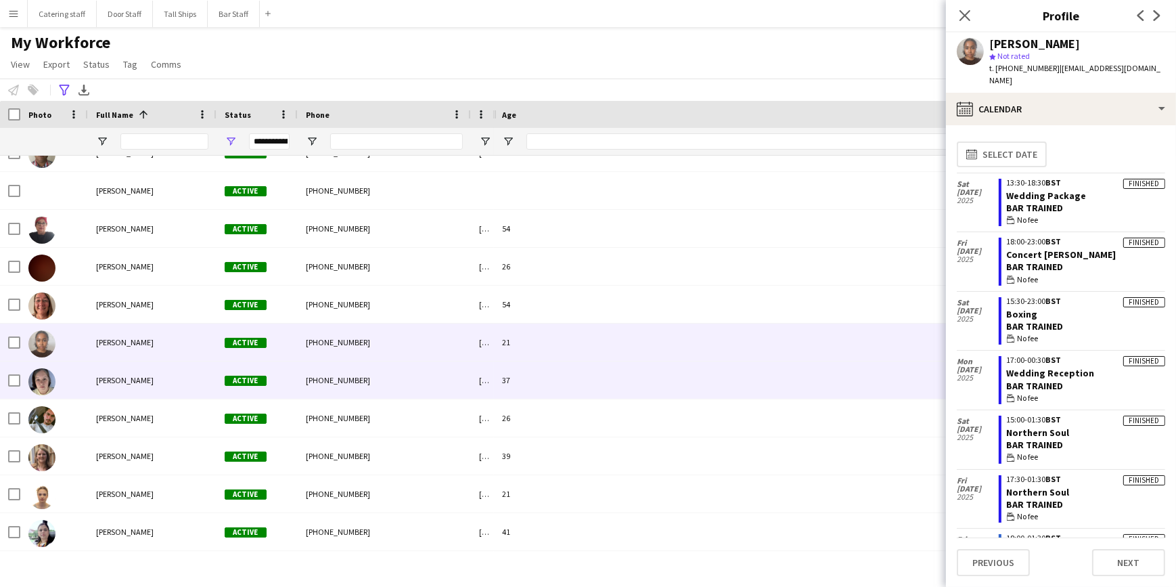
click at [560, 379] on div "37" at bounding box center [816, 379] width 644 height 37
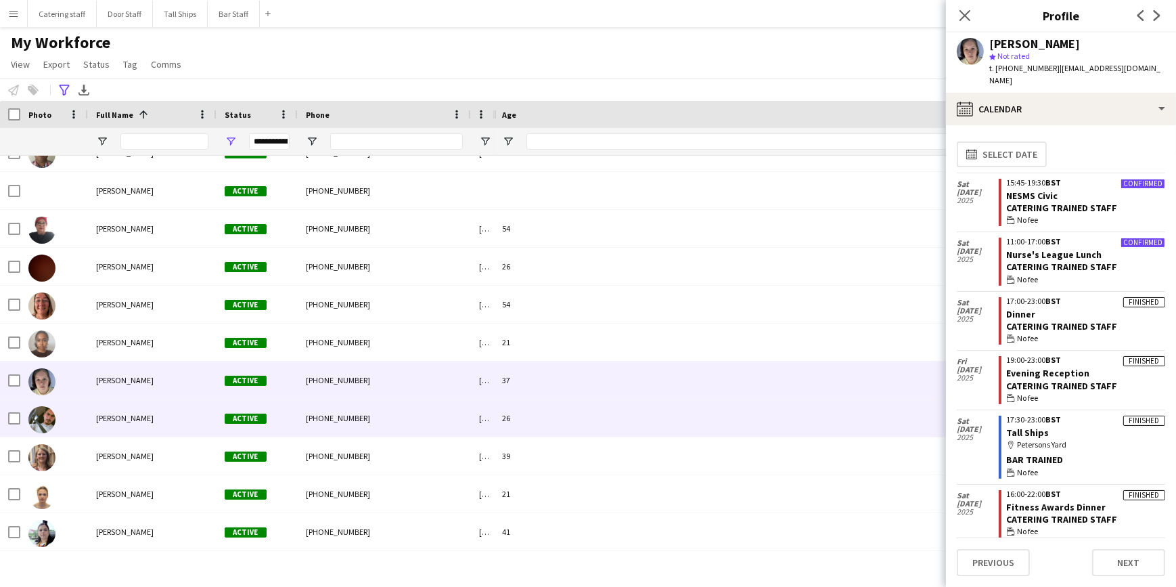
click at [553, 418] on div "26" at bounding box center [816, 417] width 644 height 37
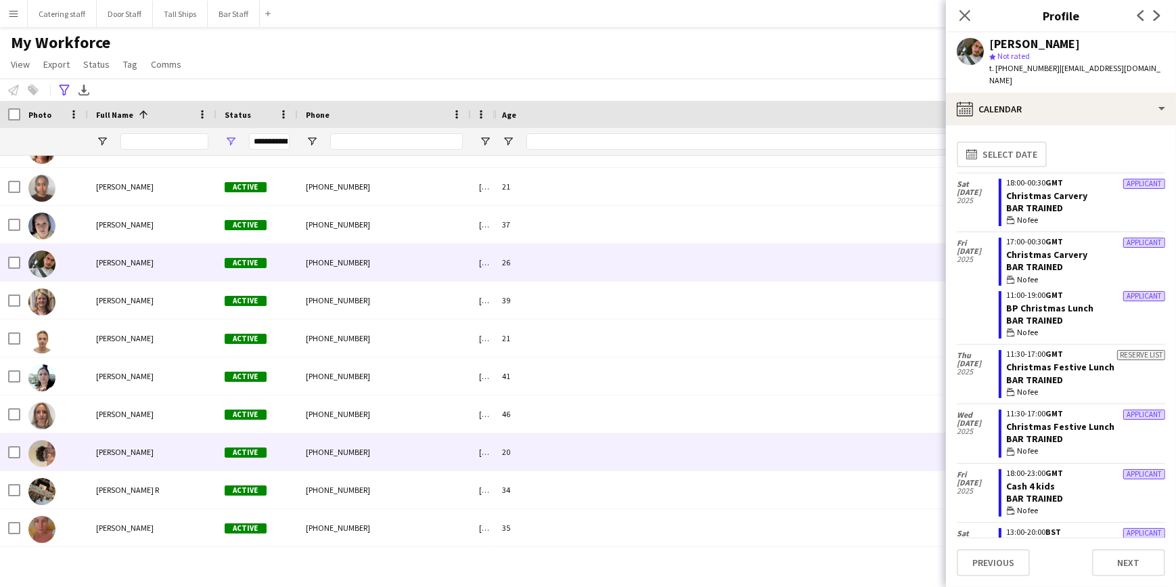
scroll to position [2214, 0]
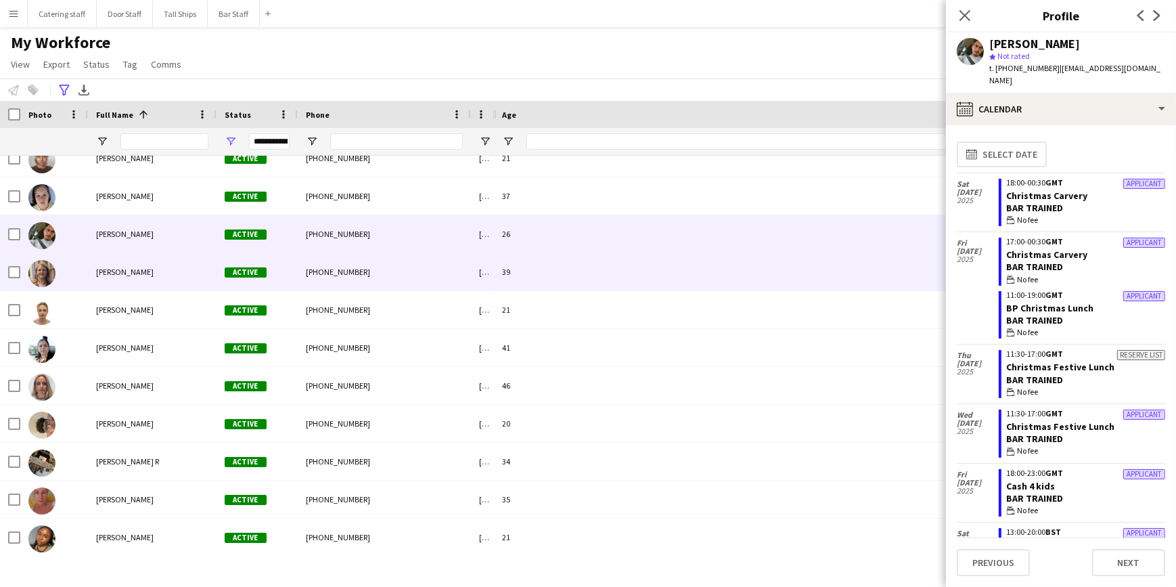
click at [560, 269] on div "39" at bounding box center [816, 271] width 644 height 37
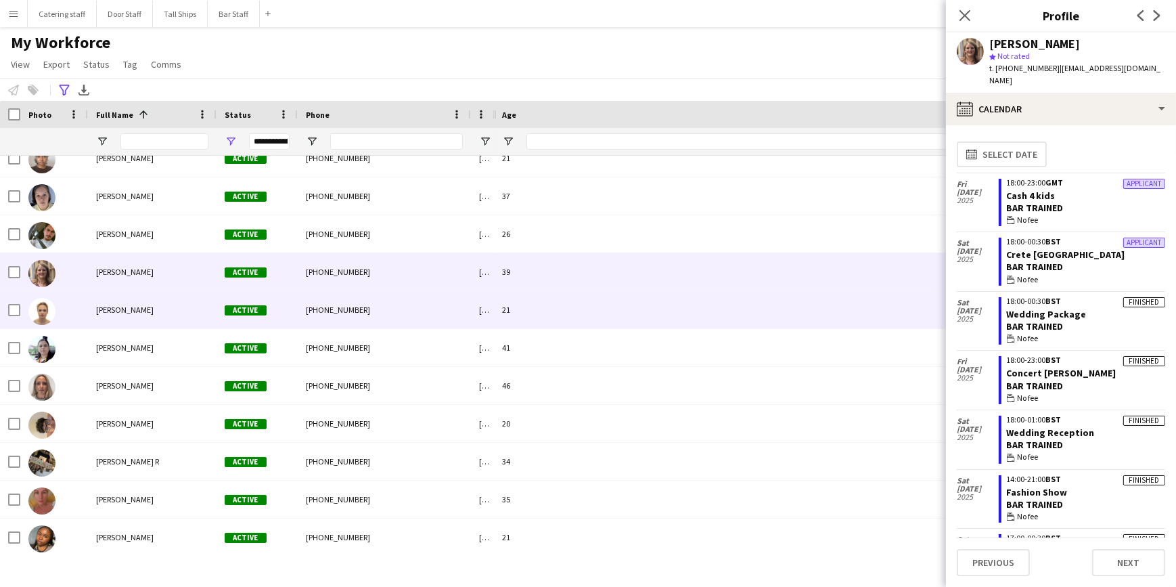
click at [556, 311] on div "21" at bounding box center [816, 309] width 644 height 37
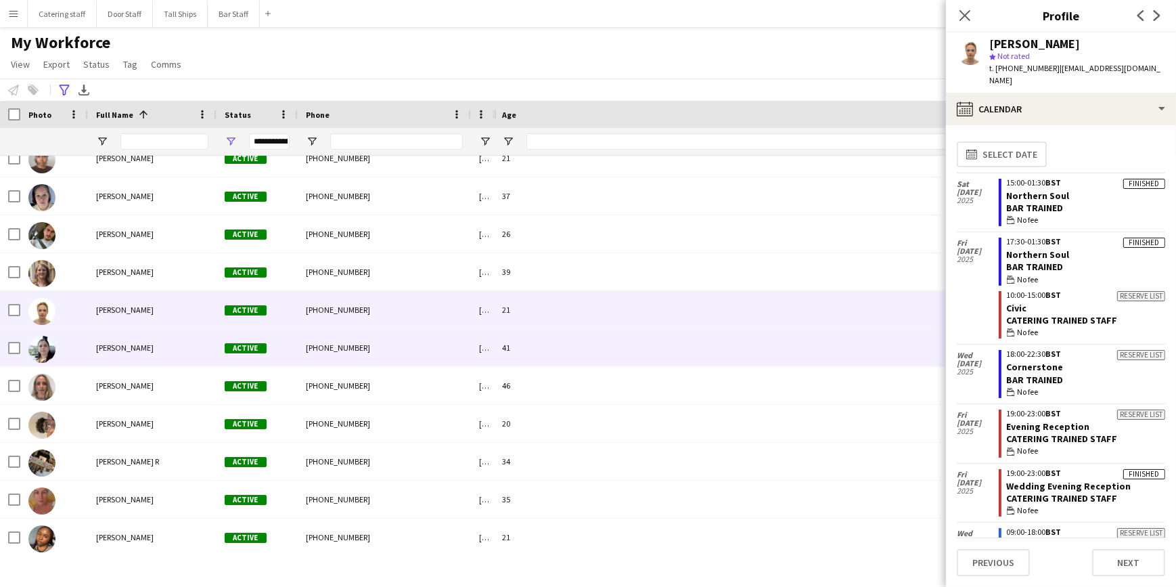
click at [564, 338] on div "41" at bounding box center [816, 347] width 644 height 37
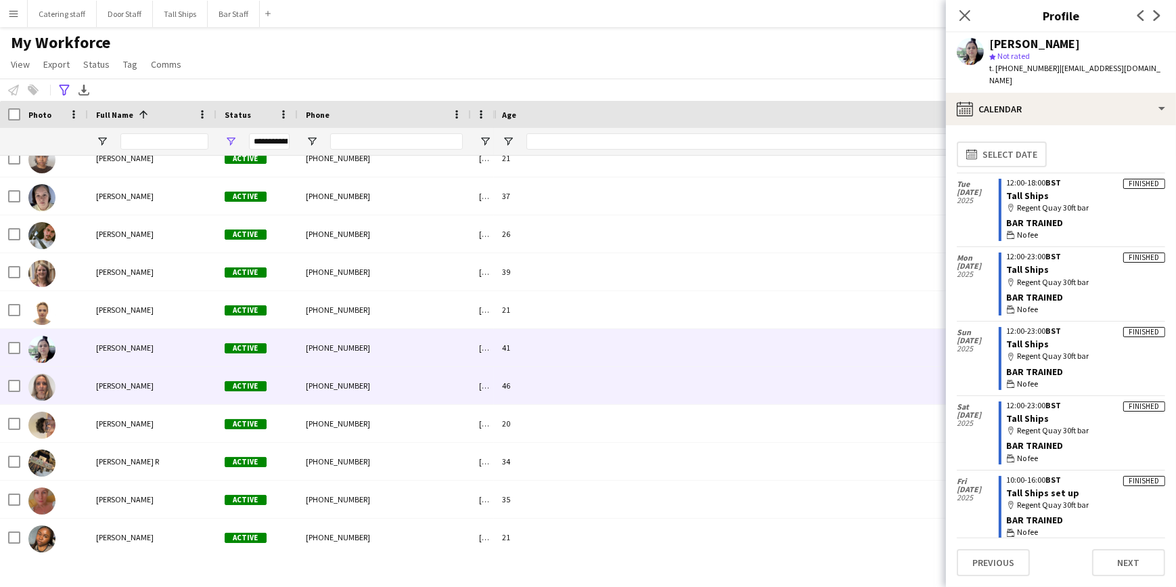
click at [560, 379] on div "46" at bounding box center [816, 385] width 644 height 37
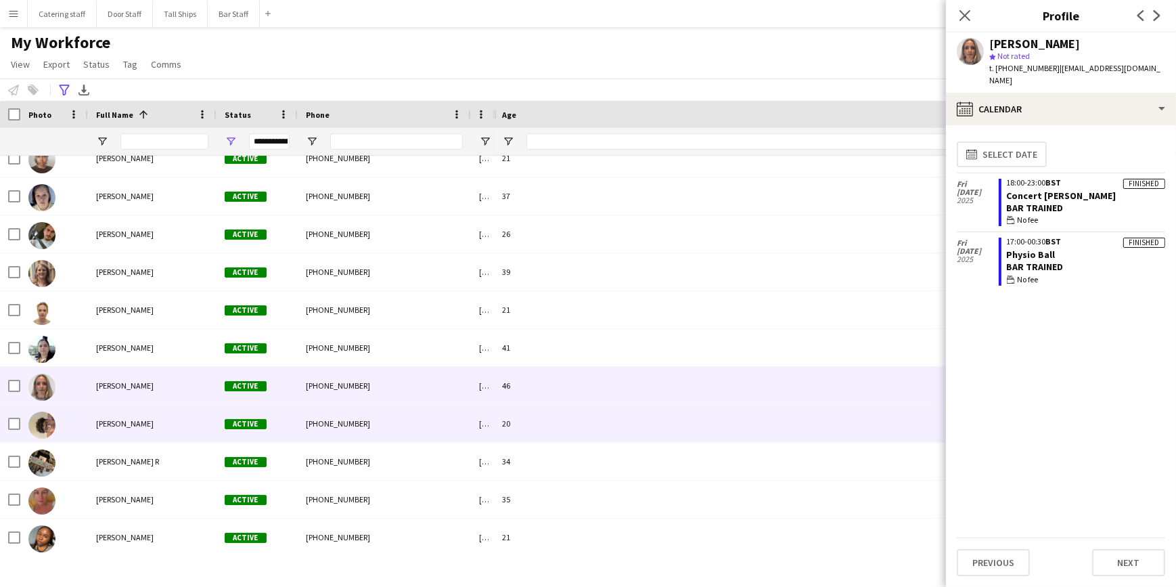
click at [558, 416] on div "20" at bounding box center [816, 423] width 644 height 37
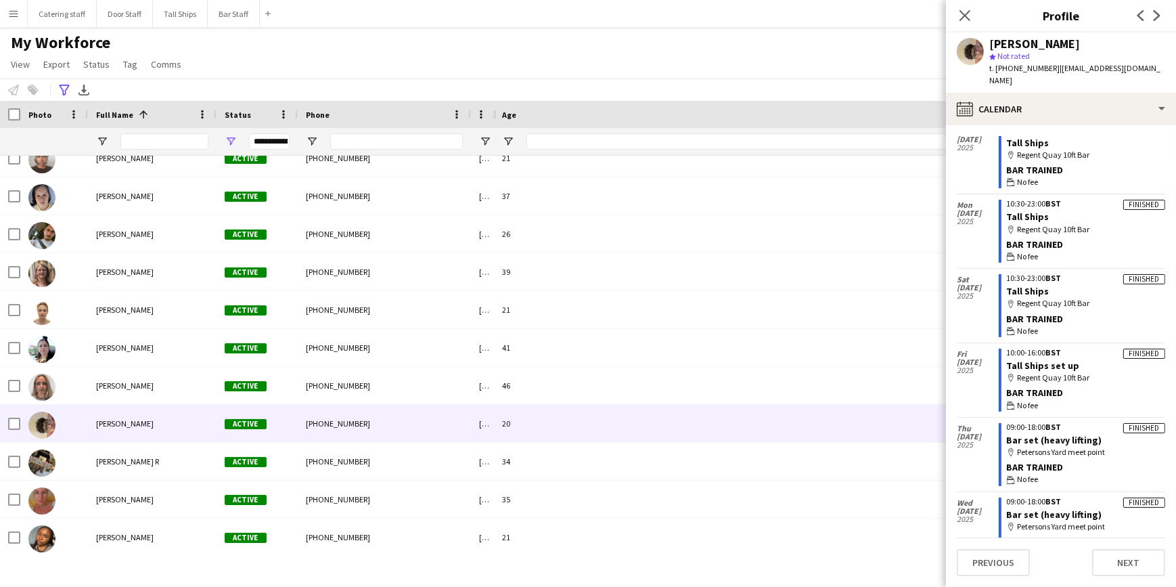
scroll to position [0, 0]
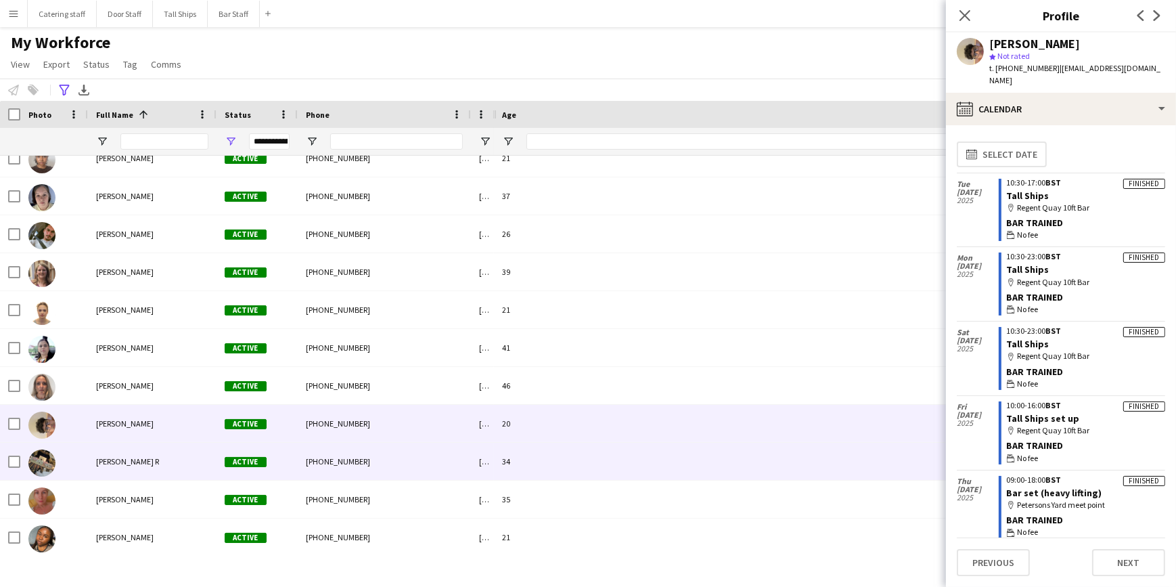
click at [586, 459] on div "34" at bounding box center [816, 461] width 644 height 37
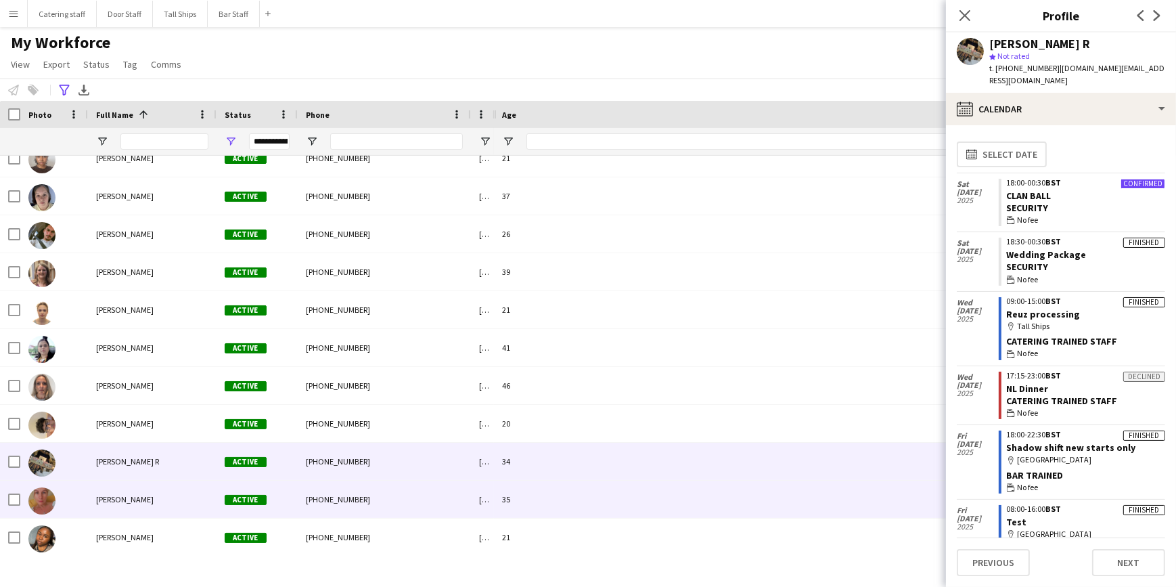
click at [554, 497] on div "35" at bounding box center [816, 498] width 644 height 37
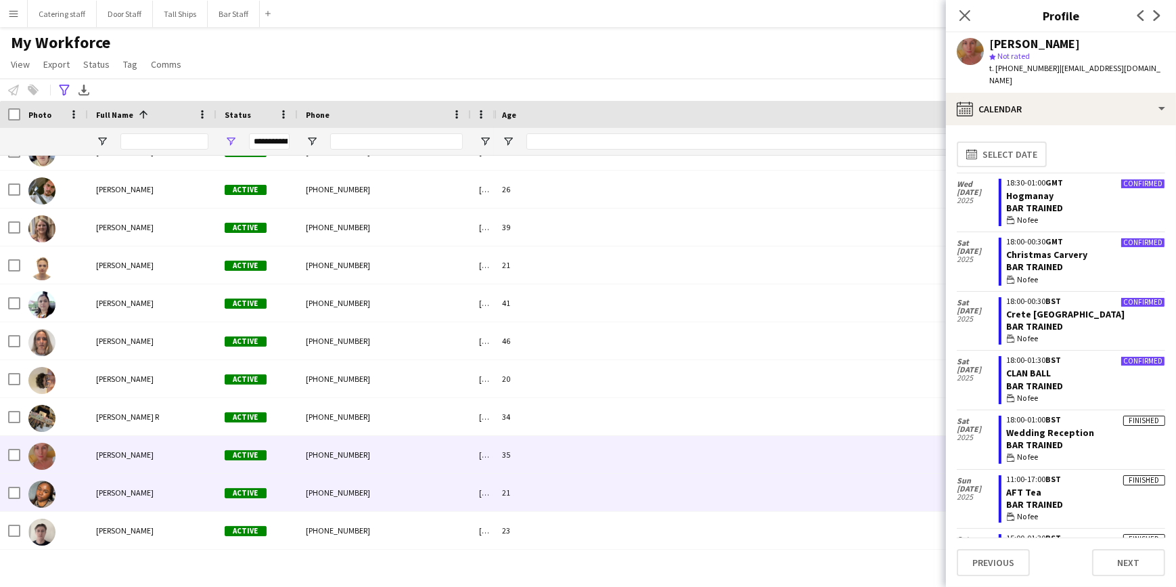
scroll to position [2276, 0]
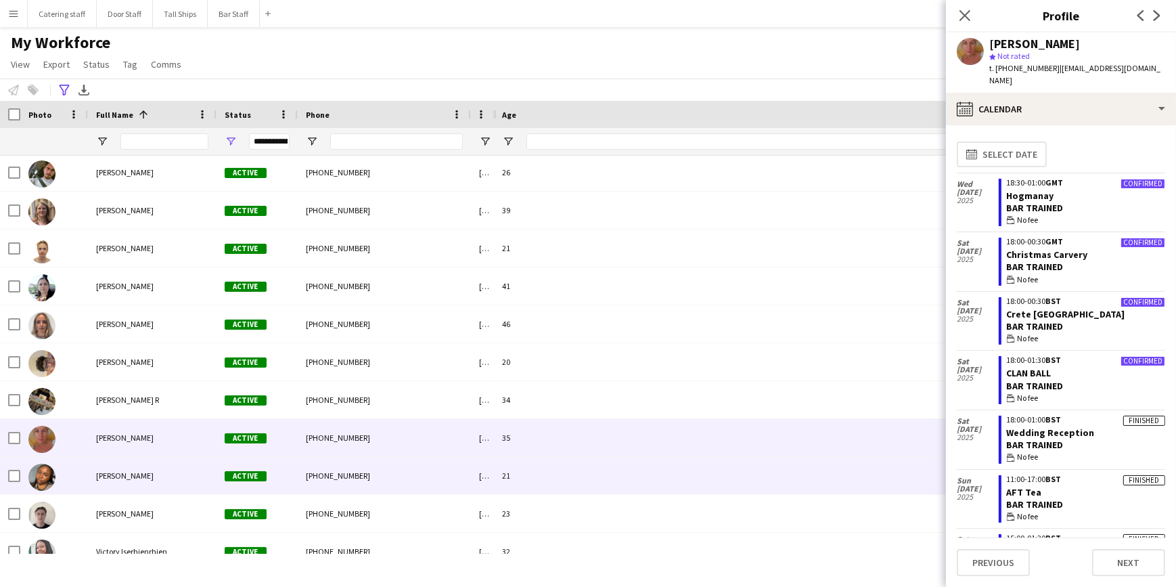
click at [555, 472] on div "21" at bounding box center [816, 475] width 644 height 37
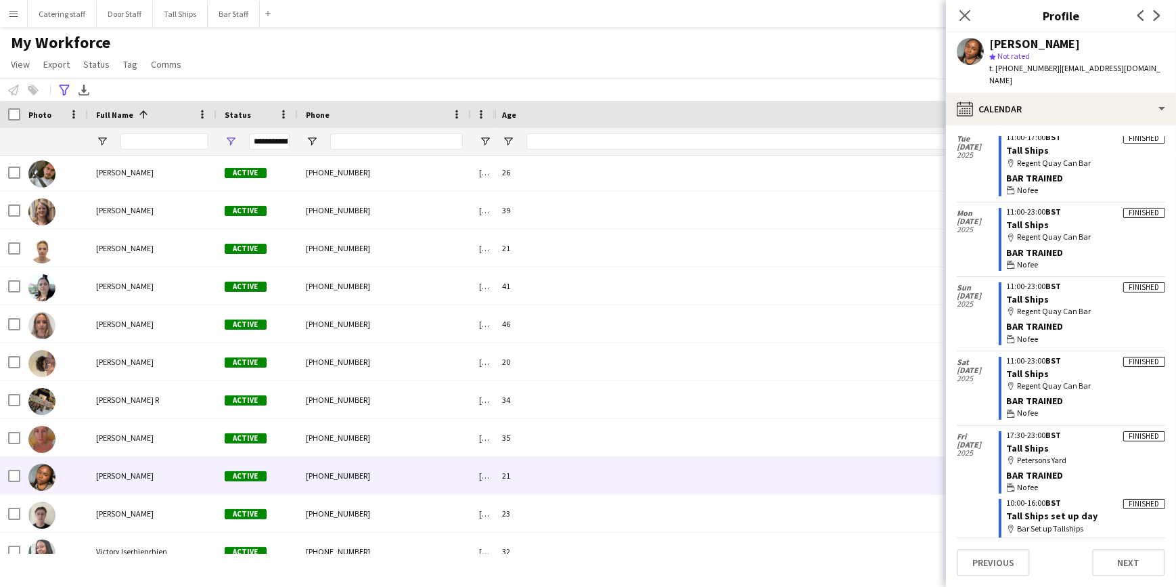
scroll to position [0, 0]
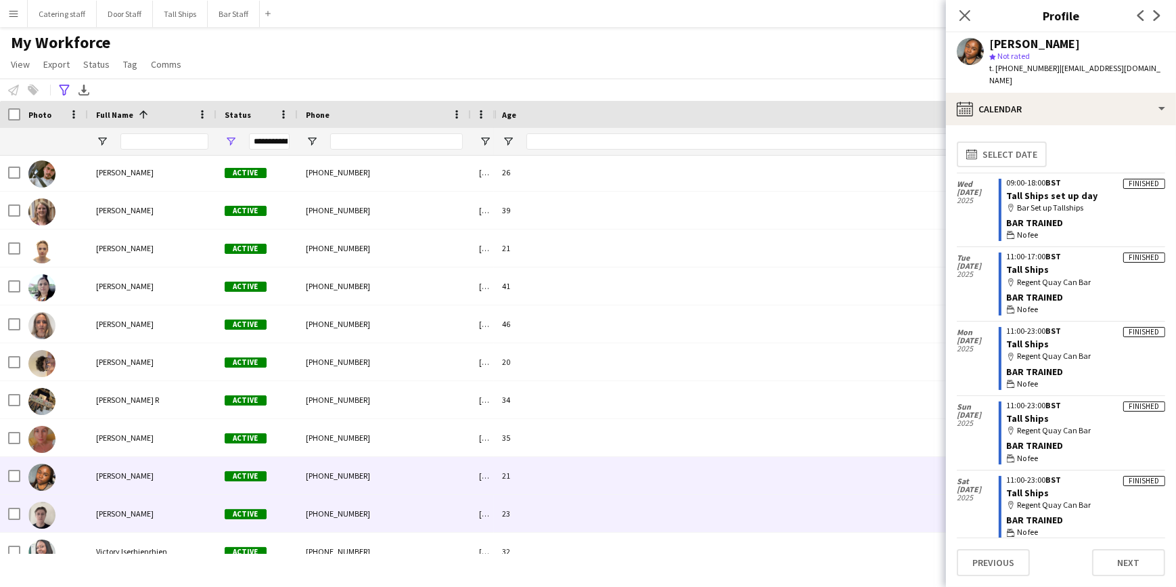
click at [646, 507] on div "23" at bounding box center [816, 513] width 644 height 37
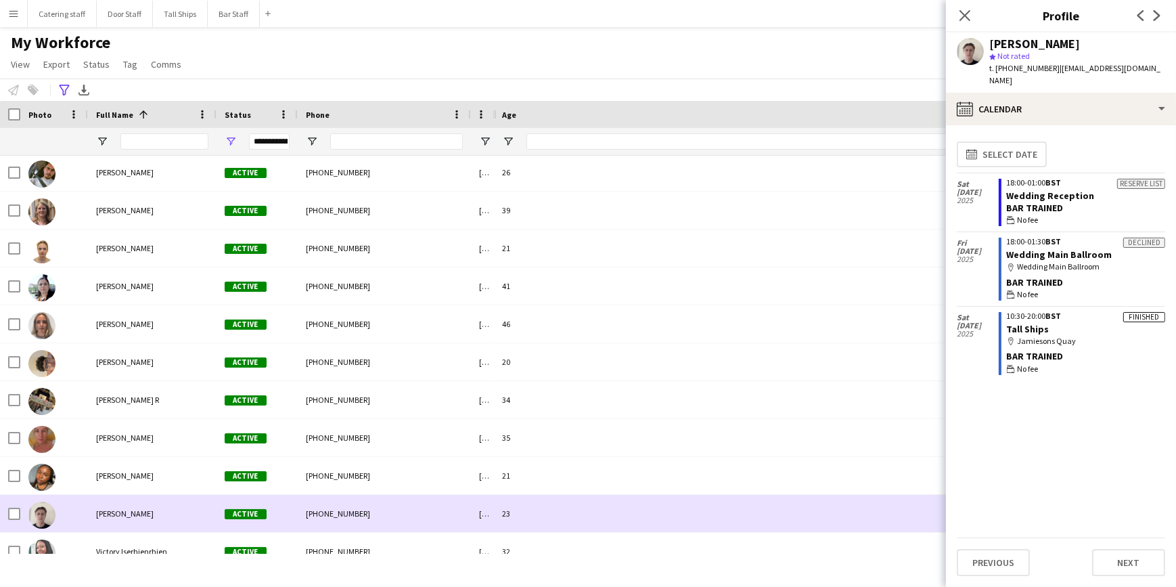
scroll to position [2293, 0]
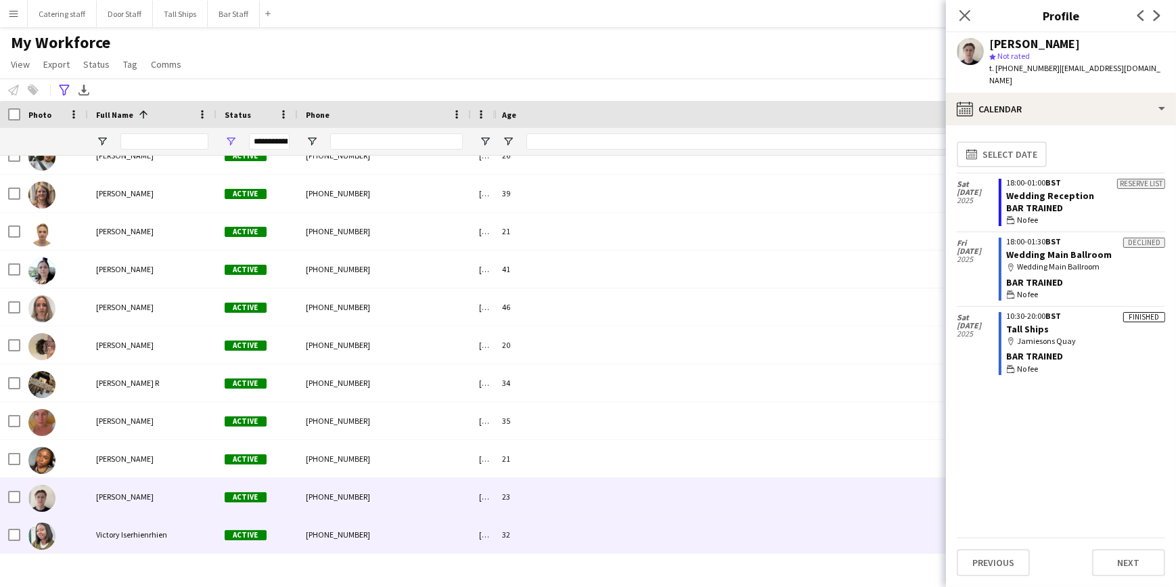
click at [606, 537] on div "32" at bounding box center [816, 534] width 644 height 37
